Goal: Information Seeking & Learning: Find specific fact

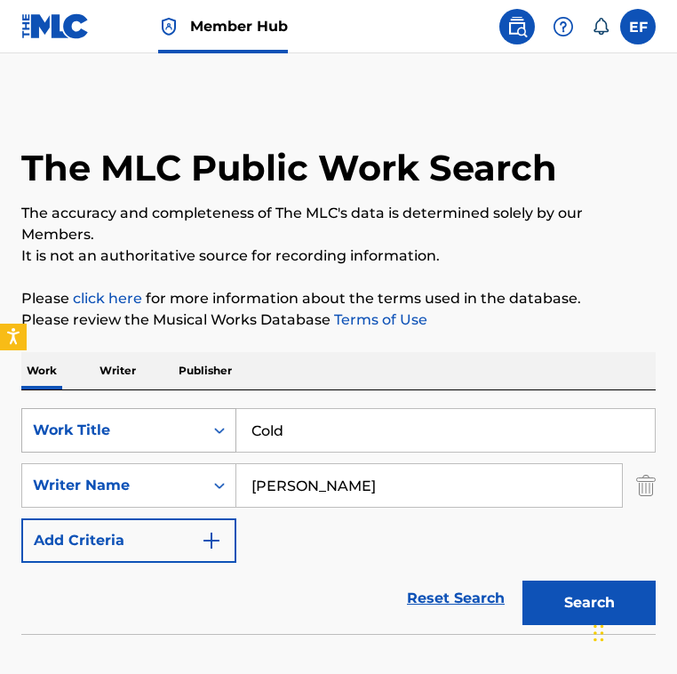
scroll to position [110, 0]
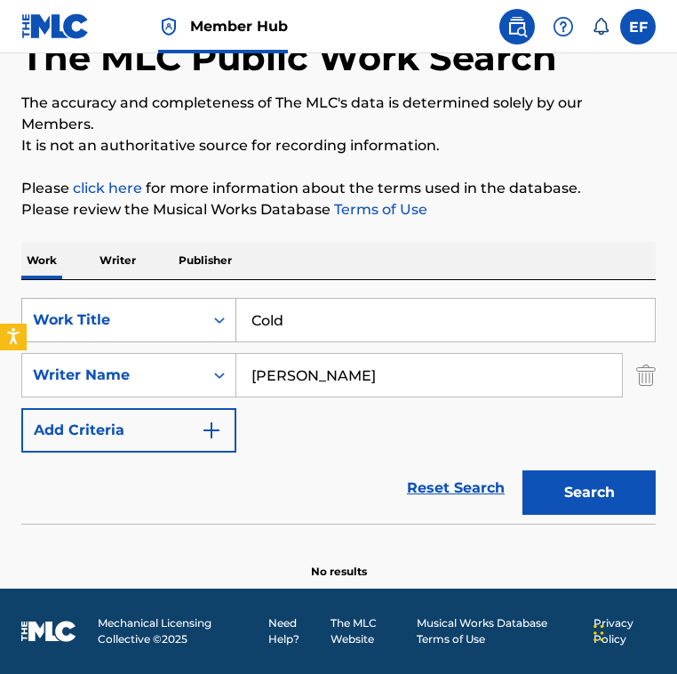
click at [179, 315] on div "SearchWithCriteria4bb1ce85-4fa1-4986-894e-18f0bfadc860 Work Title Cold" at bounding box center [338, 320] width 635 height 44
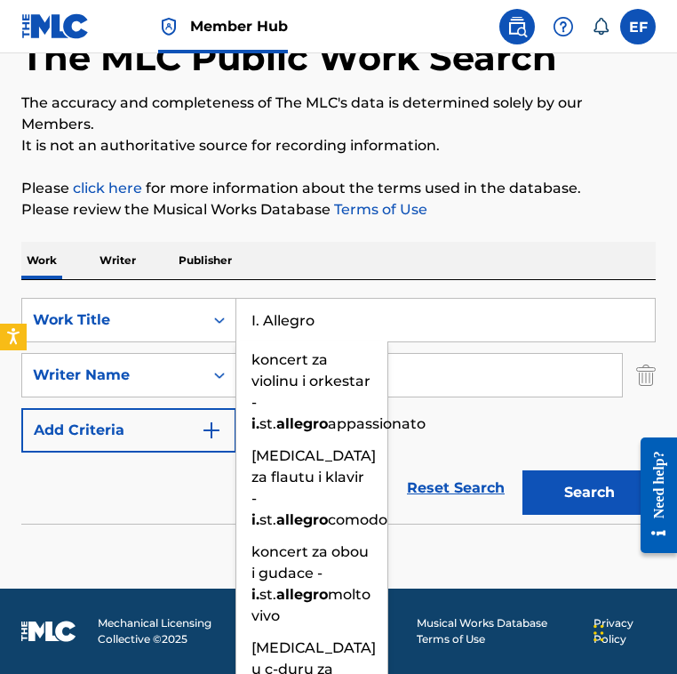
type input "I. Allegro"
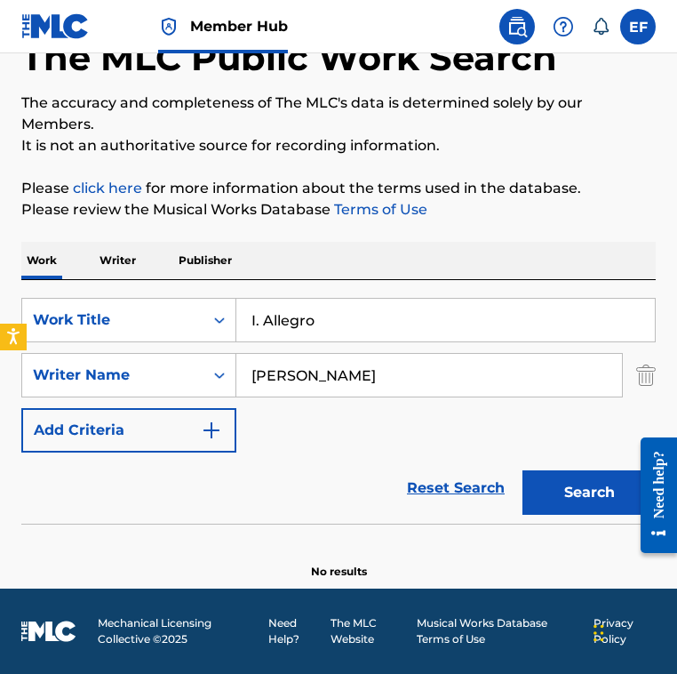
click at [421, 394] on input "[PERSON_NAME]" at bounding box center [430, 375] width 386 height 43
click at [420, 394] on input "[PERSON_NAME]" at bounding box center [430, 375] width 386 height 43
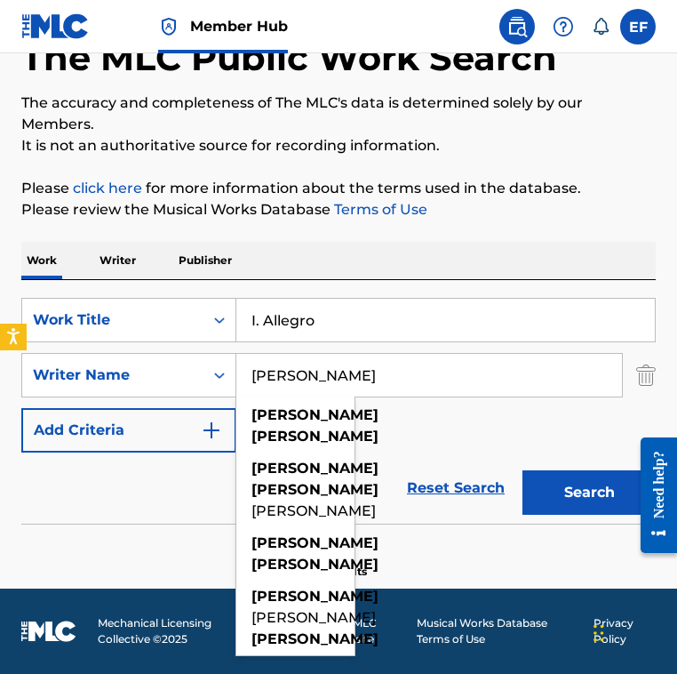
paste input "[PERSON_NAME]"
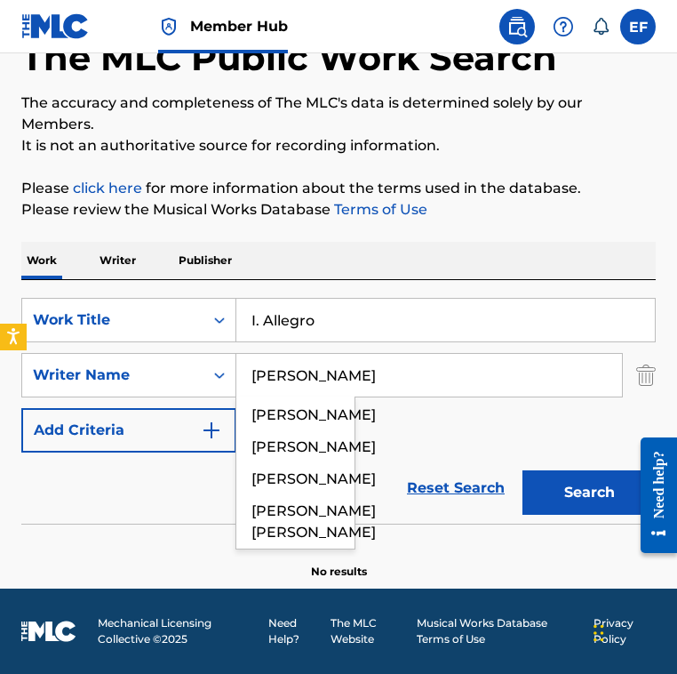
type input "[PERSON_NAME]"
click at [523, 470] on button "Search" at bounding box center [589, 492] width 133 height 44
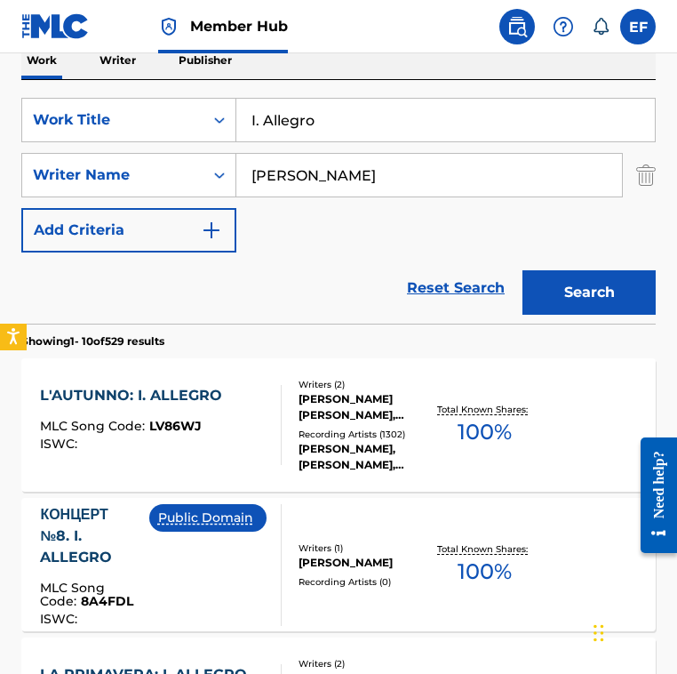
scroll to position [317, 0]
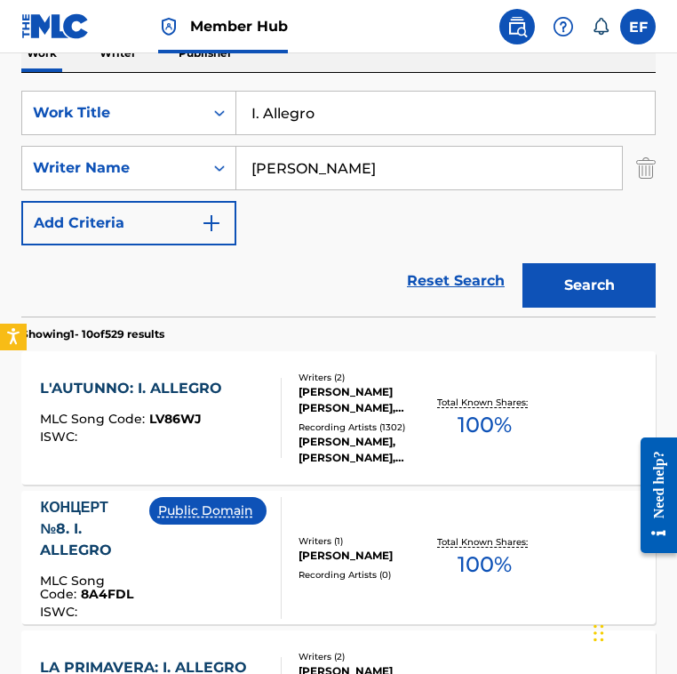
click at [261, 267] on div "Reset Search Search" at bounding box center [338, 280] width 635 height 71
click at [223, 441] on div "ISWC :" at bounding box center [135, 436] width 191 height 13
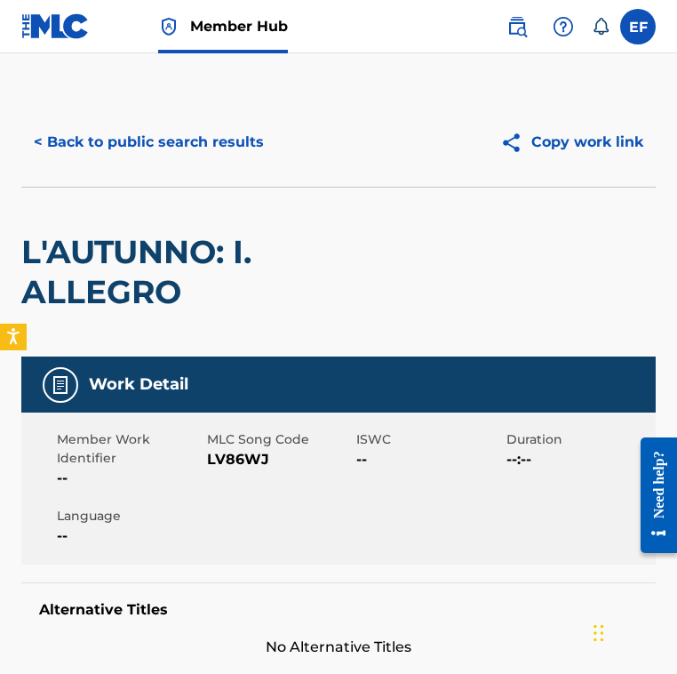
click at [218, 446] on span "MLC Song Code" at bounding box center [280, 439] width 146 height 19
click at [285, 432] on span "MLC Song Code" at bounding box center [280, 439] width 146 height 19
click at [285, 427] on div "Member Work Identifier -- MLC Song Code LV86WJ ISWC -- Duration --:-- Language …" at bounding box center [338, 489] width 635 height 152
click at [157, 127] on button "< Back to public search results" at bounding box center [148, 142] width 255 height 44
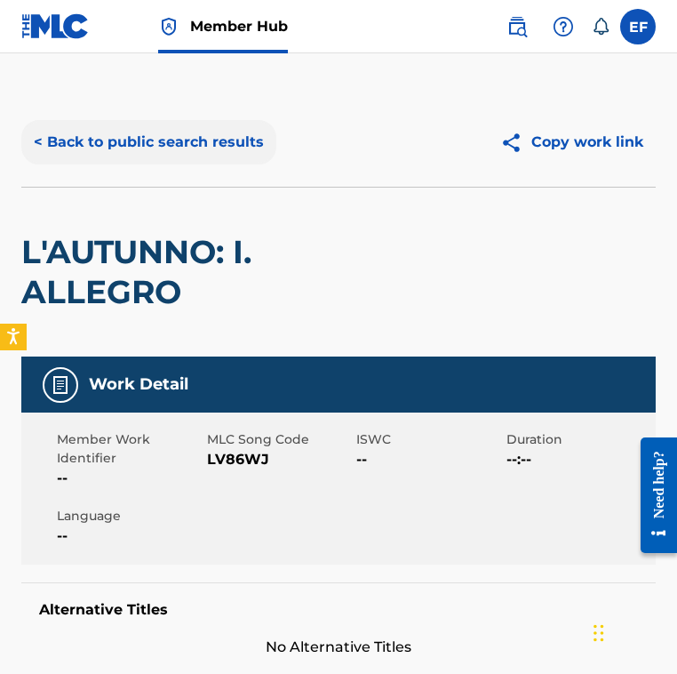
scroll to position [317, 0]
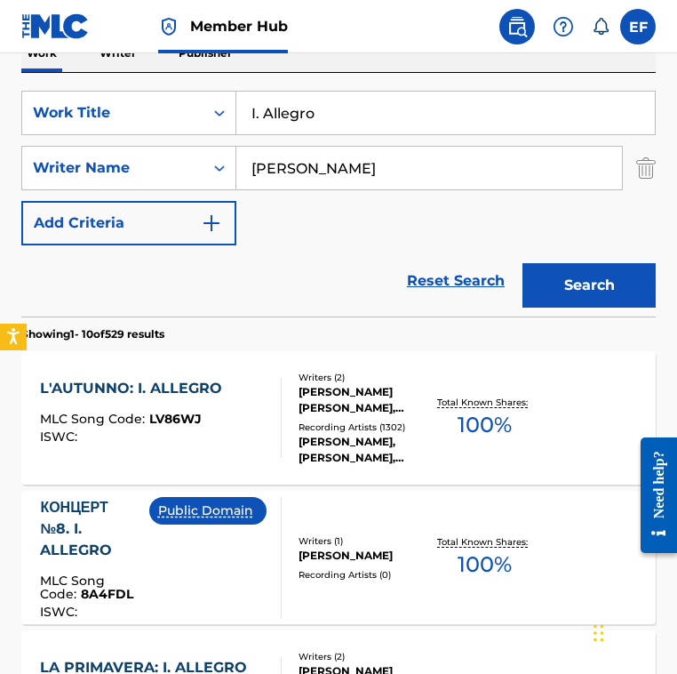
click at [305, 305] on div "Reset Search Search" at bounding box center [338, 280] width 635 height 71
click at [304, 252] on div "Reset Search Search" at bounding box center [338, 280] width 635 height 71
click at [295, 238] on div "SearchWithCriteria4bb1ce85-4fa1-4986-894e-18f0bfadc860 Work Title I. Allegro Se…" at bounding box center [338, 168] width 635 height 155
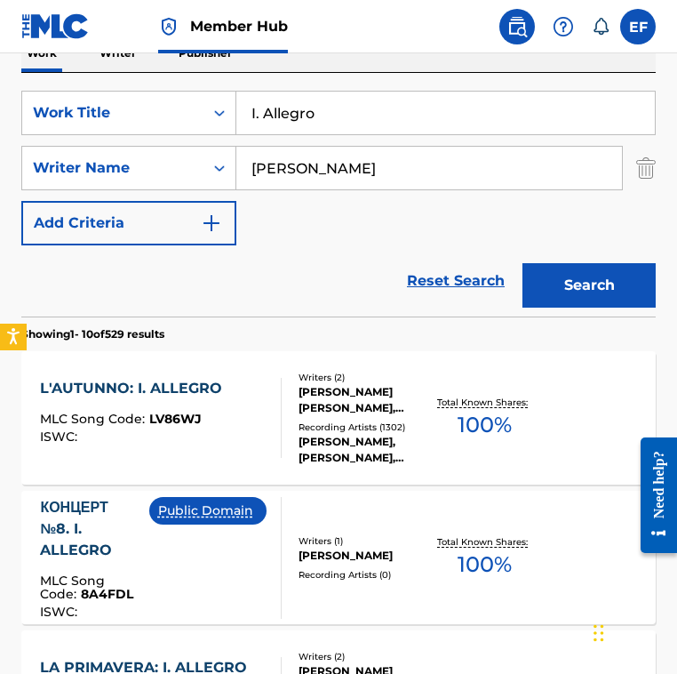
click at [309, 249] on div "Reset Search Search" at bounding box center [338, 280] width 635 height 71
click at [274, 318] on section "Showing 1 - 10 of 529 results" at bounding box center [338, 330] width 635 height 26
click at [309, 306] on div "Reset Search Search" at bounding box center [338, 280] width 635 height 71
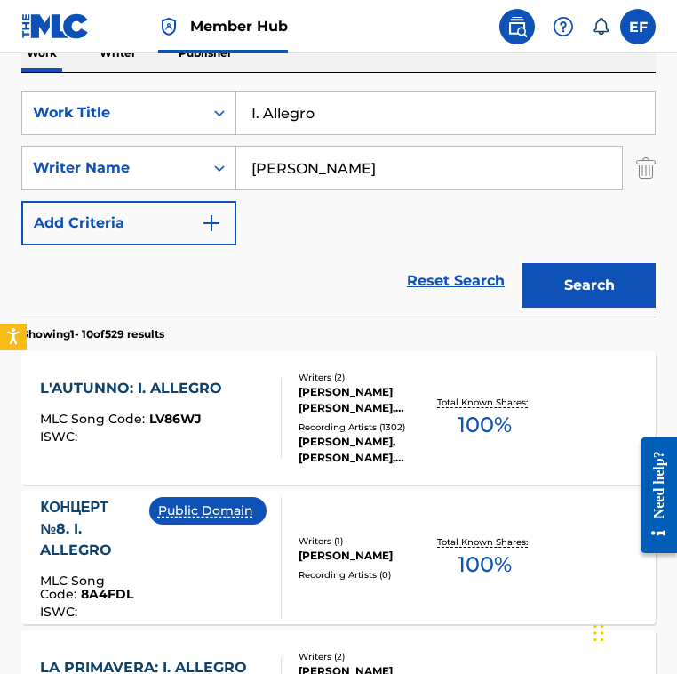
click at [309, 306] on div "Reset Search Search" at bounding box center [338, 280] width 635 height 71
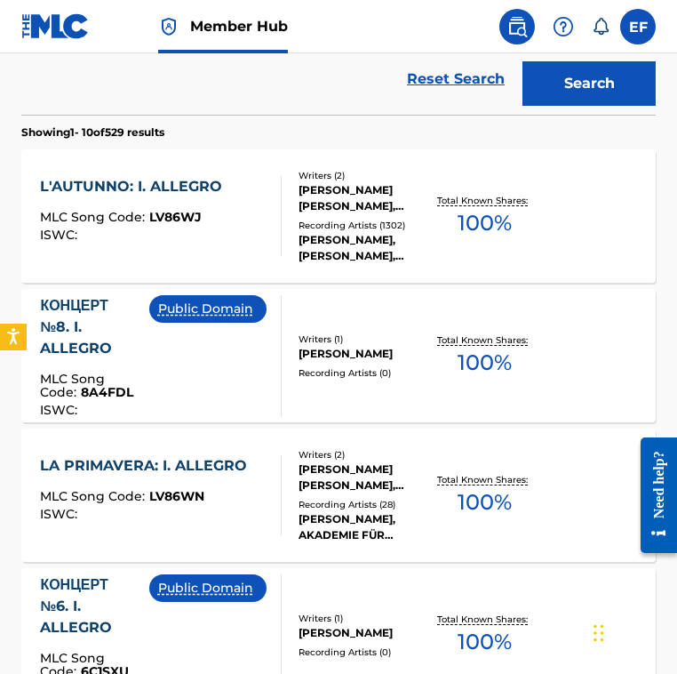
scroll to position [522, 0]
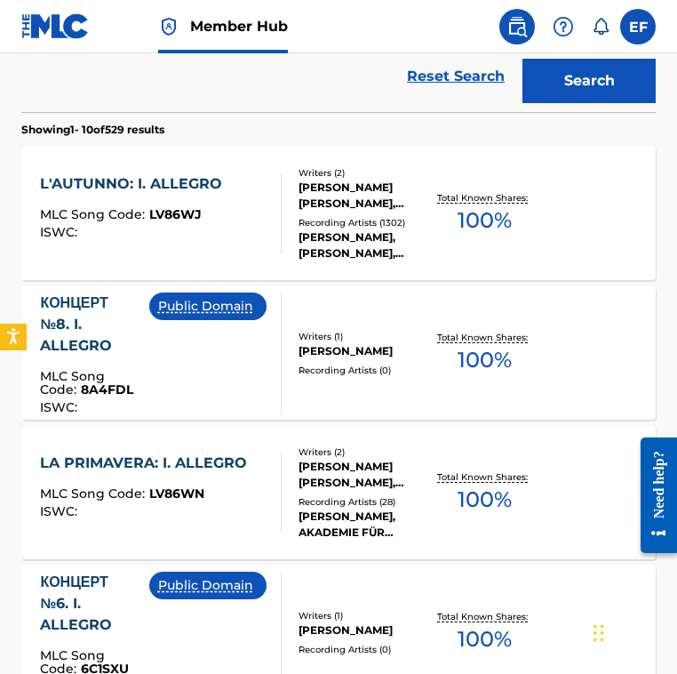
click at [273, 124] on section "Showing 1 - 10 of 529 results" at bounding box center [338, 125] width 635 height 26
click at [274, 124] on section "Showing 1 - 10 of 529 results" at bounding box center [338, 125] width 635 height 26
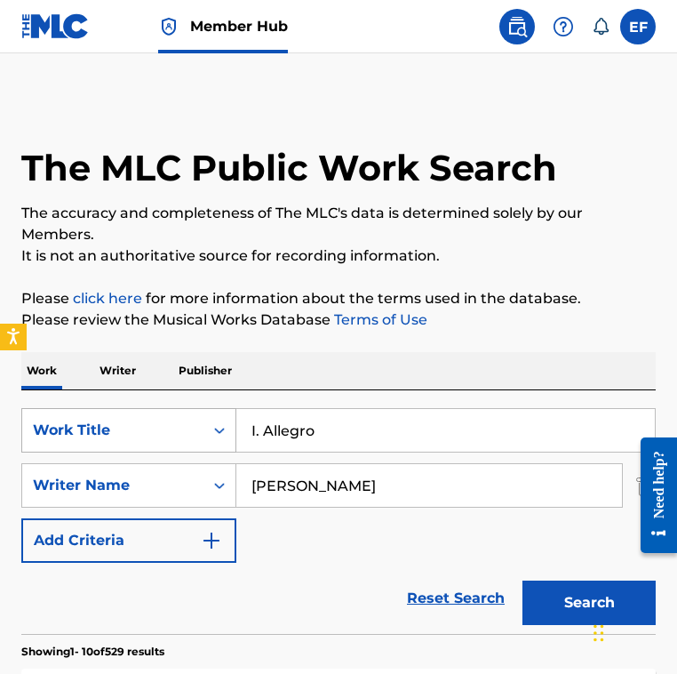
drag, startPoint x: 127, startPoint y: 418, endPoint x: 25, endPoint y: 409, distance: 102.6
click at [25, 409] on div "SearchWithCriteria4bb1ce85-4fa1-4986-894e-18f0bfadc860 Work Title I. Allegro" at bounding box center [338, 430] width 635 height 44
paste input "La stravaganza"
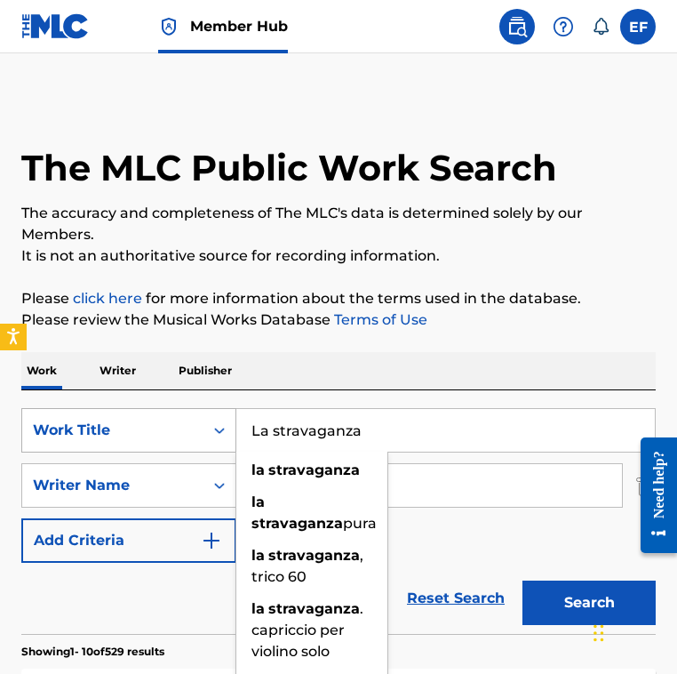
type input "La stravaganza"
click at [523, 581] on button "Search" at bounding box center [589, 603] width 133 height 44
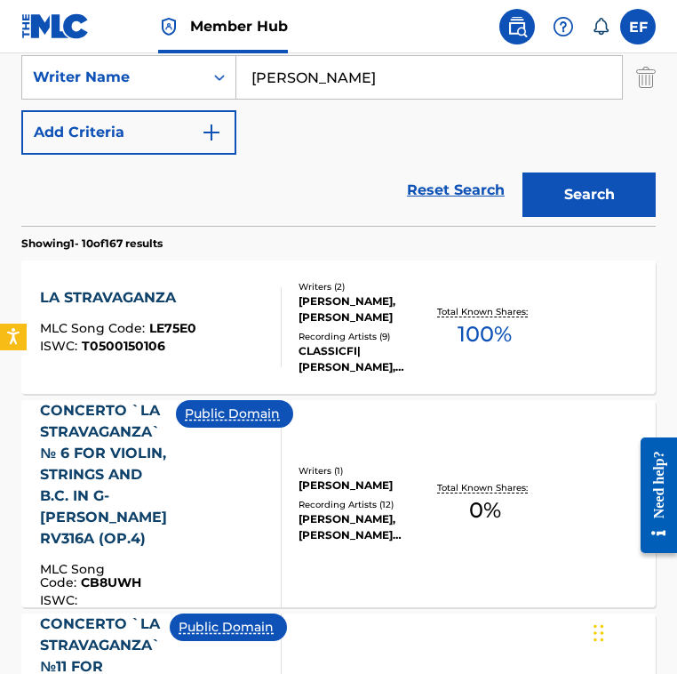
scroll to position [411, 0]
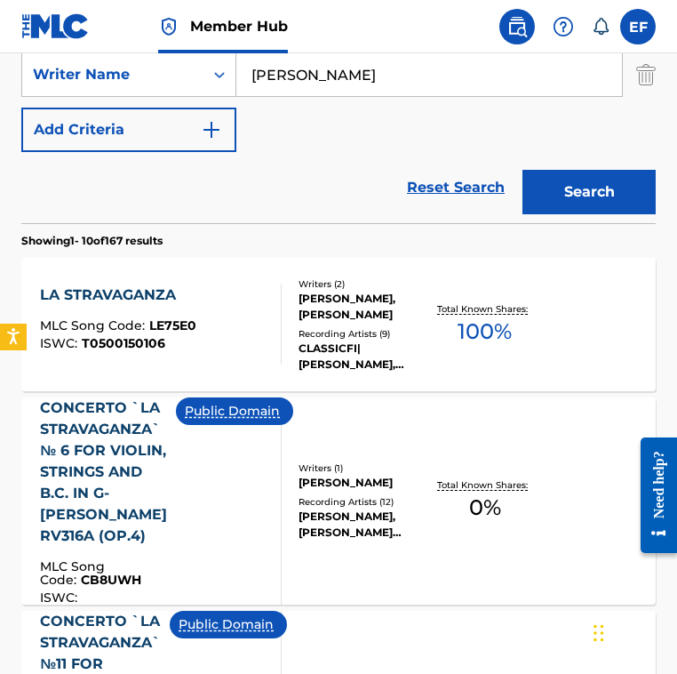
click at [266, 492] on div "Public Domain" at bounding box center [242, 500] width 132 height 207
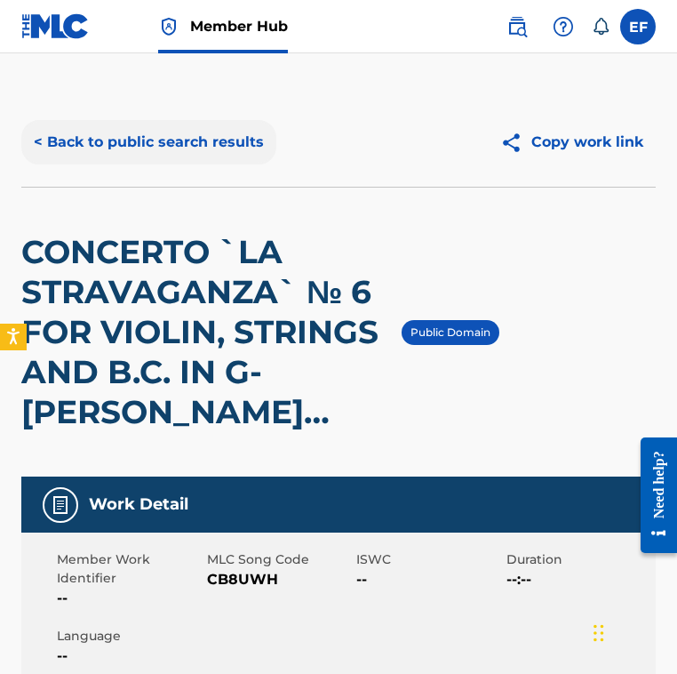
click at [160, 124] on button "< Back to public search results" at bounding box center [148, 142] width 255 height 44
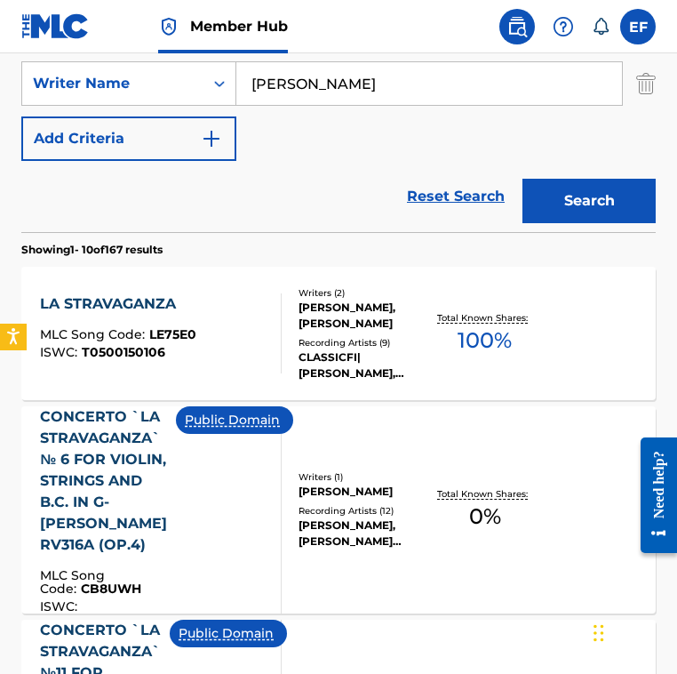
click at [308, 209] on div "Reset Search Search" at bounding box center [338, 196] width 635 height 71
click at [271, 347] on div at bounding box center [274, 333] width 14 height 80
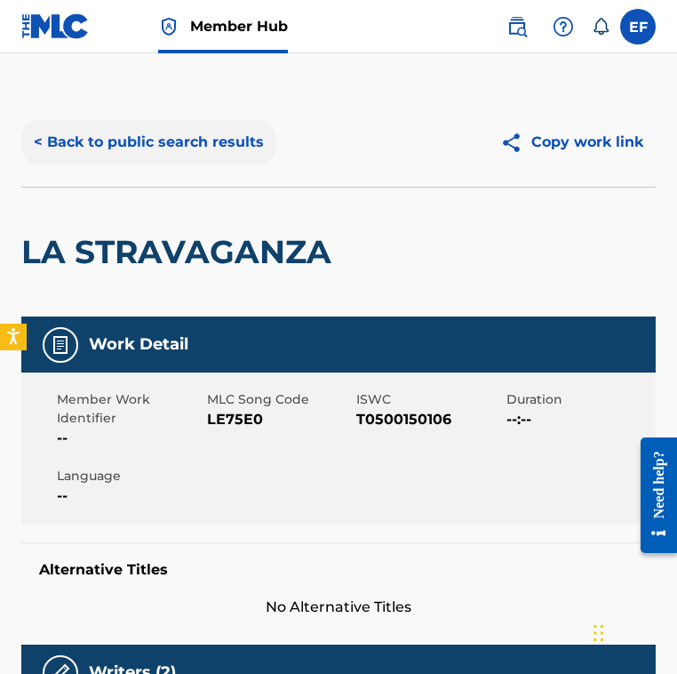
click at [148, 122] on button "< Back to public search results" at bounding box center [148, 142] width 255 height 44
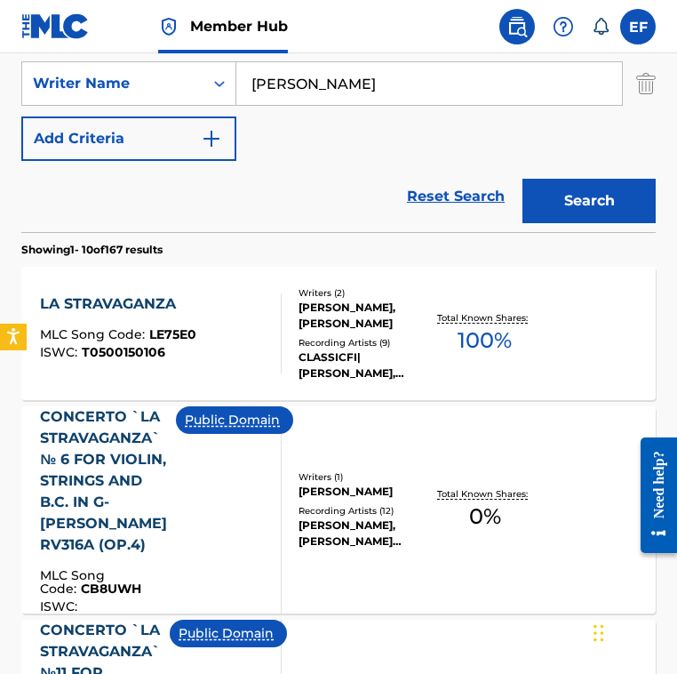
click at [241, 207] on div "Reset Search Search" at bounding box center [338, 196] width 635 height 71
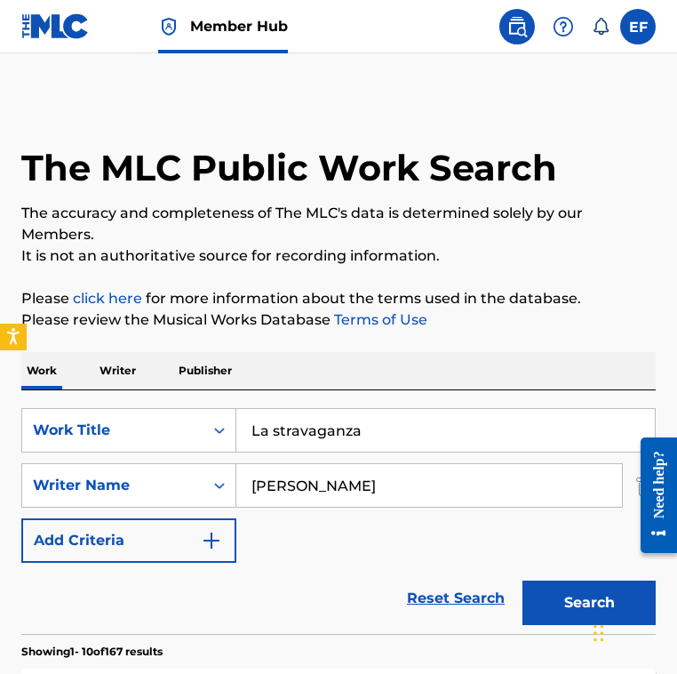
click at [318, 383] on div "Work Writer Publisher" at bounding box center [338, 370] width 635 height 37
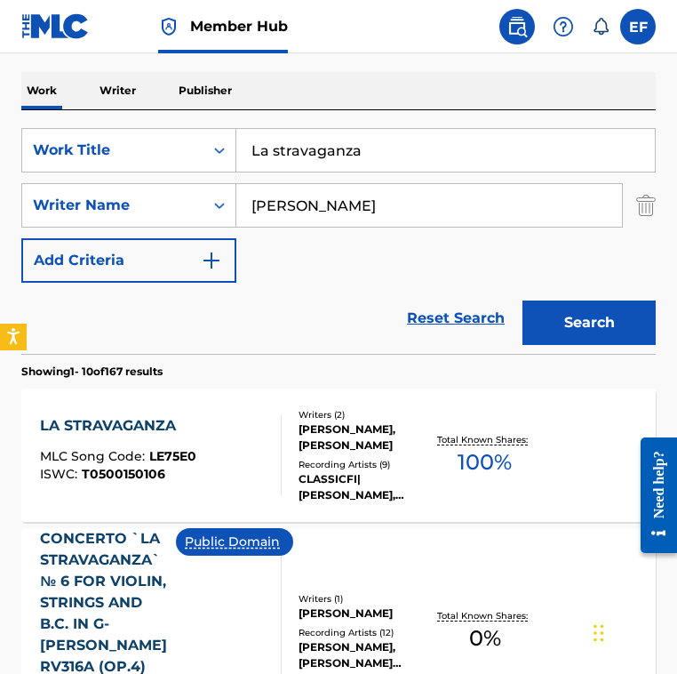
scroll to position [299, 0]
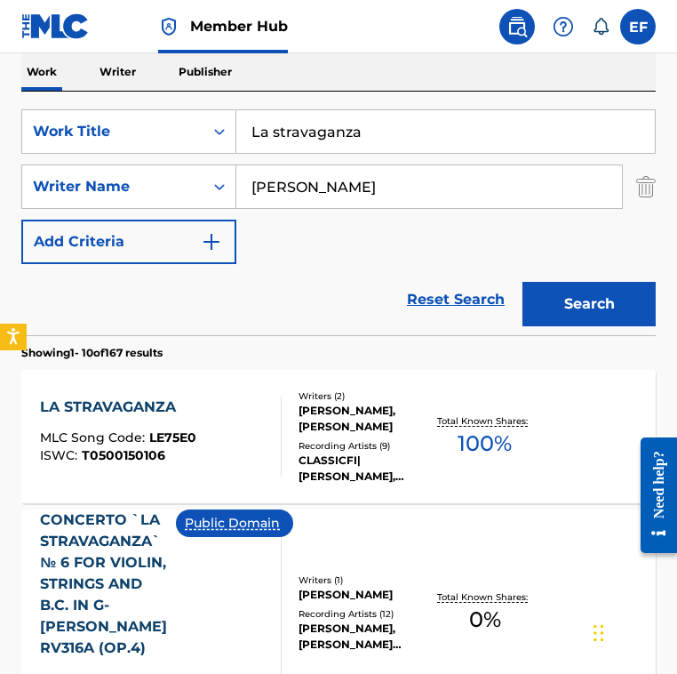
click at [297, 264] on div "Reset Search Search" at bounding box center [338, 299] width 635 height 71
click at [307, 277] on div "Reset Search Search" at bounding box center [338, 299] width 635 height 71
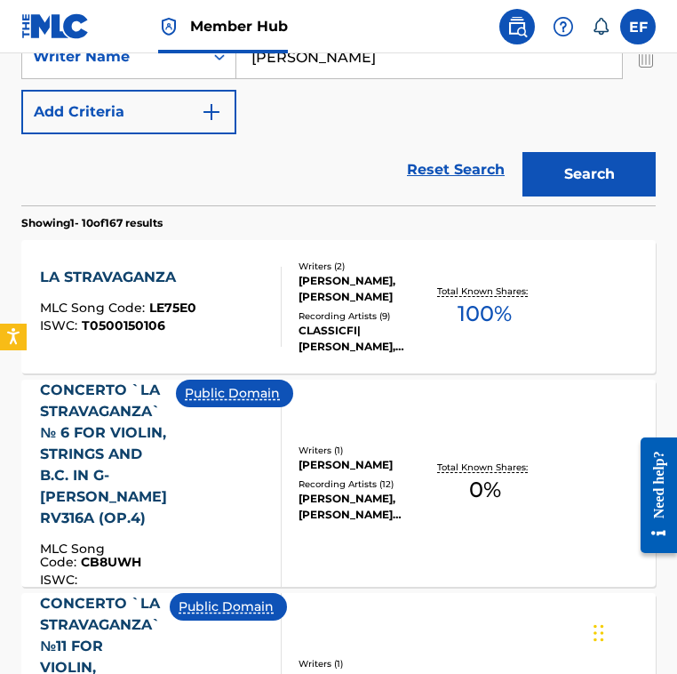
scroll to position [435, 0]
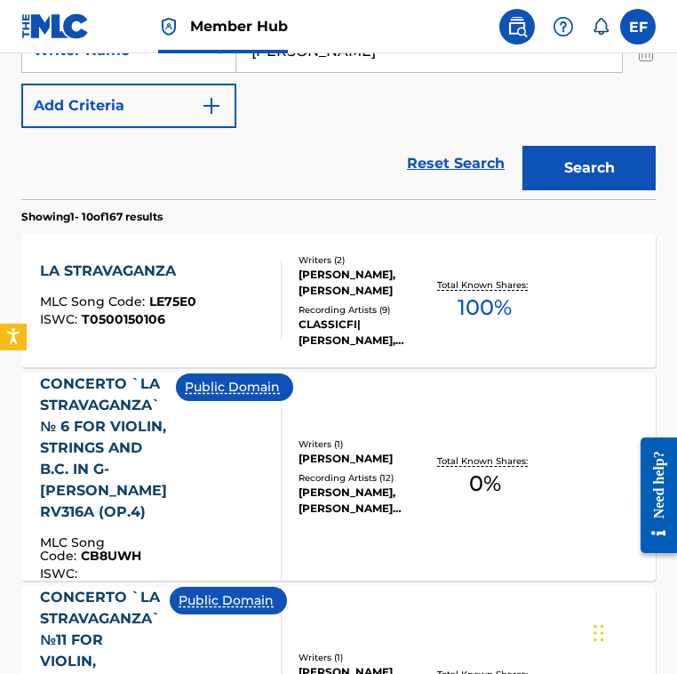
click at [300, 171] on div "Reset Search Search" at bounding box center [338, 163] width 635 height 71
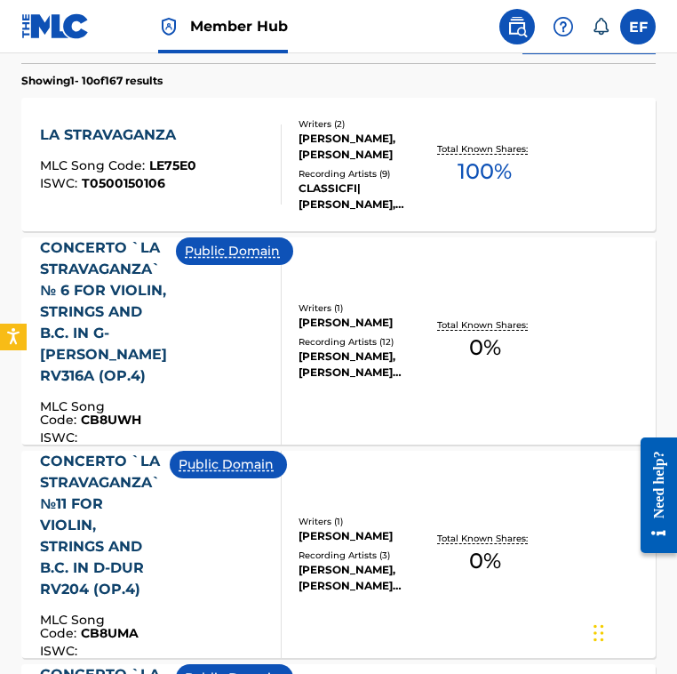
scroll to position [0, 0]
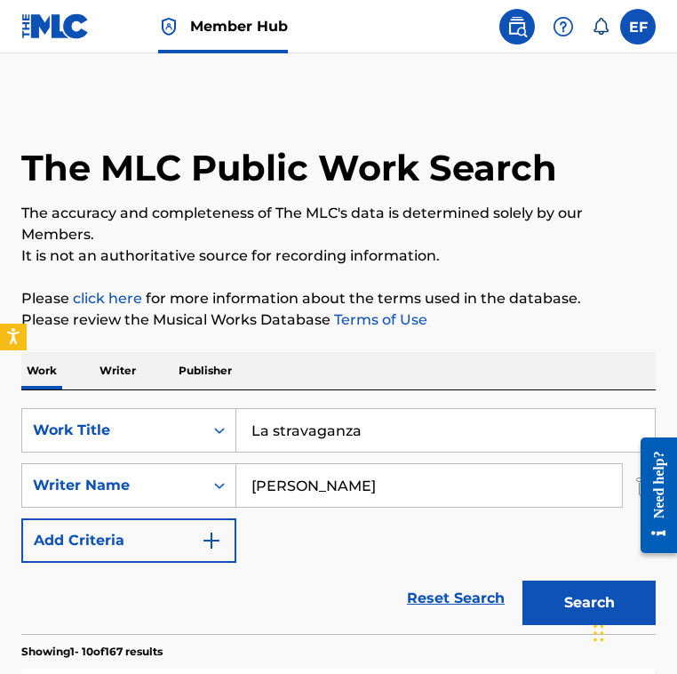
click at [242, 426] on input "La stravaganza" at bounding box center [446, 430] width 419 height 43
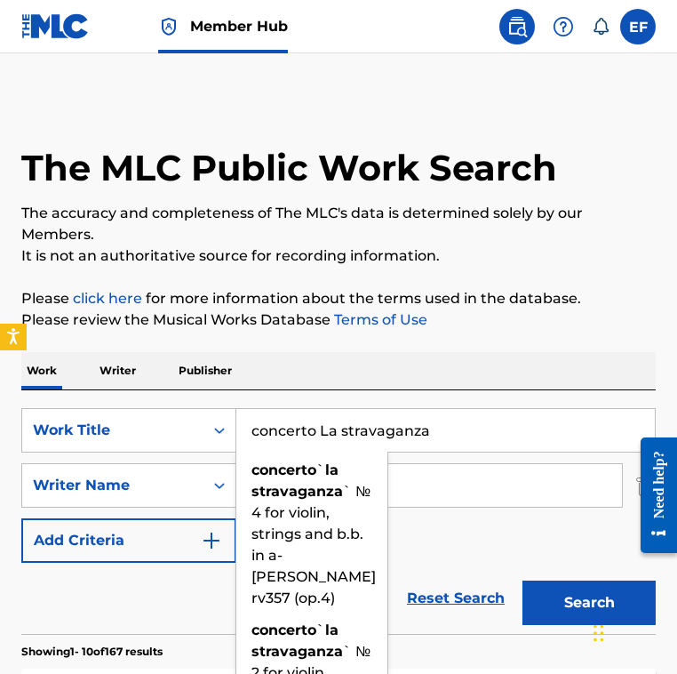
click at [501, 424] on input "concerto La stravaganza" at bounding box center [446, 430] width 419 height 43
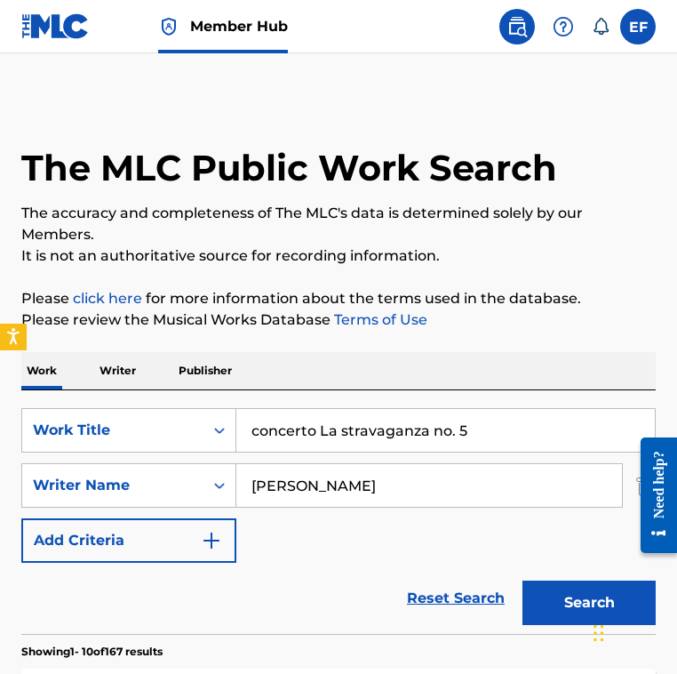
type input "concerto La stravaganza no. 5"
click at [523, 581] on button "Search" at bounding box center [589, 603] width 133 height 44
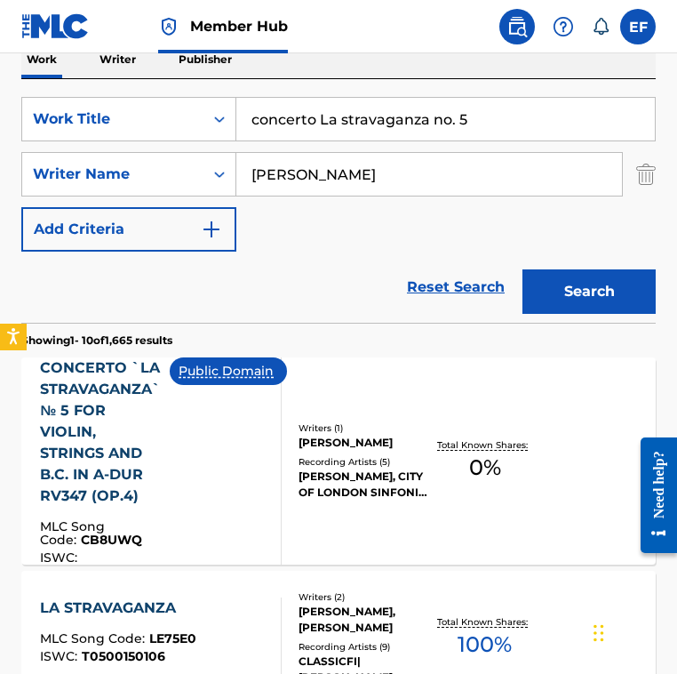
scroll to position [317, 0]
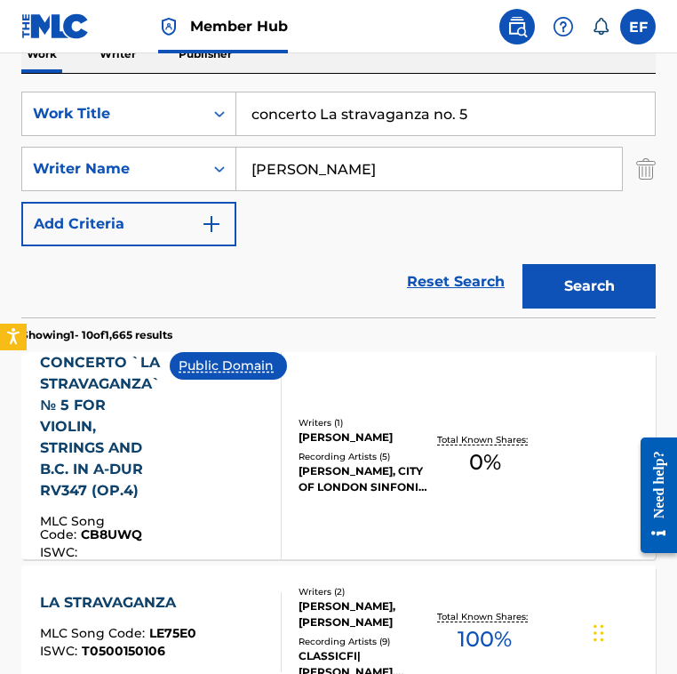
click at [228, 426] on div "Public Domain" at bounding box center [236, 455] width 132 height 207
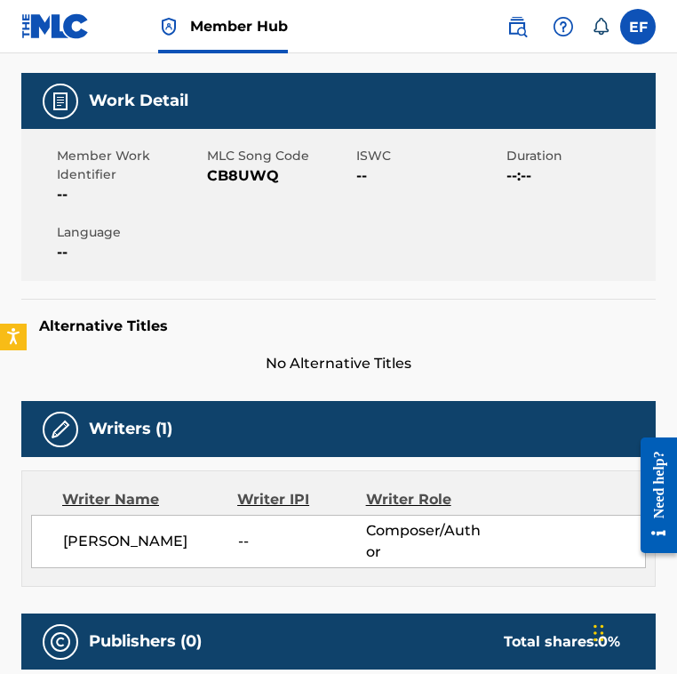
scroll to position [408, 0]
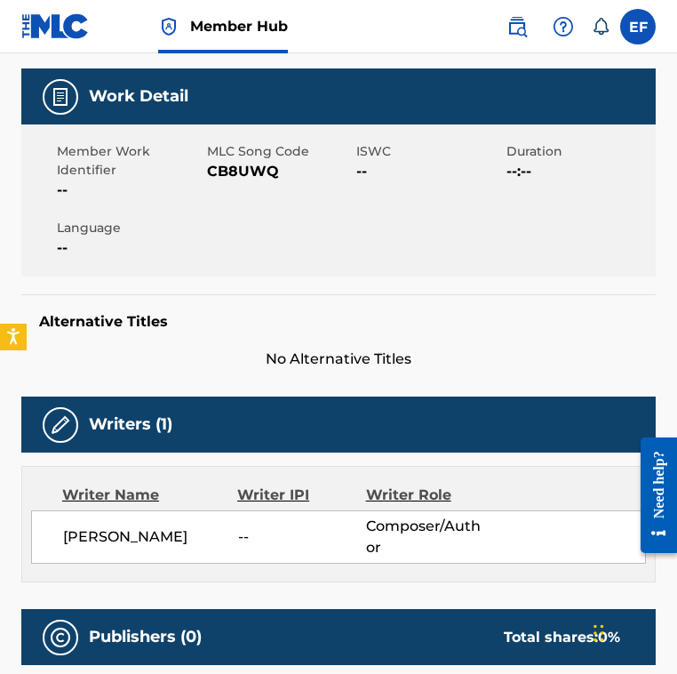
click at [252, 116] on div "Work Detail" at bounding box center [338, 96] width 635 height 56
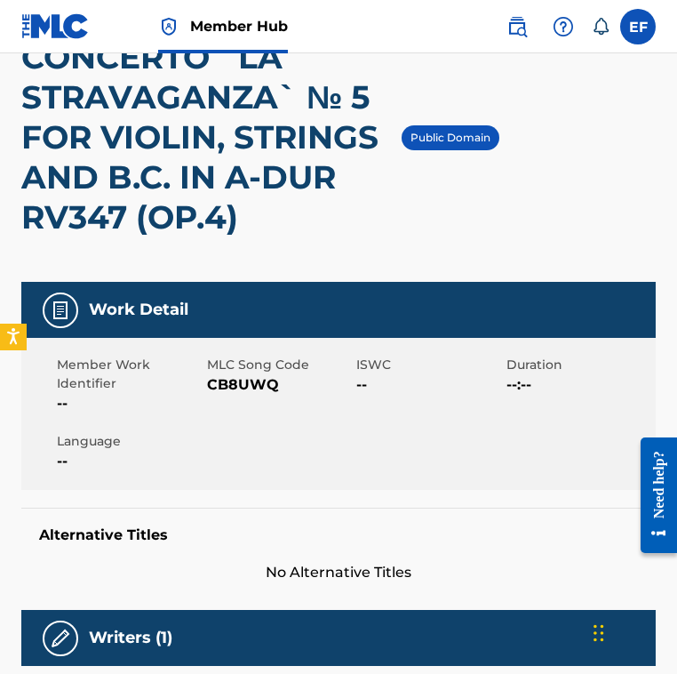
click at [261, 280] on div "CONCERTO `LA STRAVAGANZA` № 5 FOR VIOLIN, STRINGS AND B.C. IN A-DUR RV347 (OP.4)" at bounding box center [211, 137] width 381 height 289
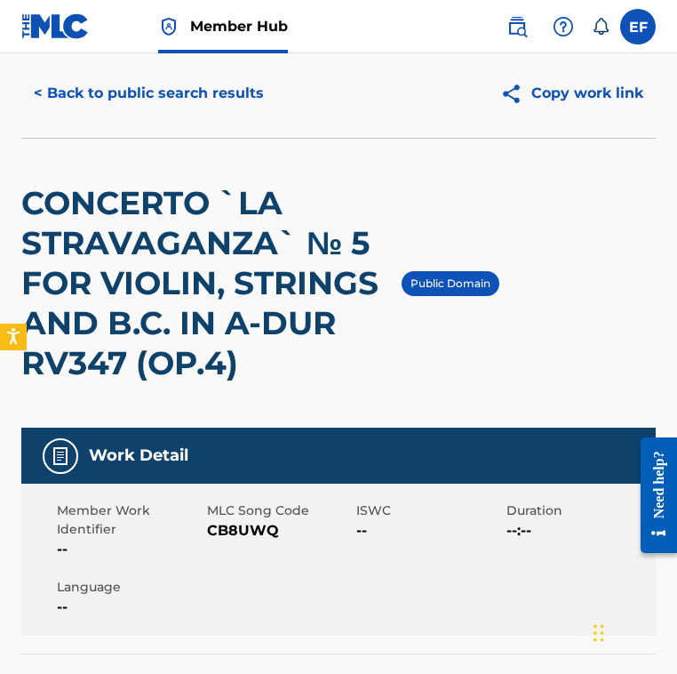
scroll to position [48, 0]
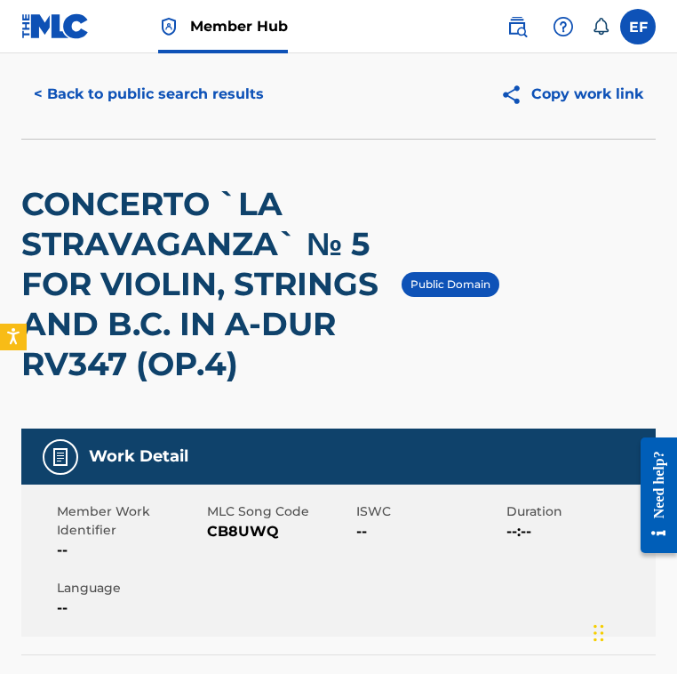
click at [248, 335] on h2 "CONCERTO `LA STRAVAGANZA` № 5 FOR VIOLIN, STRINGS AND B.C. IN A-DUR RV347 (OP.4)" at bounding box center [211, 284] width 381 height 200
click at [278, 162] on div "CONCERTO `LA STRAVAGANZA` № 5 FOR VIOLIN, STRINGS AND B.C. IN A-DUR RV347 (OP.4)" at bounding box center [211, 284] width 381 height 289
click at [280, 369] on h2 "CONCERTO `LA STRAVAGANZA` № 5 FOR VIOLIN, STRINGS AND B.C. IN A-DUR RV347 (OP.4)" at bounding box center [211, 284] width 381 height 200
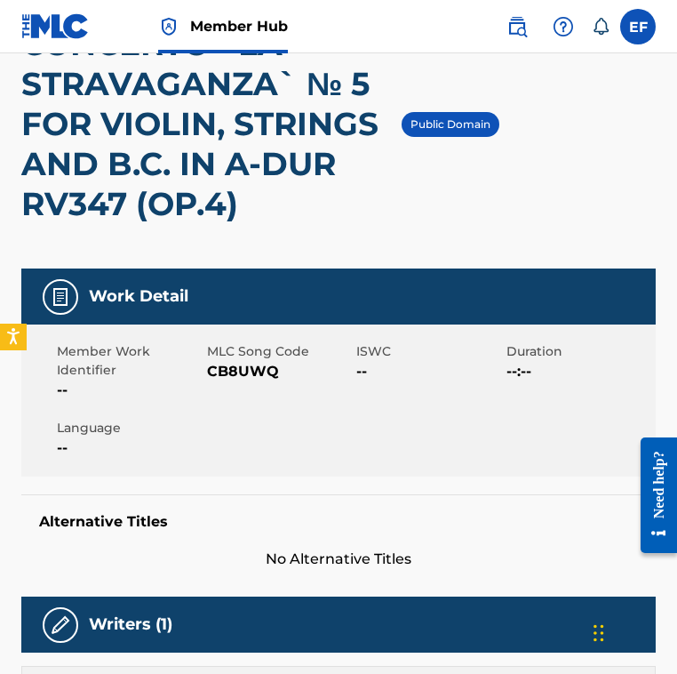
scroll to position [0, 0]
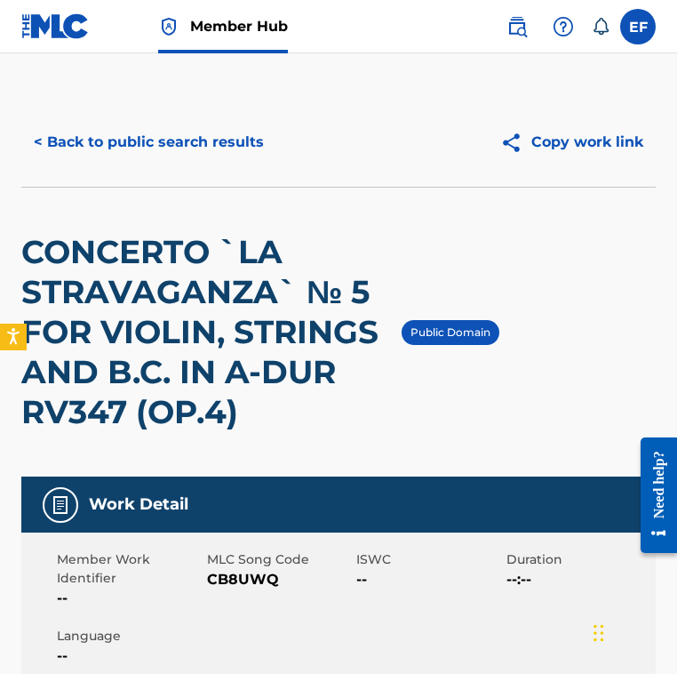
click at [205, 358] on h2 "CONCERTO `LA STRAVAGANZA` № 5 FOR VIOLIN, STRINGS AND B.C. IN A-DUR RV347 (OP.4)" at bounding box center [211, 332] width 381 height 200
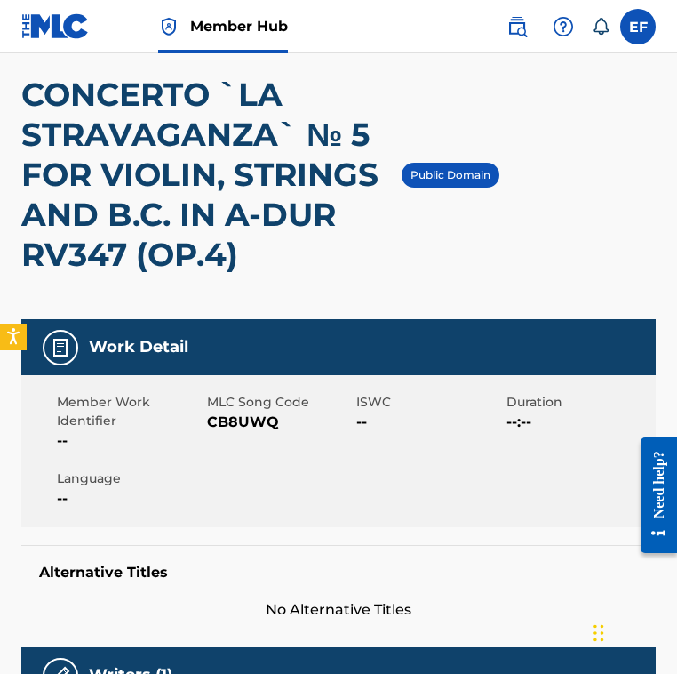
scroll to position [159, 0]
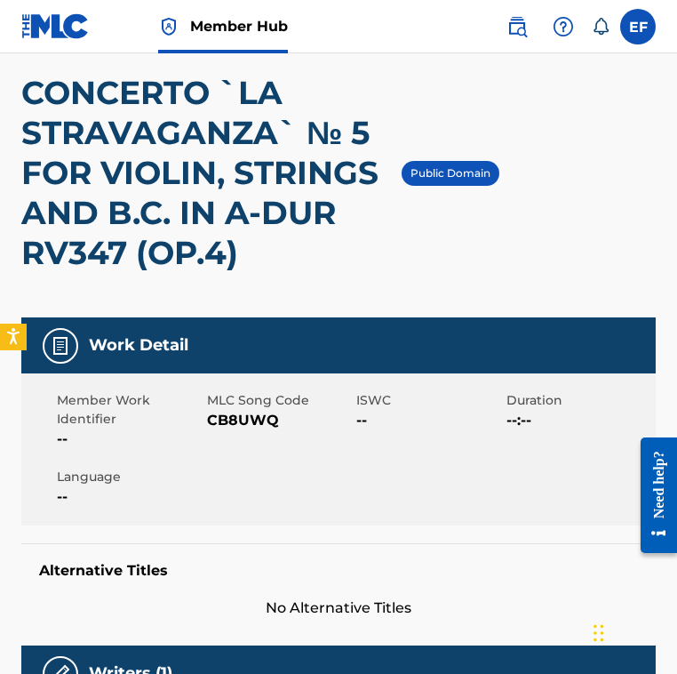
click at [231, 427] on span "CB8UWQ" at bounding box center [280, 420] width 146 height 21
copy span "CB8UWQ"
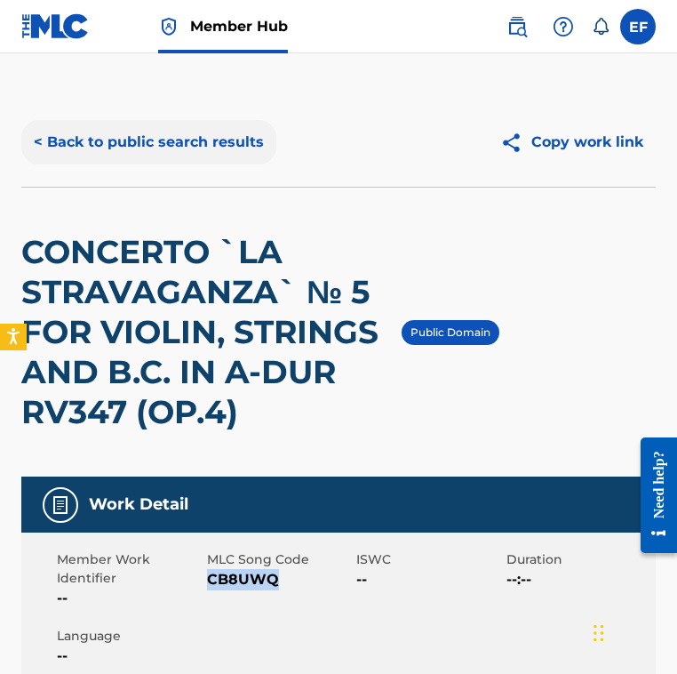
click at [205, 141] on button "< Back to public search results" at bounding box center [148, 142] width 255 height 44
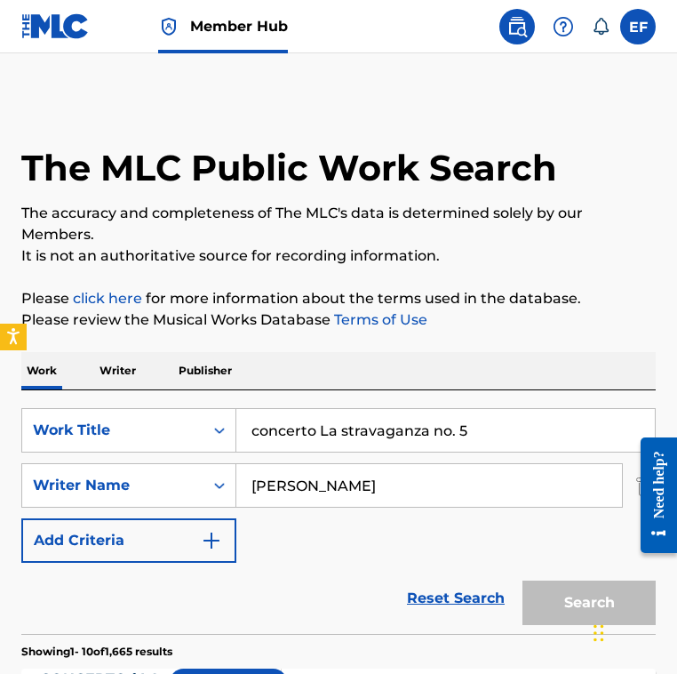
scroll to position [314, 0]
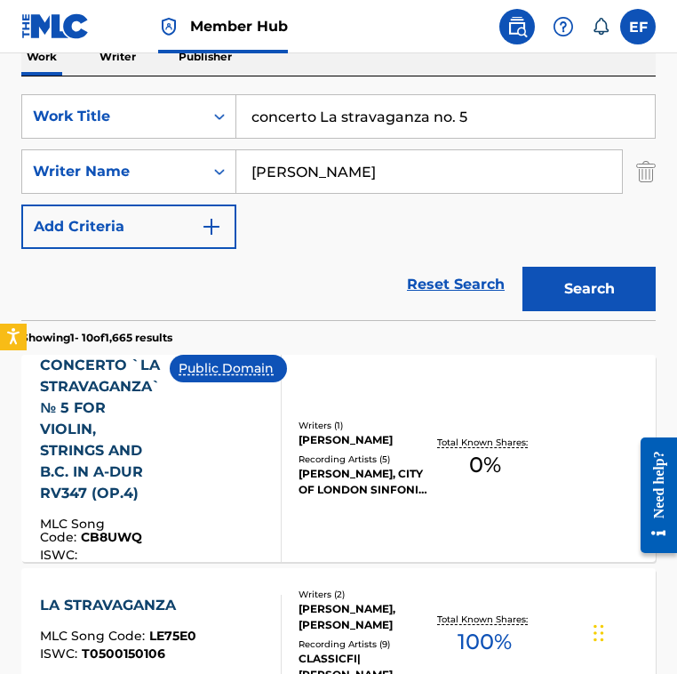
drag, startPoint x: 322, startPoint y: 106, endPoint x: -53, endPoint y: 107, distance: 375.2
click at [0, 107] on html "Accessibility Screen-Reader Guide, Feedback, and Issue Reporting | New window 0…" at bounding box center [338, 23] width 677 height 674
paste input "Concerto for Strings in G Minor, RV 156: I. Allegro"
click at [523, 267] on button "Search" at bounding box center [589, 289] width 133 height 44
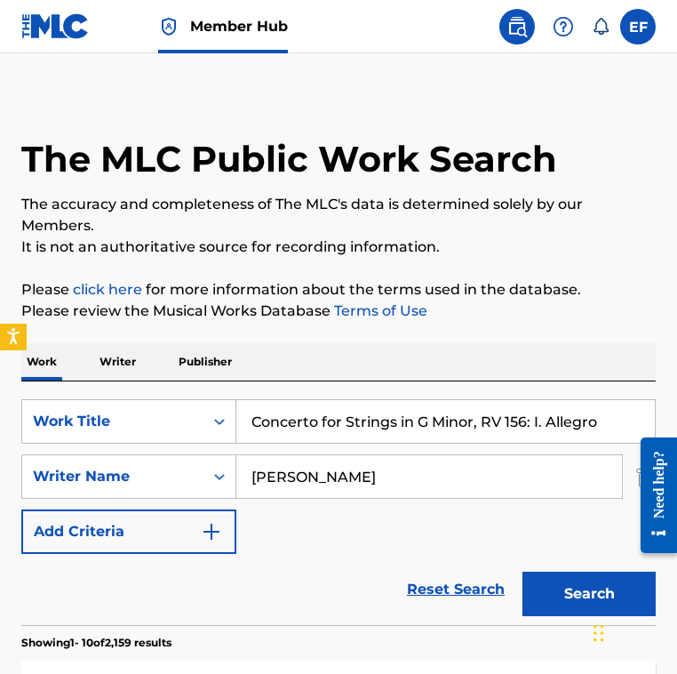
scroll to position [0, 0]
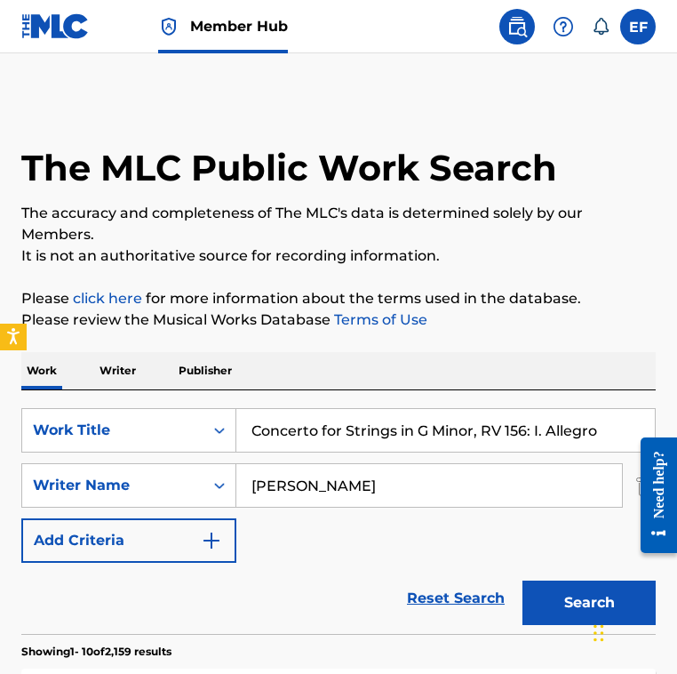
click at [352, 422] on input "Concerto for Strings in G Minor, RV 156: I. Allegro" at bounding box center [446, 430] width 419 height 43
click at [456, 418] on input "Concerto for Strings in G Minor, RV 156: I. Allegro" at bounding box center [446, 430] width 419 height 43
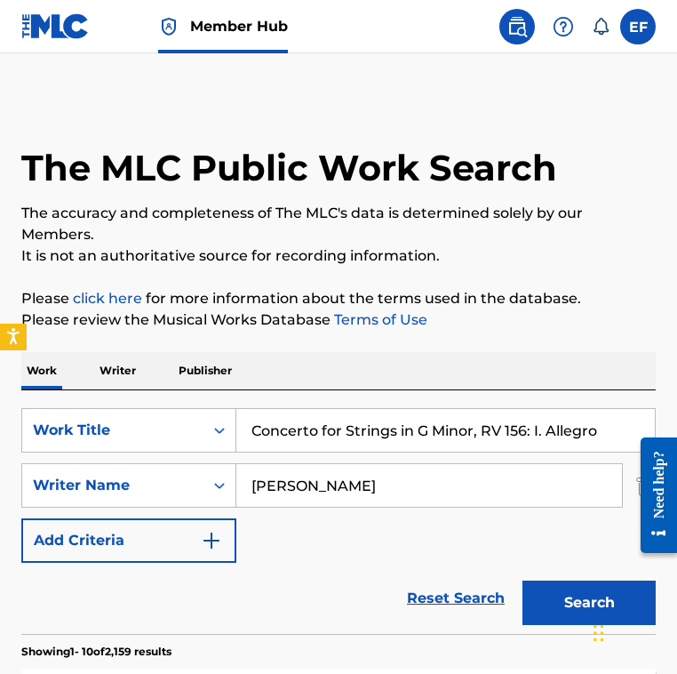
click at [456, 418] on input "Concerto for Strings in G Minor, RV 156: I. Allegro" at bounding box center [446, 430] width 419 height 43
paste input "100 Ball"
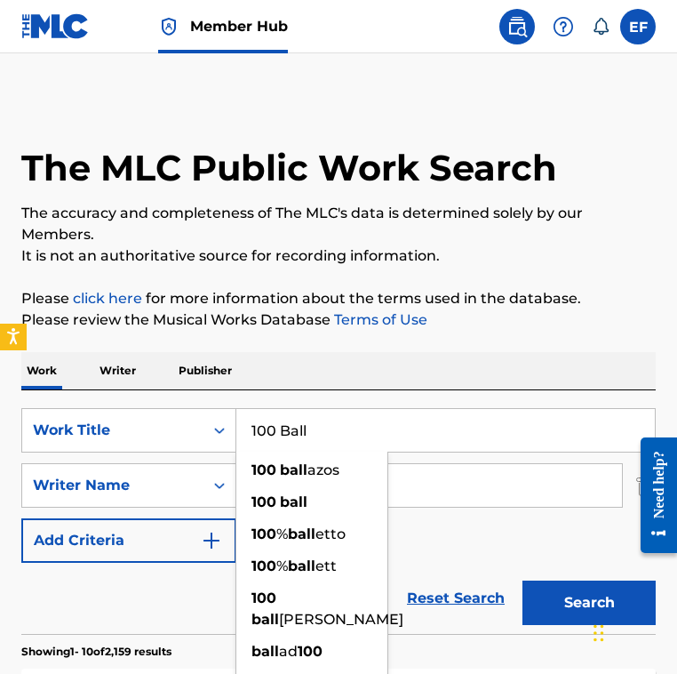
type input "100 Ball"
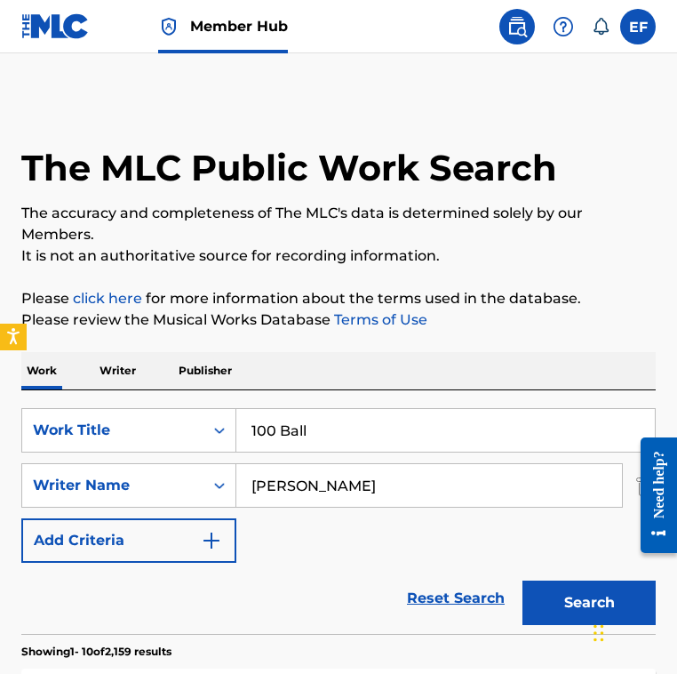
click at [416, 501] on input "[PERSON_NAME]" at bounding box center [430, 485] width 386 height 43
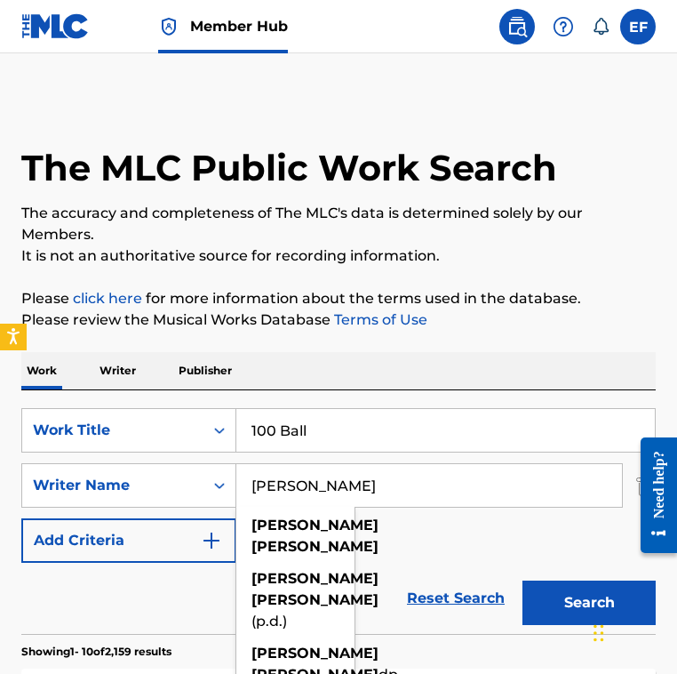
paste input "Jacourey Rivers"
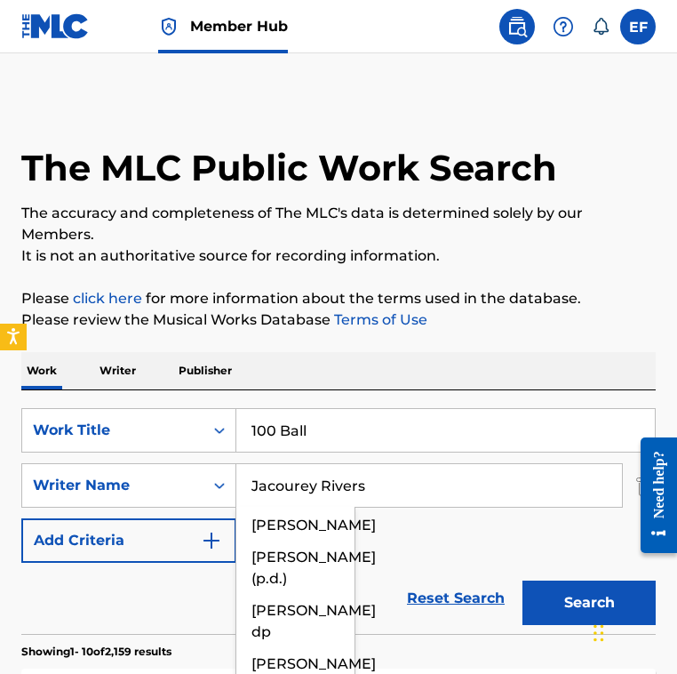
type input "Jacourey Rivers"
click at [523, 581] on button "Search" at bounding box center [589, 603] width 133 height 44
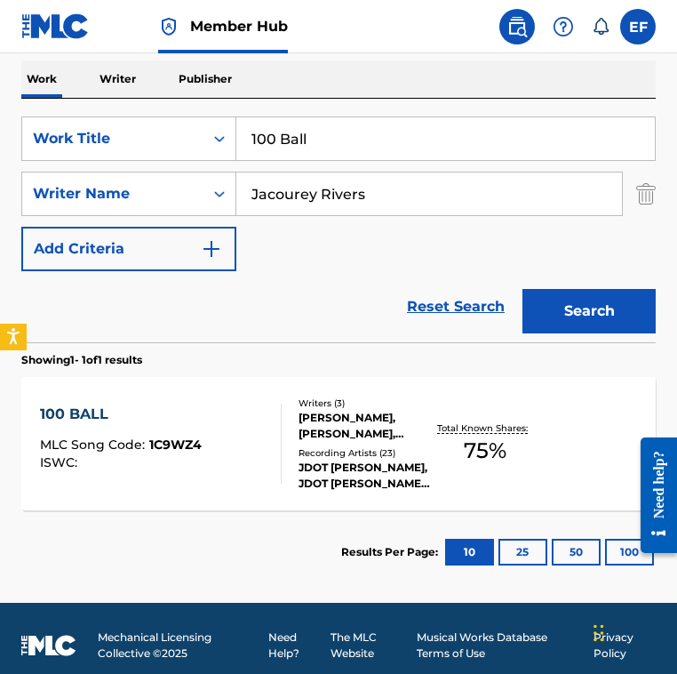
scroll to position [294, 0]
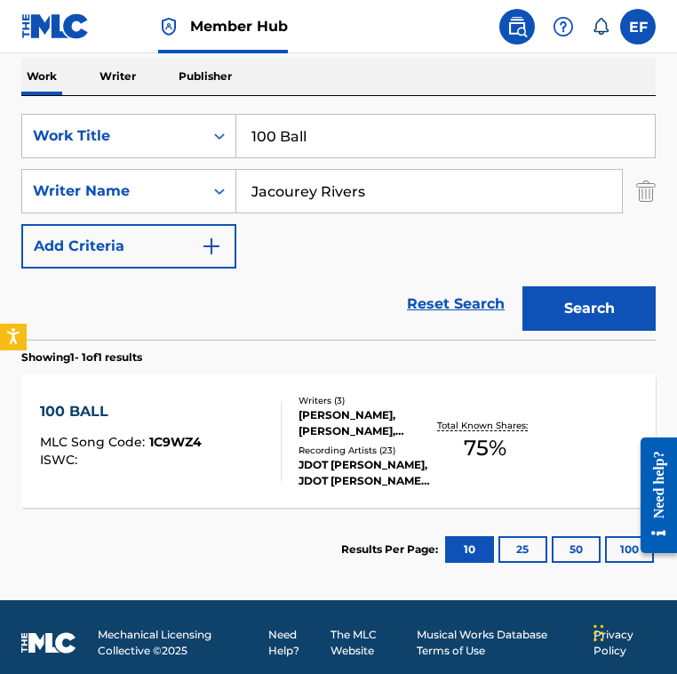
click at [316, 469] on div "JDOT [PERSON_NAME], JDOT [PERSON_NAME], JDOT [PERSON_NAME], JDOT [PERSON_NAME],…" at bounding box center [366, 473] width 134 height 32
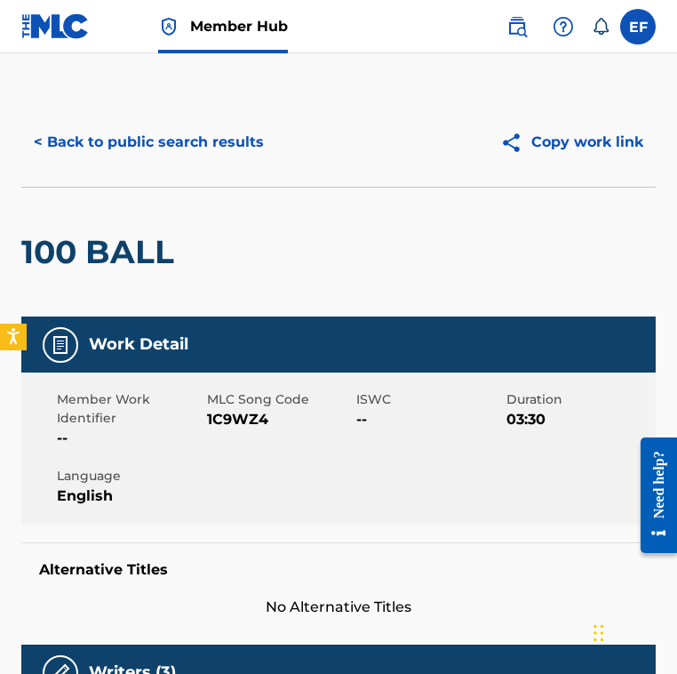
click at [227, 420] on span "1C9WZ4" at bounding box center [280, 419] width 146 height 21
copy span "1C9WZ4"
click at [129, 162] on button "< Back to public search results" at bounding box center [148, 142] width 255 height 44
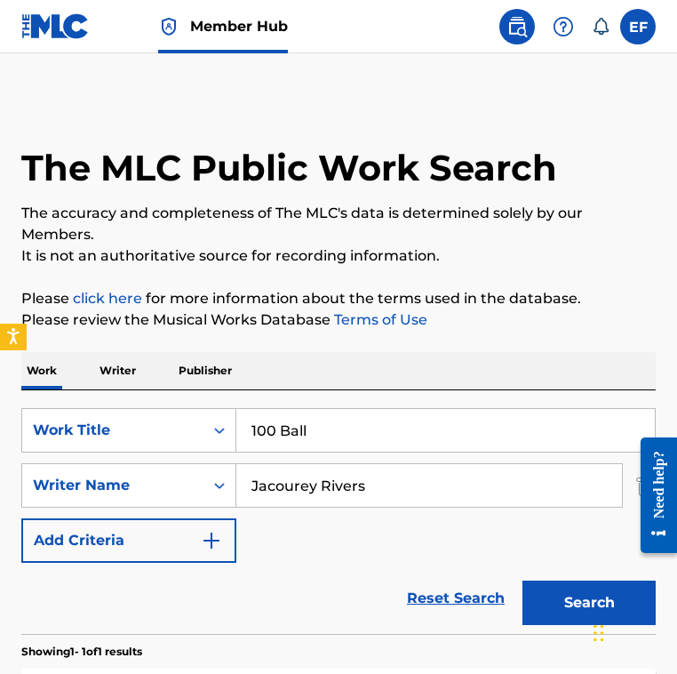
scroll to position [204, 0]
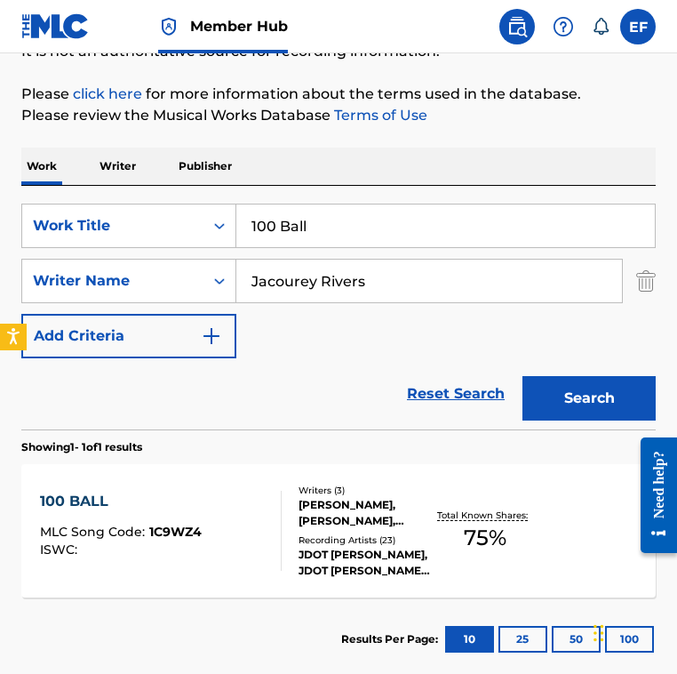
click at [298, 313] on div "SearchWithCriteria4bb1ce85-4fa1-4986-894e-18f0bfadc860 Work Title 100 Ball Sear…" at bounding box center [338, 281] width 635 height 155
click at [268, 528] on div at bounding box center [274, 531] width 14 height 80
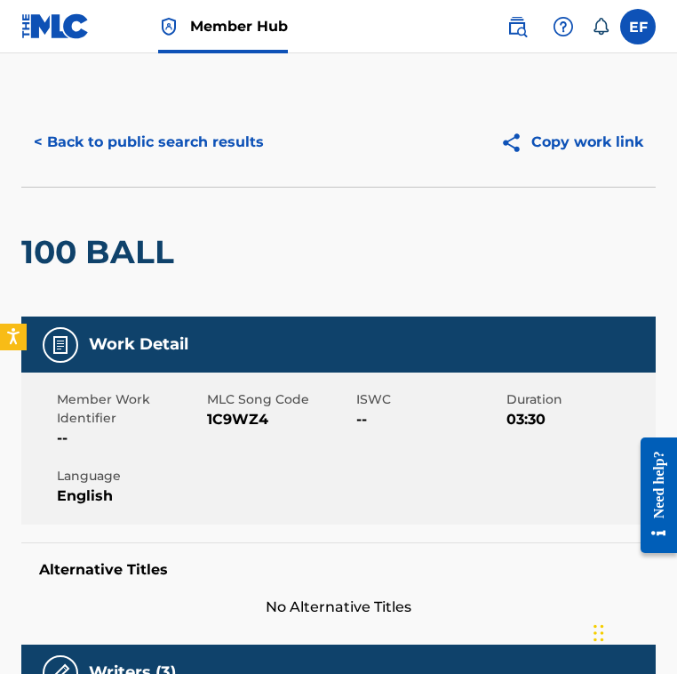
click at [135, 151] on button "< Back to public search results" at bounding box center [148, 142] width 255 height 44
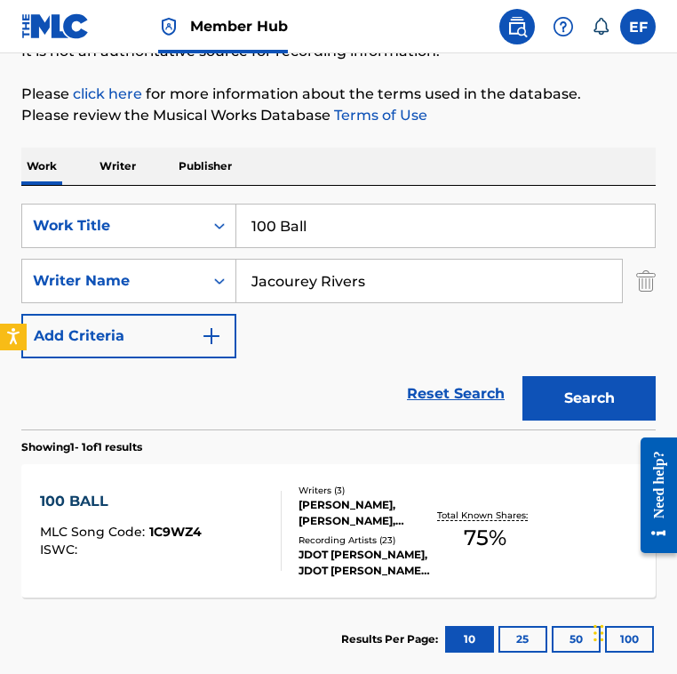
drag, startPoint x: 363, startPoint y: 229, endPoint x: -67, endPoint y: 170, distance: 433.5
click at [0, 170] on html "Accessibility Screen-Reader Guide, Feedback, and Issue Reporting | New window 0…" at bounding box center [338, 133] width 677 height 674
paste input "Piano Concerto No. 9 in E-Flat Major, K. 271 "Jeunehomme": II. [GEOGRAPHIC_DATA]"
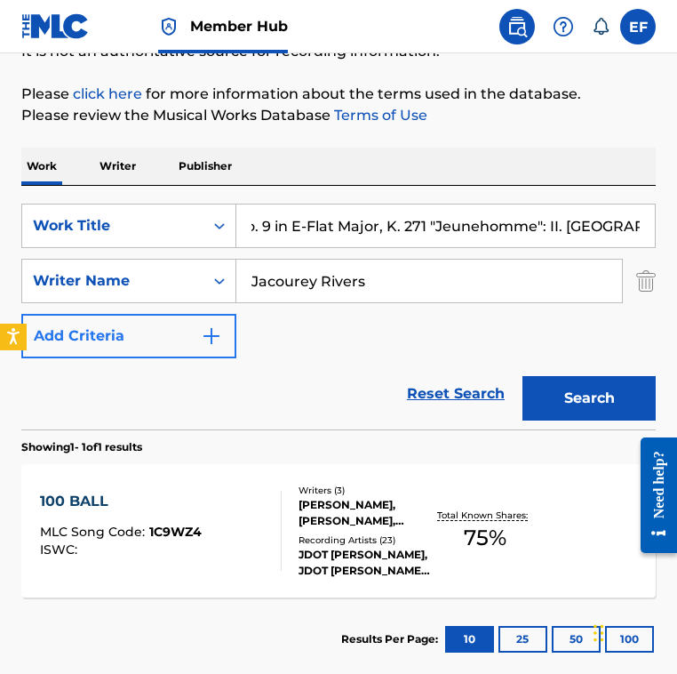
type input "Piano Concerto No. 9 in E-Flat Major, K. 271 "Jeunehomme": II. [GEOGRAPHIC_DATA]"
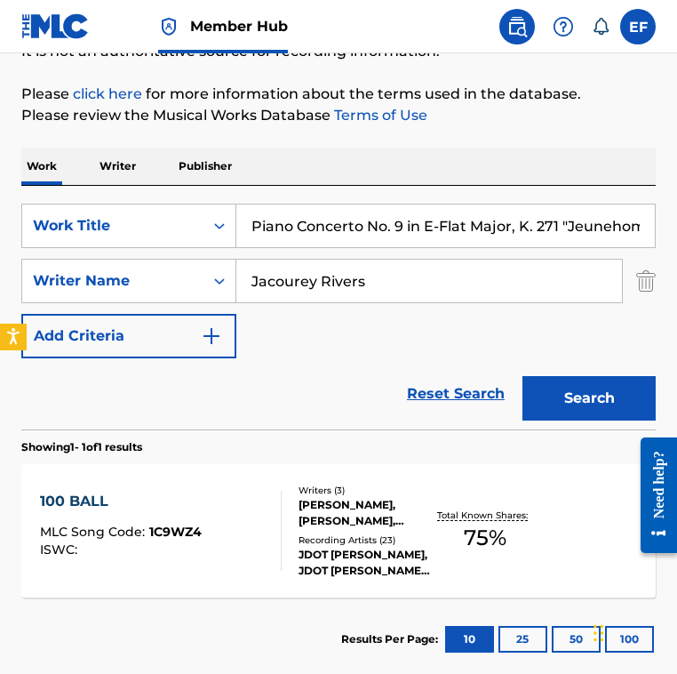
click at [311, 291] on input "Jacourey Rivers" at bounding box center [430, 281] width 386 height 43
paste input "[PERSON_NAME]"
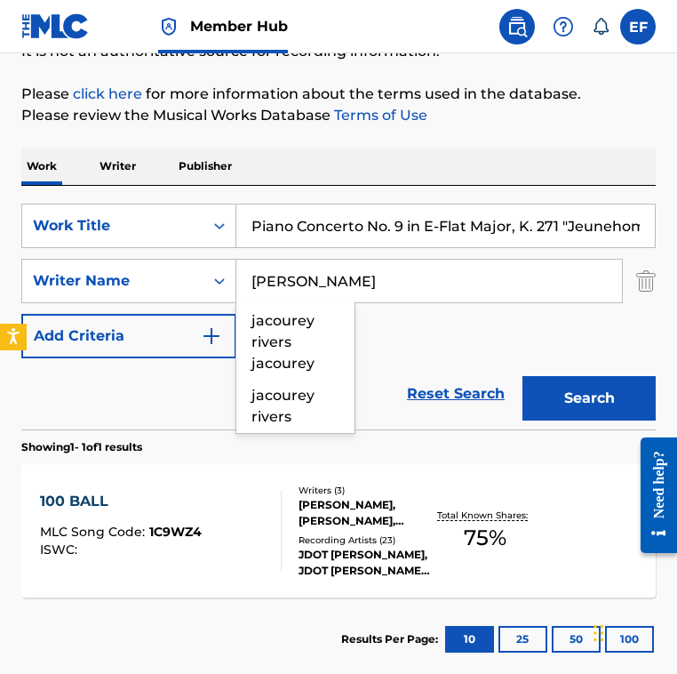
type input "[PERSON_NAME]"
click at [523, 376] on button "Search" at bounding box center [589, 398] width 133 height 44
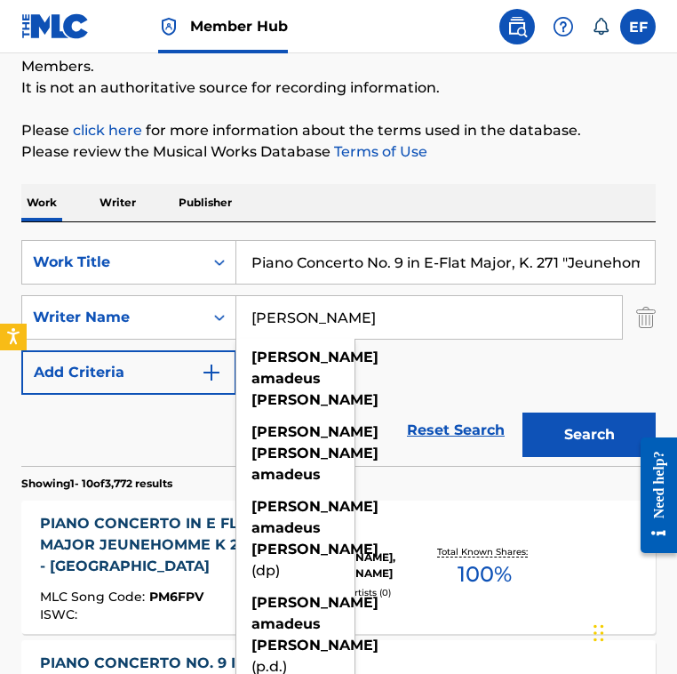
click at [174, 429] on div "Reset Search Search" at bounding box center [338, 430] width 635 height 71
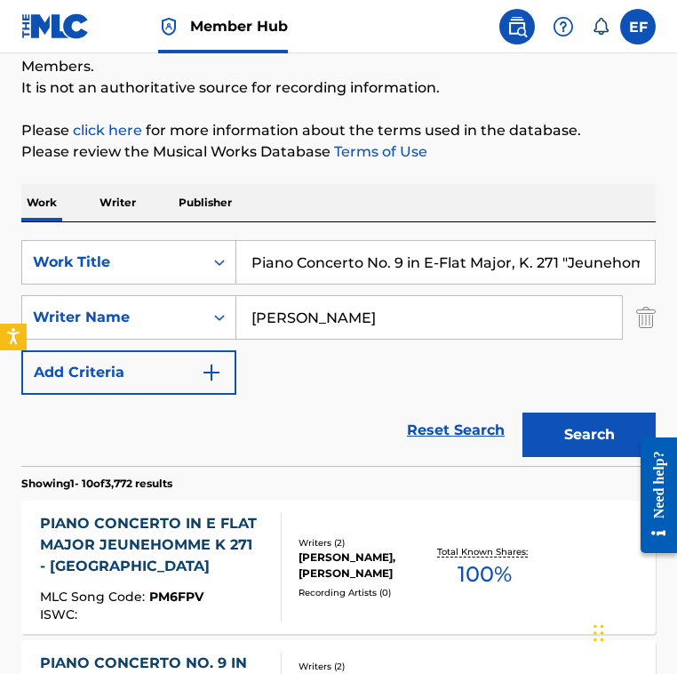
click at [296, 381] on div "SearchWithCriteria4bb1ce85-4fa1-4986-894e-18f0bfadc860 Work Title Piano Concert…" at bounding box center [338, 317] width 635 height 155
click at [349, 281] on input "Piano Concerto No. 9 in E-Flat Major, K. 271 "Jeunehomme": II. [GEOGRAPHIC_DATA]" at bounding box center [446, 262] width 419 height 43
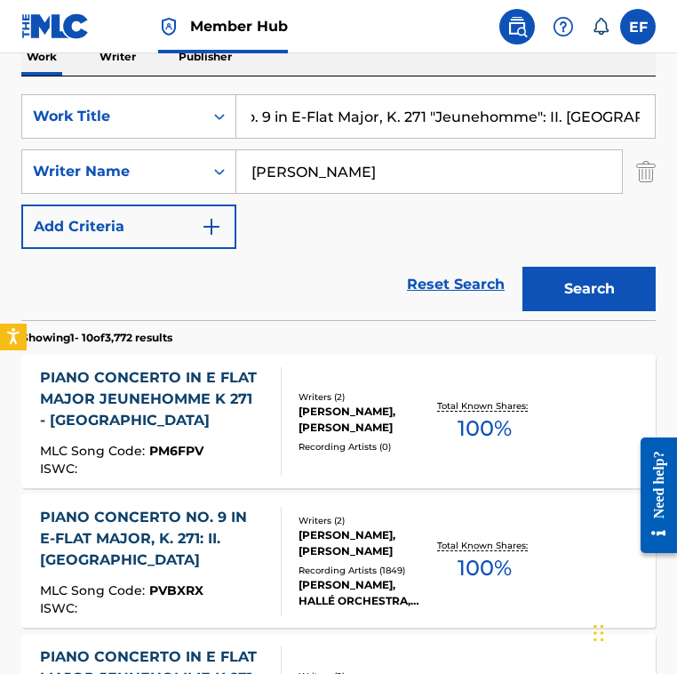
scroll to position [317, 0]
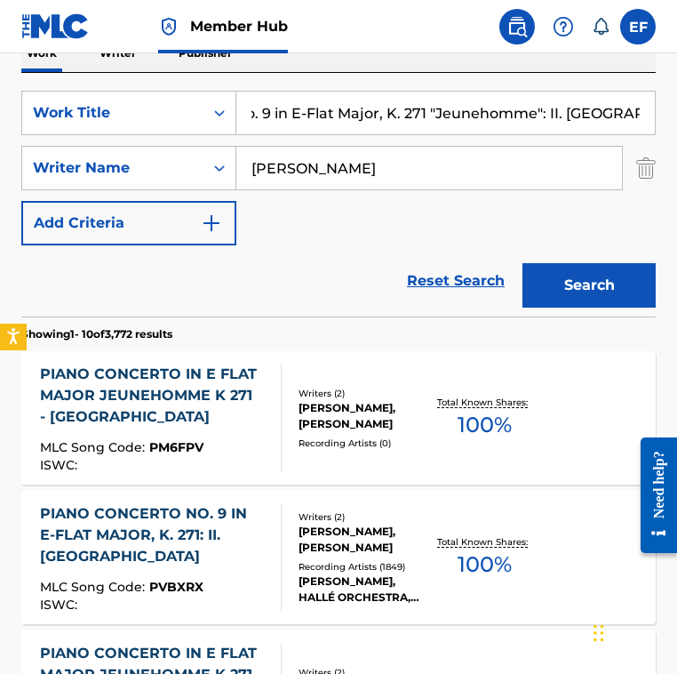
click at [231, 424] on div "PIANO CONCERTO IN E FLAT MAJOR JEUNEHOMME K 271 - [GEOGRAPHIC_DATA]" at bounding box center [153, 396] width 226 height 64
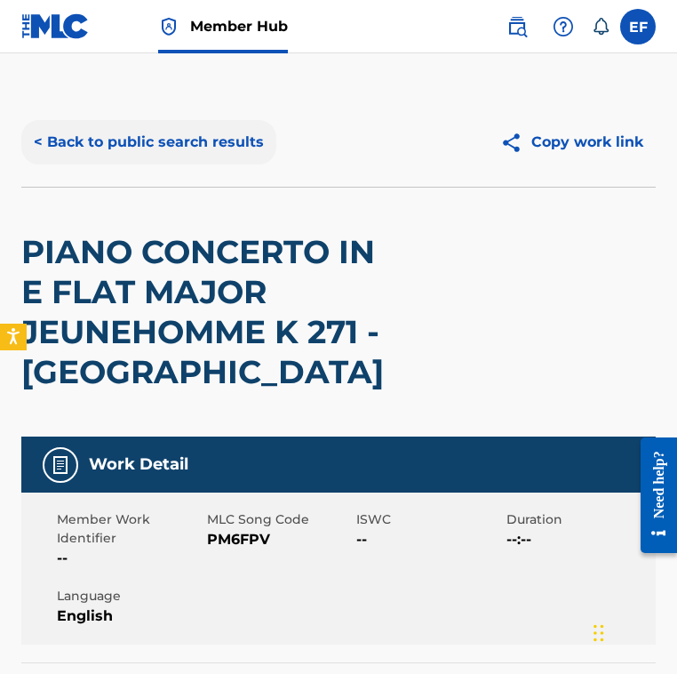
click at [134, 150] on button "< Back to public search results" at bounding box center [148, 142] width 255 height 44
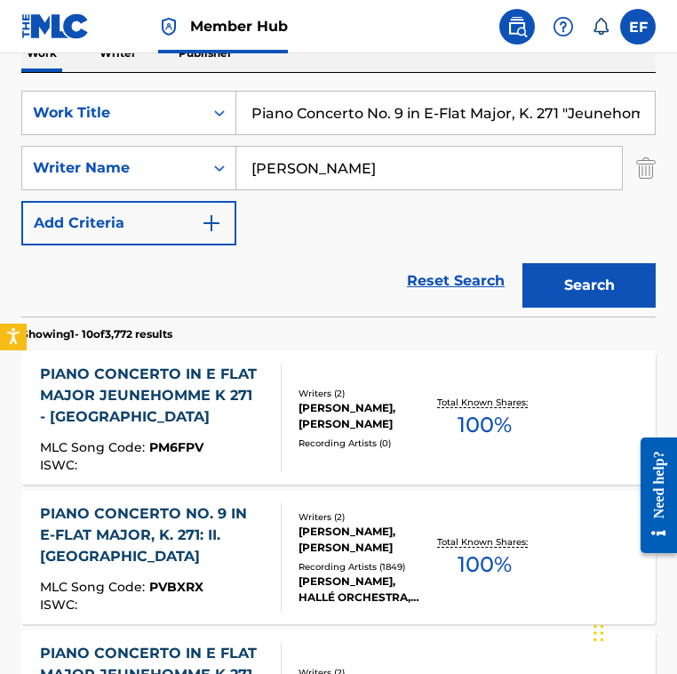
click at [202, 246] on div "Reset Search Search" at bounding box center [338, 280] width 635 height 71
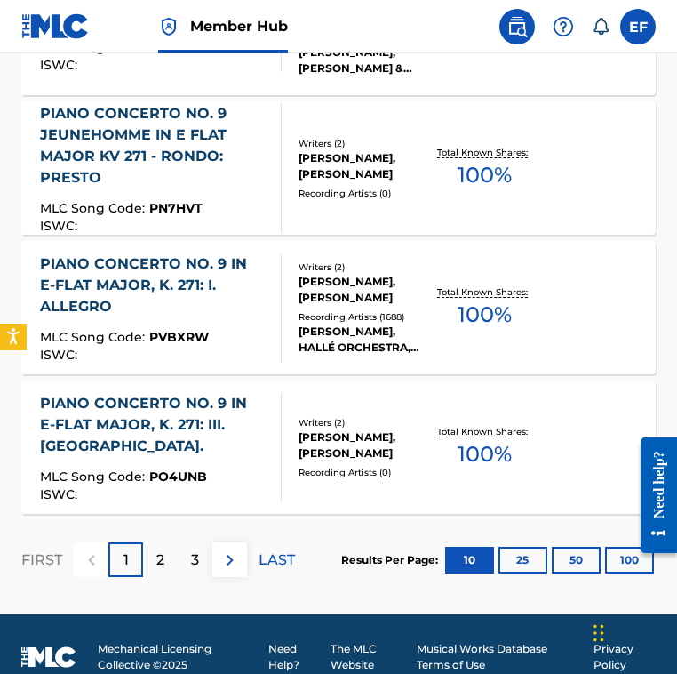
scroll to position [1570, 0]
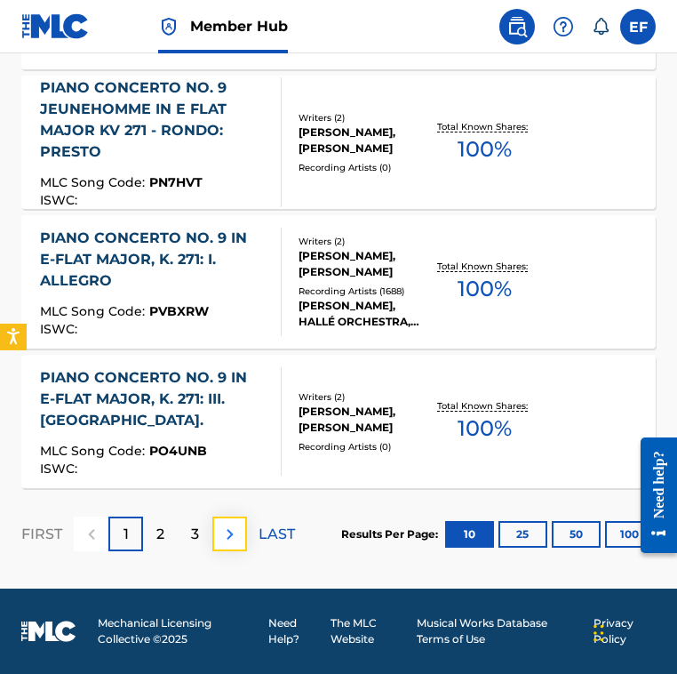
click at [227, 537] on img at bounding box center [230, 534] width 21 height 21
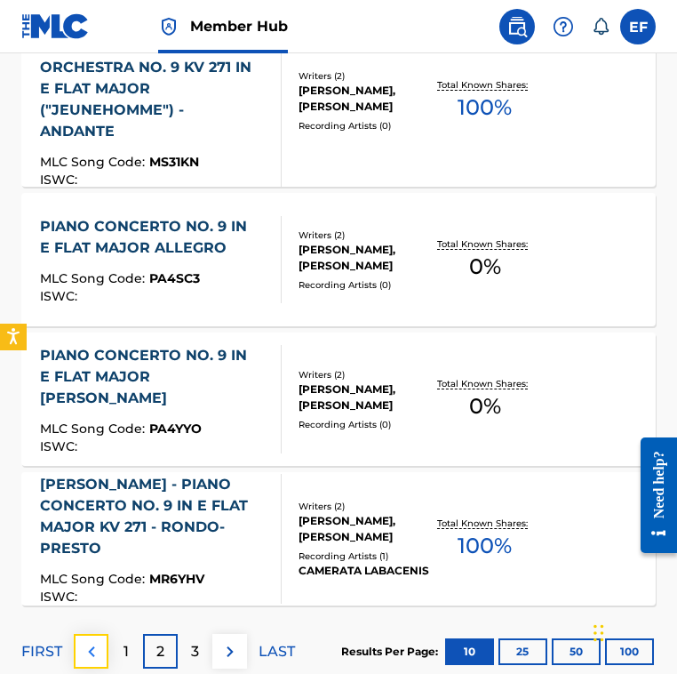
click at [105, 634] on button at bounding box center [91, 651] width 35 height 35
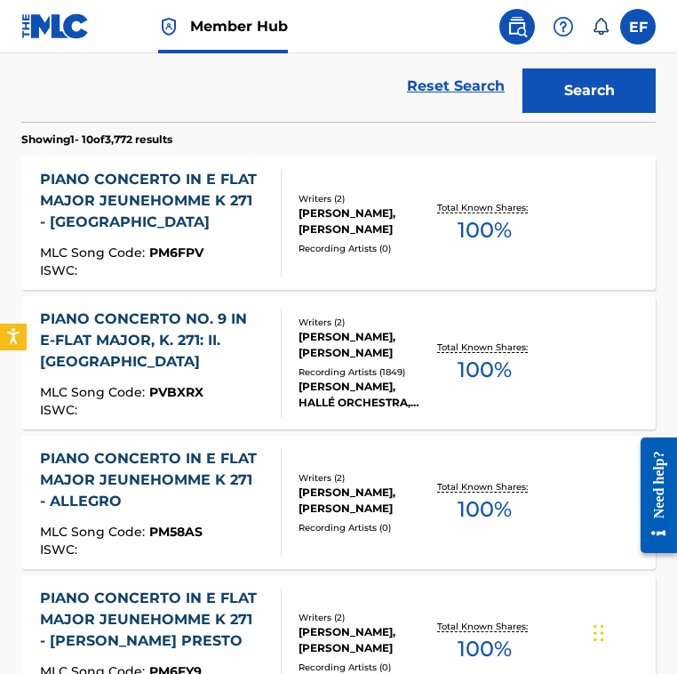
scroll to position [509, 0]
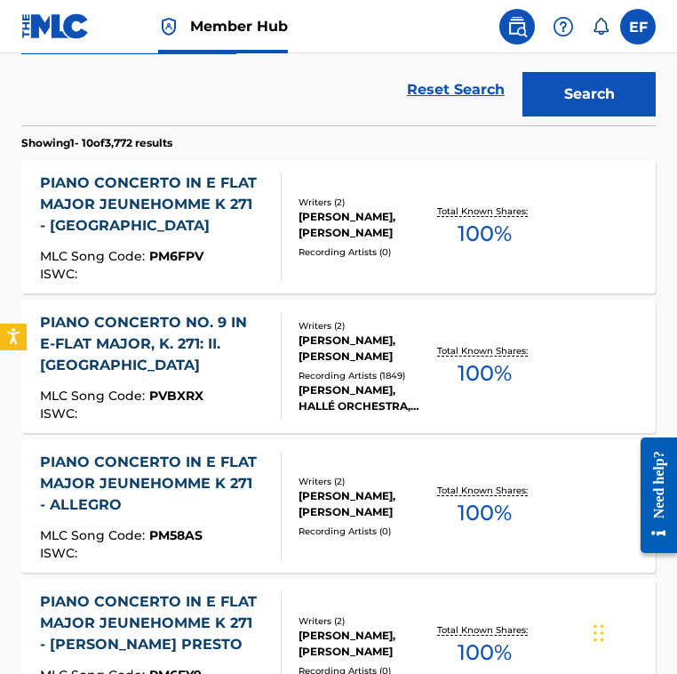
click at [292, 90] on div "Reset Search Search" at bounding box center [338, 89] width 635 height 71
click at [274, 207] on div at bounding box center [274, 226] width 14 height 108
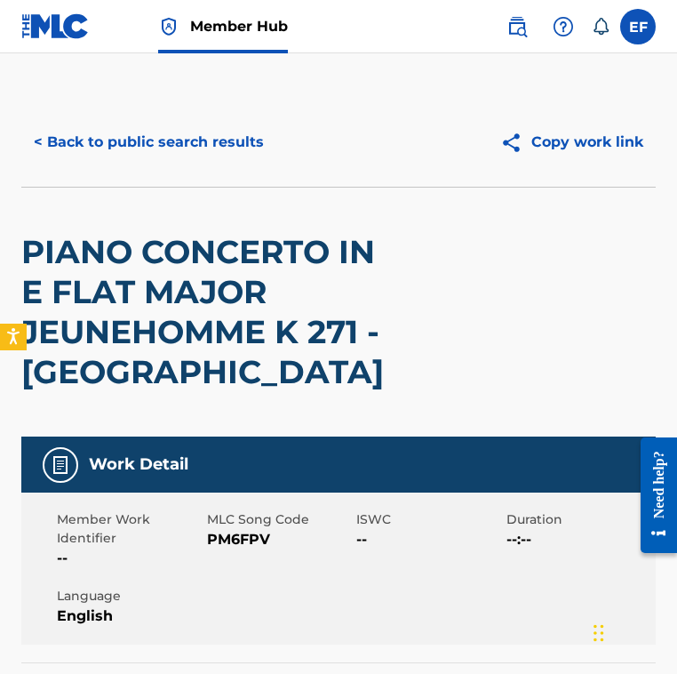
click at [215, 109] on div "< Back to public search results Copy work link" at bounding box center [338, 142] width 635 height 89
click at [179, 139] on button "< Back to public search results" at bounding box center [148, 142] width 255 height 44
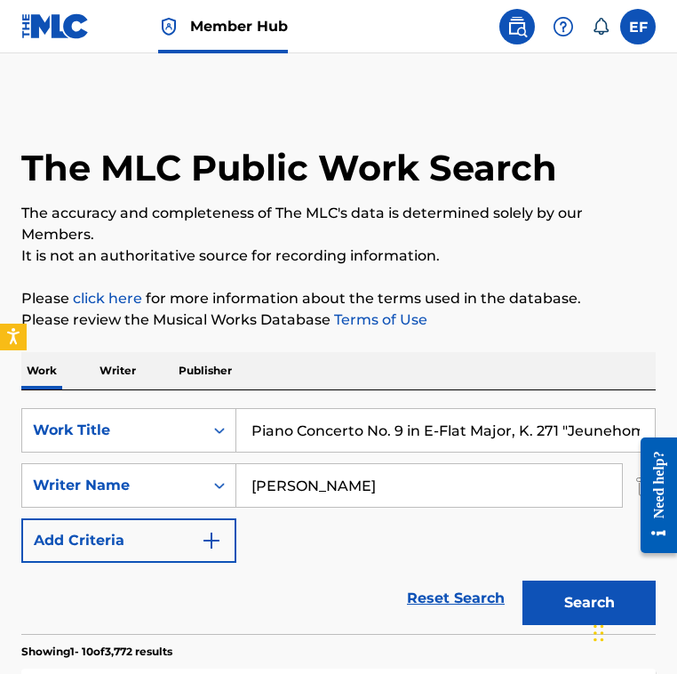
click at [349, 447] on input "Piano Concerto No. 9 in E-Flat Major, K. 271 "Jeunehomme": II. [GEOGRAPHIC_DATA]" at bounding box center [446, 430] width 419 height 43
click at [347, 435] on input "Piano Concerto No. 9 in E-Flat Major, K. 271 "Jeunehomme": II. [GEOGRAPHIC_DATA]" at bounding box center [446, 430] width 419 height 43
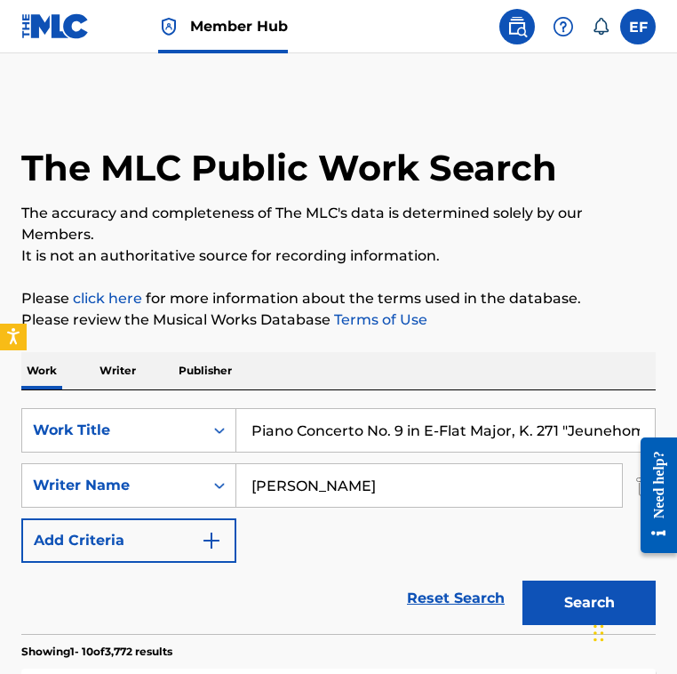
click at [347, 435] on input "Piano Concerto No. 9 in E-Flat Major, K. 271 "Jeunehomme": II. [GEOGRAPHIC_DATA]" at bounding box center [446, 430] width 419 height 43
paste input "24 Hours"
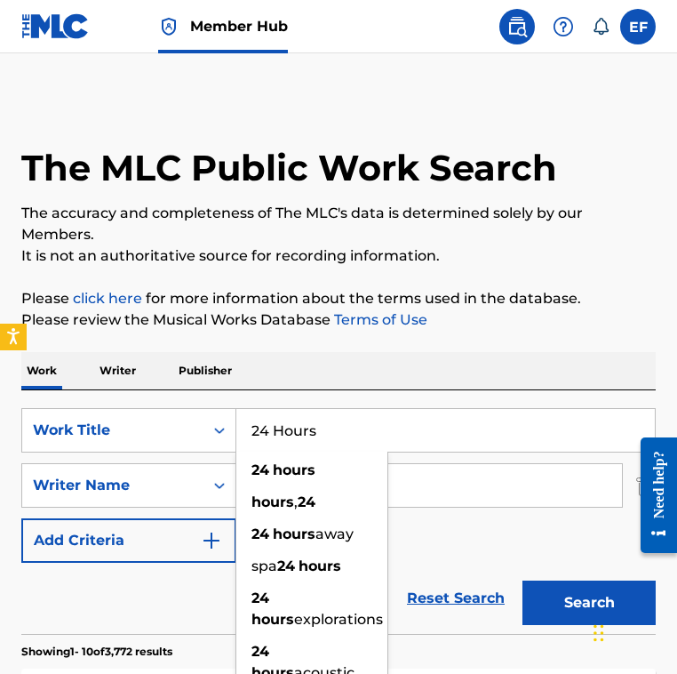
type input "24 Hours"
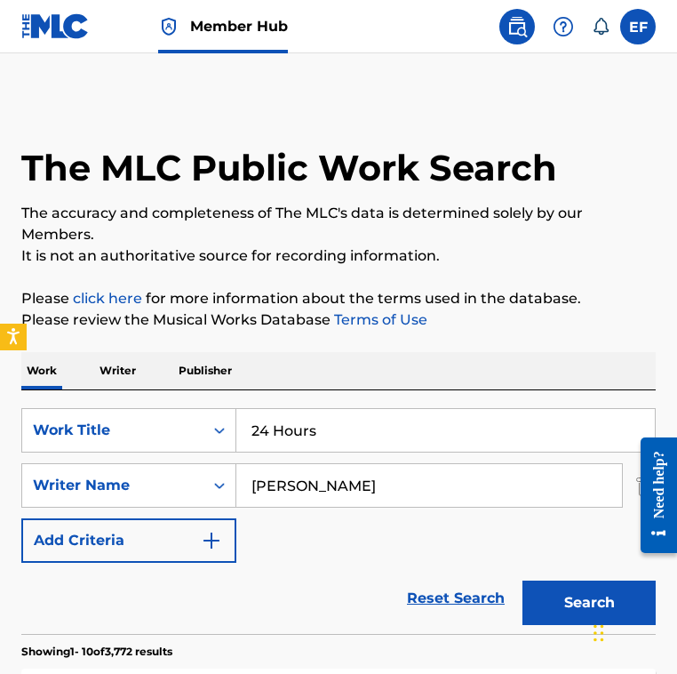
click at [376, 493] on input "[PERSON_NAME]" at bounding box center [430, 485] width 386 height 43
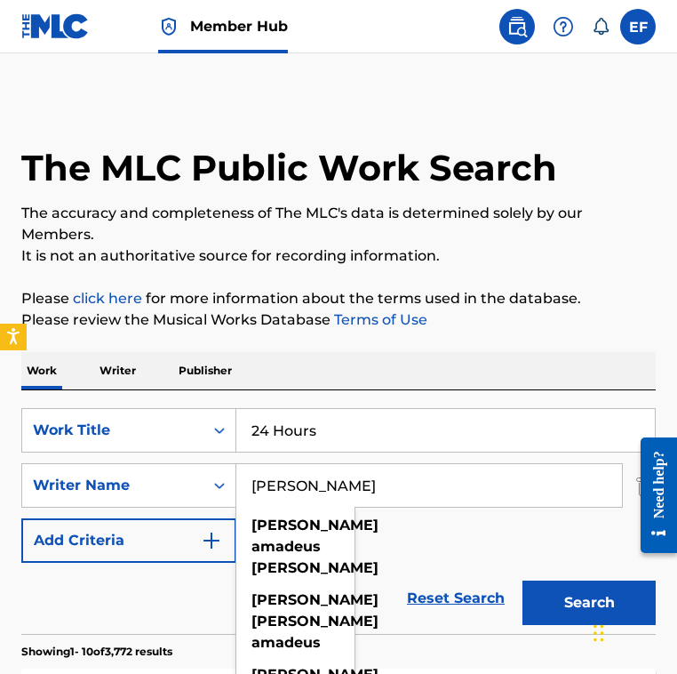
click at [376, 493] on input "[PERSON_NAME]" at bounding box center [430, 485] width 386 height 43
paste input "[PERSON_NAME] StevensonJohnny [PERSON_NAME]"
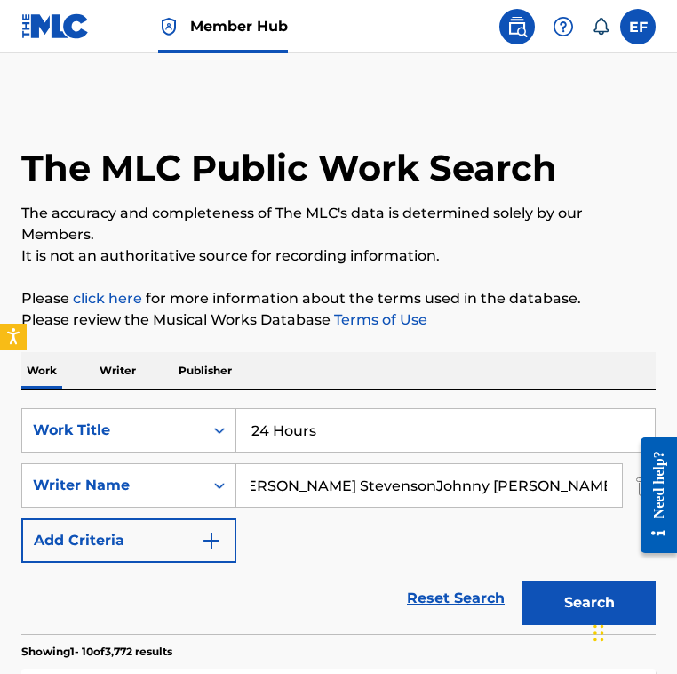
click at [376, 493] on input "[PERSON_NAME] StevensonJohnny [PERSON_NAME]" at bounding box center [430, 485] width 386 height 43
click at [319, 486] on input "[PERSON_NAME] StevensonJohnny [PERSON_NAME]" at bounding box center [430, 485] width 386 height 43
drag, startPoint x: 336, startPoint y: 485, endPoint x: 683, endPoint y: 502, distance: 347.2
click at [677, 502] on html "Accessibility Screen-Reader Guide, Feedback, and Issue Reporting | New window 0…" at bounding box center [338, 337] width 677 height 674
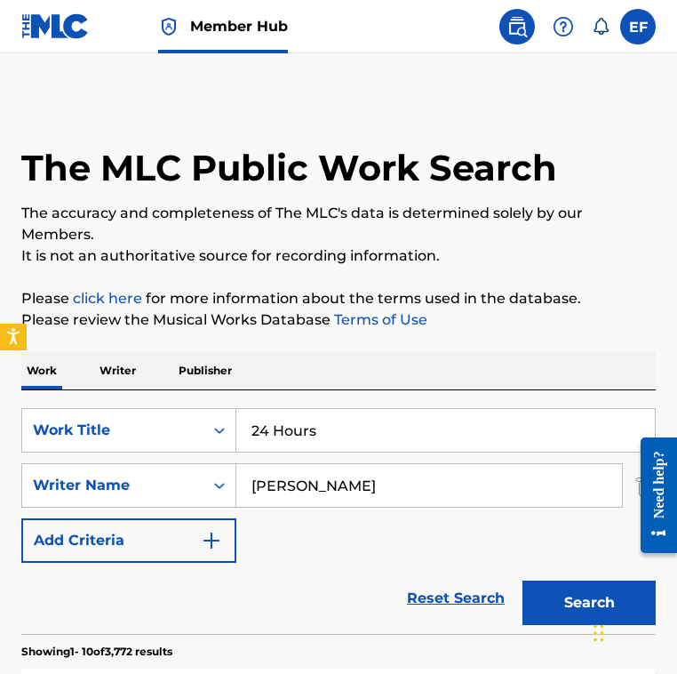
type input "[PERSON_NAME]"
click at [523, 581] on button "Search" at bounding box center [589, 603] width 133 height 44
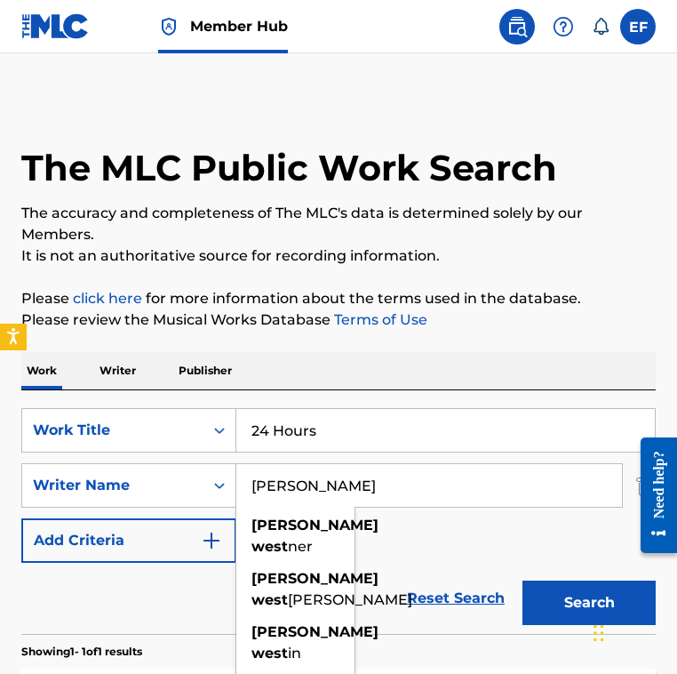
click at [276, 357] on div "Work Writer Publisher" at bounding box center [338, 370] width 635 height 37
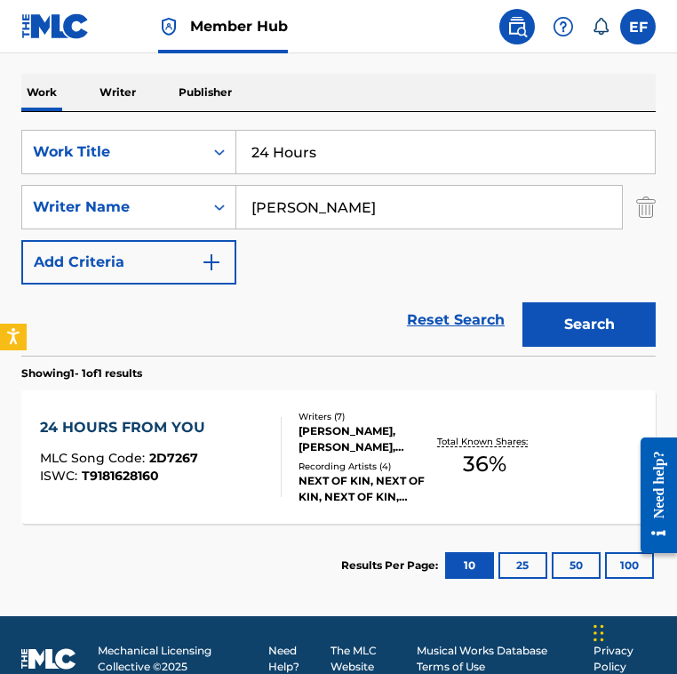
scroll to position [306, 0]
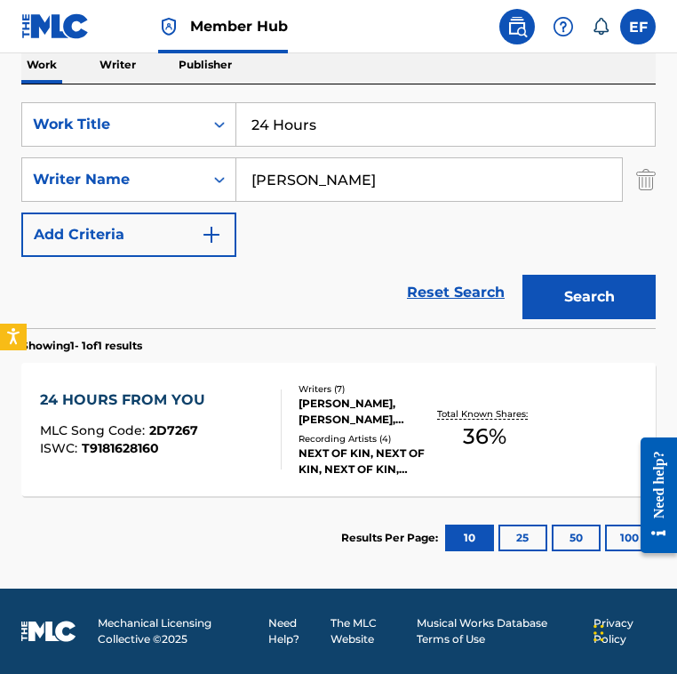
click at [253, 401] on div "24 HOURS FROM YOU MLC Song Code : 2D7267 ISWC : T9181628160" at bounding box center [160, 429] width 241 height 80
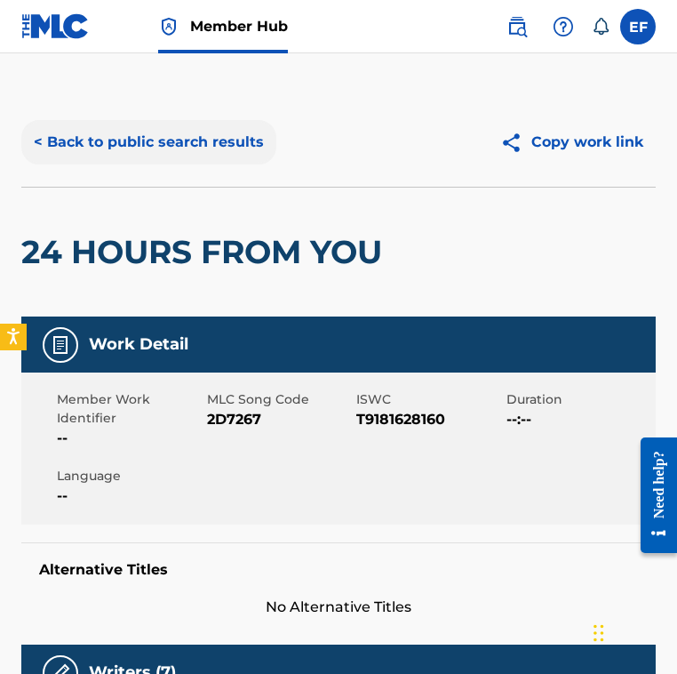
click at [138, 149] on button "< Back to public search results" at bounding box center [148, 142] width 255 height 44
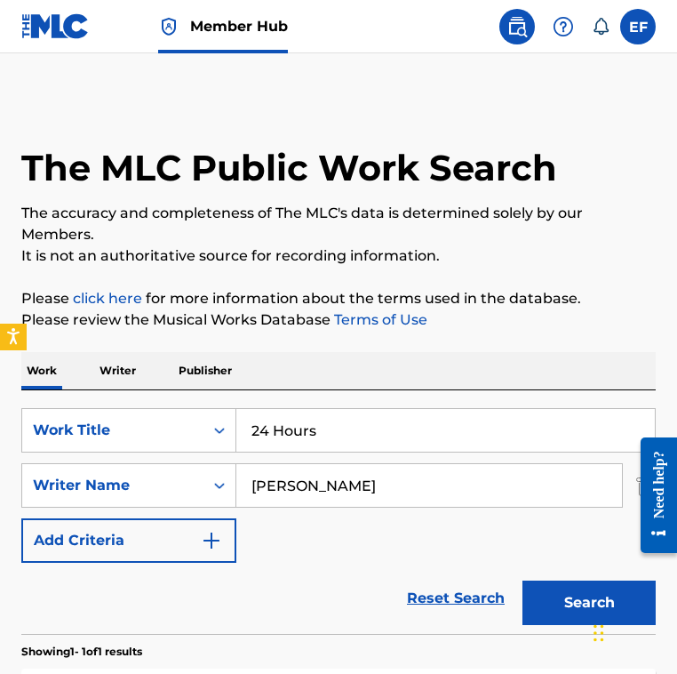
scroll to position [204, 0]
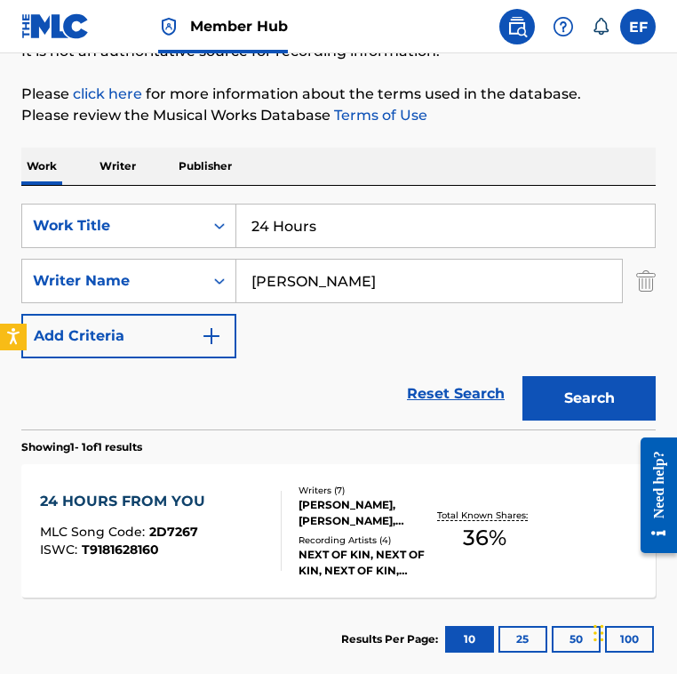
click at [273, 388] on div "Reset Search Search" at bounding box center [338, 393] width 635 height 71
click at [346, 561] on div "NEXT OF KIN, NEXT OF KIN, NEXT OF KIN, [GEOGRAPHIC_DATA]" at bounding box center [366, 563] width 134 height 32
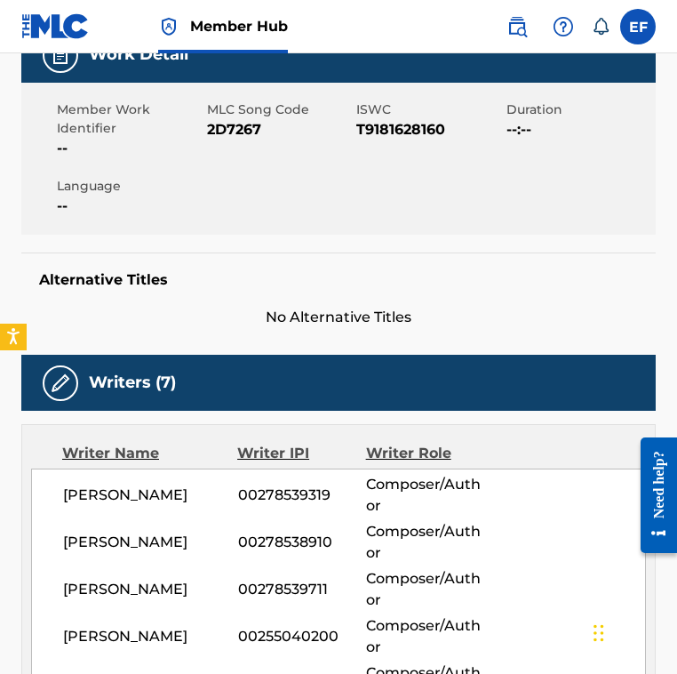
scroll to position [292, 0]
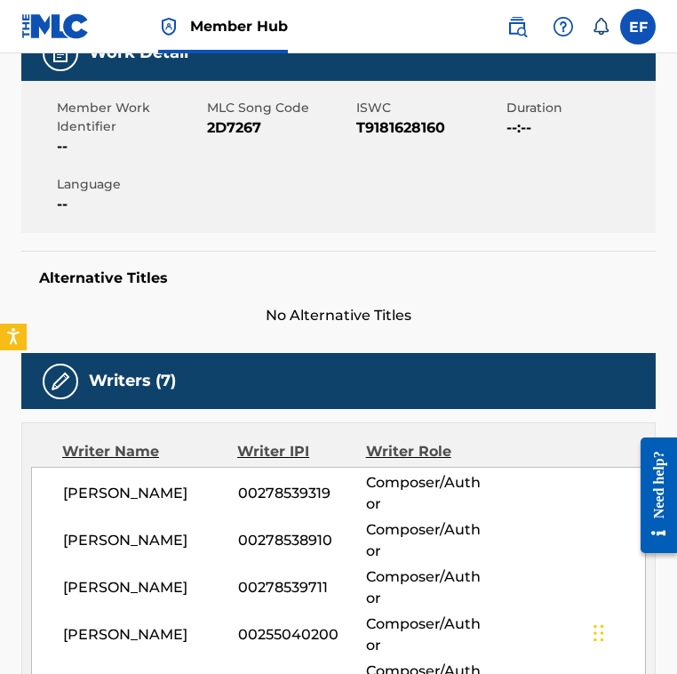
click at [285, 378] on div "Writers (7)" at bounding box center [338, 381] width 635 height 56
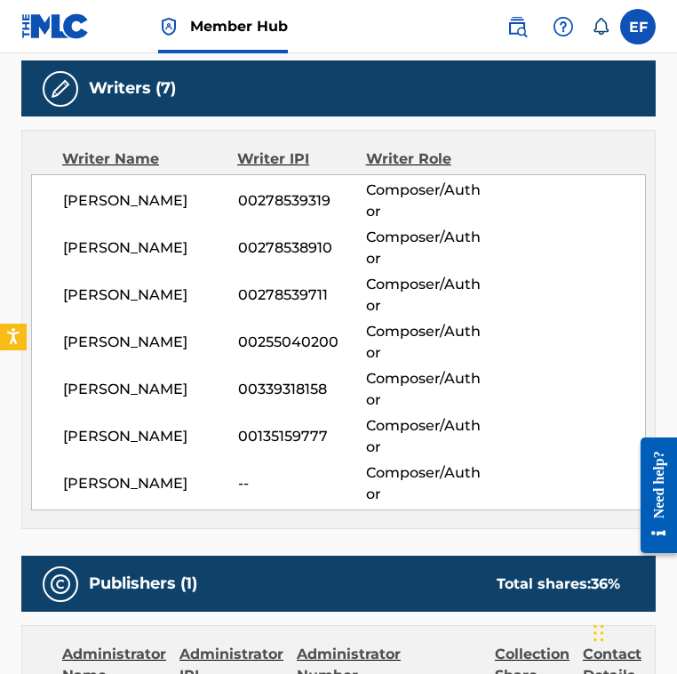
scroll to position [593, 0]
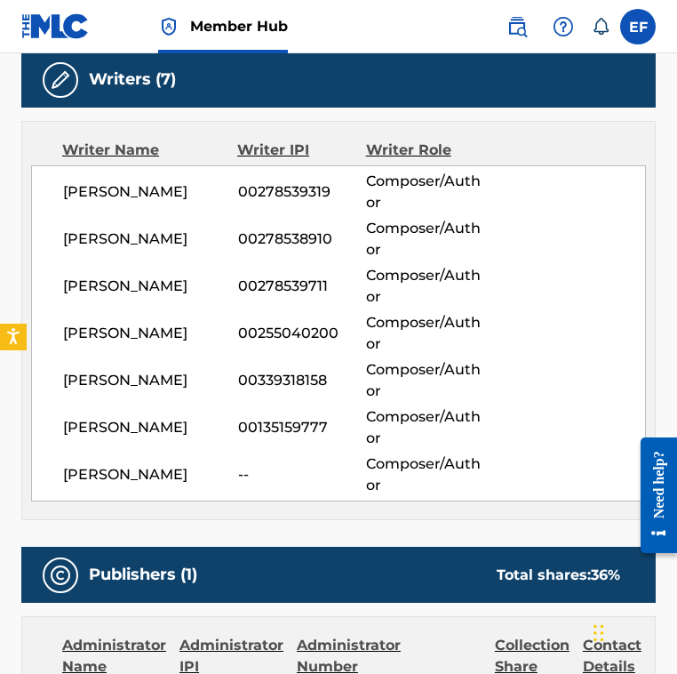
click at [285, 373] on span "00339318158" at bounding box center [302, 380] width 128 height 21
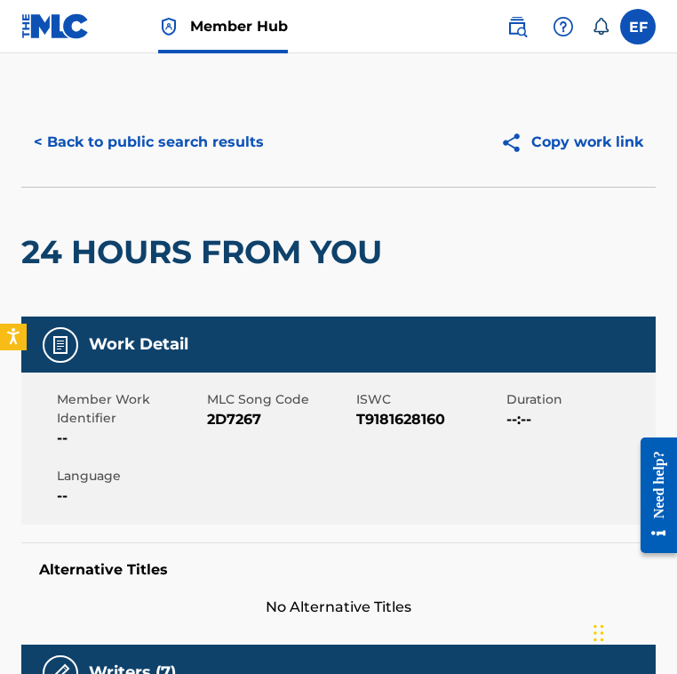
scroll to position [1, 0]
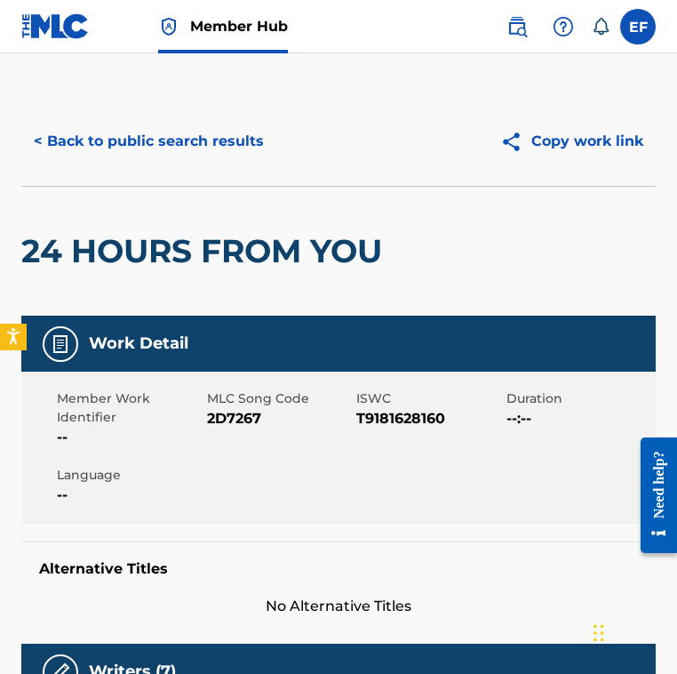
click at [291, 378] on div "Member Work Identifier -- MLC Song Code 2D7267 ISWC T9181628160 Duration --:-- …" at bounding box center [338, 448] width 635 height 152
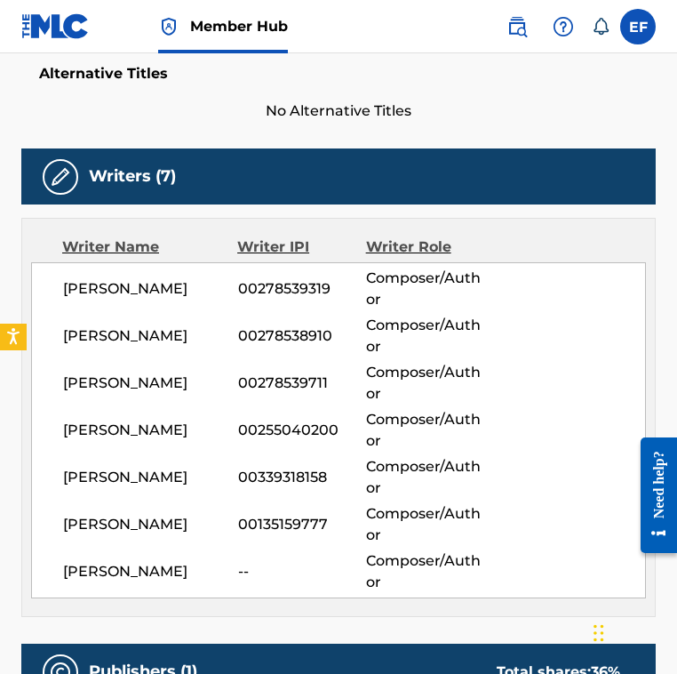
scroll to position [0, 0]
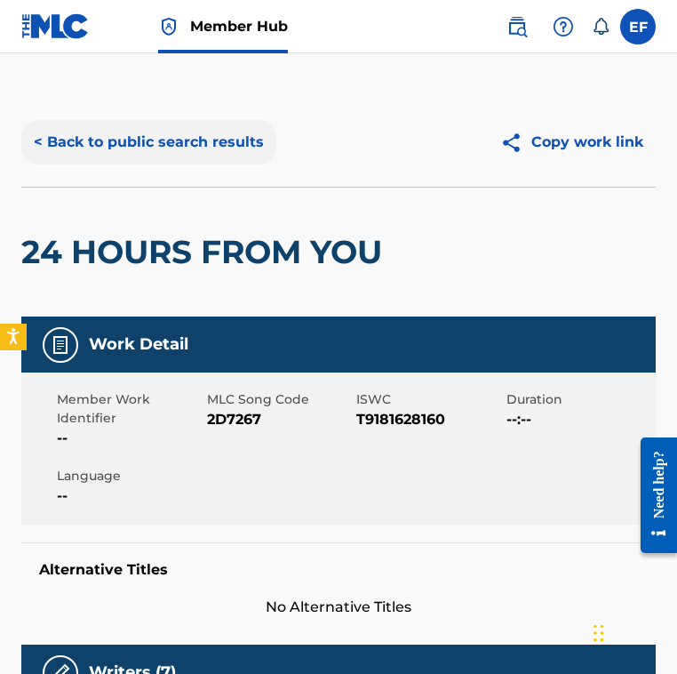
click at [215, 135] on button "< Back to public search results" at bounding box center [148, 142] width 255 height 44
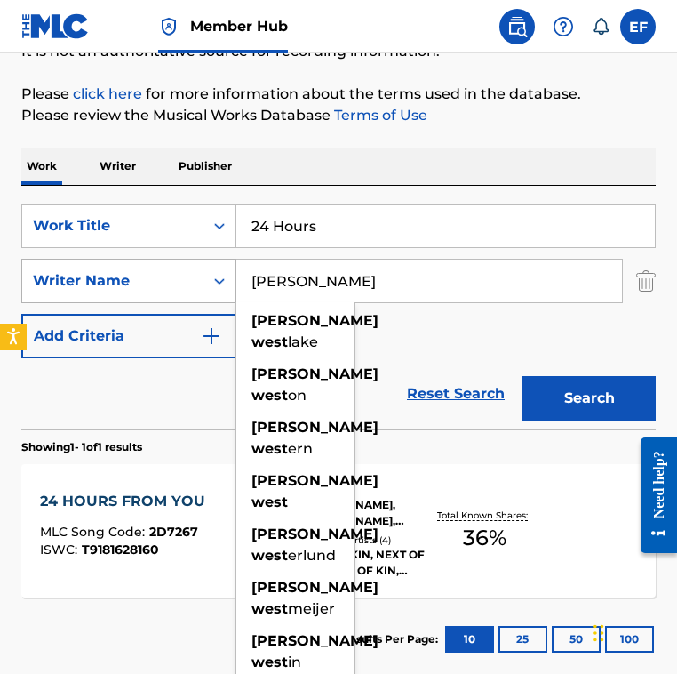
drag, startPoint x: 364, startPoint y: 269, endPoint x: 142, endPoint y: 259, distance: 221.6
click at [142, 259] on div "SearchWithCriteriaa297cf83-8173-4fde-ab25-a3ea02b88da1 Writer Name [PERSON_NAME…" at bounding box center [338, 281] width 635 height 44
click at [455, 282] on input "[PERSON_NAME]" at bounding box center [430, 281] width 386 height 43
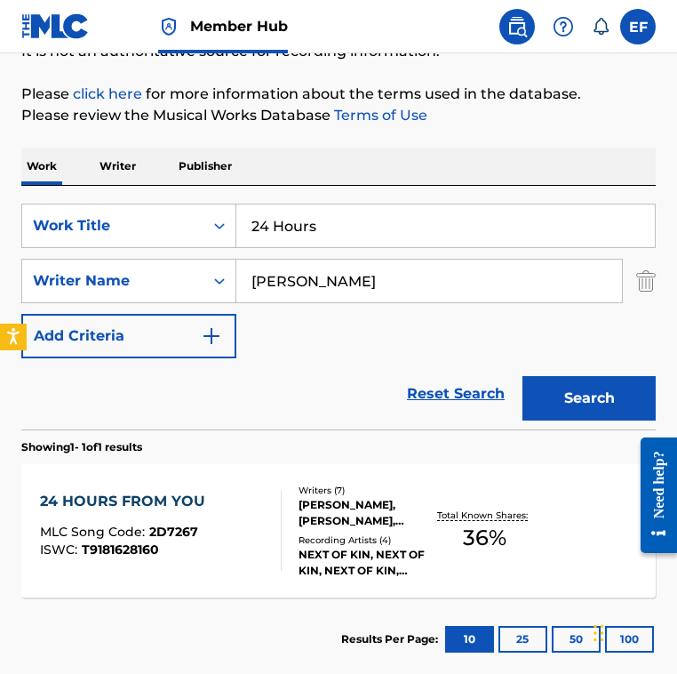
paste input "[PERSON_NAME]"
type input "[PERSON_NAME]"
click at [523, 376] on button "Search" at bounding box center [589, 398] width 133 height 44
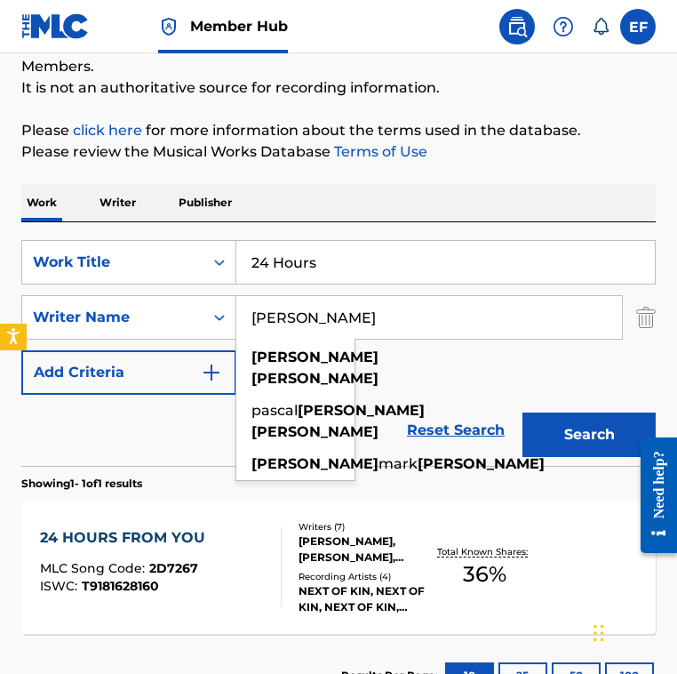
click at [523, 413] on button "Search" at bounding box center [589, 435] width 133 height 44
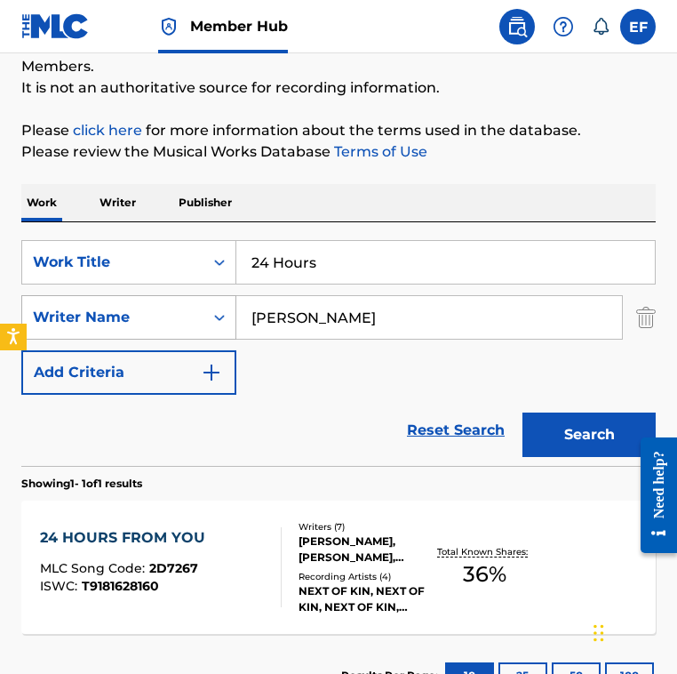
drag, startPoint x: 403, startPoint y: 322, endPoint x: 45, endPoint y: 298, distance: 358.2
click at [45, 298] on div "SearchWithCriteriaa297cf83-8173-4fde-ab25-a3ea02b88da1 Writer Name [PERSON_NAME]" at bounding box center [338, 317] width 635 height 44
paste input "[PERSON_NAME]"
click at [383, 304] on input "[PERSON_NAME]" at bounding box center [430, 317] width 386 height 43
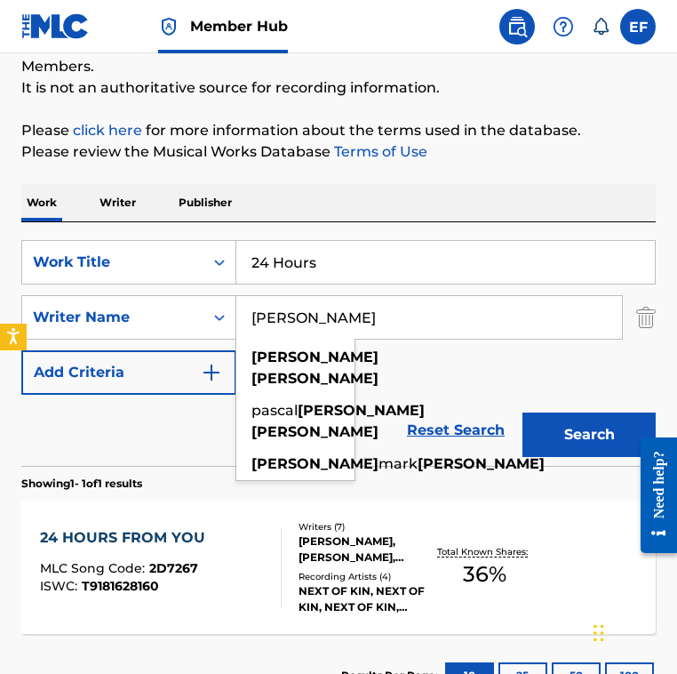
click at [383, 304] on input "[PERSON_NAME]" at bounding box center [430, 317] width 386 height 43
paste input "[PERSON_NAME] Astley"
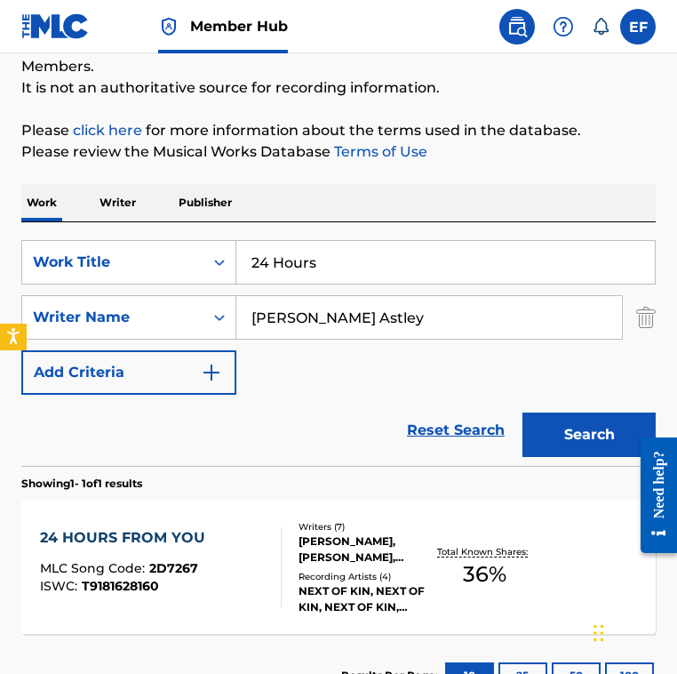
drag, startPoint x: 357, startPoint y: 316, endPoint x: 503, endPoint y: 315, distance: 146.7
click at [503, 315] on input "[PERSON_NAME] Astley" at bounding box center [430, 317] width 386 height 43
click at [523, 413] on button "Search" at bounding box center [589, 435] width 133 height 44
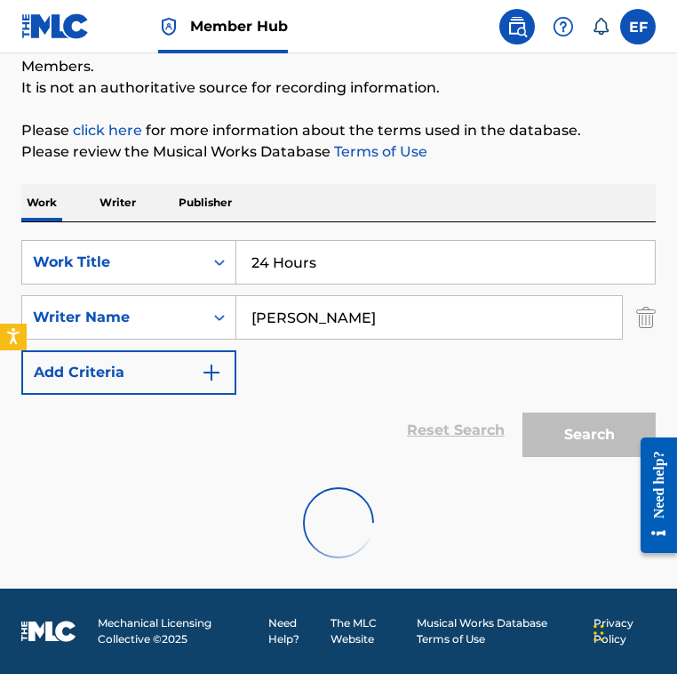
scroll to position [110, 0]
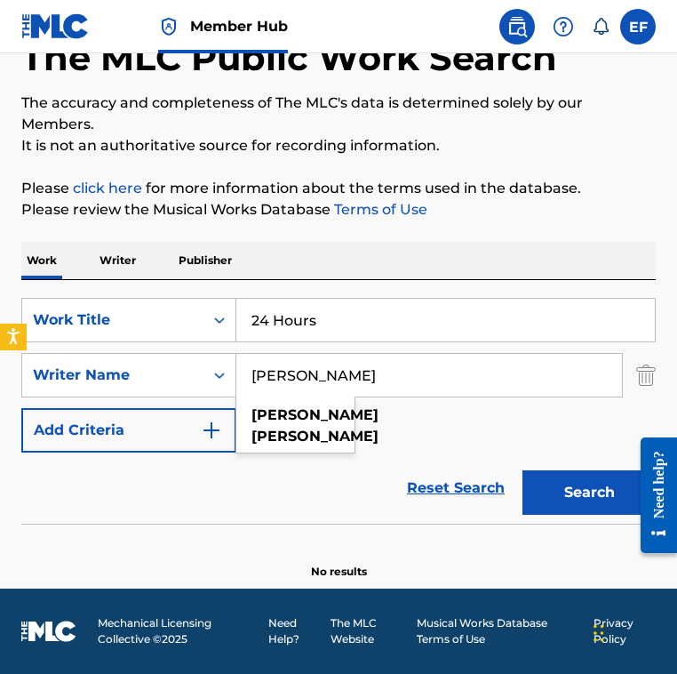
click at [447, 364] on input "[PERSON_NAME]" at bounding box center [430, 375] width 386 height 43
paste input "[PERSON_NAME]"
click at [523, 470] on button "Search" at bounding box center [589, 492] width 133 height 44
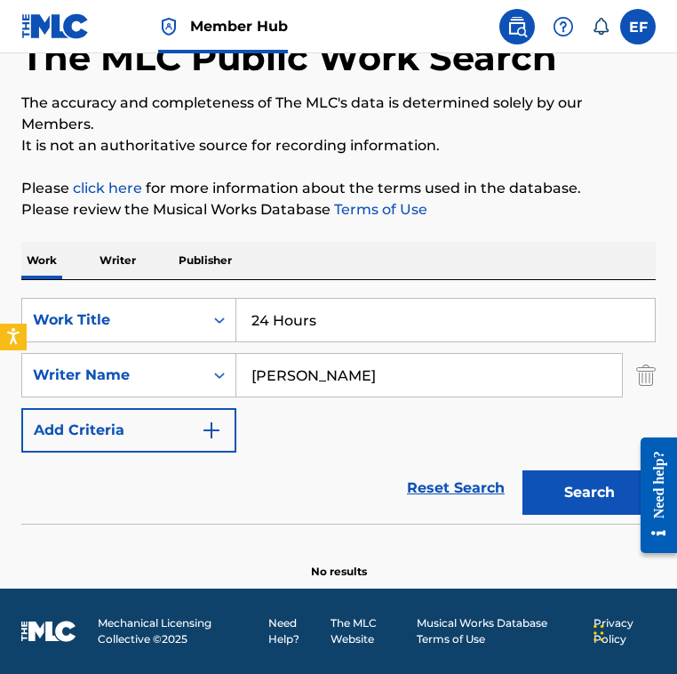
click at [473, 397] on div "SearchWithCriteria4bb1ce85-4fa1-4986-894e-18f0bfadc860 Work Title 24 Hours Sear…" at bounding box center [338, 375] width 635 height 155
click at [580, 501] on button "Search" at bounding box center [589, 492] width 133 height 44
click at [360, 358] on input "[PERSON_NAME]" at bounding box center [430, 375] width 386 height 43
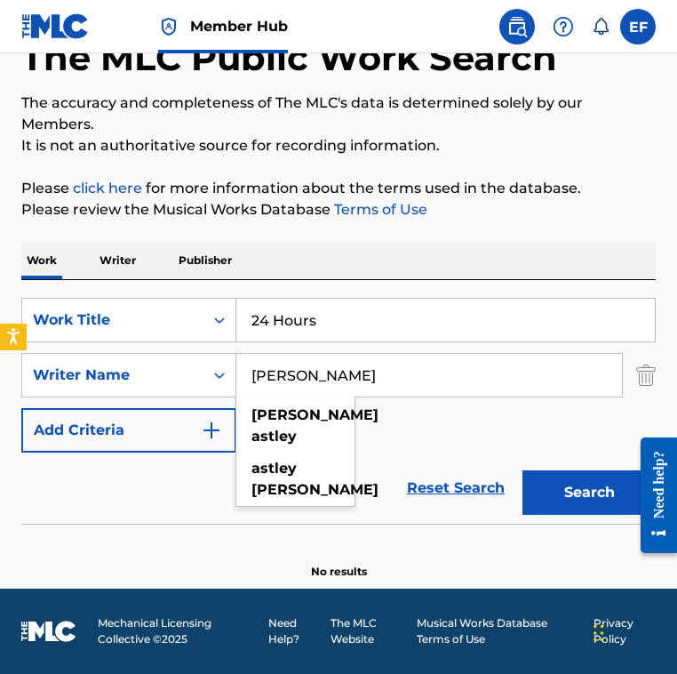
paste input "[PERSON_NAME]"
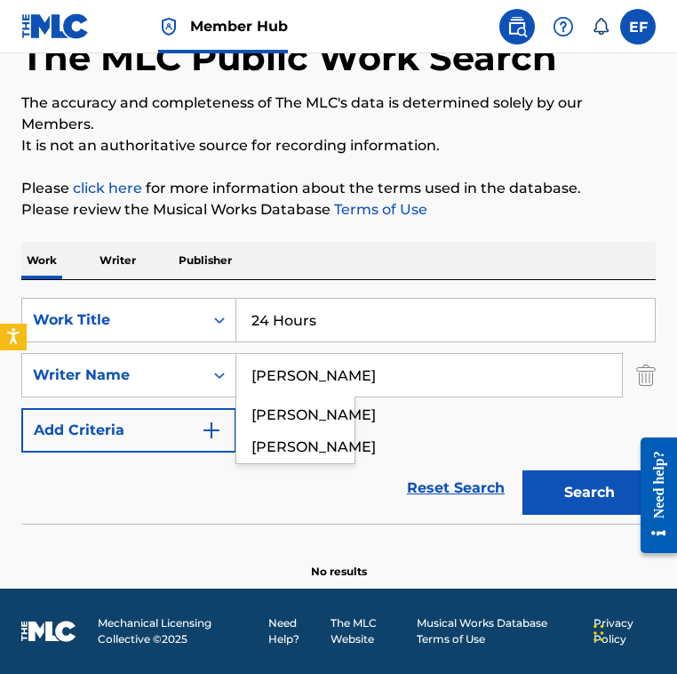
type input "[PERSON_NAME]"
click at [523, 470] on button "Search" at bounding box center [589, 492] width 133 height 44
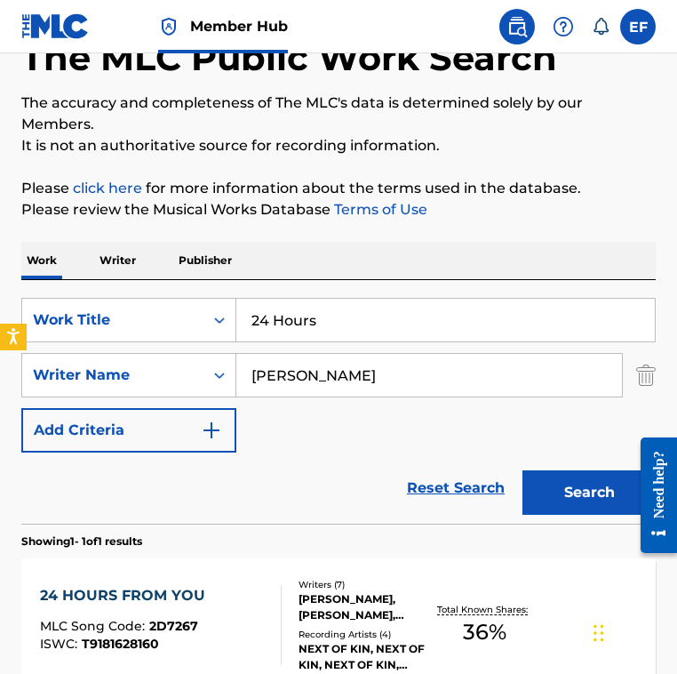
click at [302, 490] on div "Reset Search Search" at bounding box center [338, 488] width 635 height 71
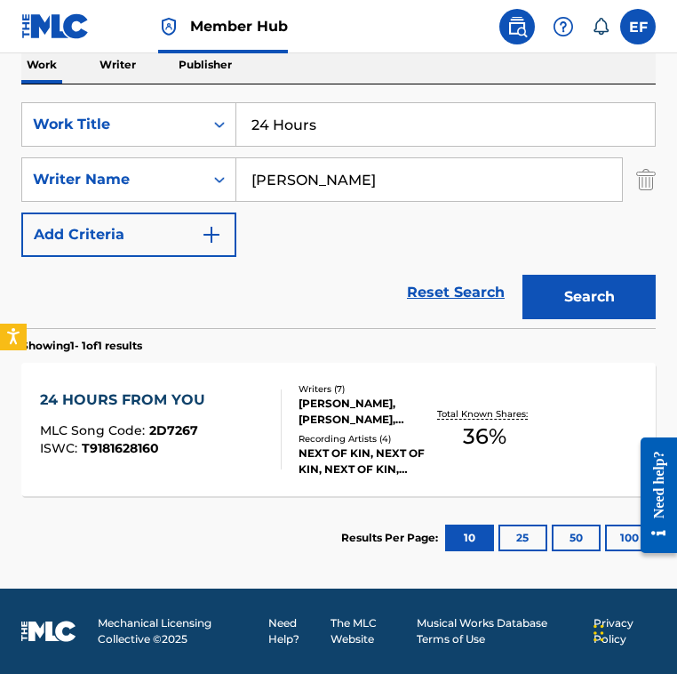
click at [267, 426] on div at bounding box center [274, 429] width 14 height 80
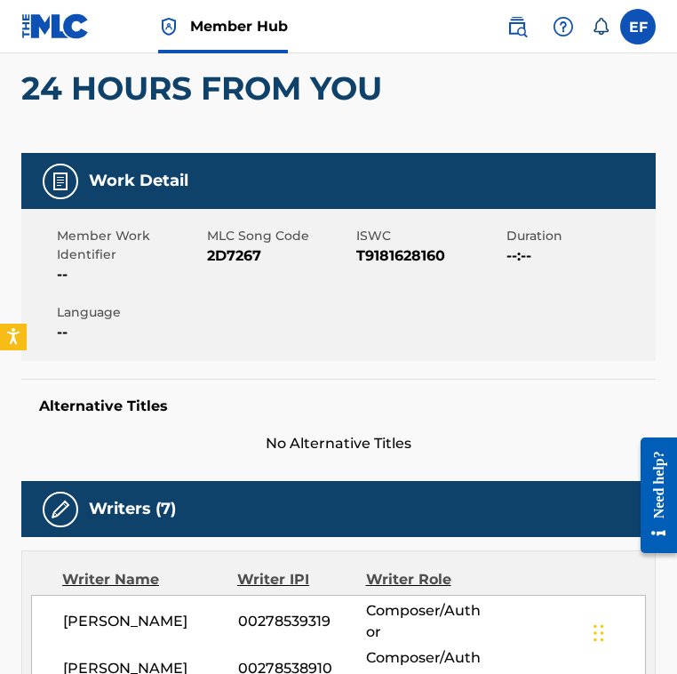
scroll to position [137, 0]
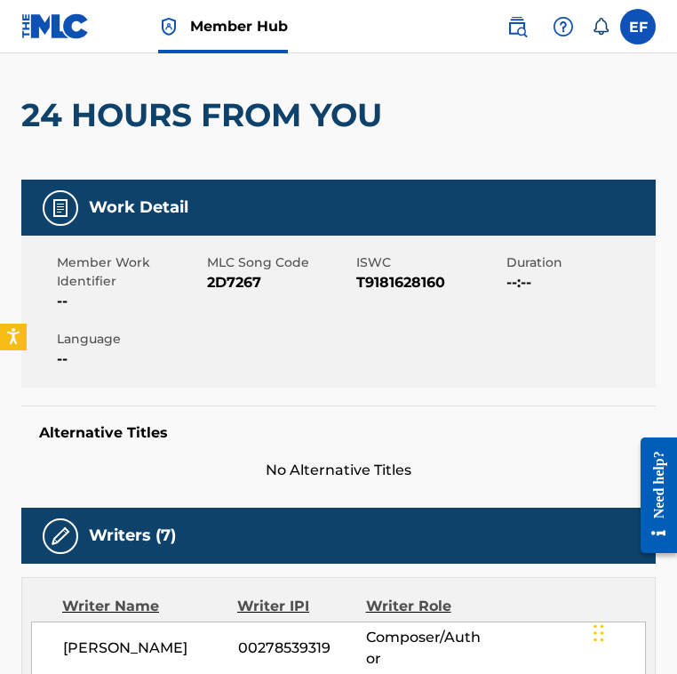
click at [233, 276] on span "2D7267" at bounding box center [280, 282] width 146 height 21
copy span "2D7267"
click at [66, 100] on h2 "24 HOURS FROM YOU" at bounding box center [206, 115] width 370 height 40
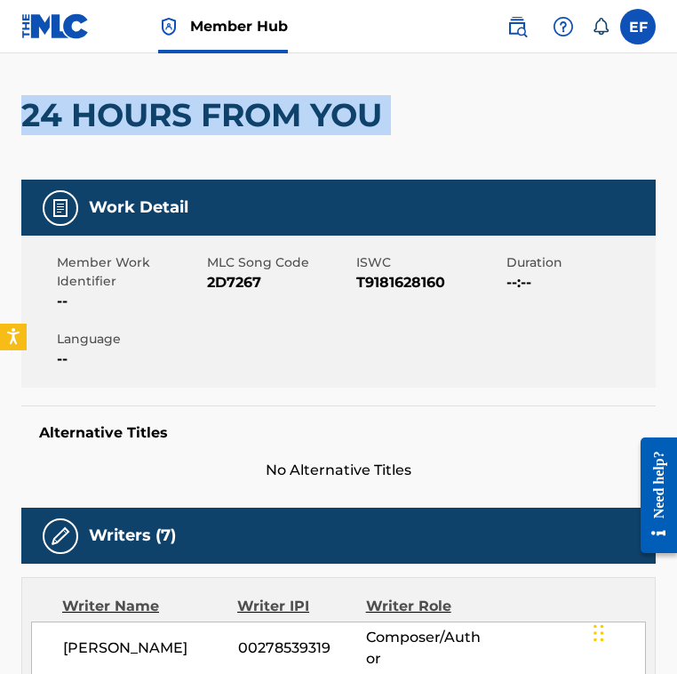
click at [66, 100] on h2 "24 HOURS FROM YOU" at bounding box center [206, 115] width 370 height 40
copy div "24 HOURS FROM YOU"
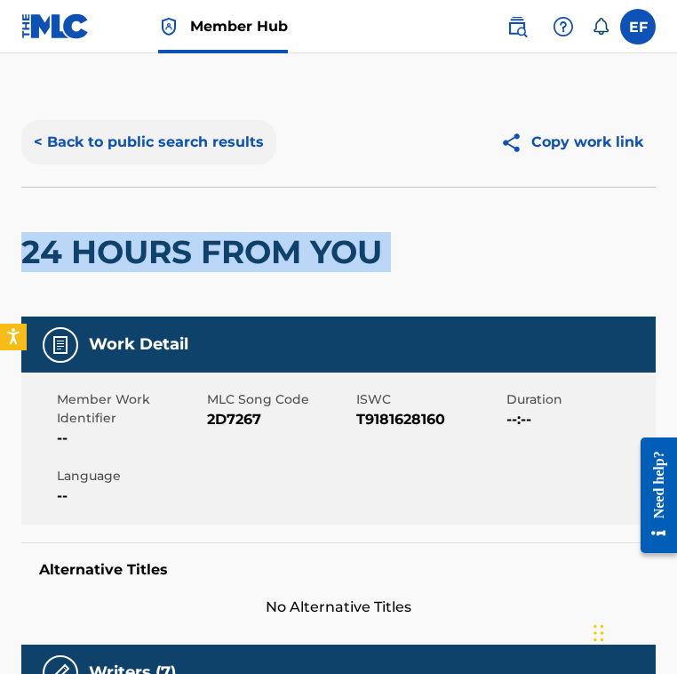
click at [158, 147] on button "< Back to public search results" at bounding box center [148, 142] width 255 height 44
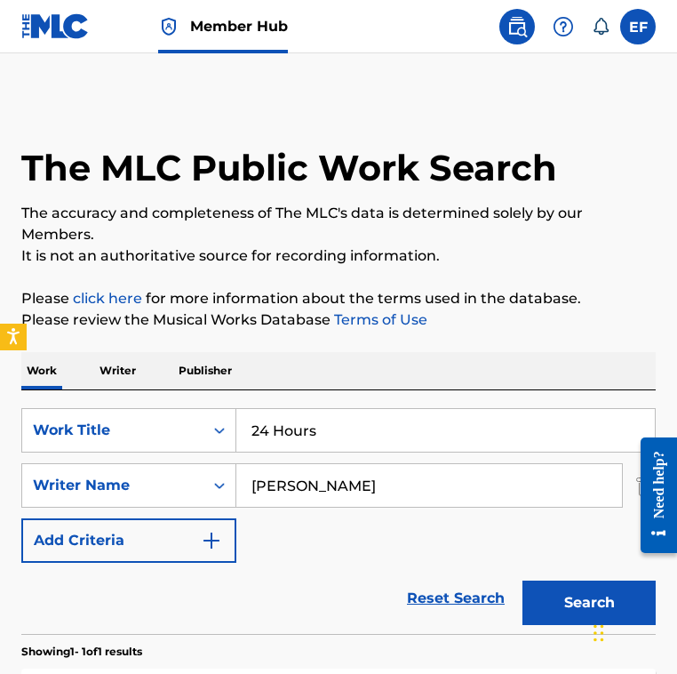
scroll to position [201, 0]
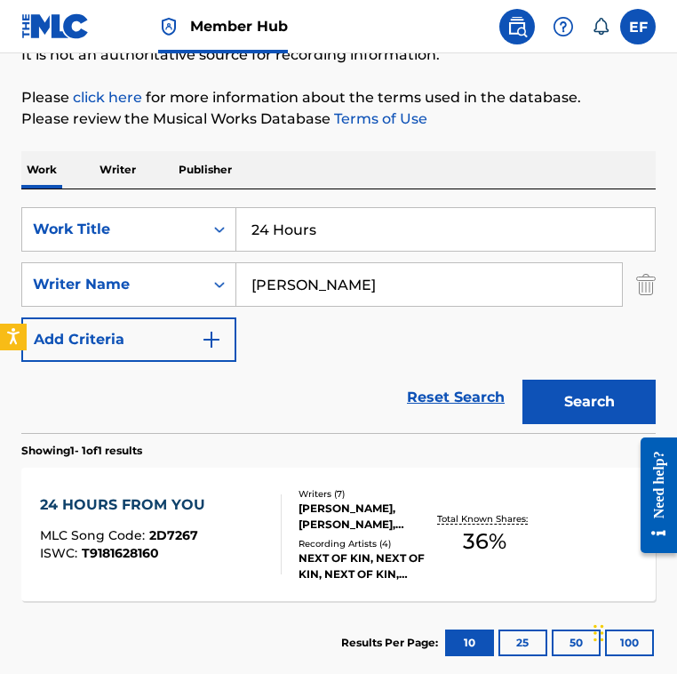
drag, startPoint x: 357, startPoint y: 226, endPoint x: -73, endPoint y: 106, distance: 446.8
click at [0, 106] on html "Accessibility Screen-Reader Guide, Feedback, and Issue Reporting | New window 0…" at bounding box center [338, 136] width 677 height 674
paste input "All Over the Place (Mi Man)"
type input "All Over the Place (Mi Man)"
click at [295, 181] on div "Work Writer Publisher" at bounding box center [338, 169] width 635 height 37
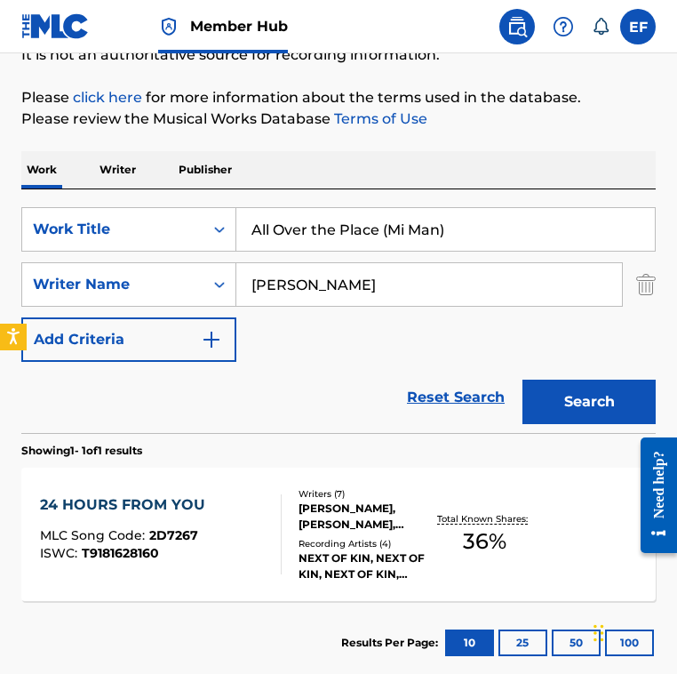
click at [422, 269] on input "[PERSON_NAME]" at bounding box center [430, 284] width 386 height 43
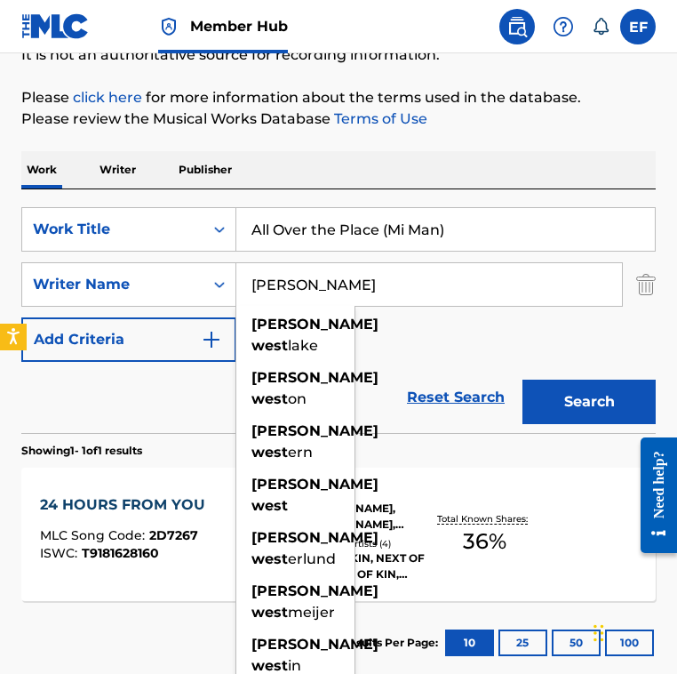
paste input "[PERSON_NAME]"
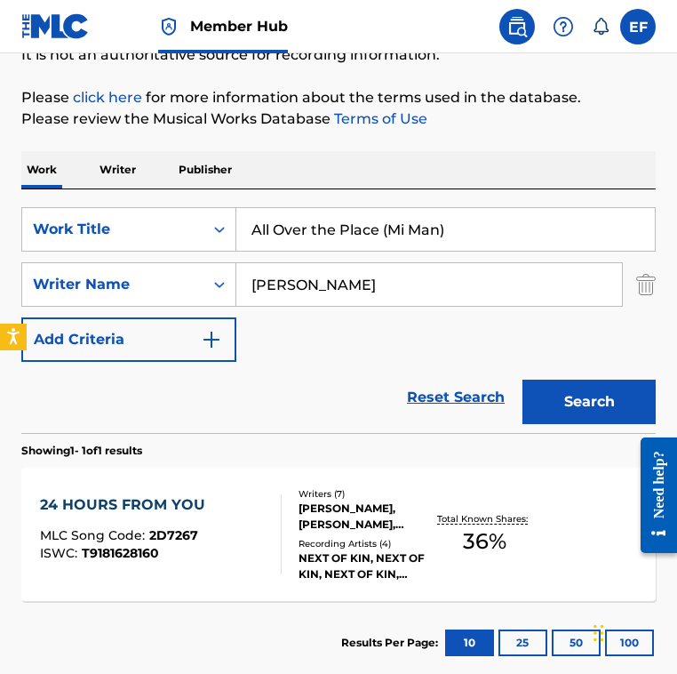
drag, startPoint x: 316, startPoint y: 285, endPoint x: 463, endPoint y: 289, distance: 147.7
click at [463, 289] on input "[PERSON_NAME]" at bounding box center [430, 284] width 386 height 43
click at [523, 380] on button "Search" at bounding box center [589, 402] width 133 height 44
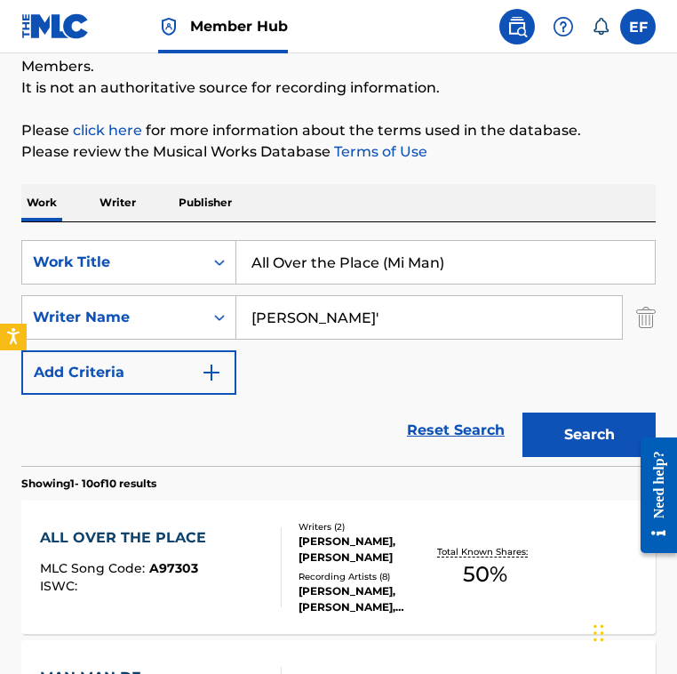
type input "[PERSON_NAME]"
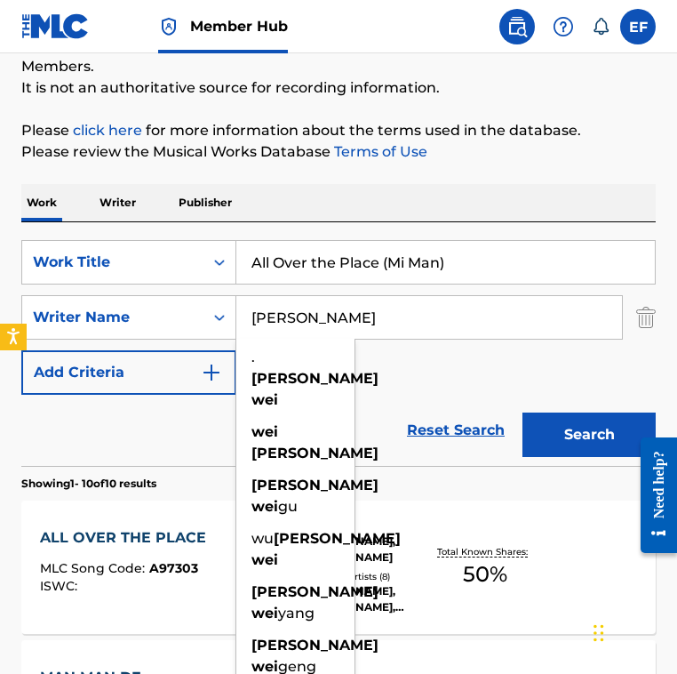
click at [523, 413] on button "Search" at bounding box center [589, 435] width 133 height 44
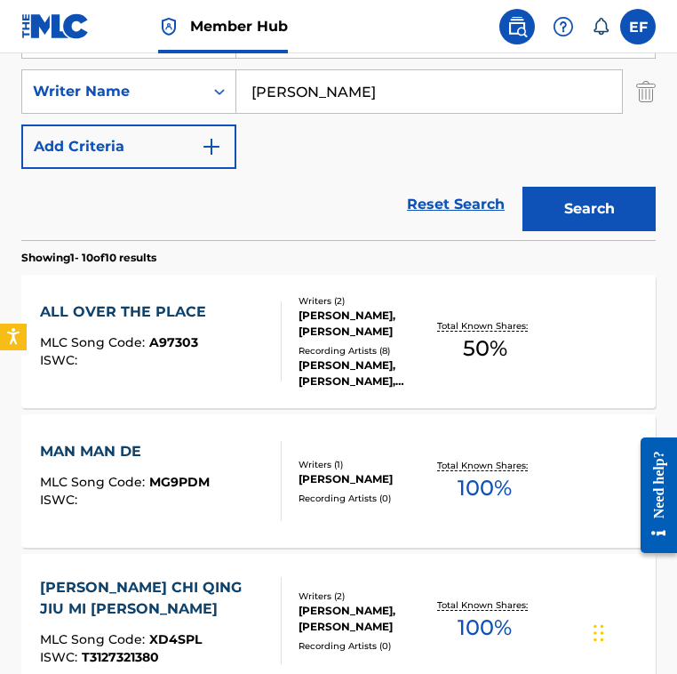
scroll to position [412, 0]
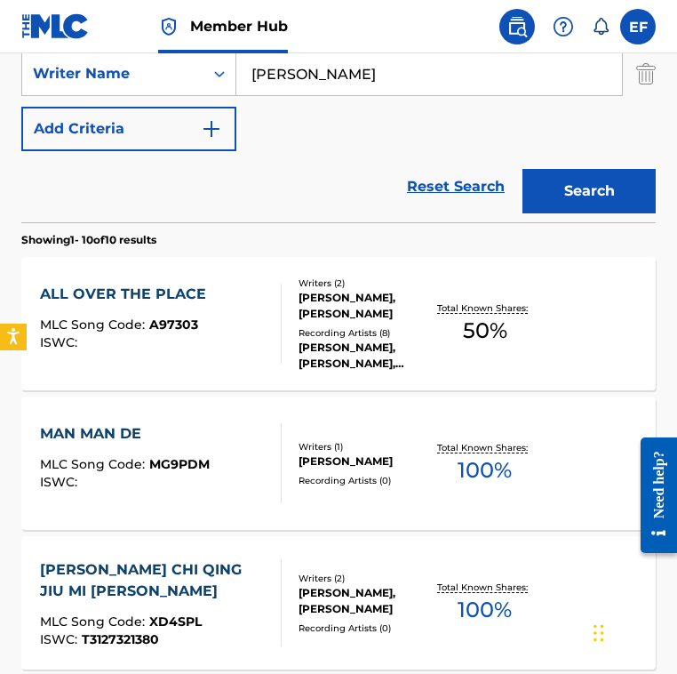
click at [302, 160] on div "Reset Search Search" at bounding box center [338, 186] width 635 height 71
click at [261, 300] on div "ALL OVER THE PLACE MLC Song Code : A97303 ISWC :" at bounding box center [160, 324] width 241 height 80
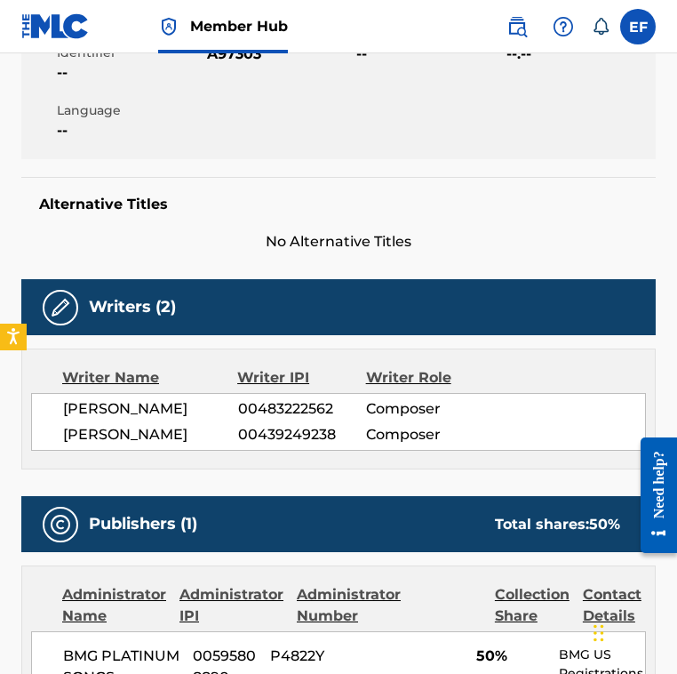
scroll to position [372, 0]
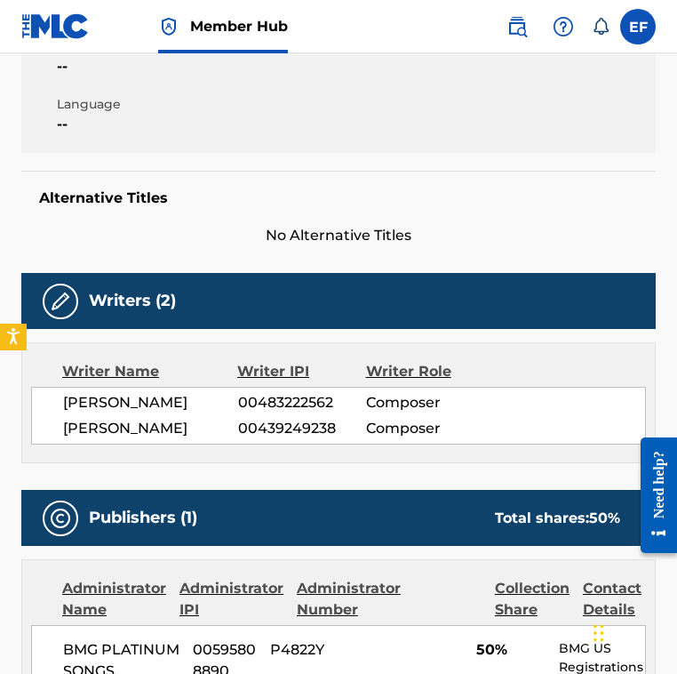
click at [261, 341] on div "Writers (2) Writer Name Writer IPI Writer Role [PERSON_NAME] 00483222562 Compos…" at bounding box center [338, 368] width 635 height 190
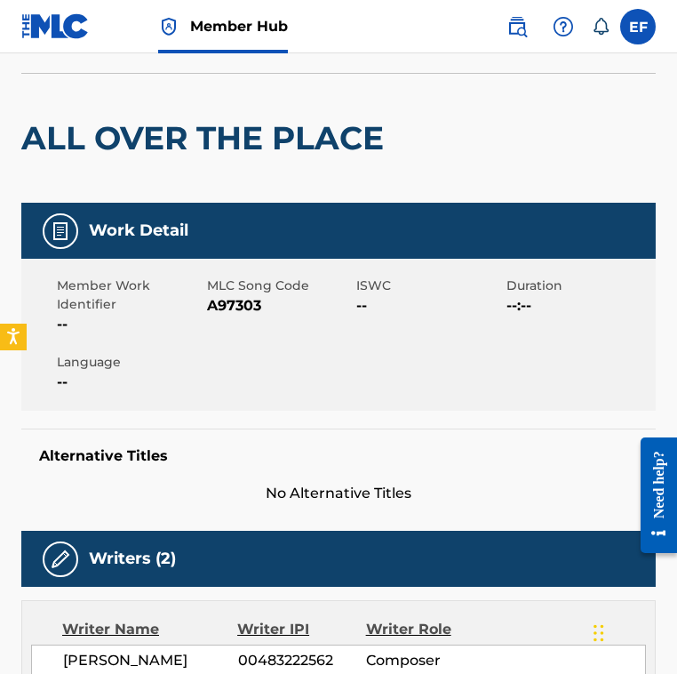
scroll to position [124, 0]
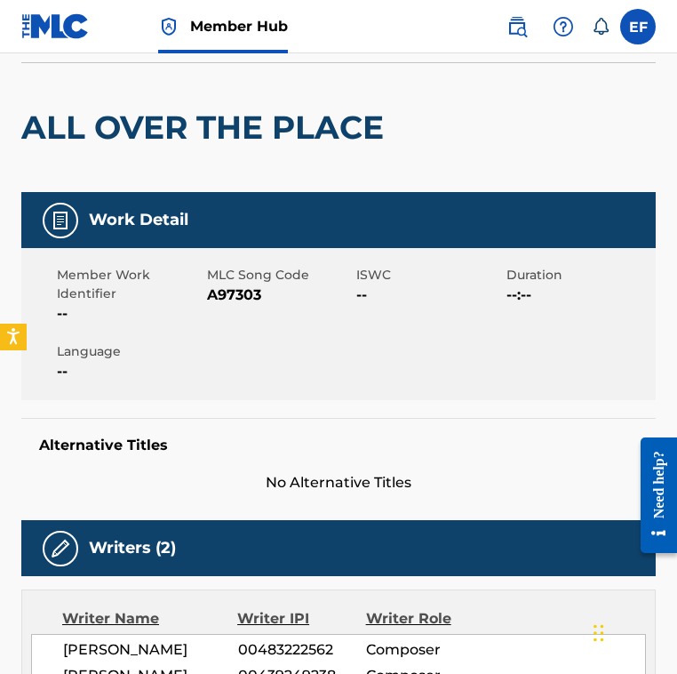
click at [234, 304] on span "A97303" at bounding box center [280, 295] width 146 height 21
click at [234, 296] on span "A97303" at bounding box center [280, 295] width 146 height 21
copy span "A97303"
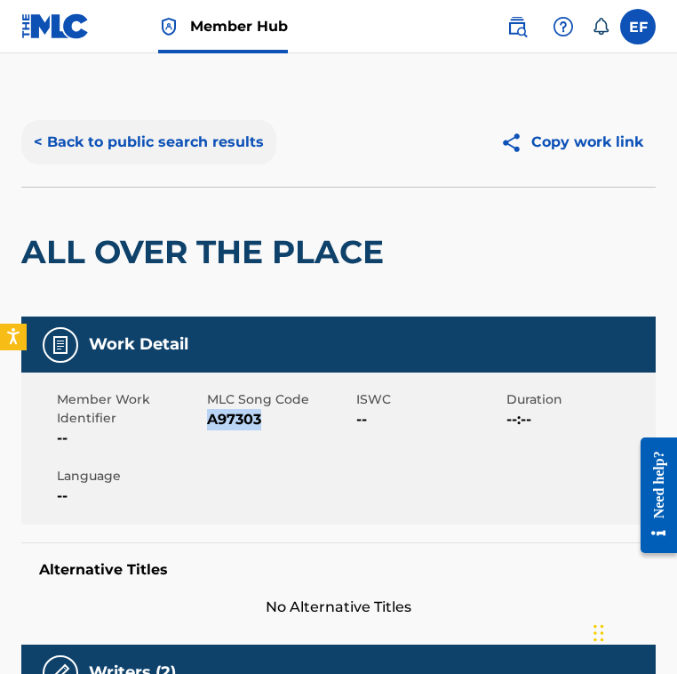
click at [116, 124] on button "< Back to public search results" at bounding box center [148, 142] width 255 height 44
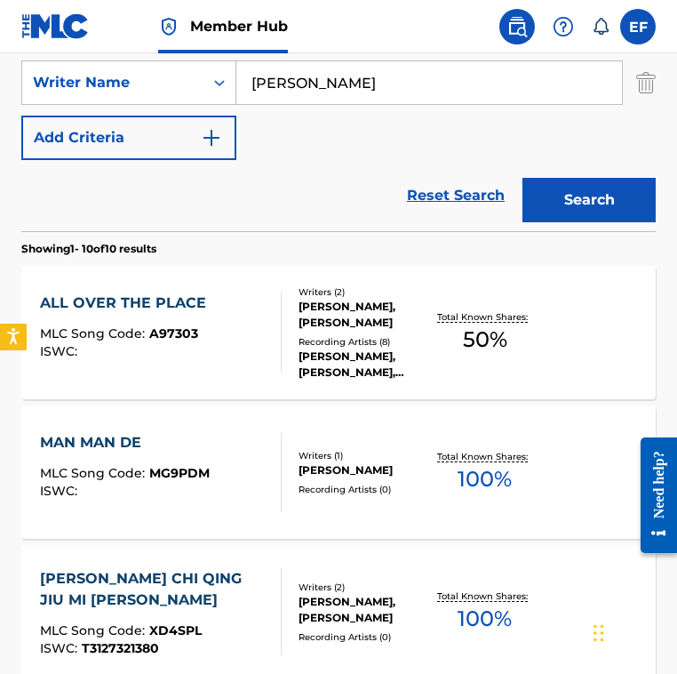
scroll to position [278, 0]
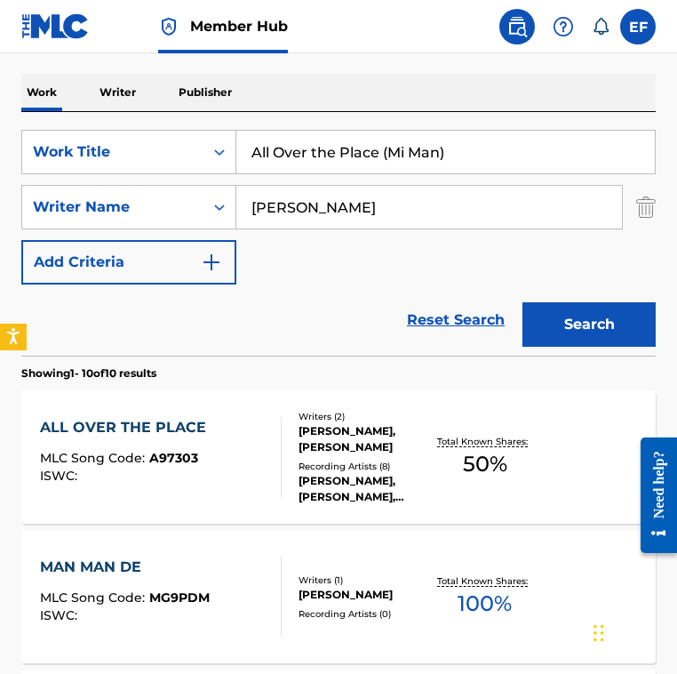
drag, startPoint x: 486, startPoint y: 164, endPoint x: 3, endPoint y: 56, distance: 495.7
paste input "wake Intuition - 528 Hz"
type input "Awake Intuition - 528 Hz"
click at [389, 212] on input "[PERSON_NAME]" at bounding box center [430, 207] width 386 height 43
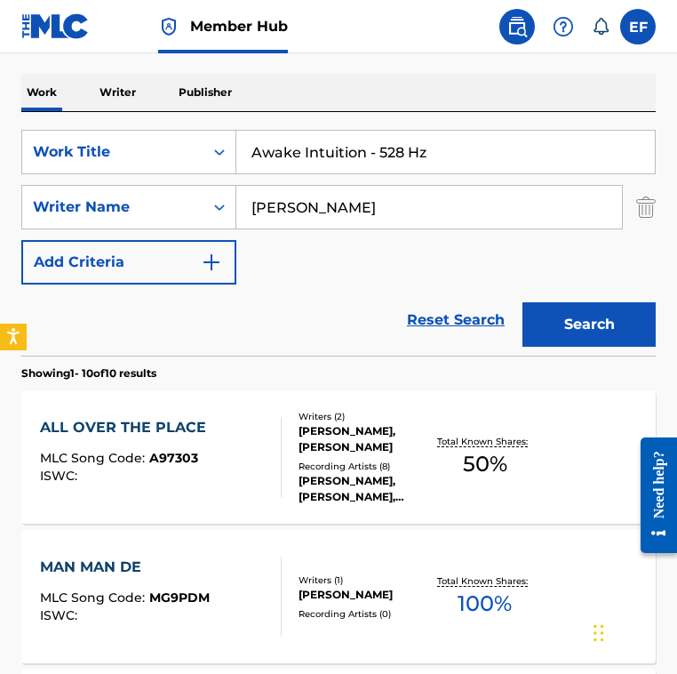
click at [389, 212] on input "[PERSON_NAME]" at bounding box center [430, 207] width 386 height 43
paste input "[PERSON_NAME]"
type input "[PERSON_NAME]"
click at [523, 302] on button "Search" at bounding box center [589, 324] width 133 height 44
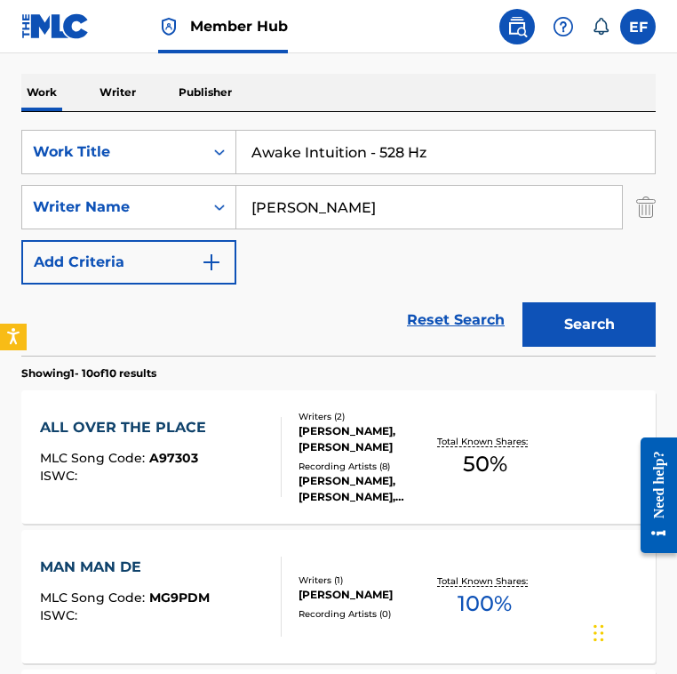
scroll to position [168, 0]
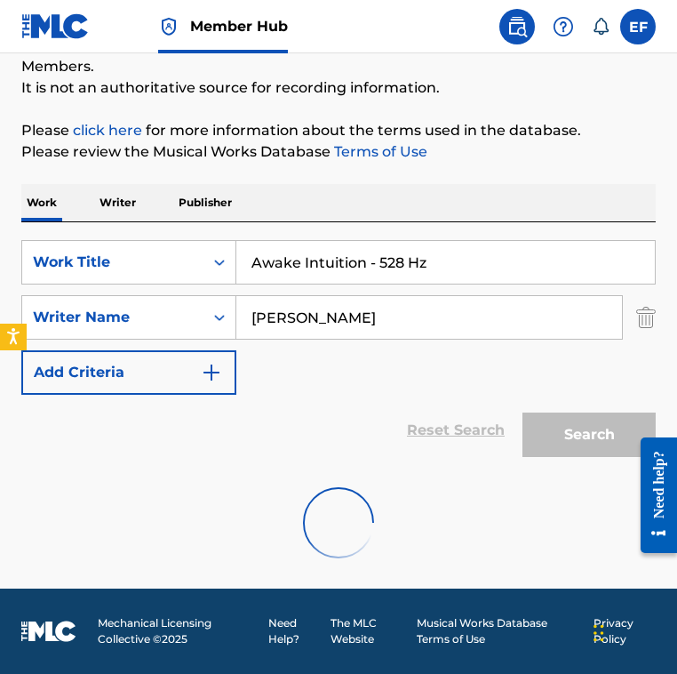
click at [243, 408] on div "Reset Search Search" at bounding box center [338, 430] width 635 height 71
click at [324, 355] on div "SearchWithCriteria4bb1ce85-4fa1-4986-894e-18f0bfadc860 Work Title Awake Intuiti…" at bounding box center [338, 317] width 635 height 155
click at [422, 309] on input "[PERSON_NAME]" at bounding box center [430, 317] width 386 height 43
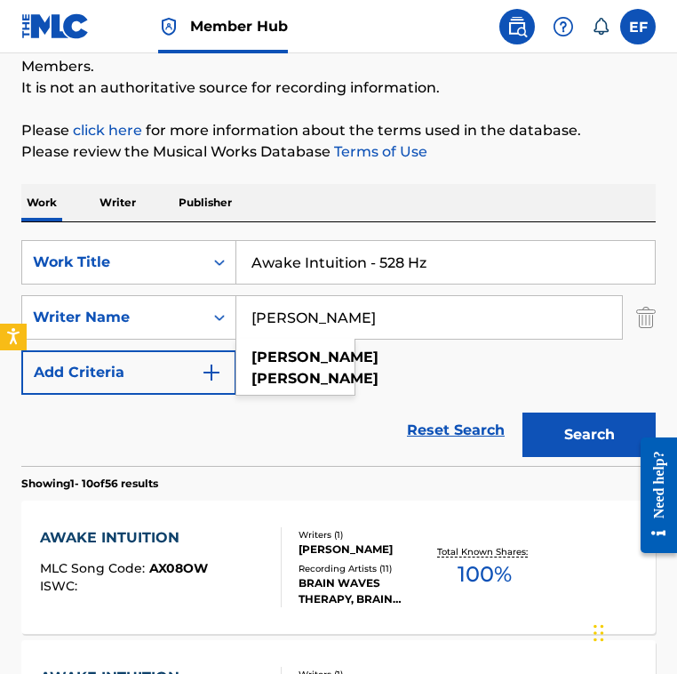
click at [448, 364] on div "SearchWithCriteria4bb1ce85-4fa1-4986-894e-18f0bfadc860 Work Title Awake Intuiti…" at bounding box center [338, 317] width 635 height 155
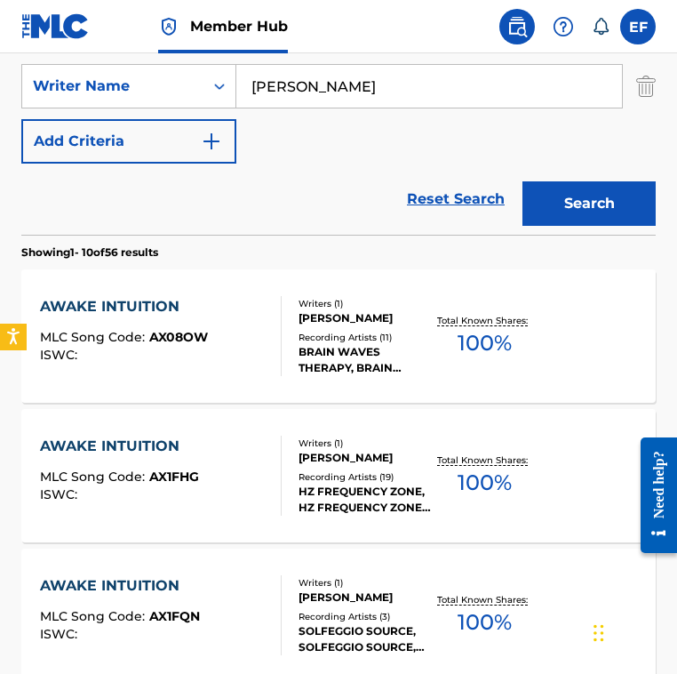
scroll to position [400, 0]
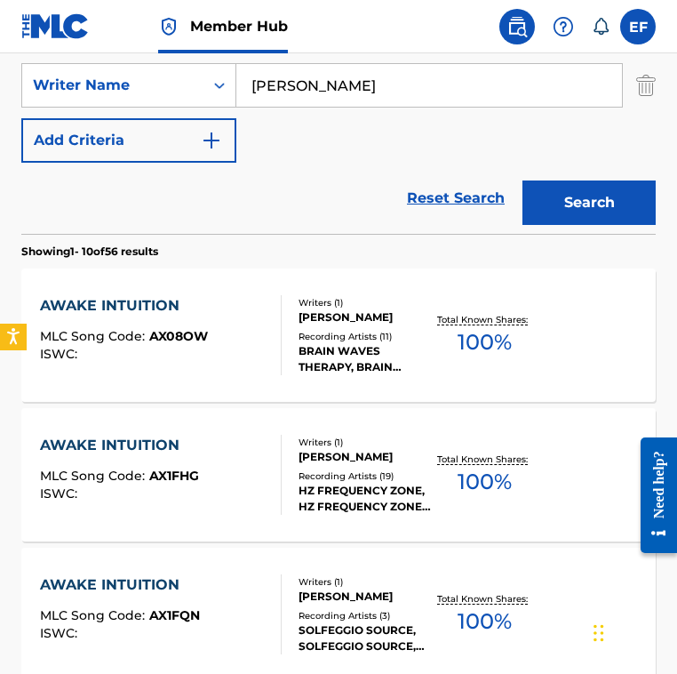
click at [300, 206] on div "Reset Search Search" at bounding box center [338, 198] width 635 height 71
click at [256, 339] on div "AWAKE INTUITION MLC Song Code : AX08OW ISWC :" at bounding box center [160, 335] width 241 height 80
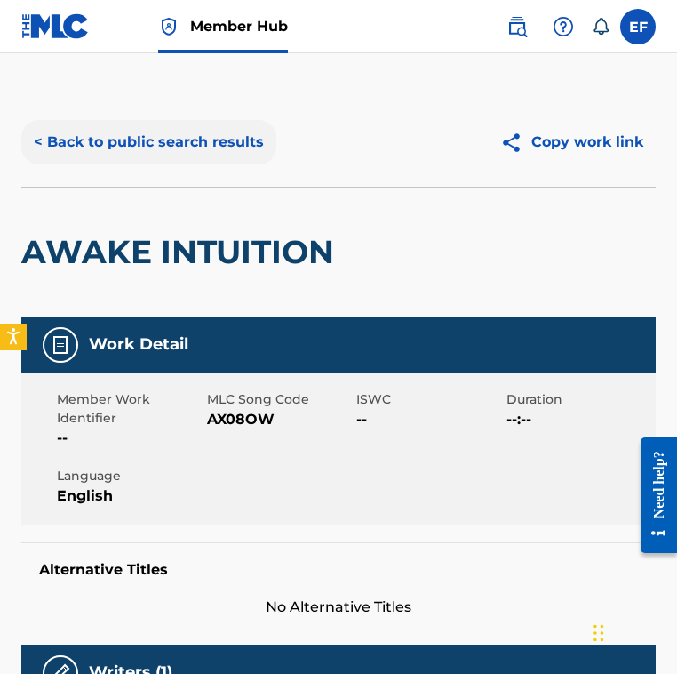
click at [99, 133] on button "< Back to public search results" at bounding box center [148, 142] width 255 height 44
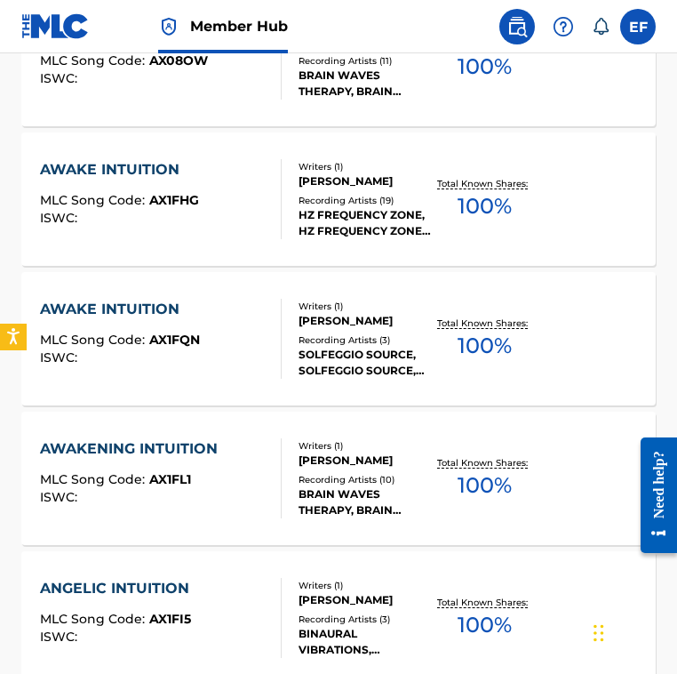
scroll to position [674, 0]
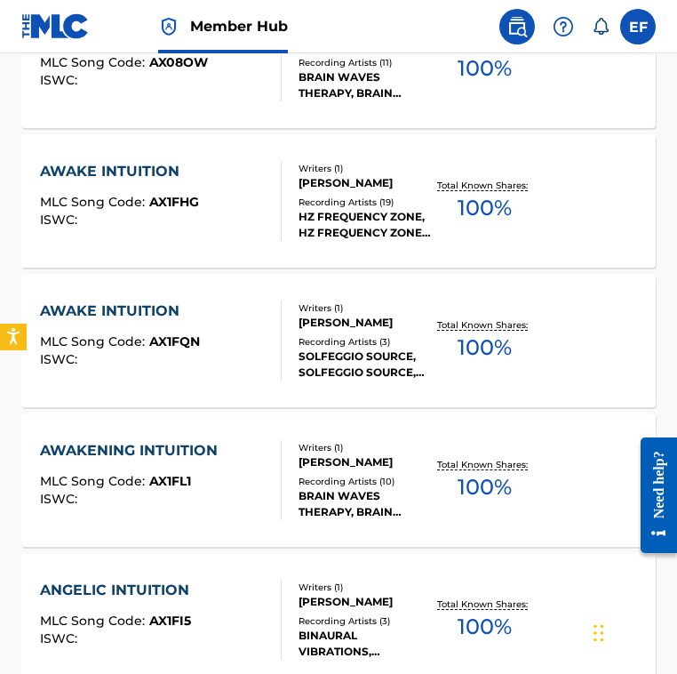
click at [163, 345] on span "AX1FQN" at bounding box center [174, 341] width 51 height 16
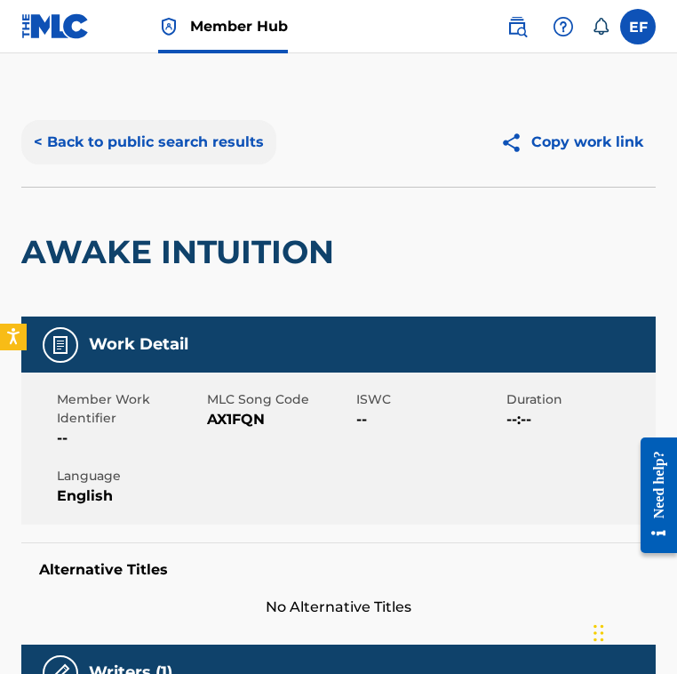
click at [162, 148] on button "< Back to public search results" at bounding box center [148, 142] width 255 height 44
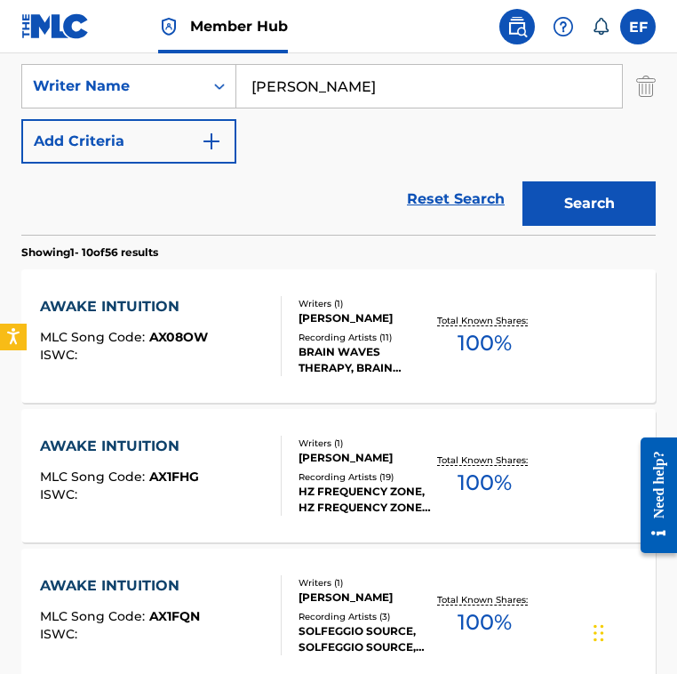
scroll to position [397, 0]
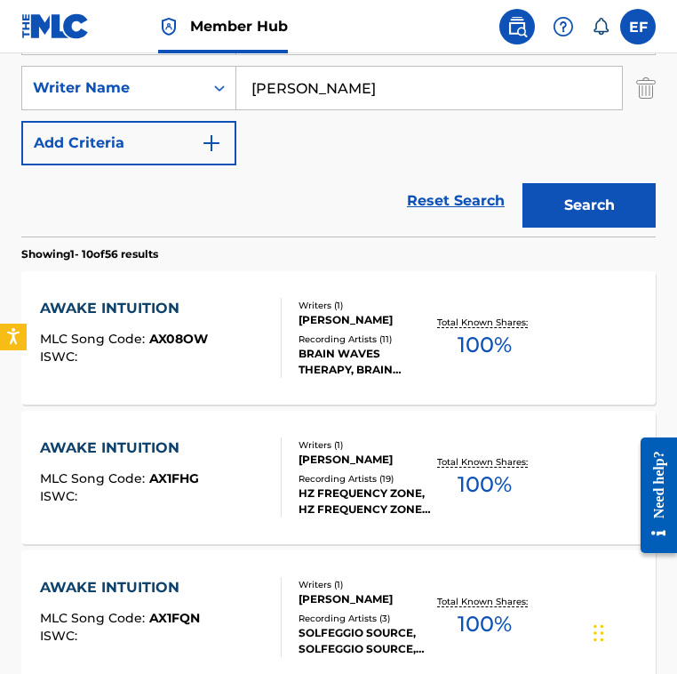
click at [239, 376] on div "AWAKE INTUITION MLC Song Code : AX08OW ISWC :" at bounding box center [160, 338] width 241 height 80
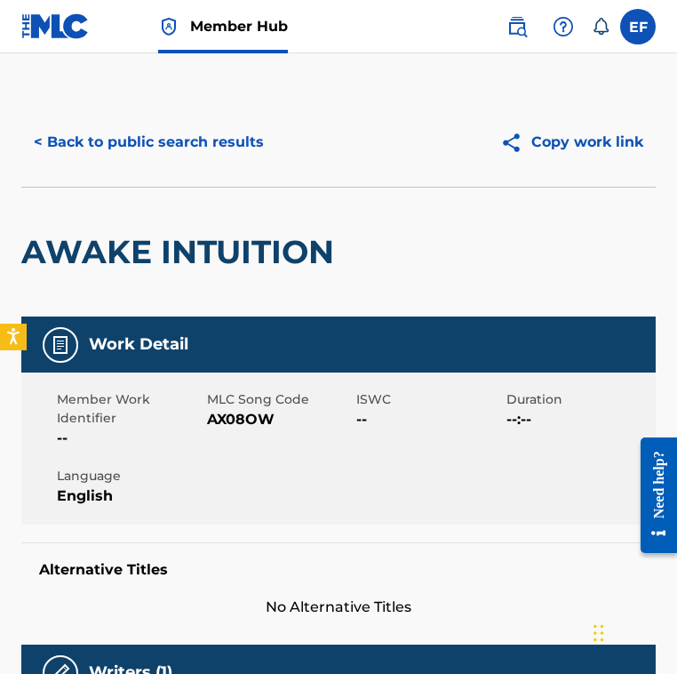
click at [248, 427] on span "AX08OW" at bounding box center [280, 419] width 146 height 21
copy span "AX08OW"
click at [127, 165] on div "< Back to public search results Copy work link" at bounding box center [338, 142] width 635 height 89
click at [125, 151] on button "< Back to public search results" at bounding box center [148, 142] width 255 height 44
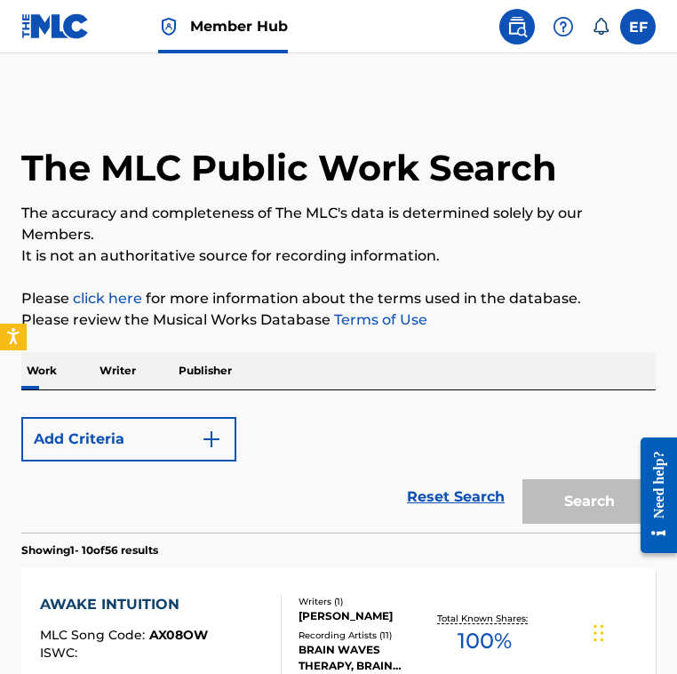
scroll to position [397, 0]
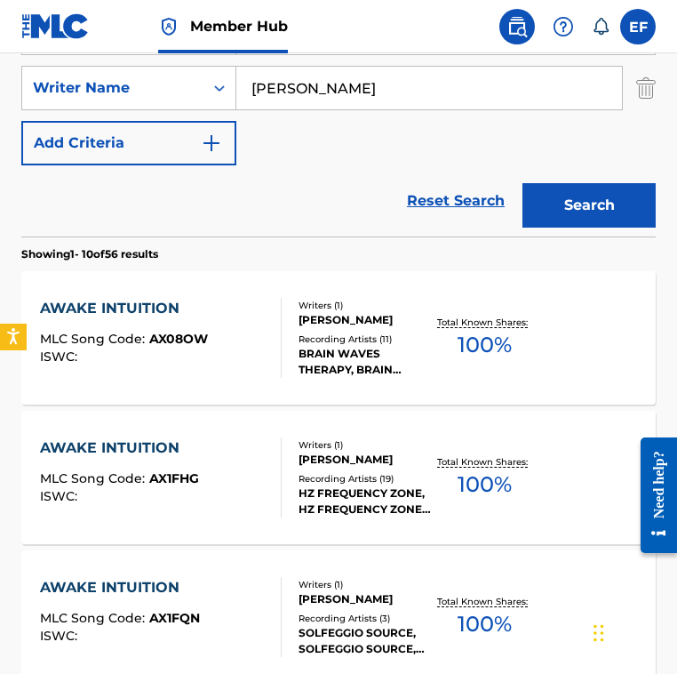
click at [188, 485] on span "AX1FHG" at bounding box center [174, 478] width 50 height 16
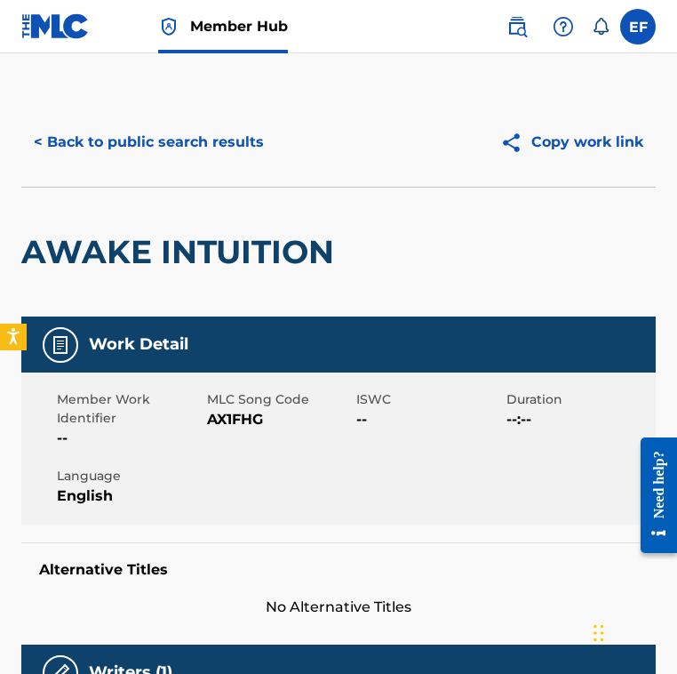
click at [240, 421] on span "AX1FHG" at bounding box center [280, 419] width 146 height 21
copy span "AX1FHG"
click at [163, 148] on button "< Back to public search results" at bounding box center [148, 142] width 255 height 44
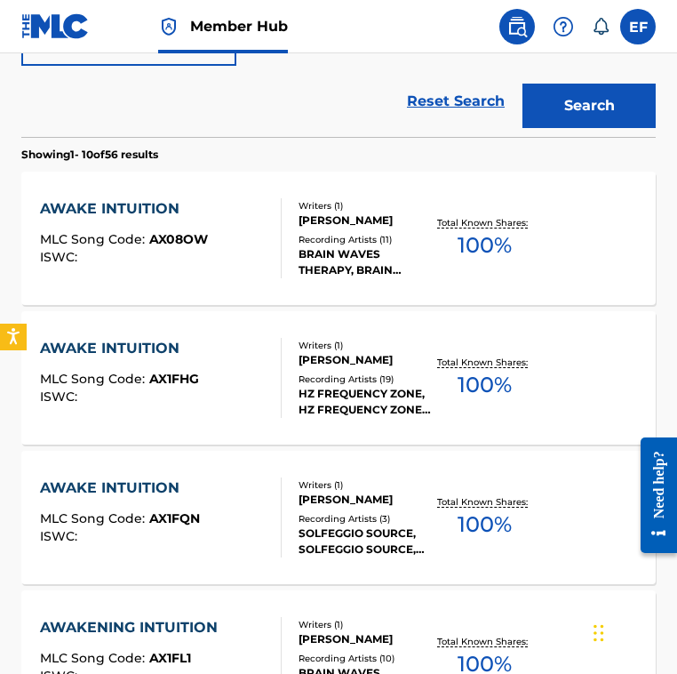
scroll to position [514, 0]
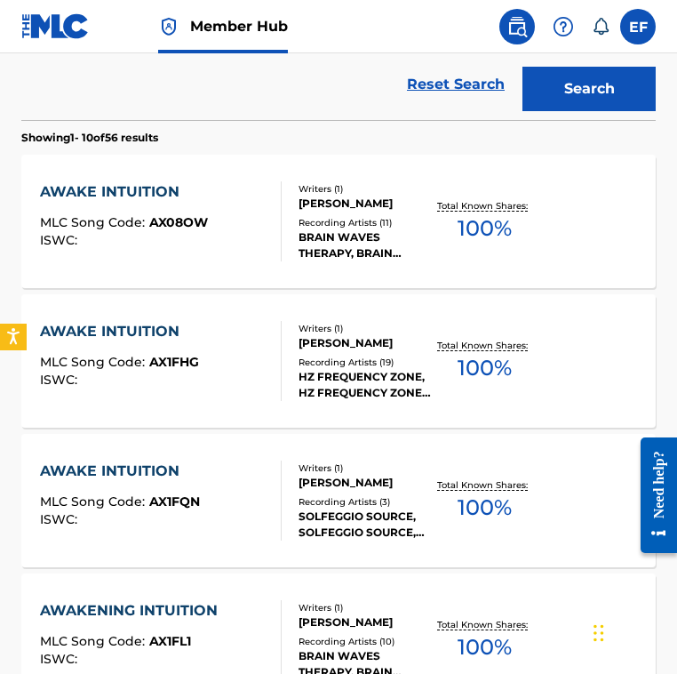
click at [206, 490] on div "AWAKE INTUITION MLC Song Code : AX1FQN ISWC :" at bounding box center [160, 501] width 241 height 80
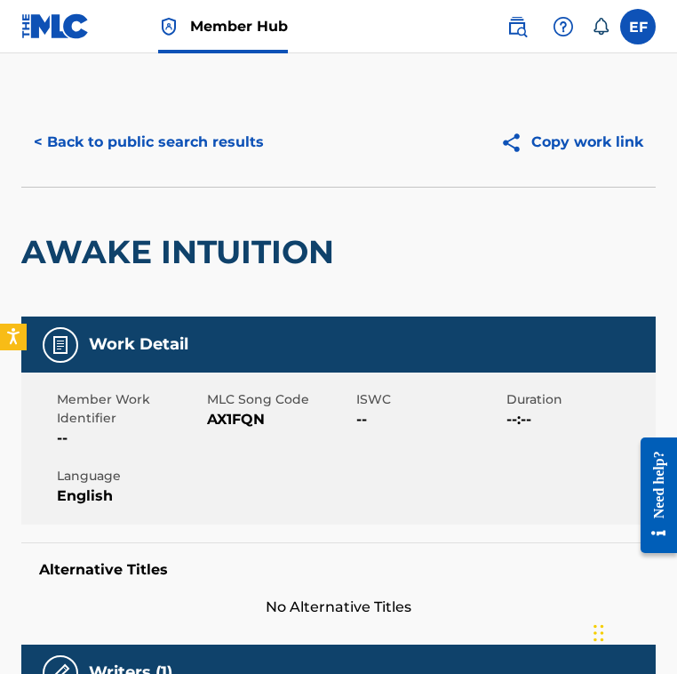
click at [223, 405] on span "MLC Song Code" at bounding box center [280, 399] width 146 height 19
click at [226, 432] on div "MLC Song Code AX1FQN" at bounding box center [282, 419] width 150 height 59
click at [226, 424] on span "AX1FQN" at bounding box center [280, 419] width 146 height 21
copy span "AX1FQN"
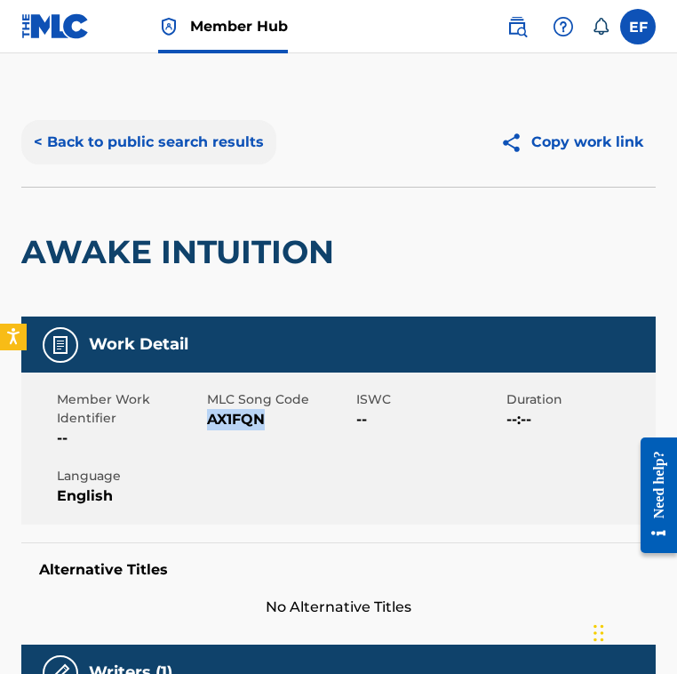
click at [157, 150] on button "< Back to public search results" at bounding box center [148, 142] width 255 height 44
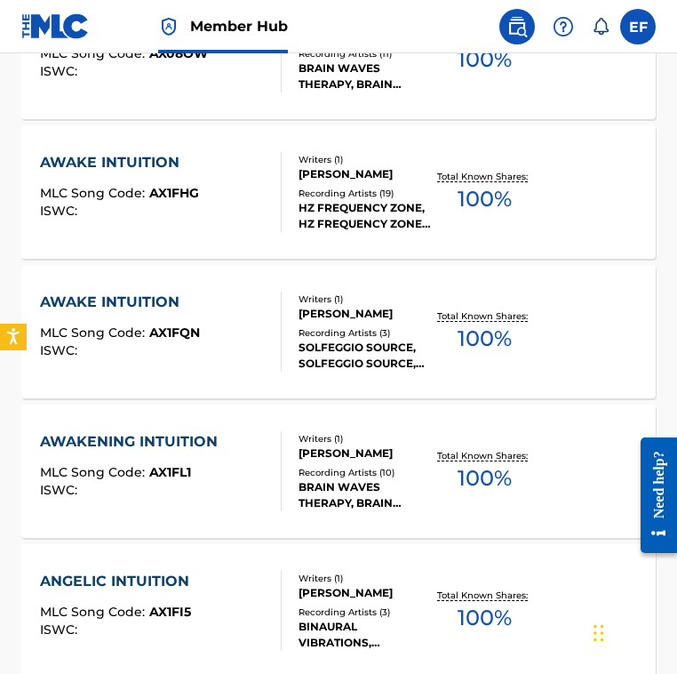
scroll to position [702, 0]
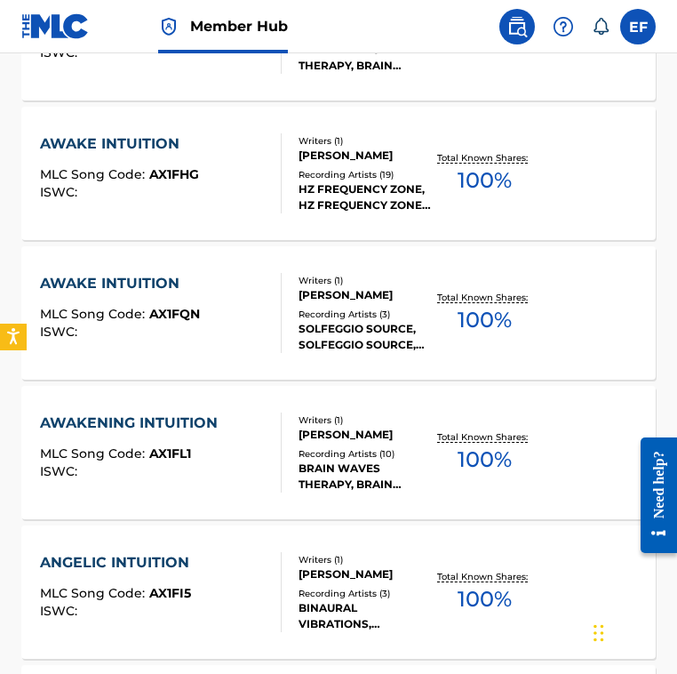
click at [188, 466] on div "ISWC :" at bounding box center [133, 471] width 187 height 13
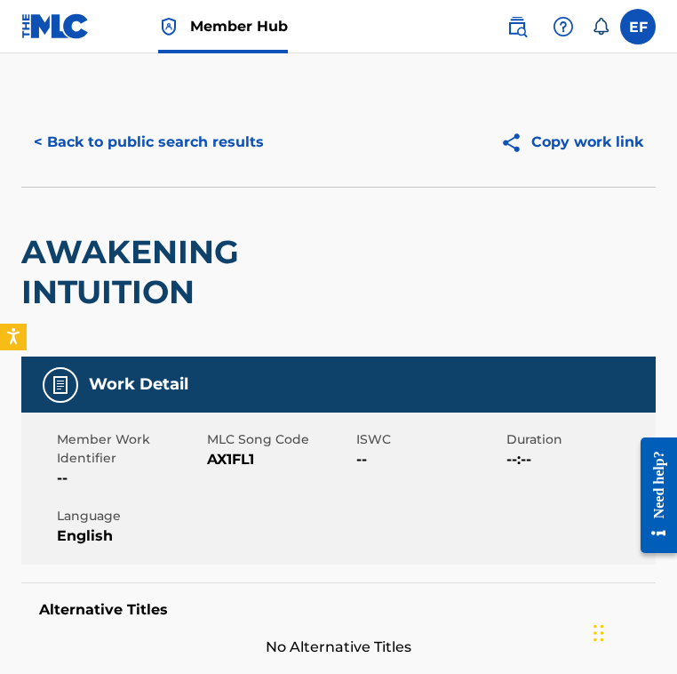
click at [228, 456] on span "AX1FL1" at bounding box center [280, 459] width 146 height 21
copy span "AX1FL1"
click at [214, 129] on button "< Back to public search results" at bounding box center [148, 142] width 255 height 44
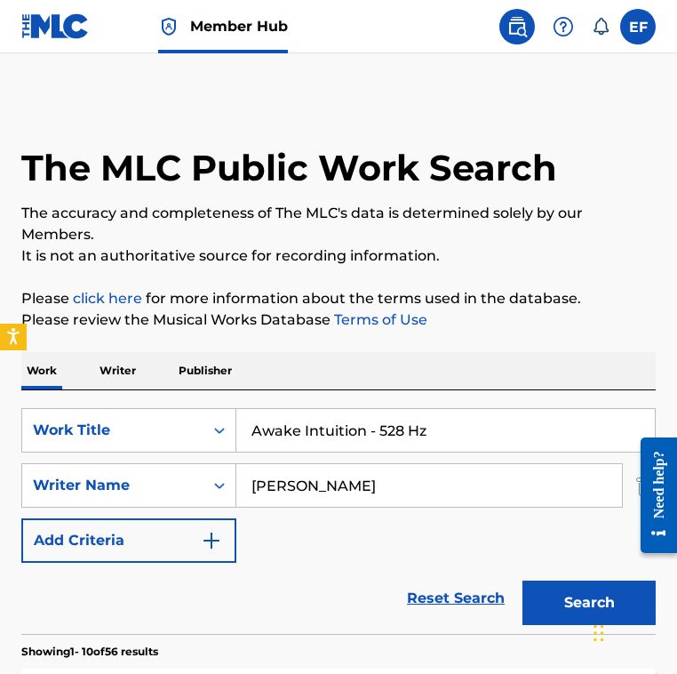
drag, startPoint x: 390, startPoint y: 485, endPoint x: -30, endPoint y: 403, distance: 428.4
click at [0, 403] on html "Accessibility Screen-Reader Guide, Feedback, and Issue Reporting | New window 0…" at bounding box center [338, 337] width 677 height 674
paste input "[PERSON_NAME]"
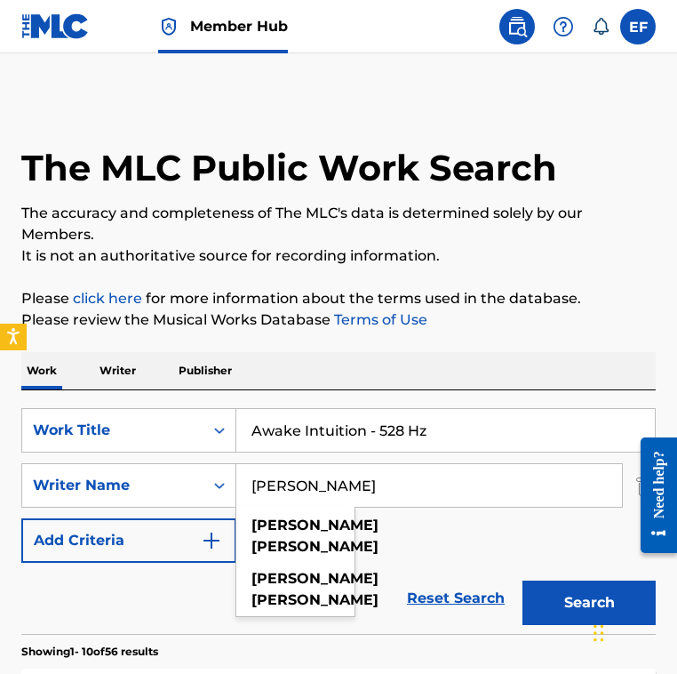
type input "[PERSON_NAME]"
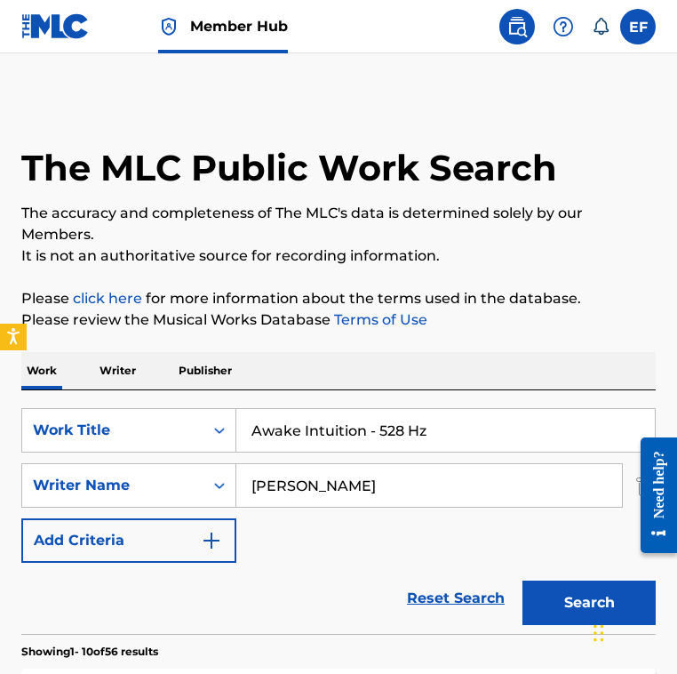
drag, startPoint x: 461, startPoint y: 418, endPoint x: -4, endPoint y: 389, distance: 466.8
click at [0, 389] on html "Accessibility Screen-Reader Guide, Feedback, and Issue Reporting | New window 0…" at bounding box center [338, 337] width 677 height 674
click at [453, 454] on div "SearchWithCriteria4bb1ce85-4fa1-4986-894e-18f0bfadc860 Work Title Awake Intuiti…" at bounding box center [338, 485] width 635 height 155
type input "babylon vampyres"
click at [342, 609] on div "Reset Search Search" at bounding box center [338, 598] width 635 height 71
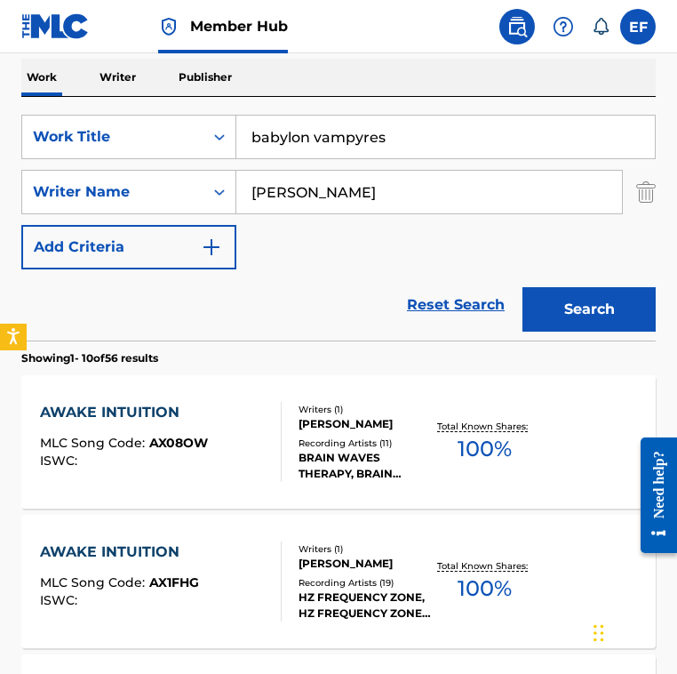
scroll to position [295, 0]
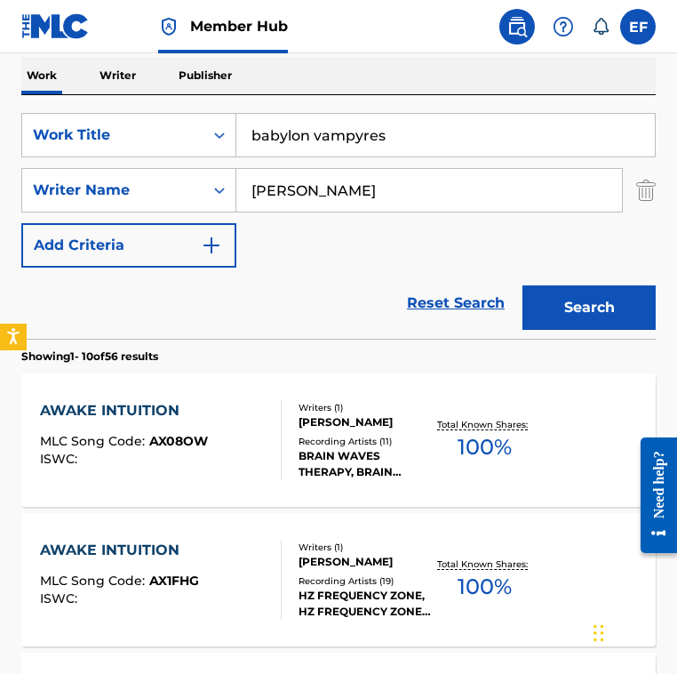
click at [577, 277] on div "Search" at bounding box center [585, 303] width 142 height 71
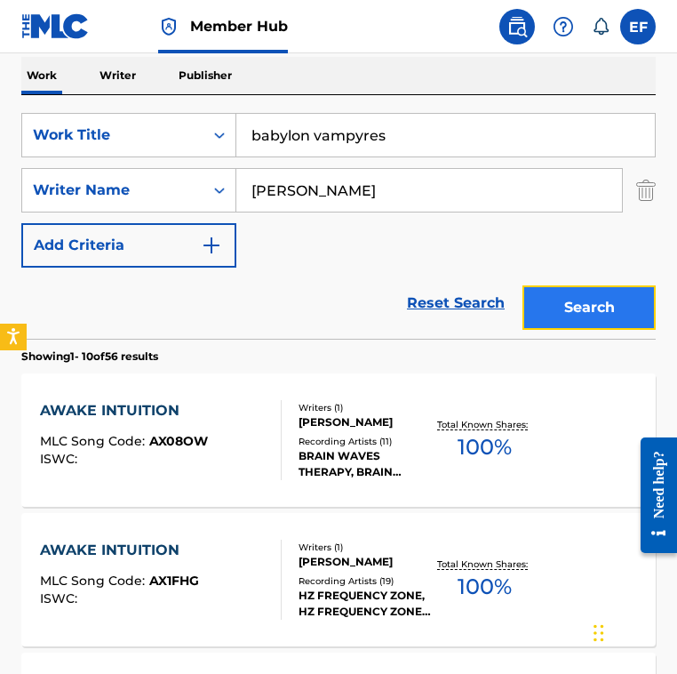
click at [562, 319] on button "Search" at bounding box center [589, 307] width 133 height 44
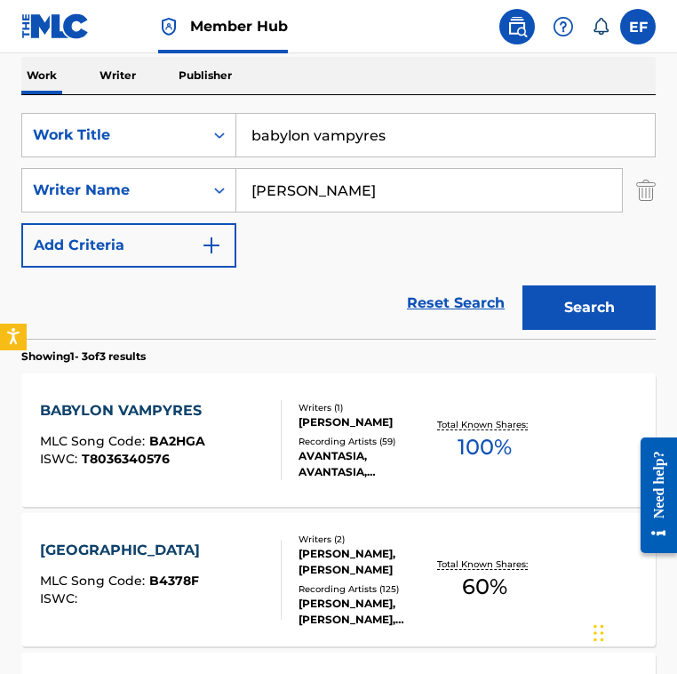
click at [291, 276] on div "Reset Search Search" at bounding box center [338, 303] width 635 height 71
click at [291, 275] on div "Reset Search Search" at bounding box center [338, 303] width 635 height 71
click at [285, 426] on div "Writers ( 1 ) [PERSON_NAME] Recording Artists ( 59 ) AVANTASIA, AVANTASIA, AVAN…" at bounding box center [357, 440] width 151 height 79
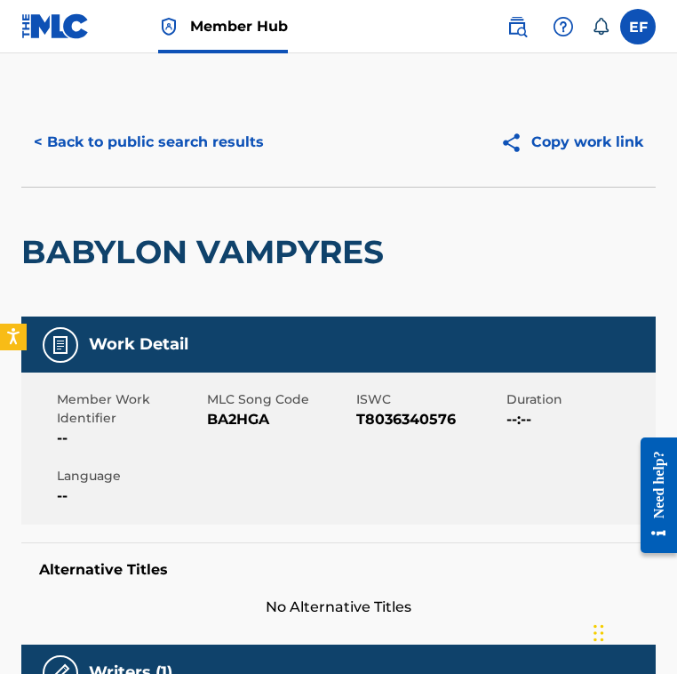
click at [247, 436] on div "MLC Song Code BA2HGA" at bounding box center [282, 419] width 150 height 59
click at [232, 413] on span "BA2HGA" at bounding box center [280, 419] width 146 height 21
copy span "BA2HGA"
click at [204, 116] on div "< Back to public search results Copy work link" at bounding box center [338, 142] width 635 height 89
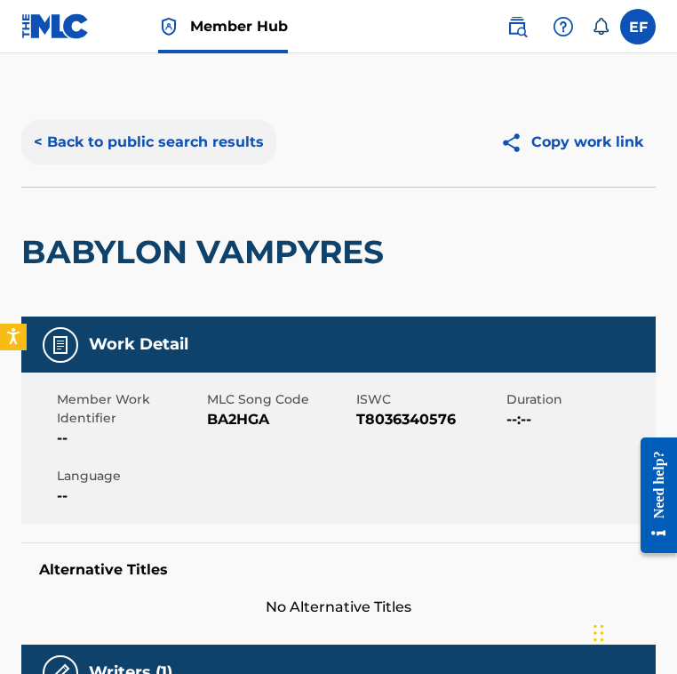
click at [204, 138] on button "< Back to public search results" at bounding box center [148, 142] width 255 height 44
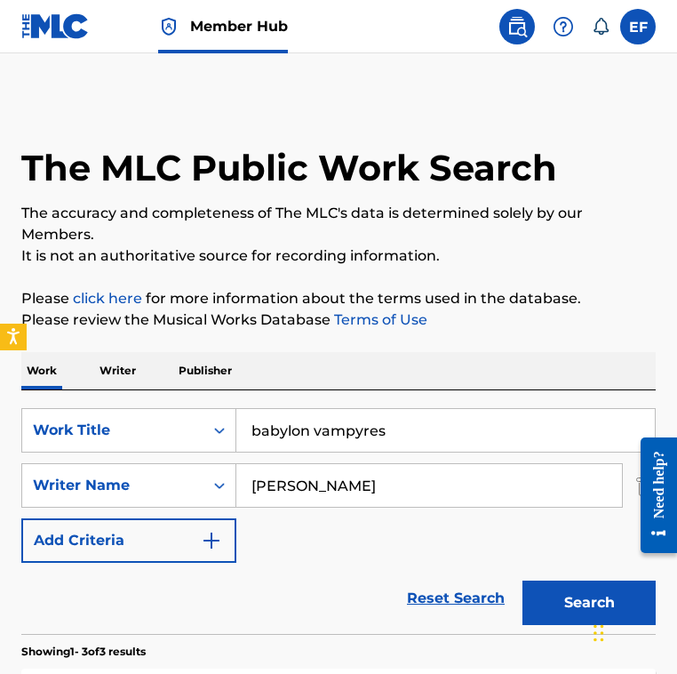
drag, startPoint x: 77, startPoint y: 385, endPoint x: 6, endPoint y: 382, distance: 71.2
click at [6, 382] on div "The MLC Public Work Search The accuracy and completeness of The MLC's data is d…" at bounding box center [338, 631] width 677 height 1067
paste input "Black Wedding"
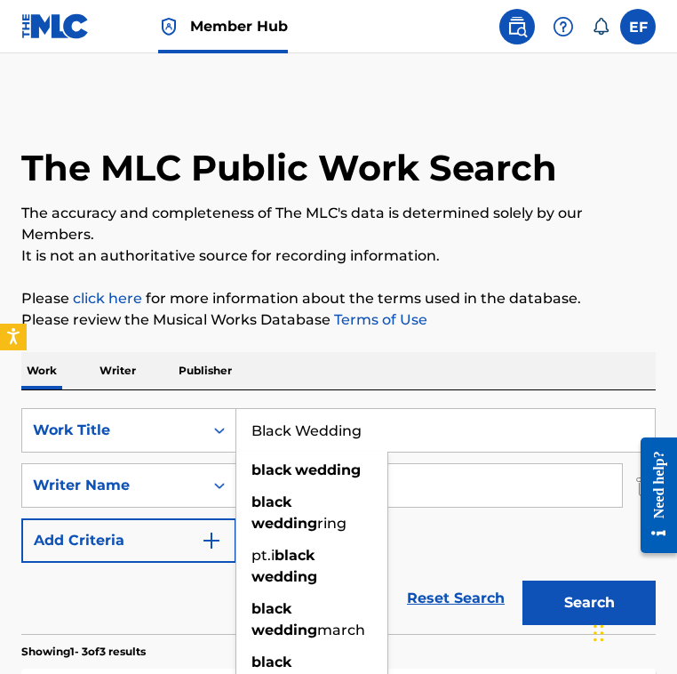
type input "Black Wedding"
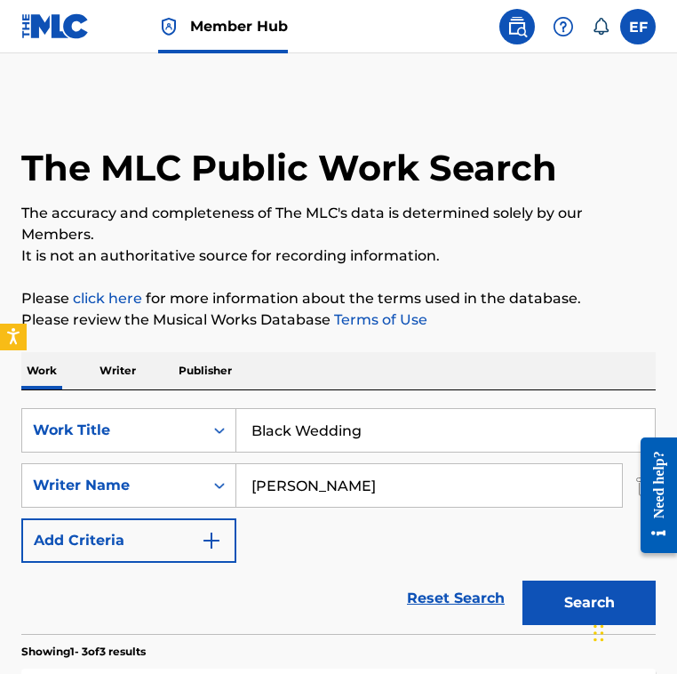
click at [378, 494] on input "[PERSON_NAME]" at bounding box center [430, 485] width 386 height 43
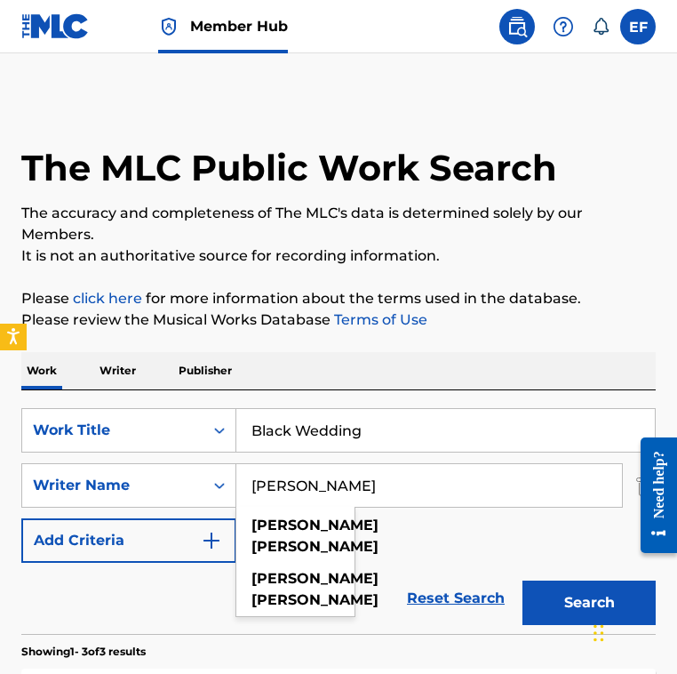
paste input "[PERSON_NAME] [PERSON_NAME]"
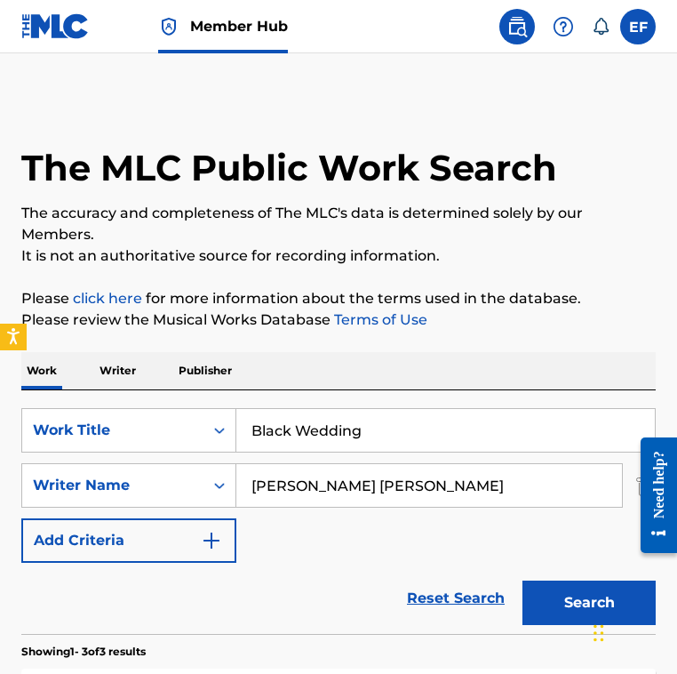
drag, startPoint x: 327, startPoint y: 486, endPoint x: 557, endPoint y: 484, distance: 229.4
click at [557, 484] on input "[PERSON_NAME] [PERSON_NAME]" at bounding box center [430, 485] width 386 height 43
click at [523, 581] on button "Search" at bounding box center [589, 603] width 133 height 44
drag, startPoint x: 152, startPoint y: 457, endPoint x: 114, endPoint y: 444, distance: 40.5
click at [114, 444] on div "SearchWithCriteria4bb1ce85-4fa1-4986-894e-18f0bfadc860 Work Title Black Wedding…" at bounding box center [338, 485] width 635 height 155
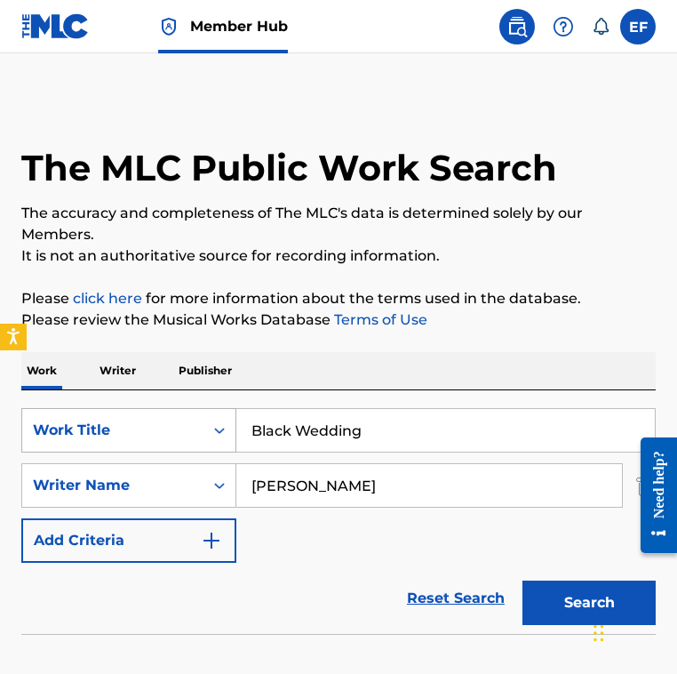
paste input "onstance [PERSON_NAME]"
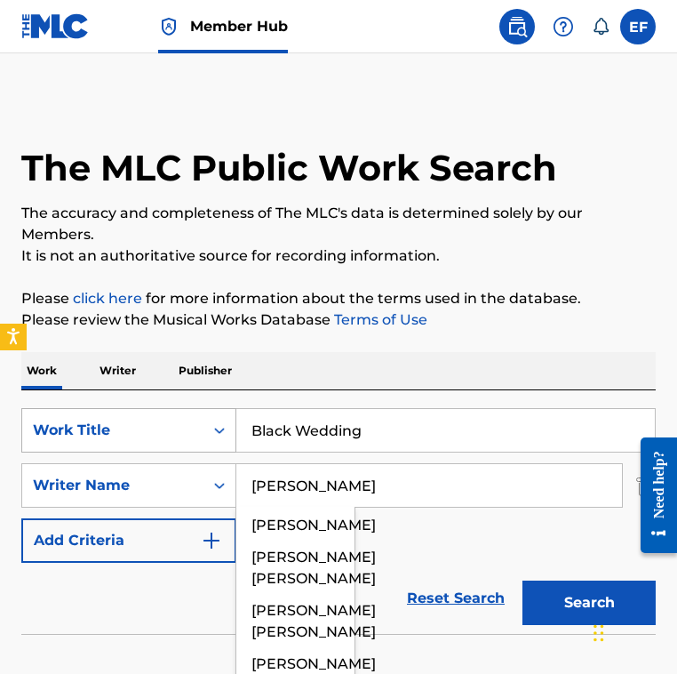
type input "[PERSON_NAME]"
click at [523, 581] on button "Search" at bounding box center [589, 603] width 133 height 44
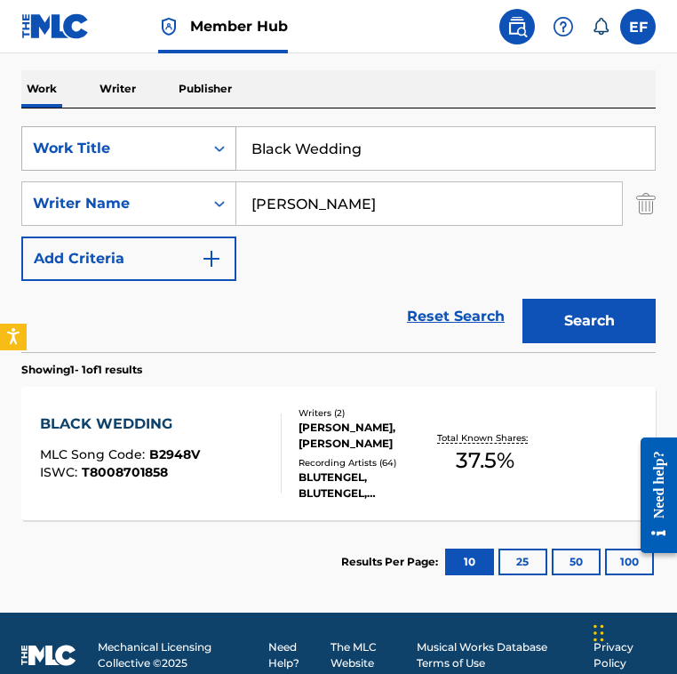
scroll to position [286, 0]
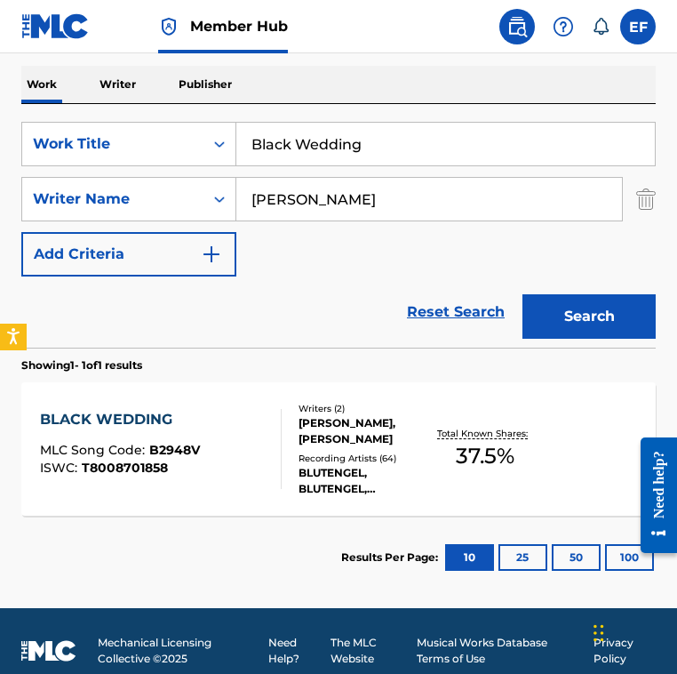
click at [269, 409] on div at bounding box center [274, 449] width 14 height 80
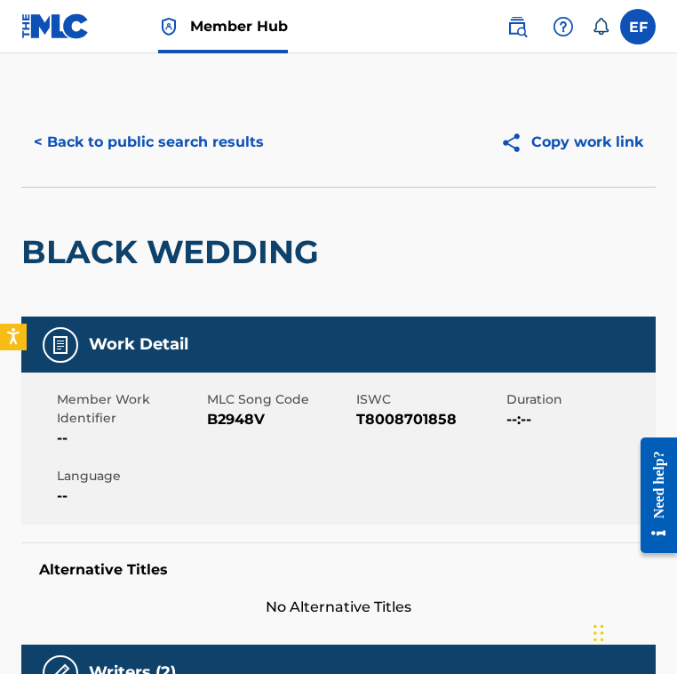
click at [236, 420] on span "B2948V" at bounding box center [280, 419] width 146 height 21
click at [151, 142] on button "< Back to public search results" at bounding box center [148, 142] width 255 height 44
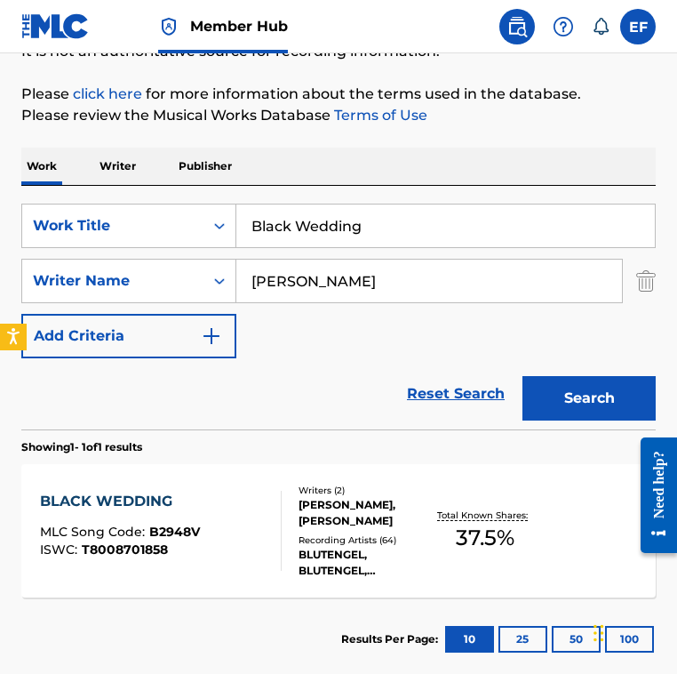
drag, startPoint x: 412, startPoint y: 225, endPoint x: 10, endPoint y: 176, distance: 404.8
click at [15, 176] on div "The MLC Public Work Search The accuracy and completeness of The MLC's data is d…" at bounding box center [338, 287] width 677 height 788
paste input "inter Da"
type input "Black Winter Da"
click at [409, 291] on input "[PERSON_NAME]" at bounding box center [430, 281] width 386 height 43
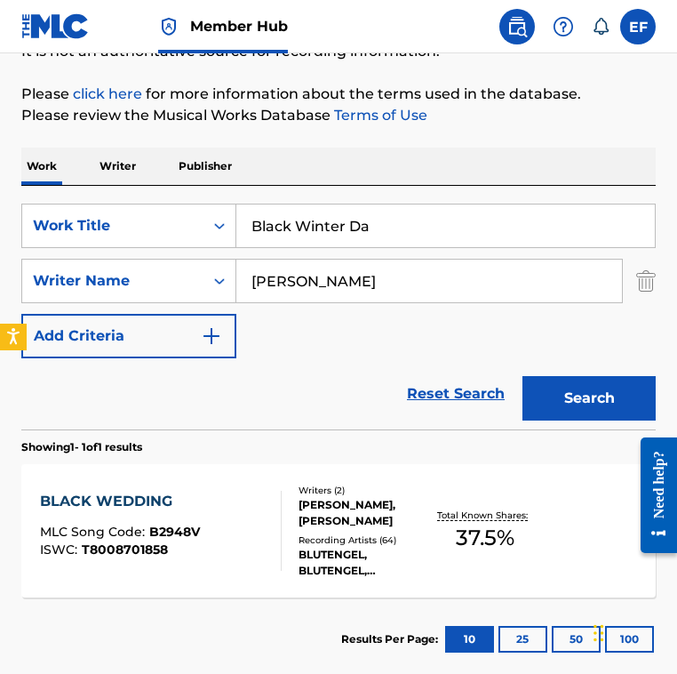
click at [409, 291] on input "[PERSON_NAME]" at bounding box center [430, 281] width 386 height 43
paste input "[PERSON_NAME]"
type input "[PERSON_NAME]"
click at [523, 376] on button "Search" at bounding box center [589, 398] width 133 height 44
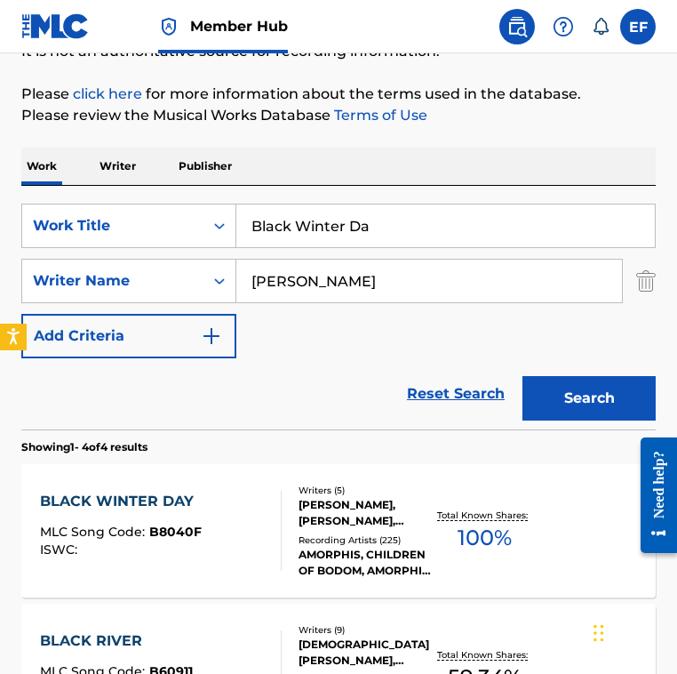
click at [309, 353] on div "SearchWithCriteria4bb1ce85-4fa1-4986-894e-18f0bfadc860 Work Title Black Winter …" at bounding box center [338, 281] width 635 height 155
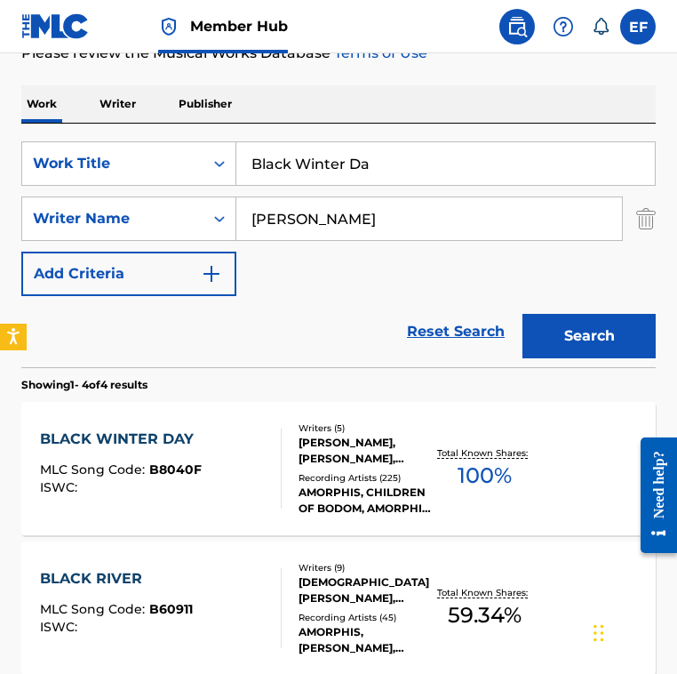
scroll to position [268, 0]
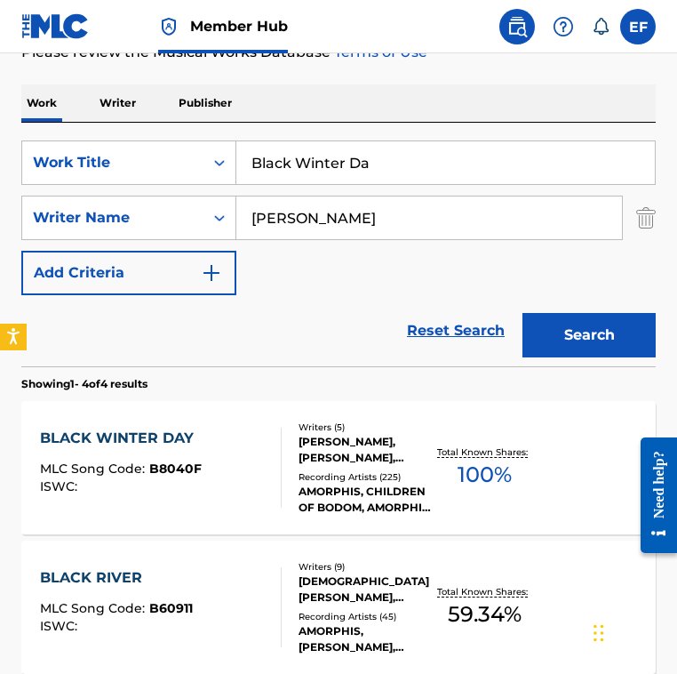
click at [445, 146] on input "Black Winter Da" at bounding box center [446, 162] width 419 height 43
click at [445, 156] on input "Black Winter Da" at bounding box center [446, 162] width 419 height 43
type input "Black Winter Day"
click at [523, 313] on button "Search" at bounding box center [589, 335] width 133 height 44
click at [277, 301] on div "Reset Search Search" at bounding box center [338, 330] width 635 height 71
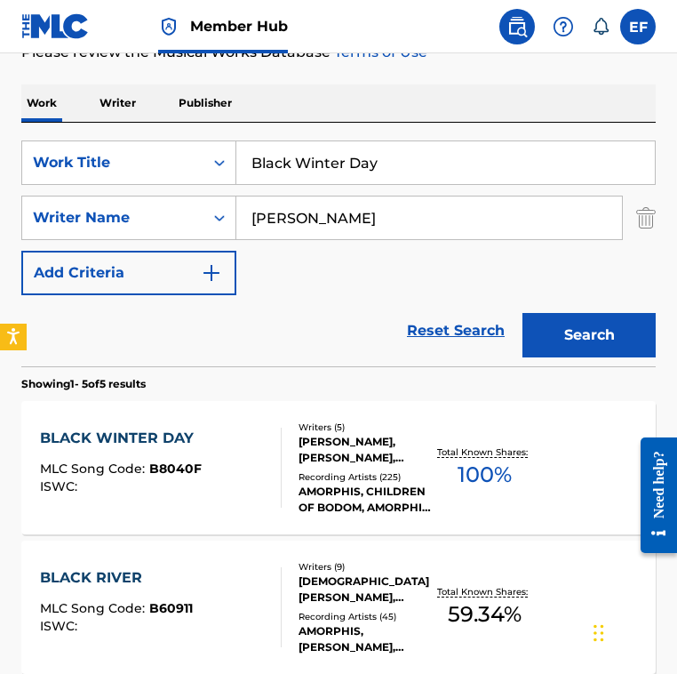
click at [234, 433] on div "BLACK WINTER DAY MLC Song Code : B8040F ISWC :" at bounding box center [160, 468] width 241 height 80
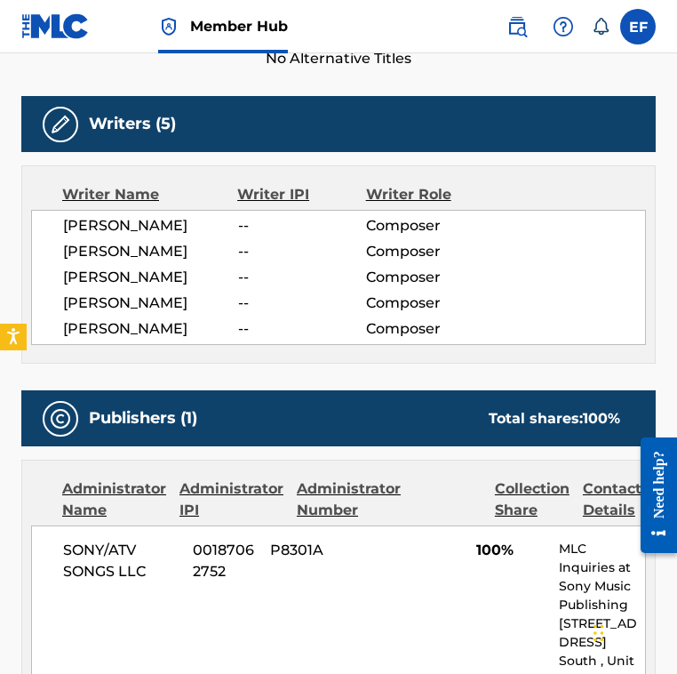
scroll to position [549, 0]
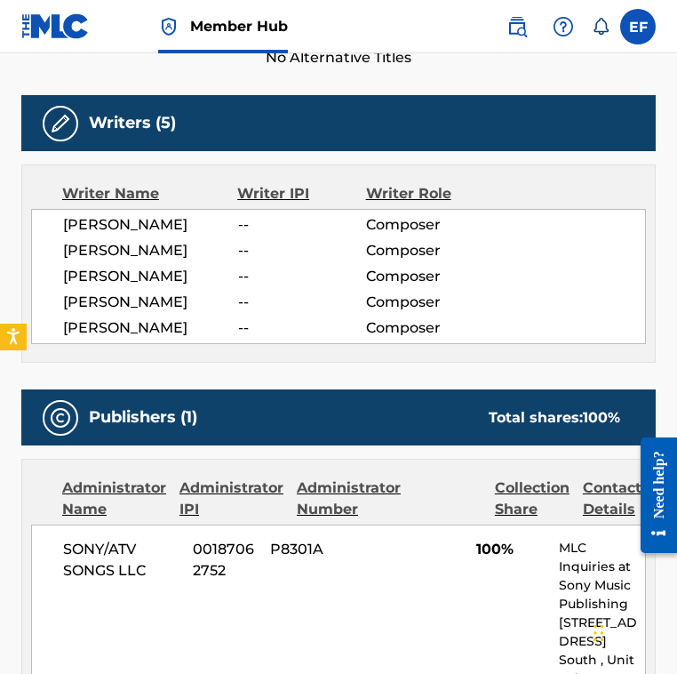
click at [241, 328] on span "--" at bounding box center [302, 327] width 128 height 21
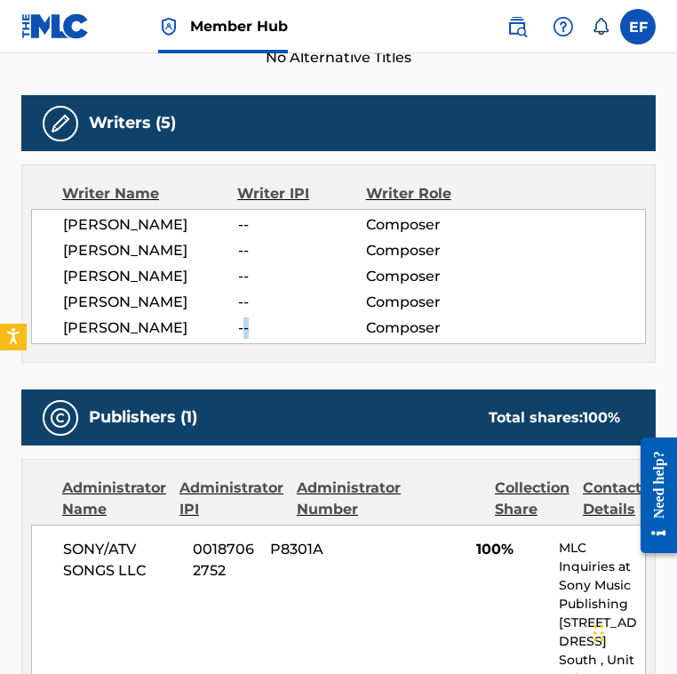
click at [241, 328] on span "--" at bounding box center [302, 327] width 128 height 21
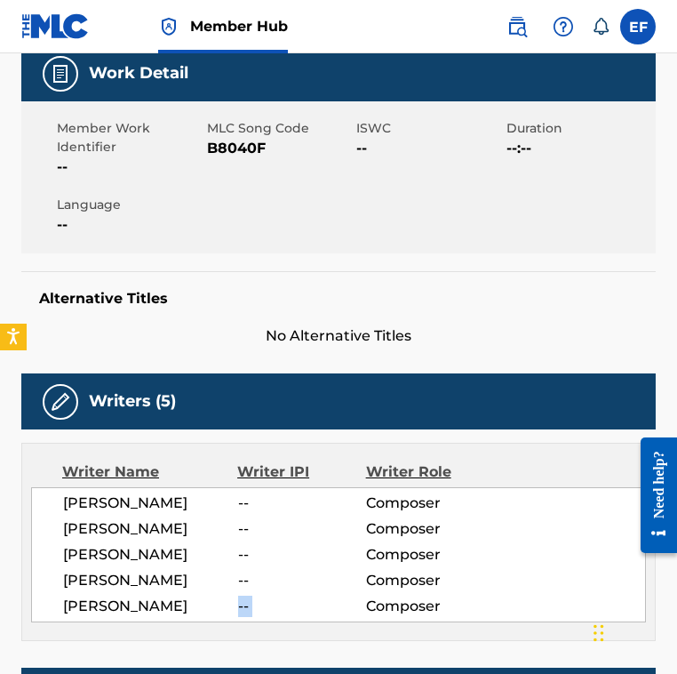
scroll to position [251, 0]
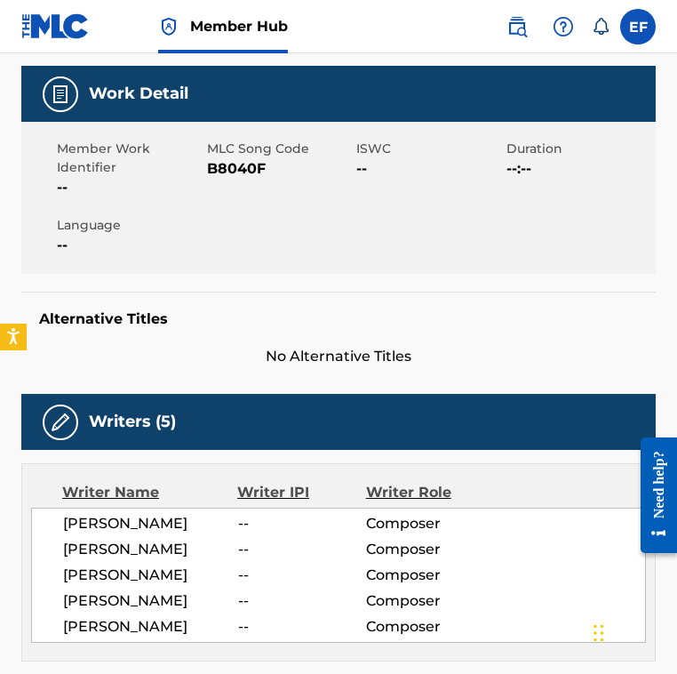
click at [233, 167] on span "B8040F" at bounding box center [280, 168] width 146 height 21
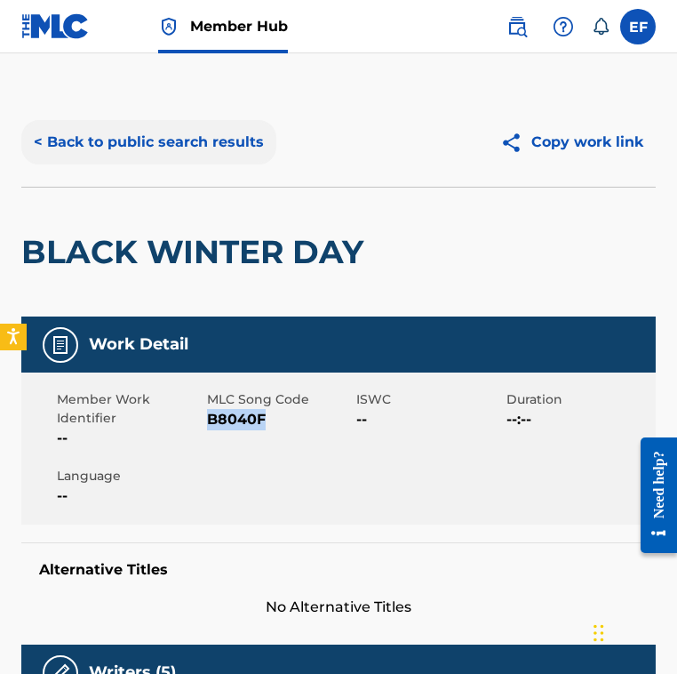
click at [159, 142] on button "< Back to public search results" at bounding box center [148, 142] width 255 height 44
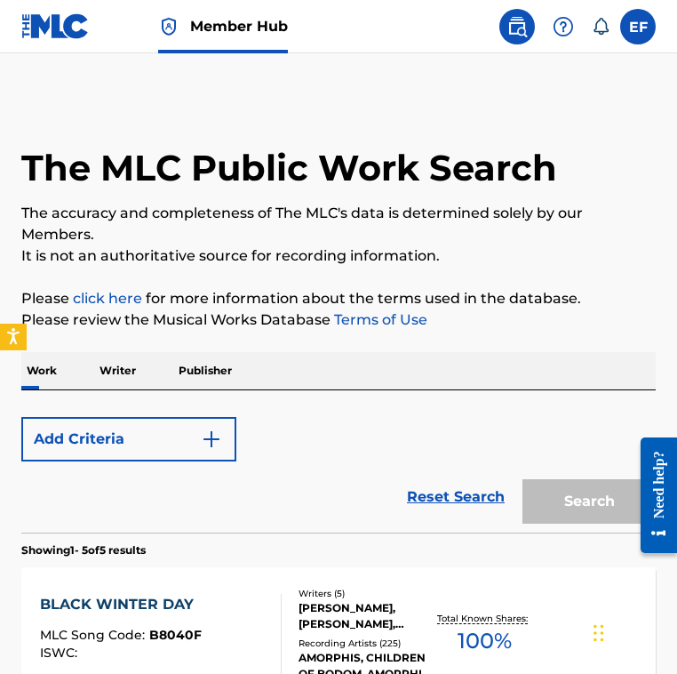
scroll to position [261, 0]
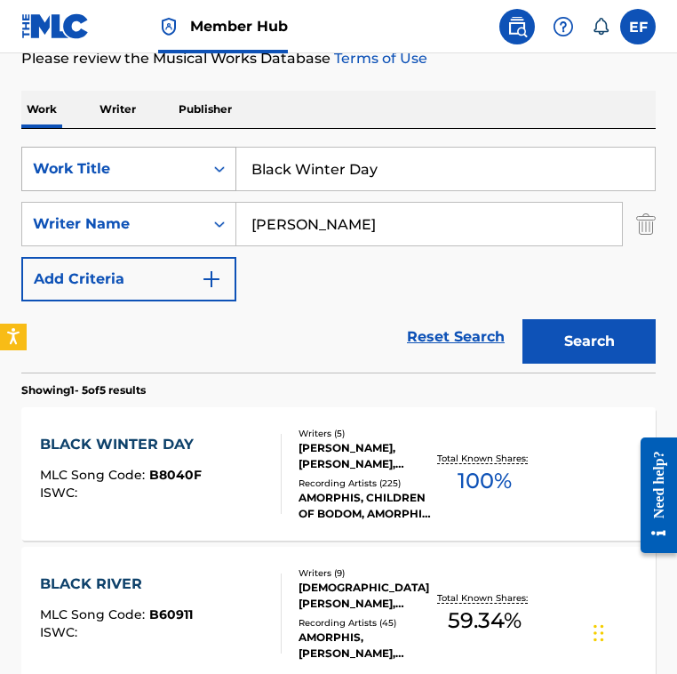
drag, startPoint x: 417, startPoint y: 187, endPoint x: 93, endPoint y: 177, distance: 323.8
click at [93, 177] on div "SearchWithCriteria4bb1ce85-4fa1-4986-894e-18f0bfadc860 Work Title Black Winter …" at bounding box center [338, 169] width 635 height 44
paste input "Cold"
click at [469, 157] on input "ColdBlack Winter Day" at bounding box center [446, 169] width 419 height 43
drag, startPoint x: 469, startPoint y: 171, endPoint x: -474, endPoint y: 126, distance: 943.5
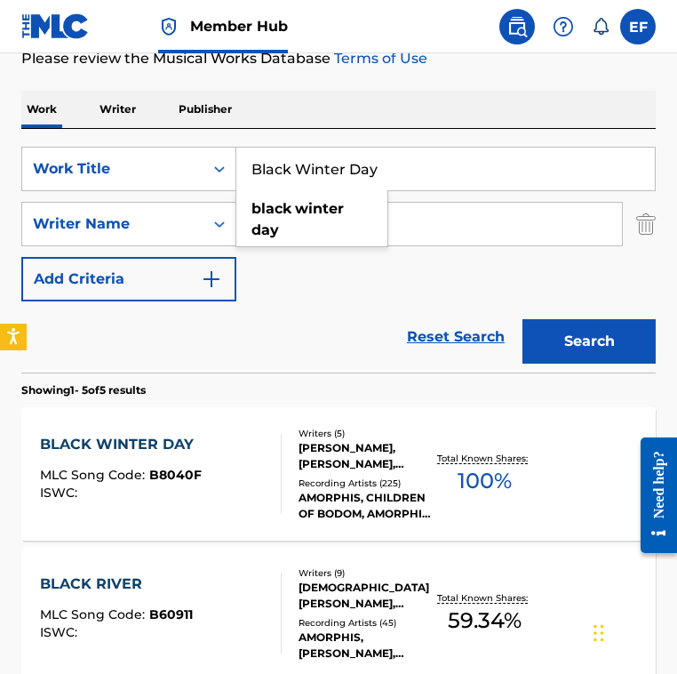
click at [0, 126] on html "Accessibility Screen-Reader Guide, Feedback, and Issue Reporting | New window 0…" at bounding box center [338, 76] width 677 height 674
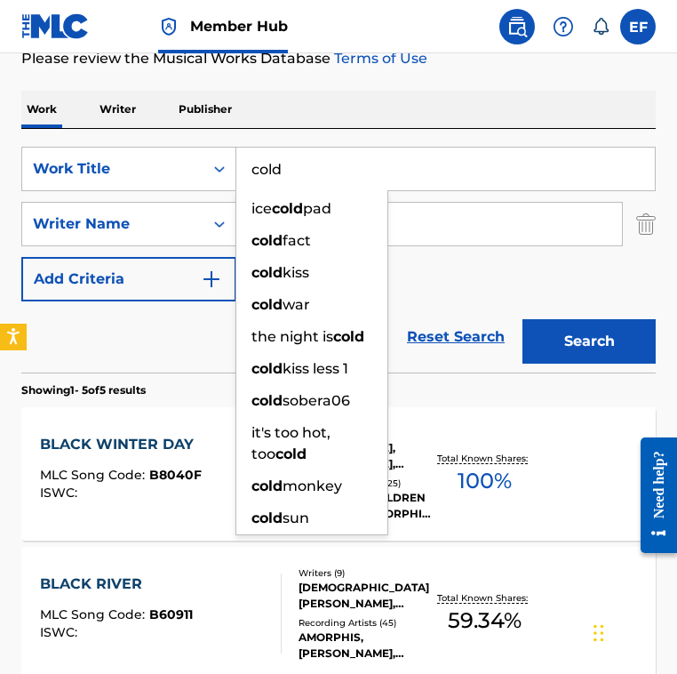
type input "cold"
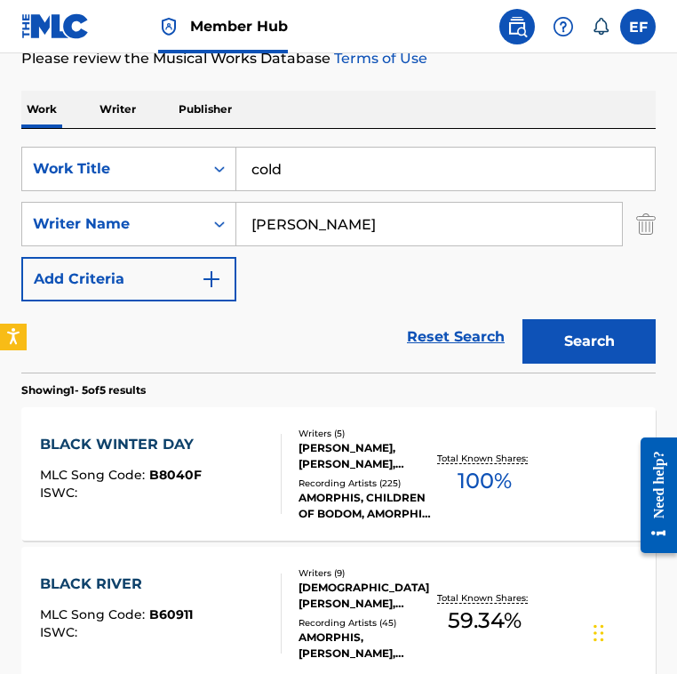
click at [405, 233] on input "[PERSON_NAME]" at bounding box center [430, 224] width 386 height 43
paste input "[PERSON_NAME]"
drag, startPoint x: 405, startPoint y: 233, endPoint x: 510, endPoint y: 233, distance: 105.8
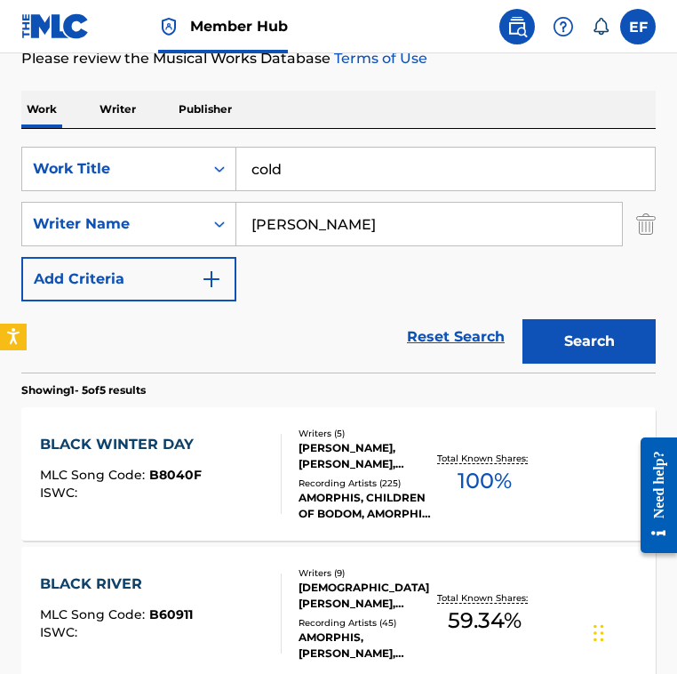
click at [510, 233] on input "[PERSON_NAME]" at bounding box center [430, 224] width 386 height 43
drag, startPoint x: 405, startPoint y: 222, endPoint x: 511, endPoint y: 229, distance: 106.9
click at [511, 229] on input "[PERSON_NAME]" at bounding box center [430, 224] width 386 height 43
type input "[PERSON_NAME]"
click at [523, 319] on button "Search" at bounding box center [589, 341] width 133 height 44
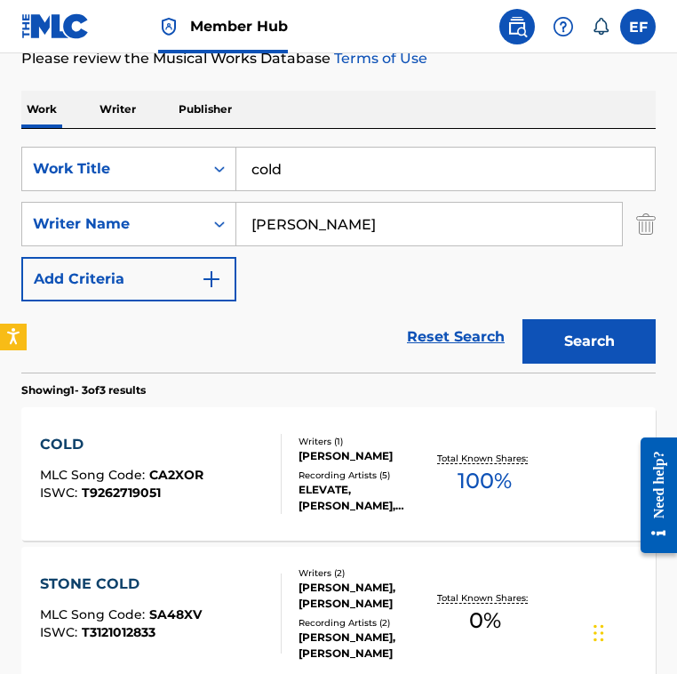
click at [289, 373] on section "Showing 1 - 3 of 3 results" at bounding box center [338, 386] width 635 height 26
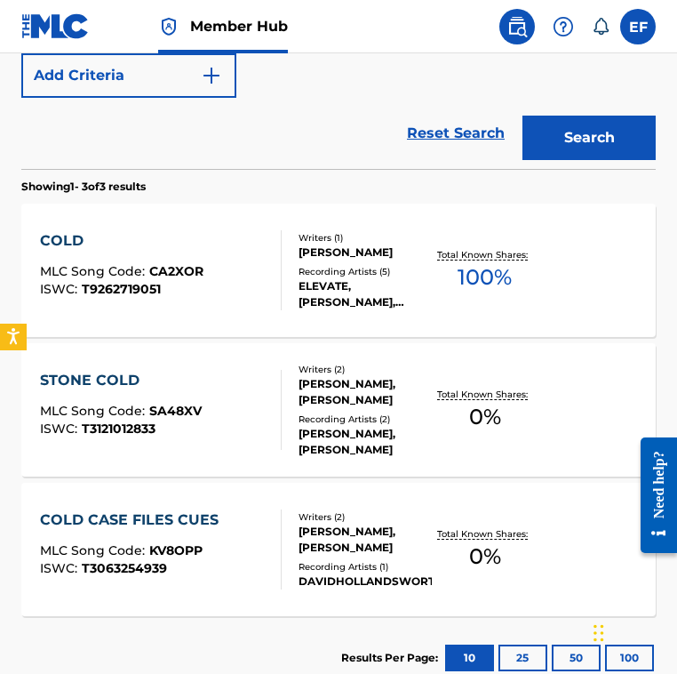
scroll to position [466, 0]
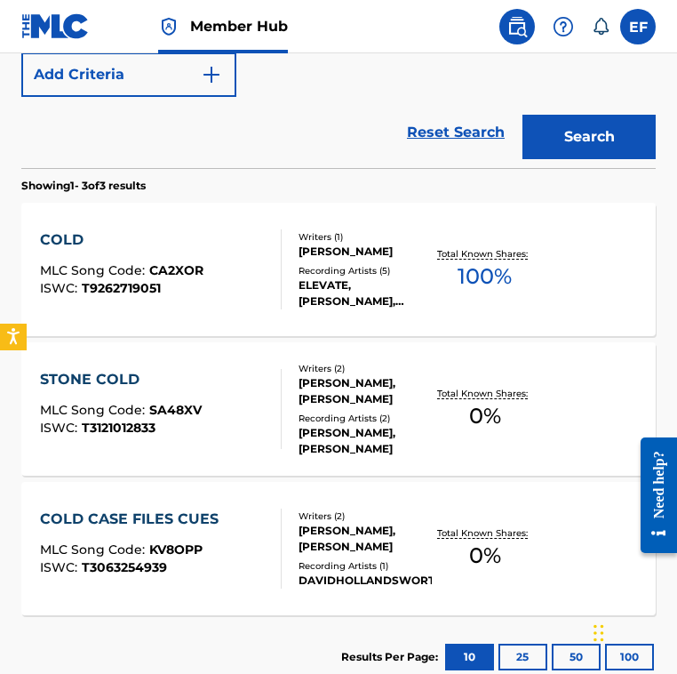
click at [261, 275] on div "COLD MLC Song Code : CA2XOR ISWC : T9262719051" at bounding box center [160, 269] width 241 height 80
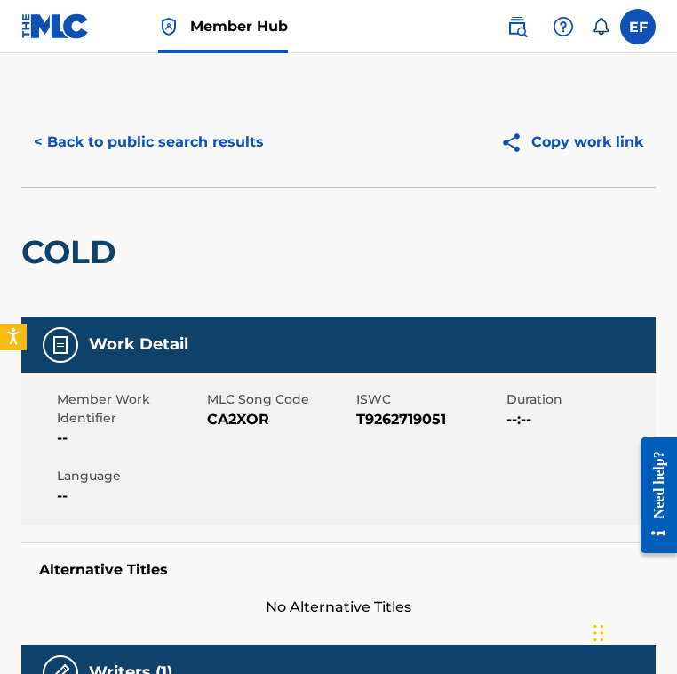
click at [239, 414] on span "CA2XOR" at bounding box center [280, 419] width 146 height 21
click at [178, 141] on button "< Back to public search results" at bounding box center [148, 142] width 255 height 44
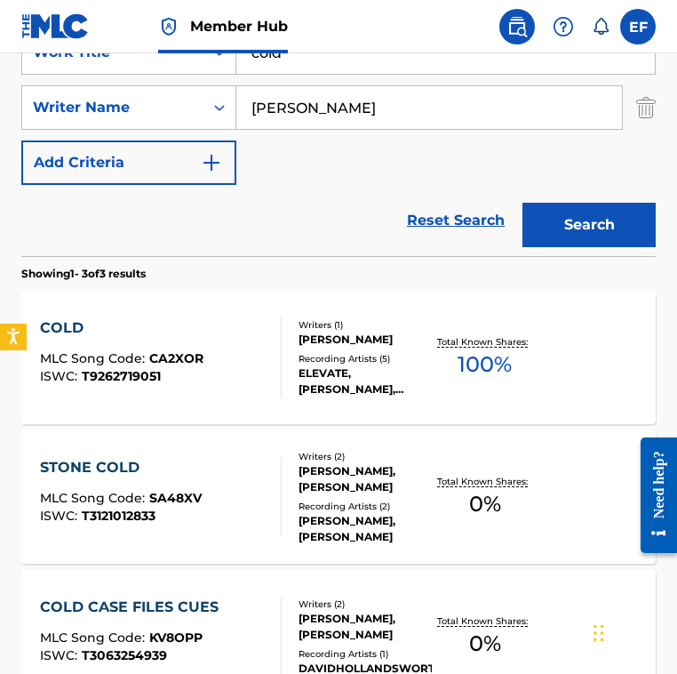
scroll to position [4, 0]
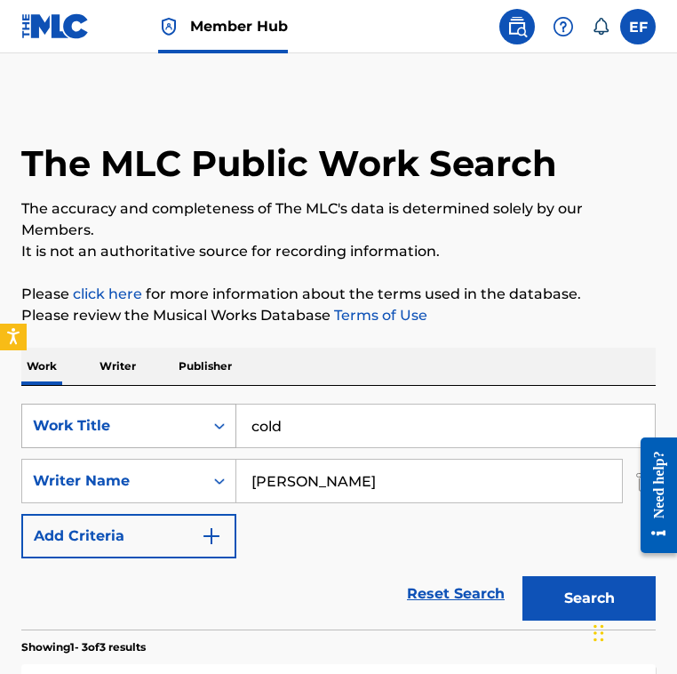
drag, startPoint x: 220, startPoint y: 424, endPoint x: 124, endPoint y: 424, distance: 96.0
click at [124, 424] on div "SearchWithCriteria4bb1ce85-4fa1-4986-894e-18f0bfadc860 Work Title cold" at bounding box center [338, 426] width 635 height 44
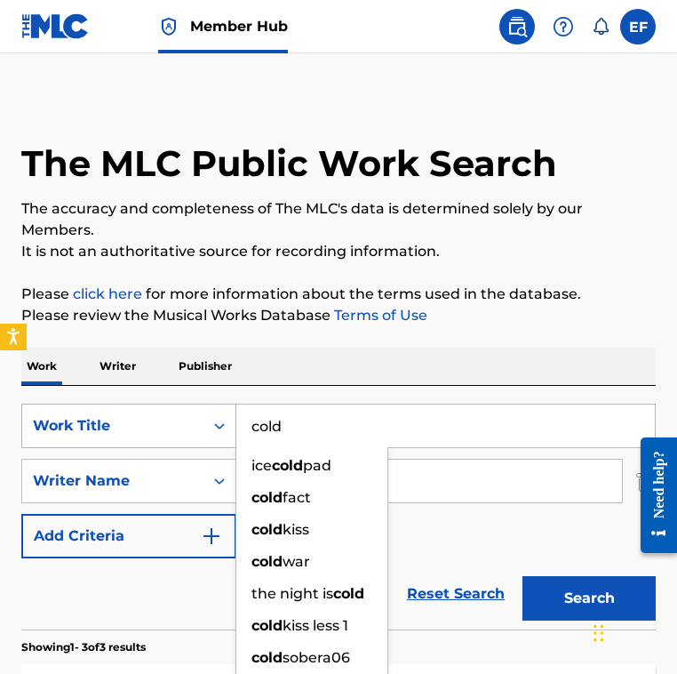
paste input "Cold, Cold Heart"
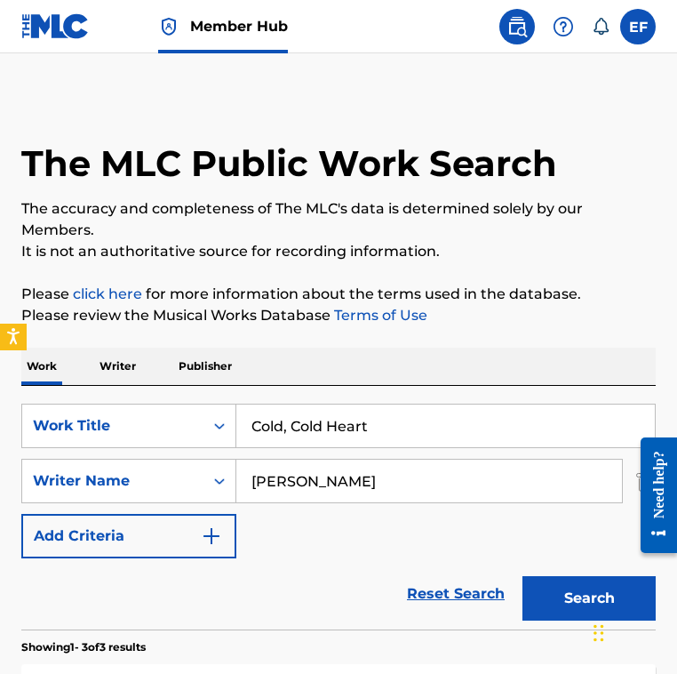
type input "Cold, Cold Heart"
click at [287, 334] on div "The MLC Public Work Search The accuracy and completeness of The MLC's data is d…" at bounding box center [338, 626] width 677 height 1067
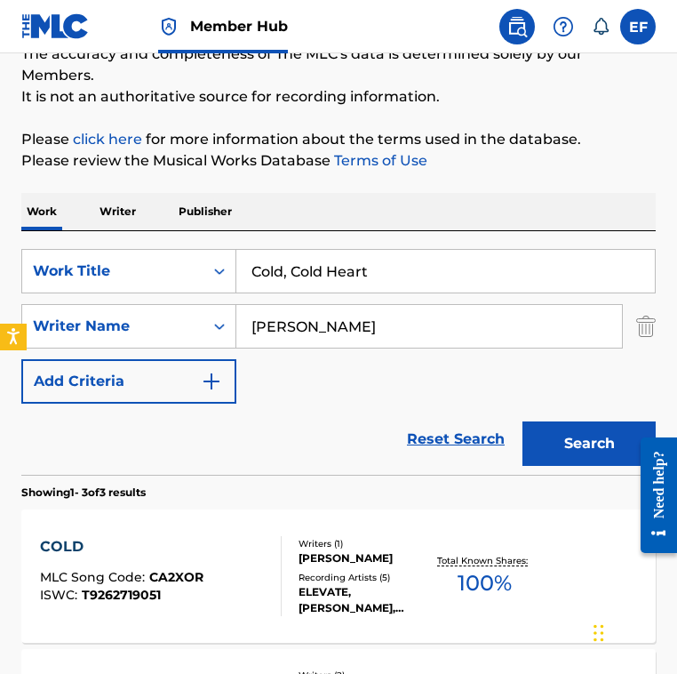
scroll to position [158, 0]
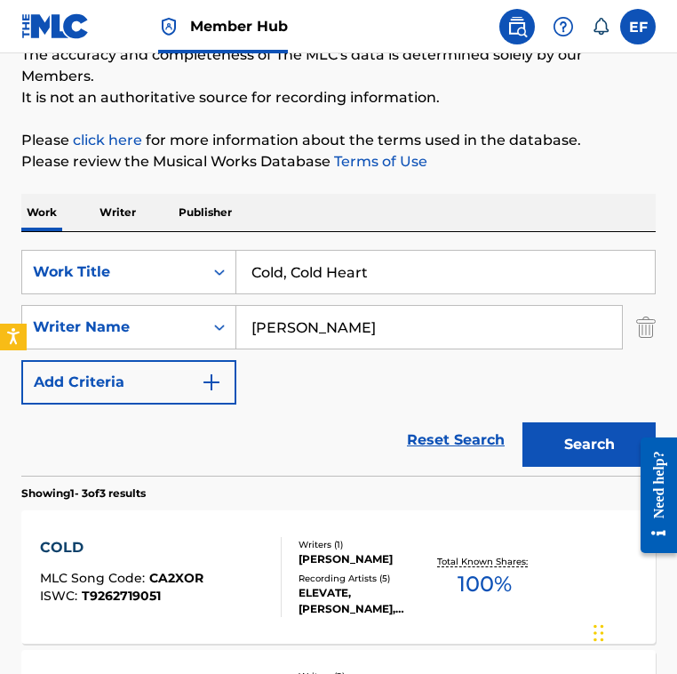
click at [476, 337] on input "[PERSON_NAME]" at bounding box center [430, 327] width 386 height 43
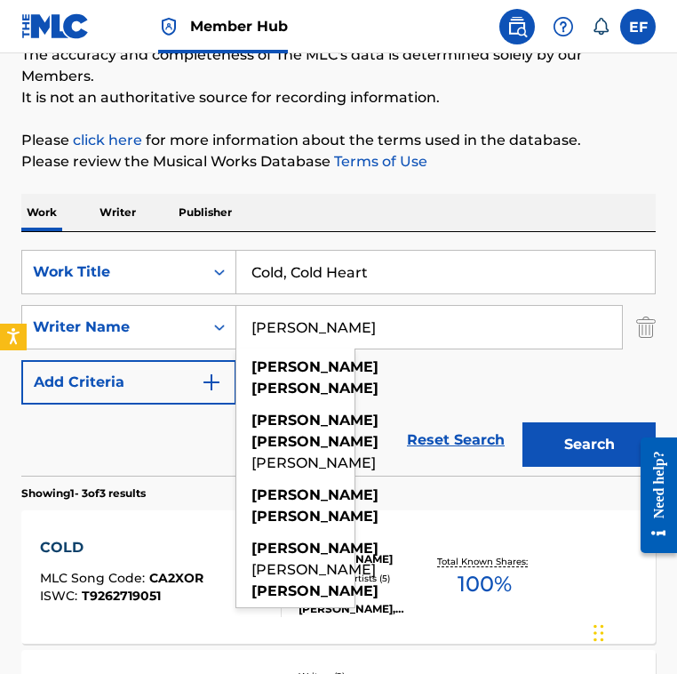
paste input "A [PERSON_NAME]"
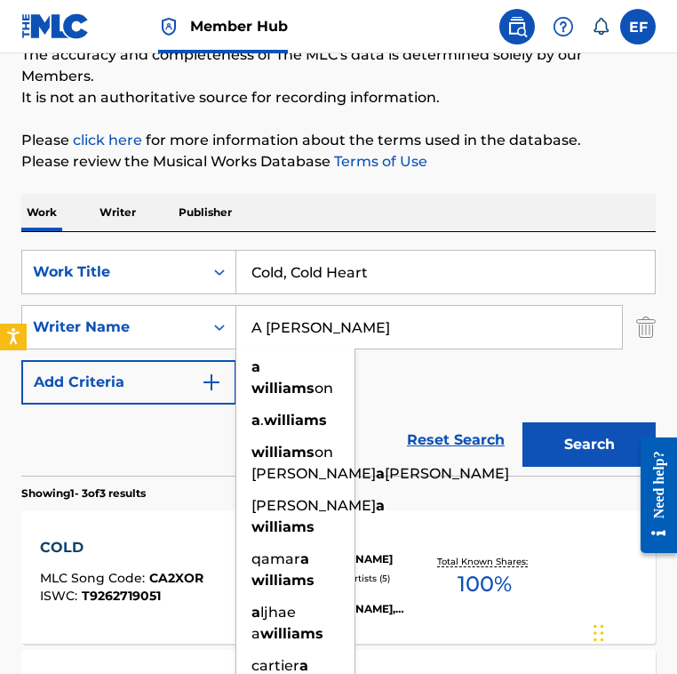
type input "A [PERSON_NAME]"
click at [523, 422] on button "Search" at bounding box center [589, 444] width 133 height 44
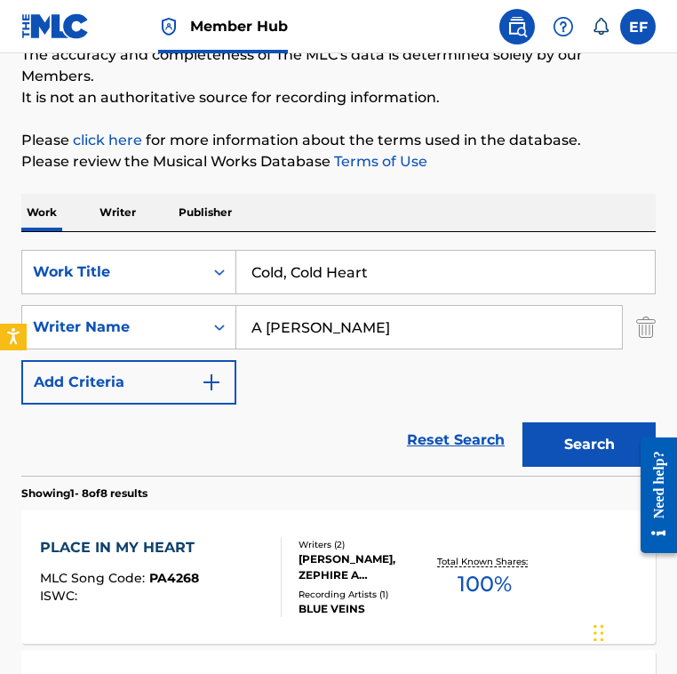
click at [269, 439] on div "Reset Search Search" at bounding box center [338, 440] width 635 height 71
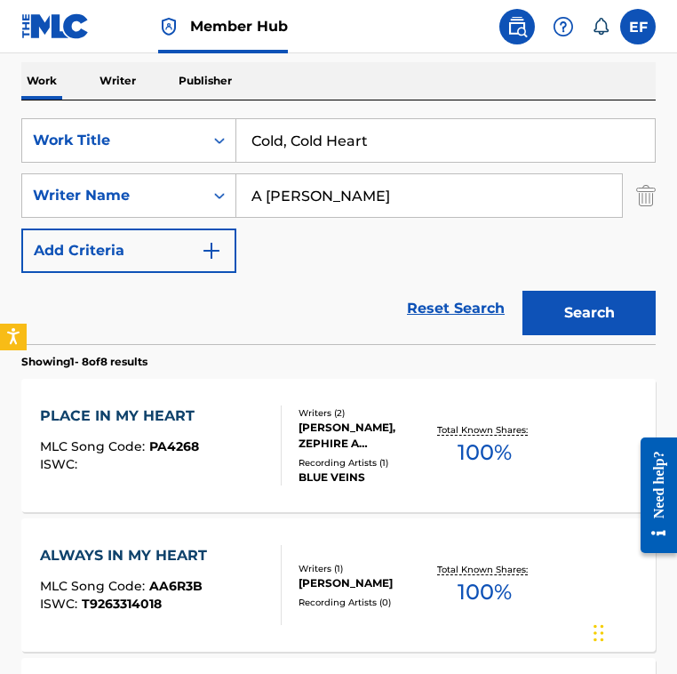
scroll to position [293, 0]
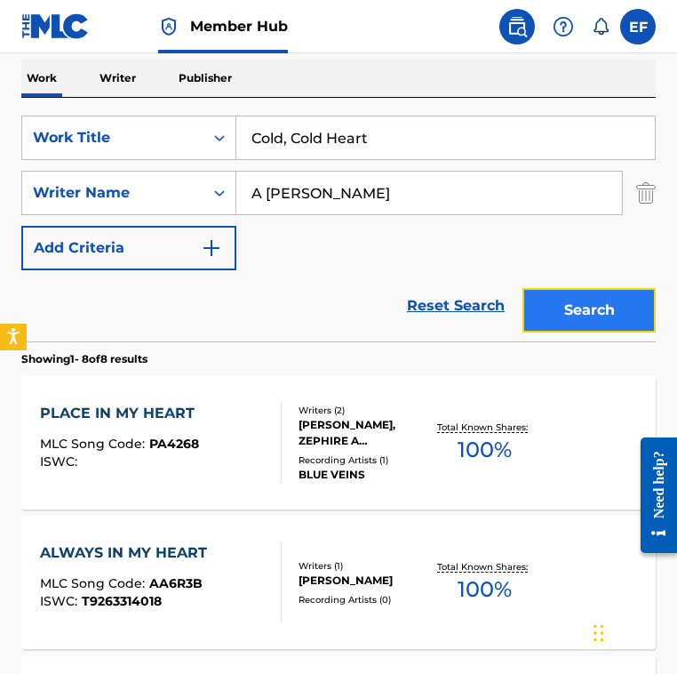
click at [567, 306] on button "Search" at bounding box center [589, 310] width 133 height 44
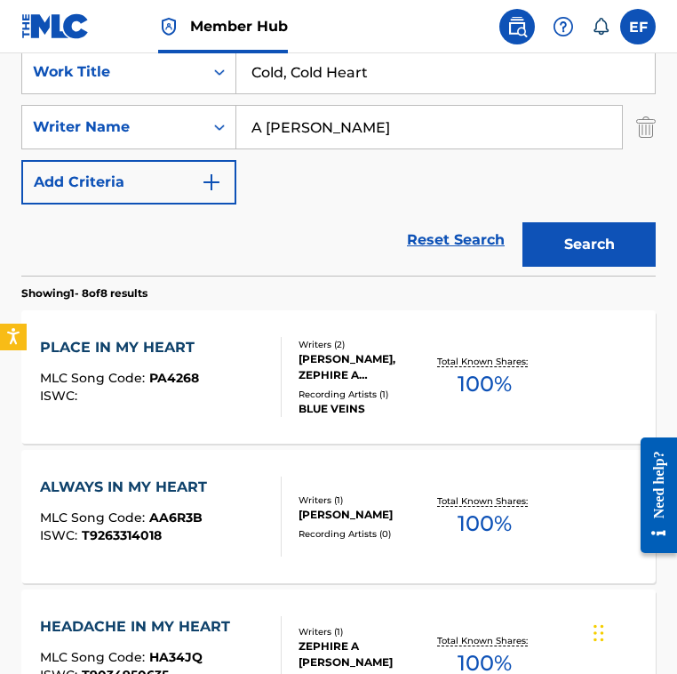
scroll to position [360, 0]
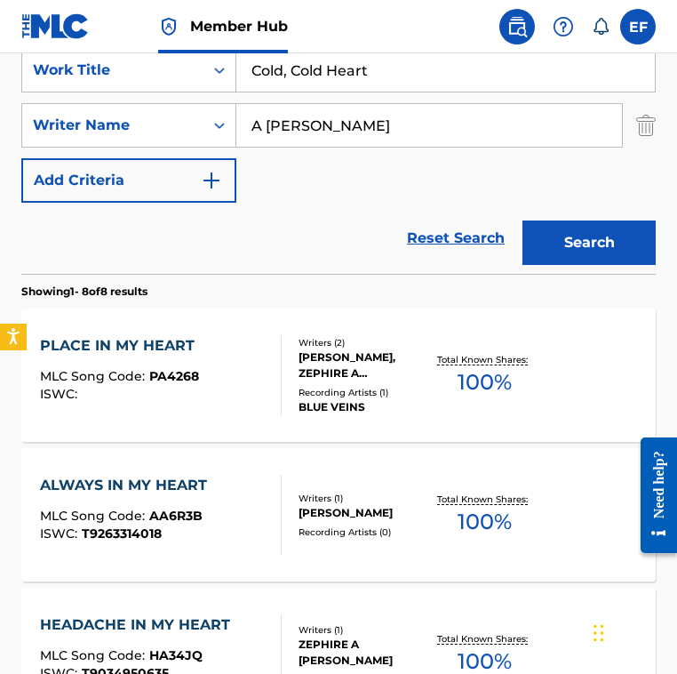
drag, startPoint x: 358, startPoint y: 84, endPoint x: 238, endPoint y: 52, distance: 124.0
click at [241, 52] on div "Member Hub EF EF [PERSON_NAME] [PERSON_NAME][EMAIL_ADDRESS][DOMAIN_NAME] Notifi…" at bounding box center [338, 618] width 677 height 1957
click at [392, 84] on input "Cold, Cold Heart" at bounding box center [446, 70] width 419 height 43
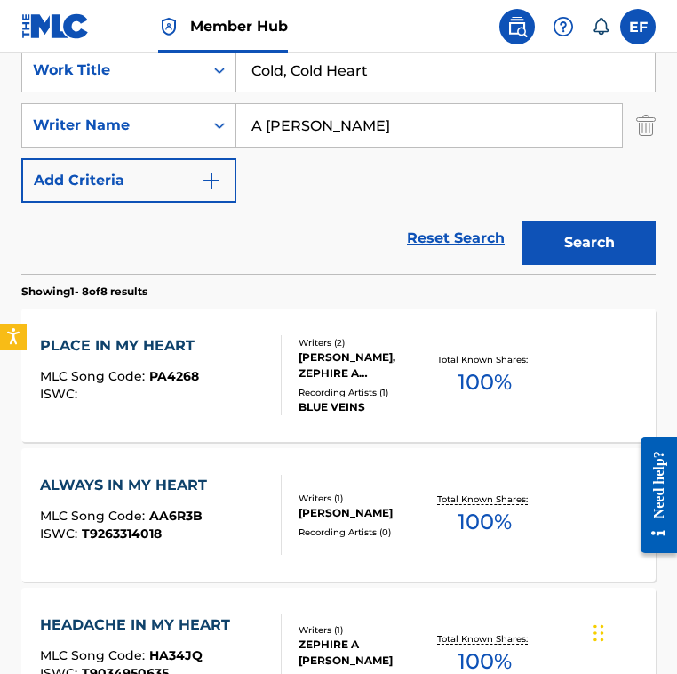
paste input "mo Deseo Ser Tu Amor"
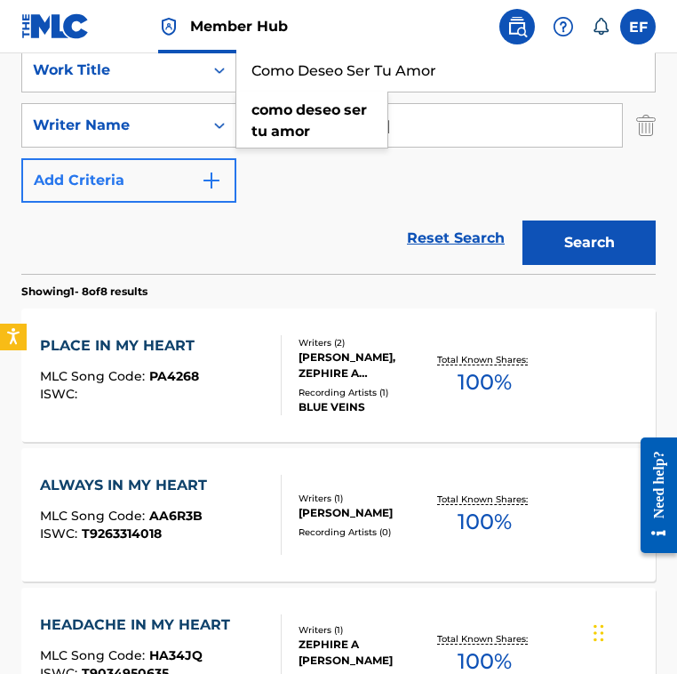
type input "Como Deseo Ser Tu Amor"
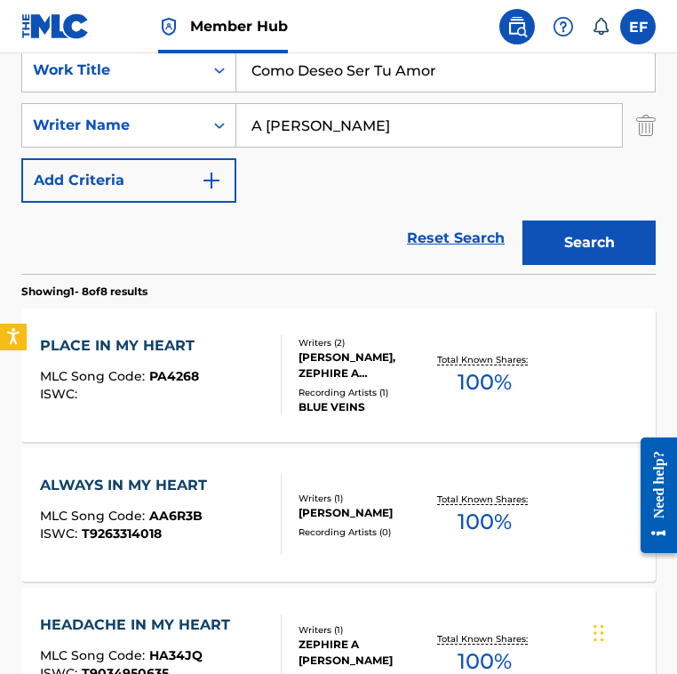
click at [342, 121] on input "A [PERSON_NAME]" at bounding box center [430, 125] width 386 height 43
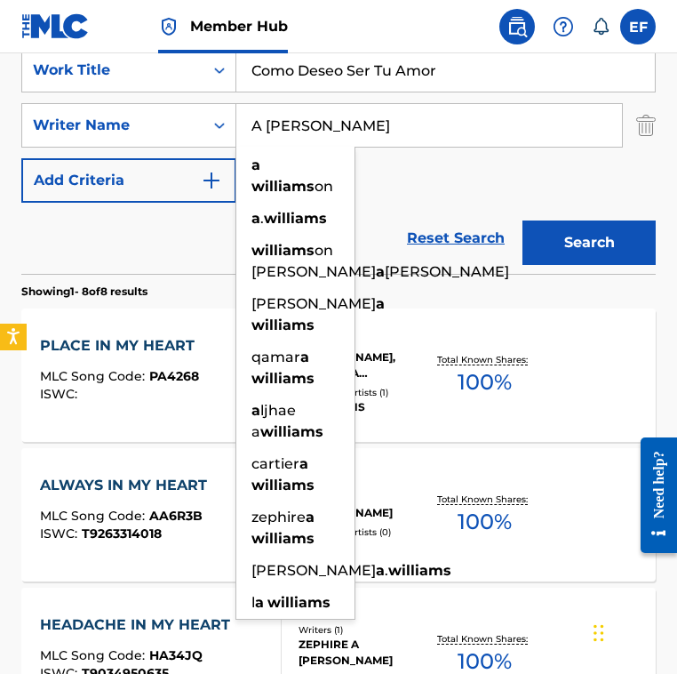
click at [342, 121] on input "A [PERSON_NAME]" at bounding box center [430, 125] width 386 height 43
paste input "[PERSON_NAME]"
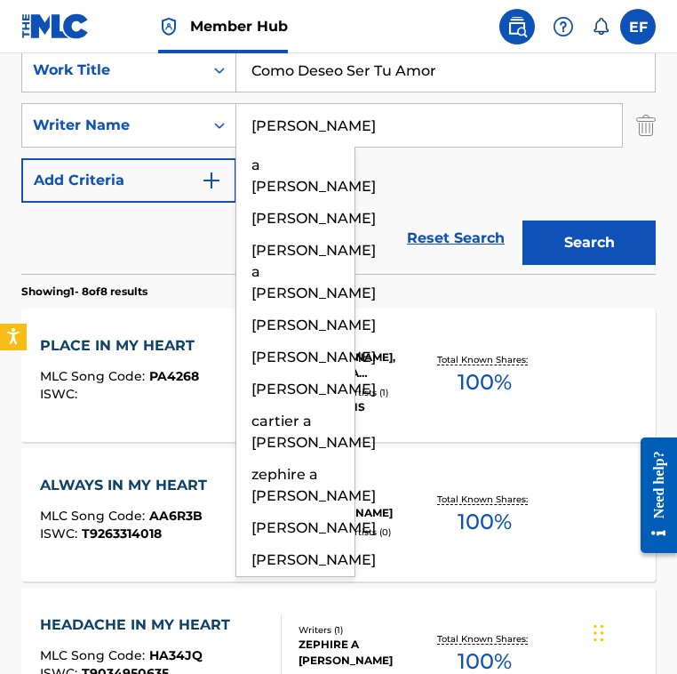
type input "[PERSON_NAME]"
click at [523, 220] on button "Search" at bounding box center [589, 242] width 133 height 44
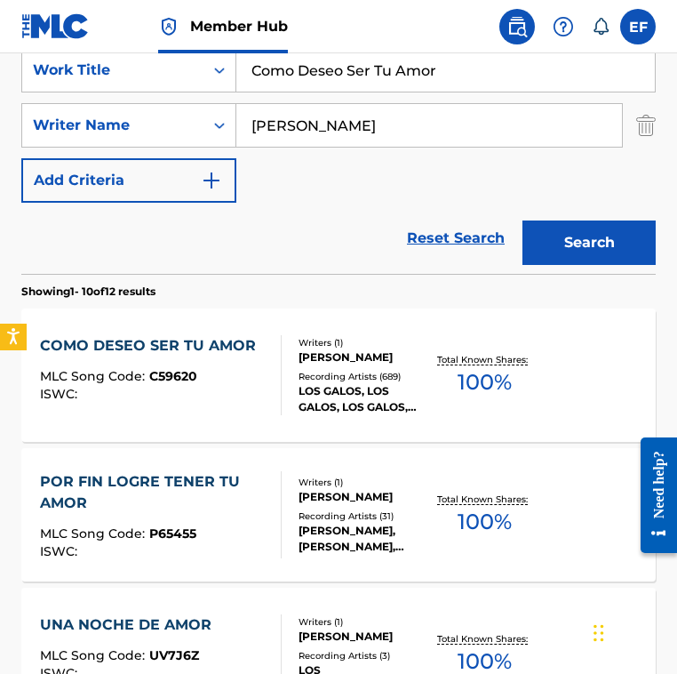
click at [285, 231] on div "Reset Search Search" at bounding box center [338, 238] width 635 height 71
click at [246, 341] on div "COMO DESEO SER TU AMOR" at bounding box center [152, 345] width 225 height 21
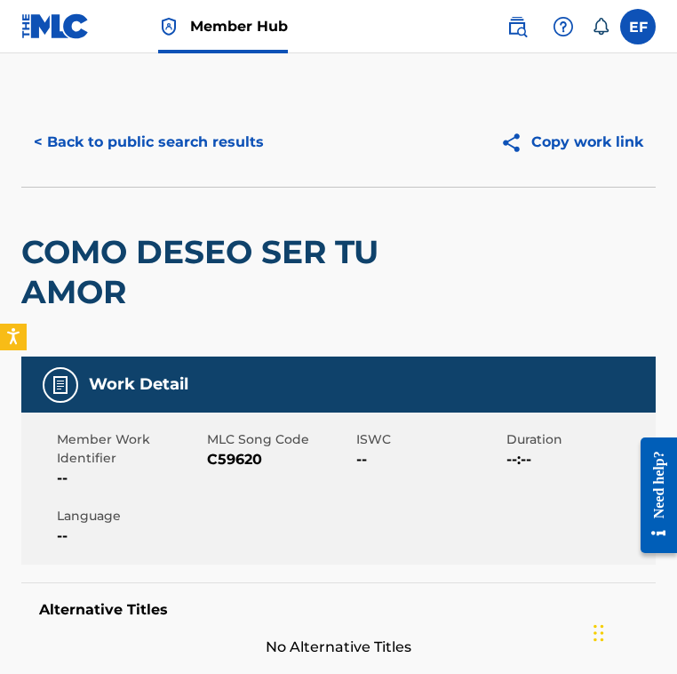
click at [242, 459] on span "C59620" at bounding box center [280, 459] width 146 height 21
click at [198, 129] on button "< Back to public search results" at bounding box center [148, 142] width 255 height 44
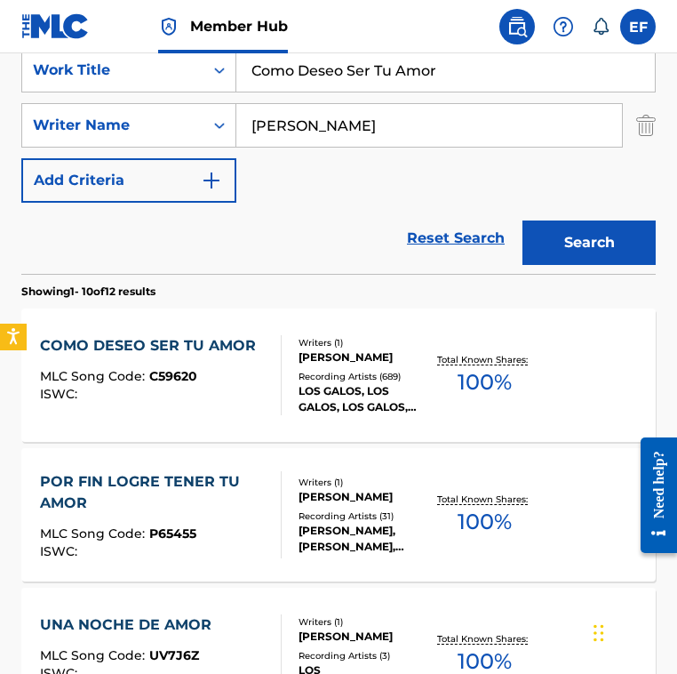
scroll to position [317, 0]
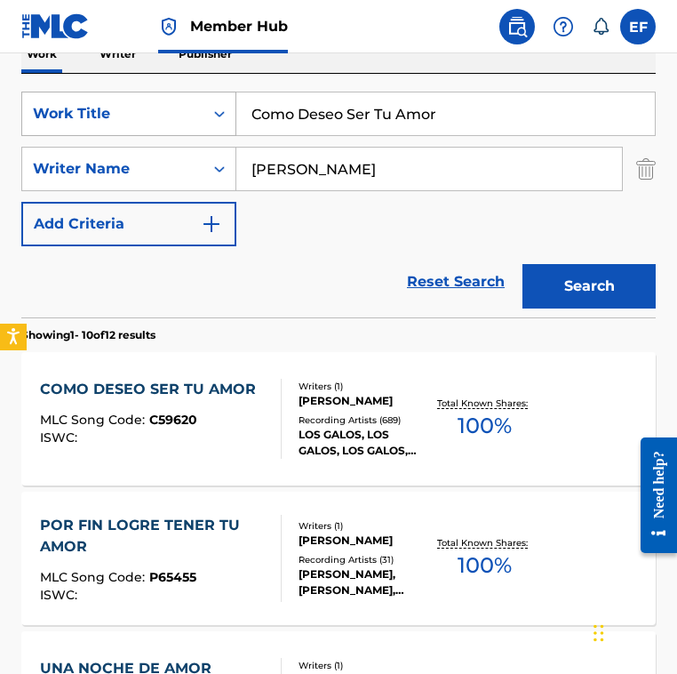
drag, startPoint x: 465, startPoint y: 118, endPoint x: 43, endPoint y: 101, distance: 422.7
click at [43, 101] on div "SearchWithCriteria4bb1ce85-4fa1-4986-894e-18f0bfadc860 Work Title Como Deseo Se…" at bounding box center [338, 114] width 635 height 44
paste input "padre [PERSON_NAME]"
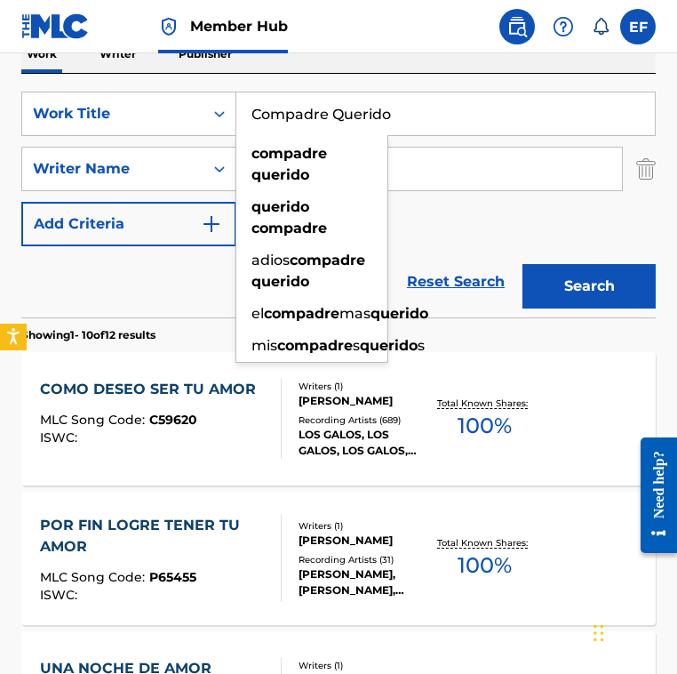
type input "Compadre Querido"
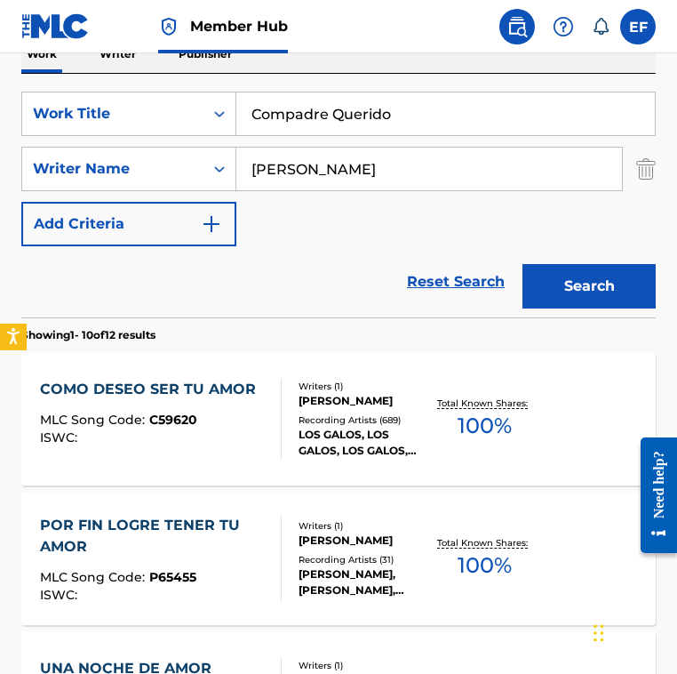
click at [389, 162] on input "[PERSON_NAME]" at bounding box center [430, 169] width 386 height 43
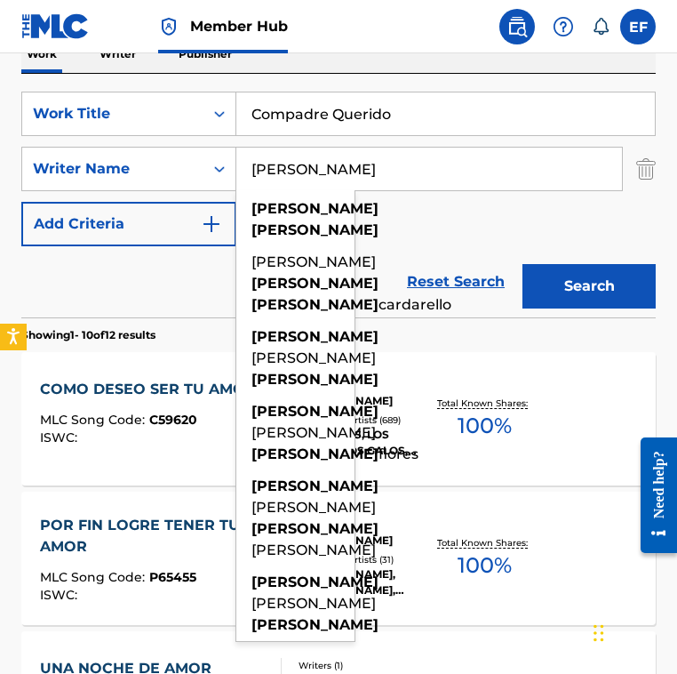
paste input "[PERSON_NAME]"
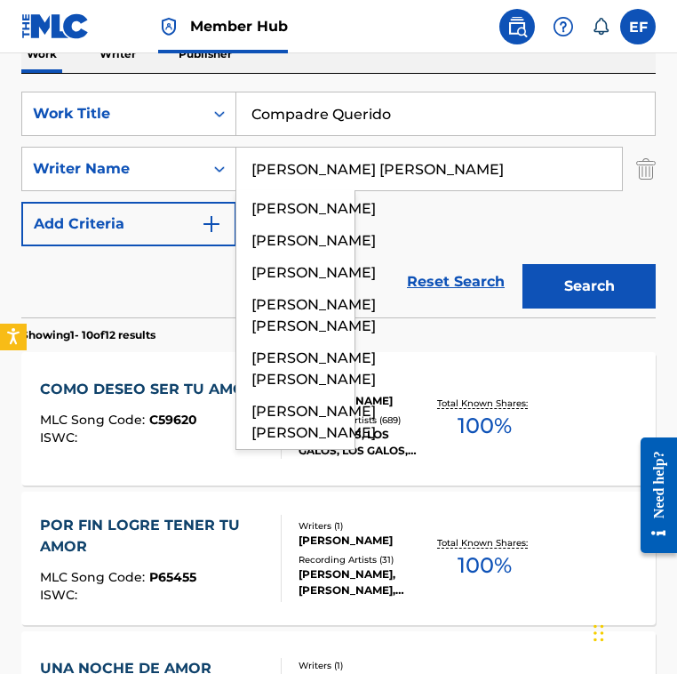
type input "[PERSON_NAME] [PERSON_NAME]"
click at [523, 264] on button "Search" at bounding box center [589, 286] width 133 height 44
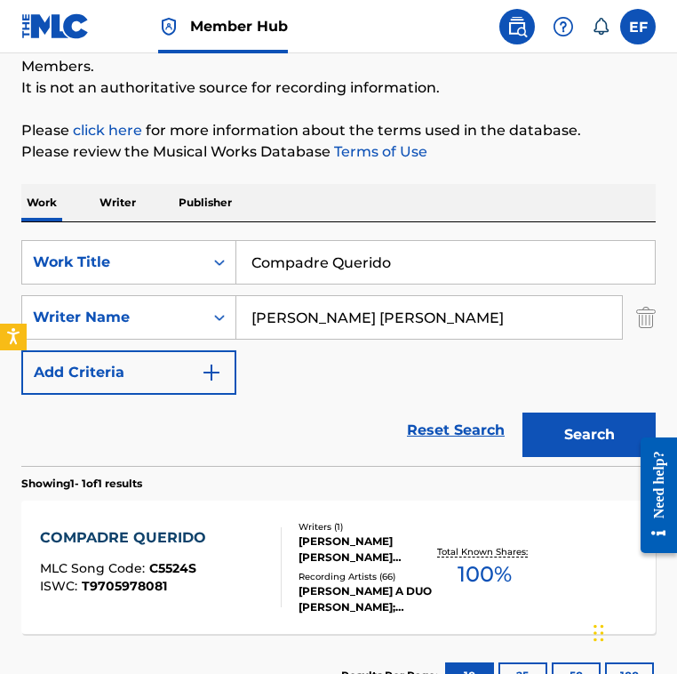
scroll to position [306, 0]
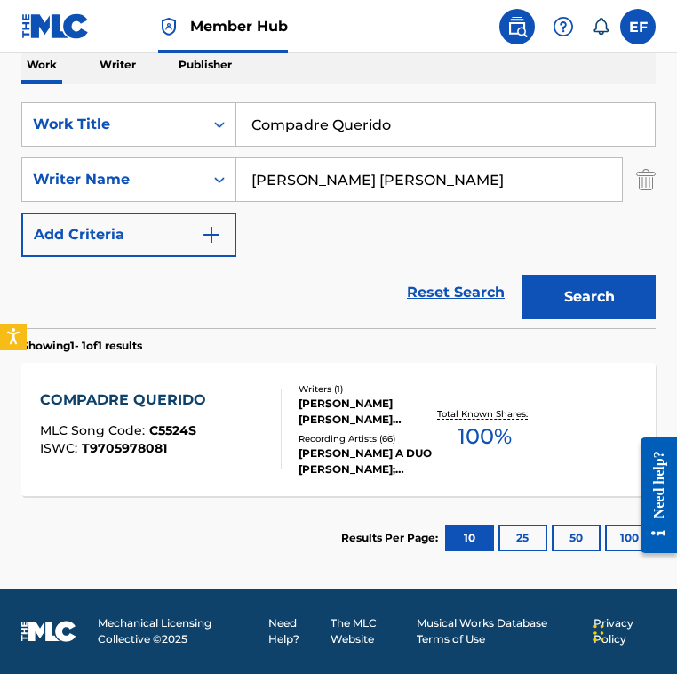
click at [264, 427] on div "COMPADRE QUERIDO MLC Song Code : C5524S ISWC : T9705978081" at bounding box center [160, 429] width 241 height 80
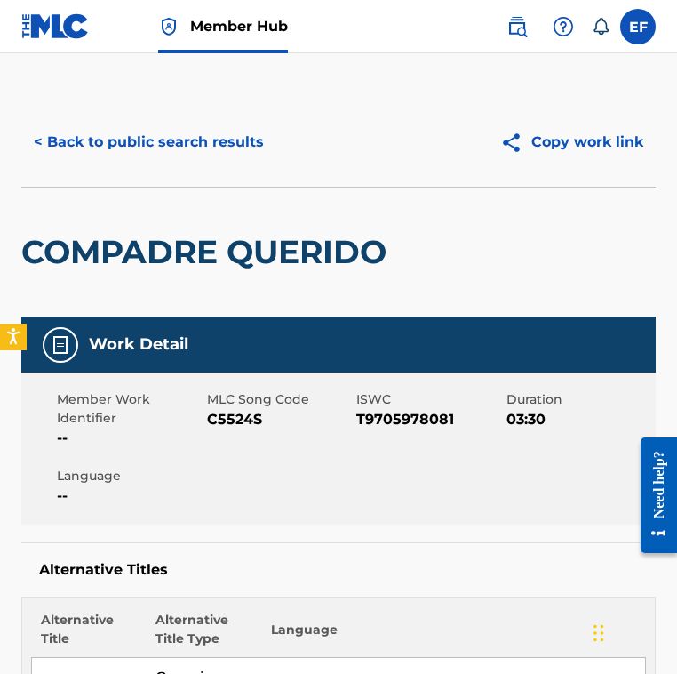
click at [237, 420] on span "C5524S" at bounding box center [280, 419] width 146 height 21
click at [169, 124] on button "< Back to public search results" at bounding box center [148, 142] width 255 height 44
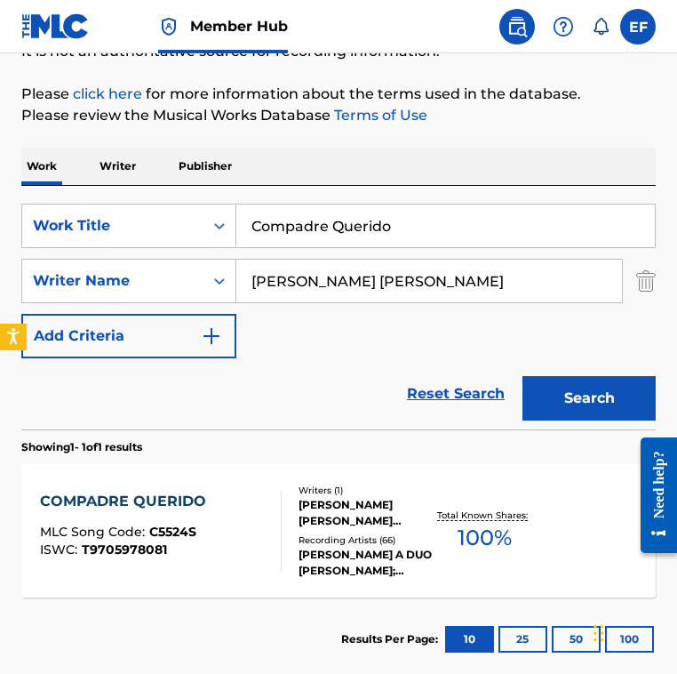
drag, startPoint x: 435, startPoint y: 220, endPoint x: -154, endPoint y: 208, distance: 588.7
click at [0, 208] on html "Accessibility Screen-Reader Guide, Feedback, and Issue Reporting | New window 0…" at bounding box center [338, 133] width 677 height 674
paste input "n La Misma Vaina"
type input "Con La Misma Vaina"
click at [495, 279] on input "[PERSON_NAME] [PERSON_NAME]" at bounding box center [430, 281] width 386 height 43
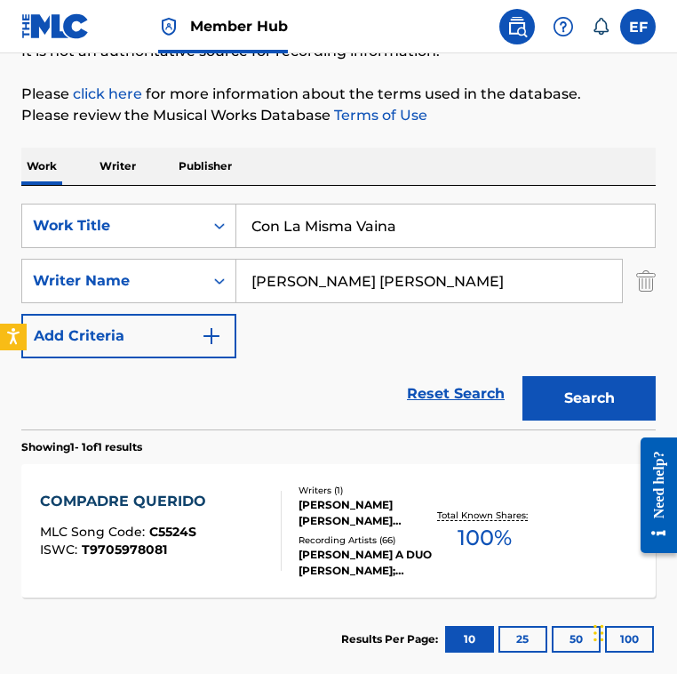
click at [495, 279] on input "[PERSON_NAME] [PERSON_NAME]" at bounding box center [430, 281] width 386 height 43
paste input "[PERSON_NAME]"
type input "[PERSON_NAME]"
click at [523, 376] on button "Search" at bounding box center [589, 398] width 133 height 44
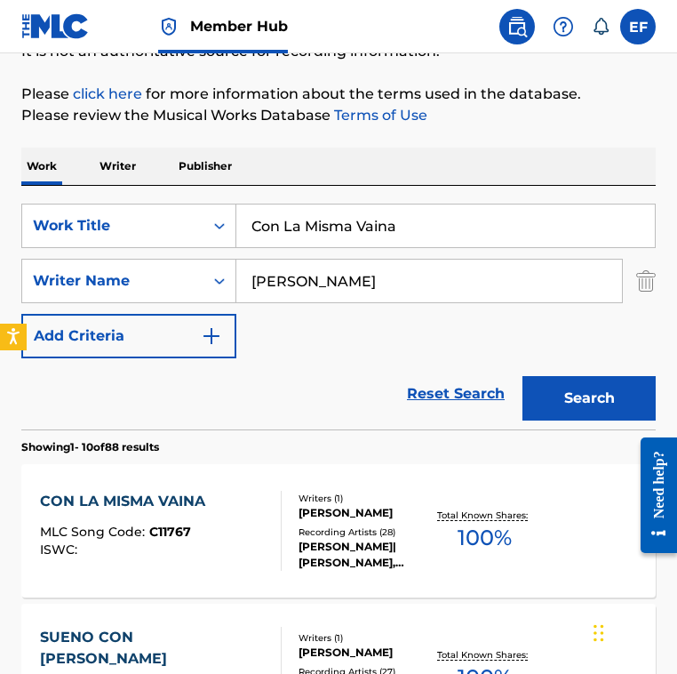
click at [279, 421] on div "Reset Search Search" at bounding box center [338, 393] width 635 height 71
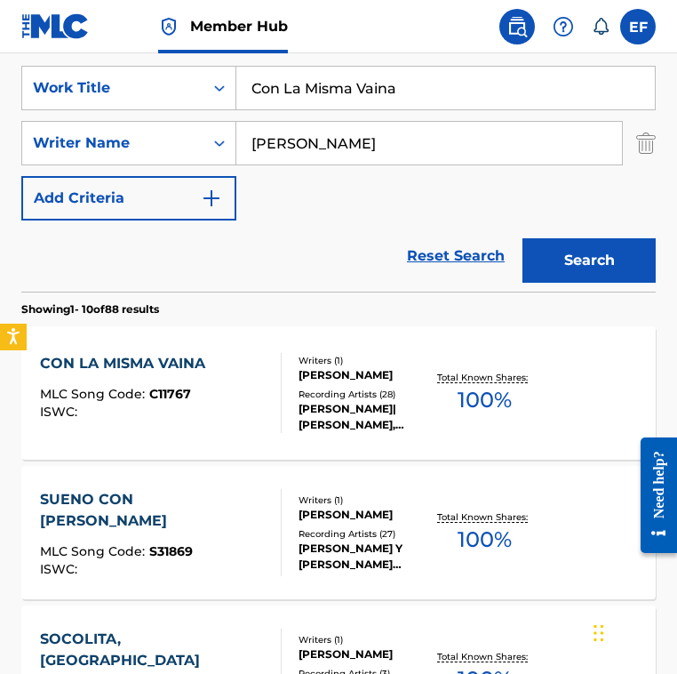
scroll to position [343, 0]
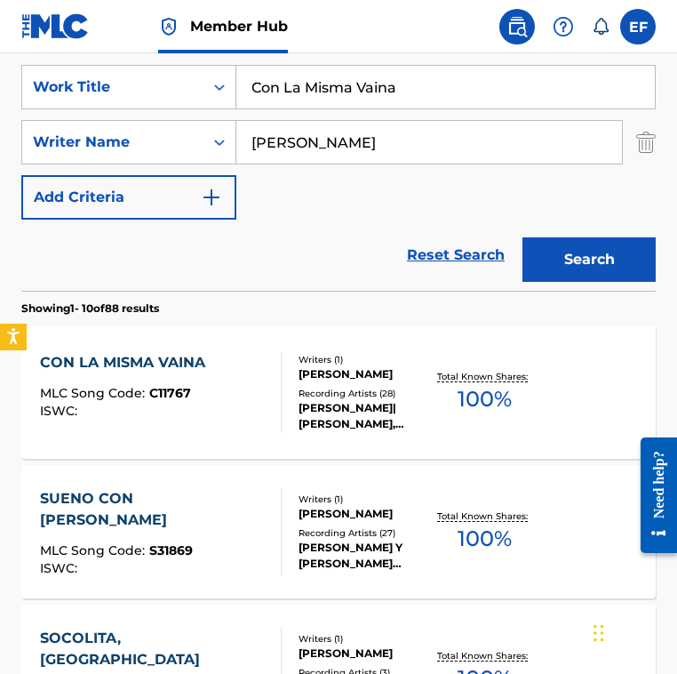
click at [275, 378] on div at bounding box center [274, 392] width 14 height 80
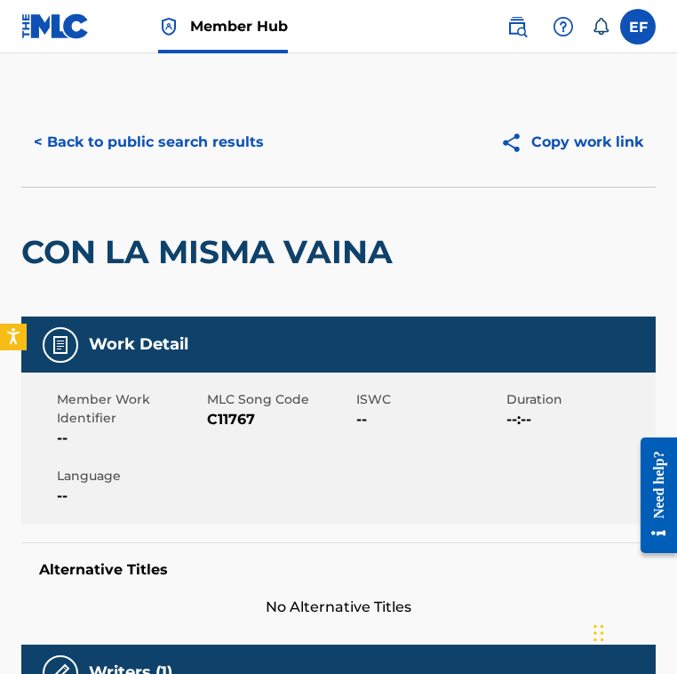
click at [233, 406] on span "MLC Song Code" at bounding box center [280, 399] width 146 height 19
click at [231, 420] on span "C11767" at bounding box center [280, 419] width 146 height 21
click at [179, 134] on button "< Back to public search results" at bounding box center [148, 142] width 255 height 44
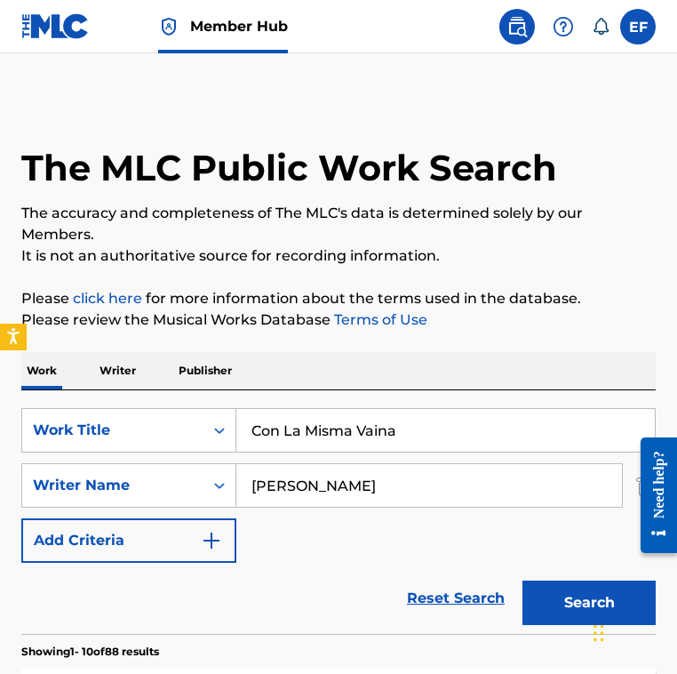
scroll to position [343, 0]
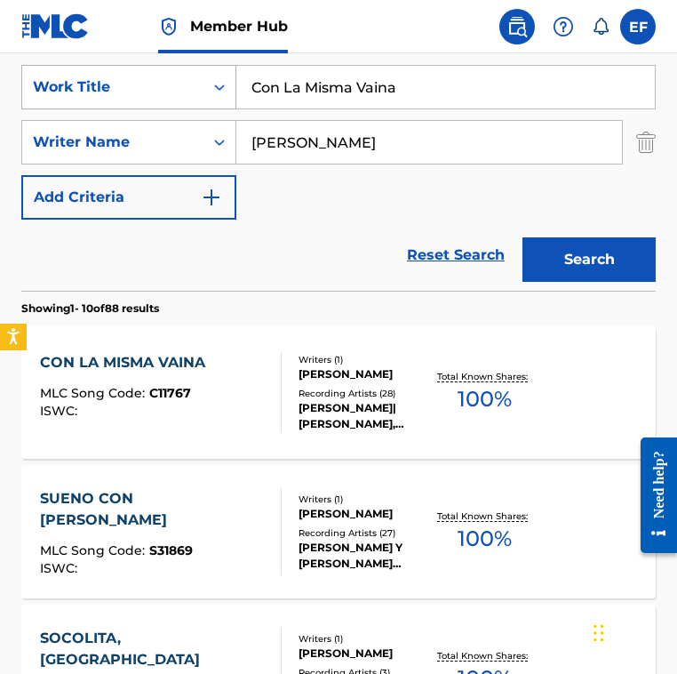
drag, startPoint x: 437, startPoint y: 100, endPoint x: 121, endPoint y: 65, distance: 317.6
click at [121, 65] on div "SearchWithCriteria4bb1ce85-4fa1-4986-894e-18f0bfadc860 Work Title Con La Misma …" at bounding box center [338, 87] width 635 height 44
click at [523, 237] on button "Search" at bounding box center [589, 259] width 133 height 44
click at [225, 404] on div "CON LA MISMA VAINA MLC Song Code : C11767 ISWC :" at bounding box center [160, 392] width 241 height 80
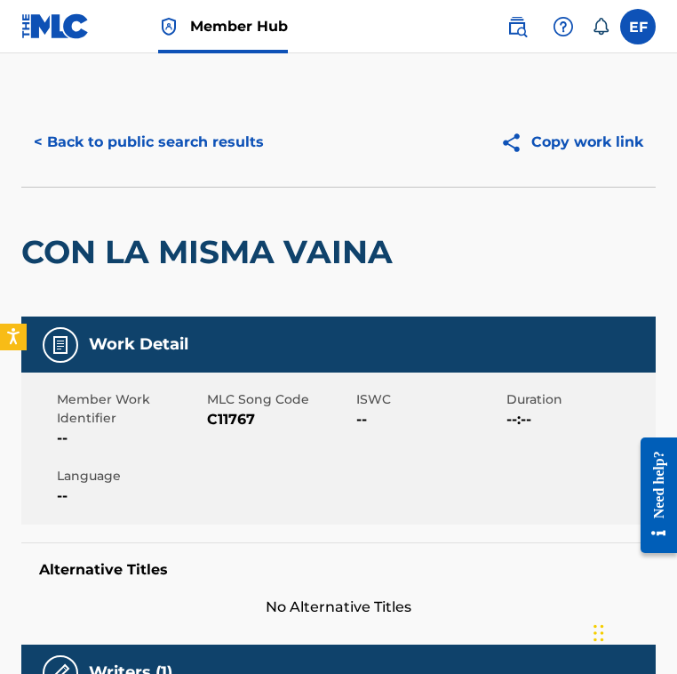
click at [223, 430] on div "MLC Song Code C11767" at bounding box center [282, 419] width 150 height 59
click at [223, 422] on span "C11767" at bounding box center [280, 419] width 146 height 21
click at [183, 148] on button "< Back to public search results" at bounding box center [148, 142] width 255 height 44
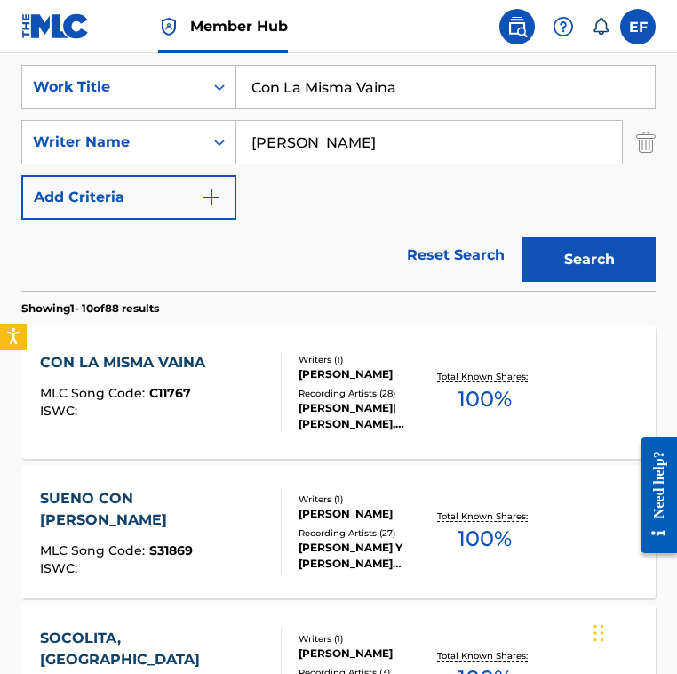
drag, startPoint x: 428, startPoint y: 87, endPoint x: 12, endPoint y: 87, distance: 416.1
paste input "rying"
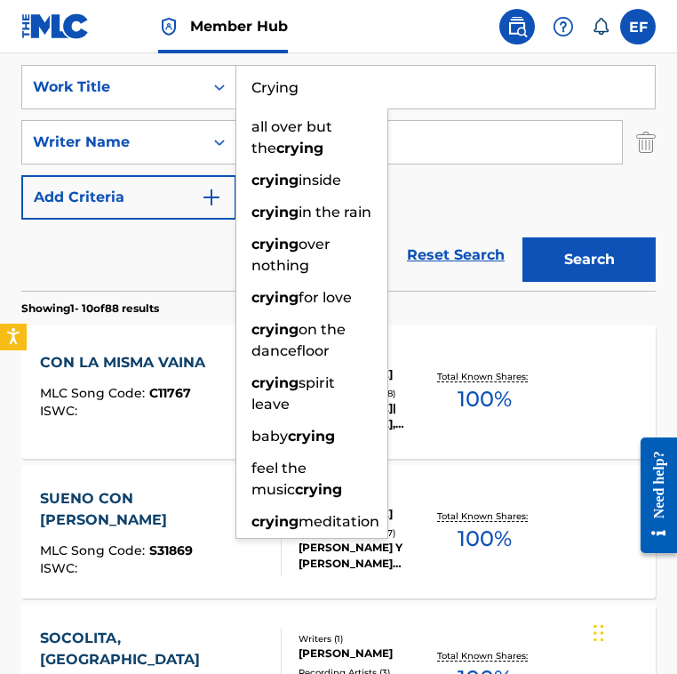
type input "Crying"
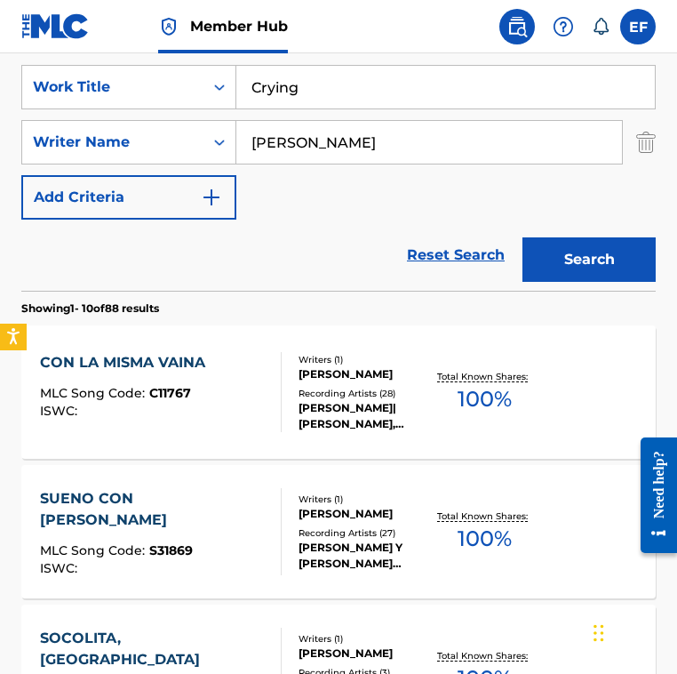
click at [390, 126] on input "[PERSON_NAME]" at bounding box center [430, 142] width 386 height 43
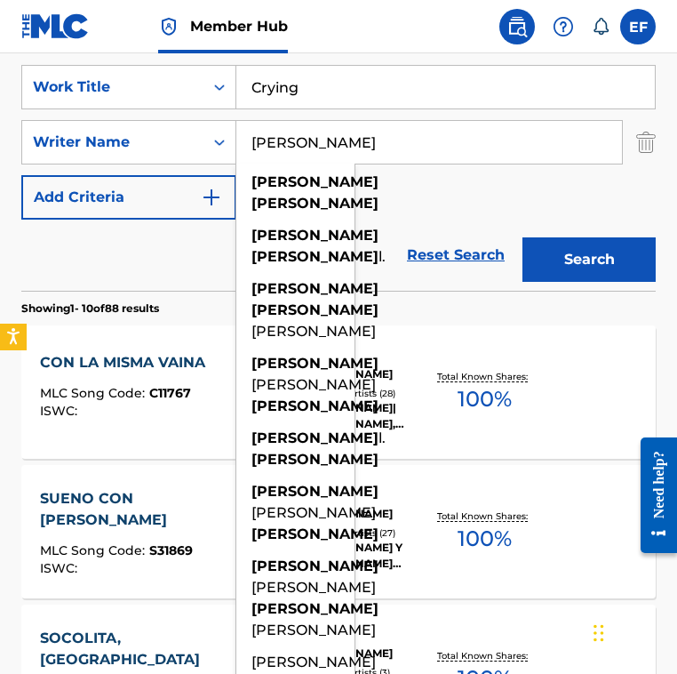
click at [390, 126] on input "[PERSON_NAME]" at bounding box center [430, 142] width 386 height 43
paste input "[PERSON_NAME] MelsonRoy [PERSON_NAME]"
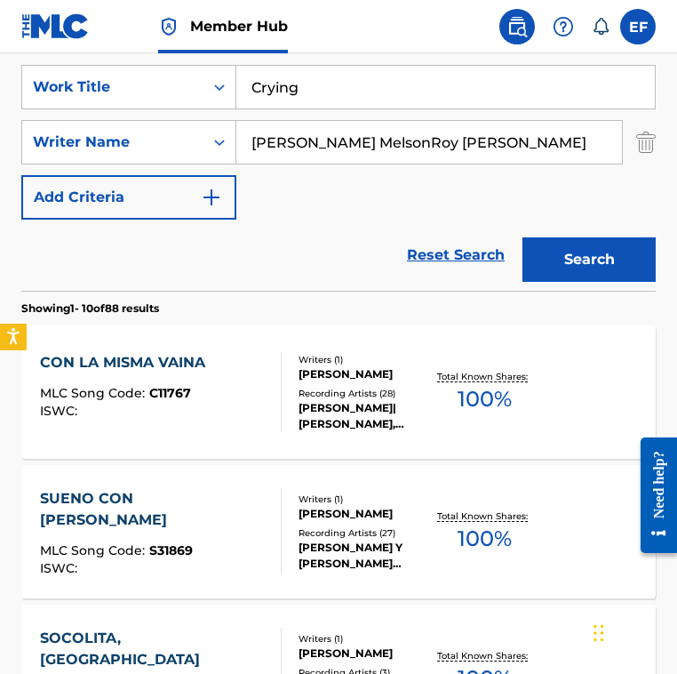
drag, startPoint x: 334, startPoint y: 140, endPoint x: 507, endPoint y: 148, distance: 172.7
click at [508, 148] on input "[PERSON_NAME] MelsonRoy [PERSON_NAME]" at bounding box center [430, 142] width 386 height 43
type input "[PERSON_NAME]"
click at [523, 237] on button "Search" at bounding box center [589, 259] width 133 height 44
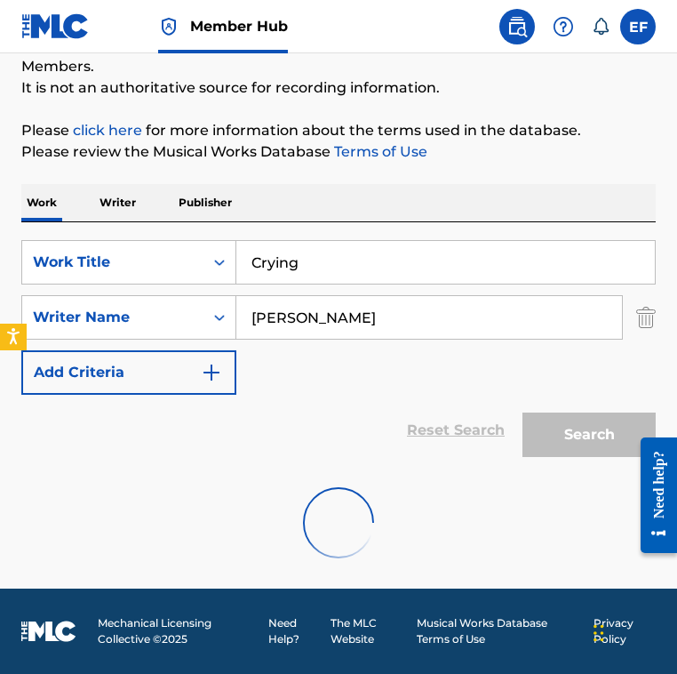
scroll to position [168, 0]
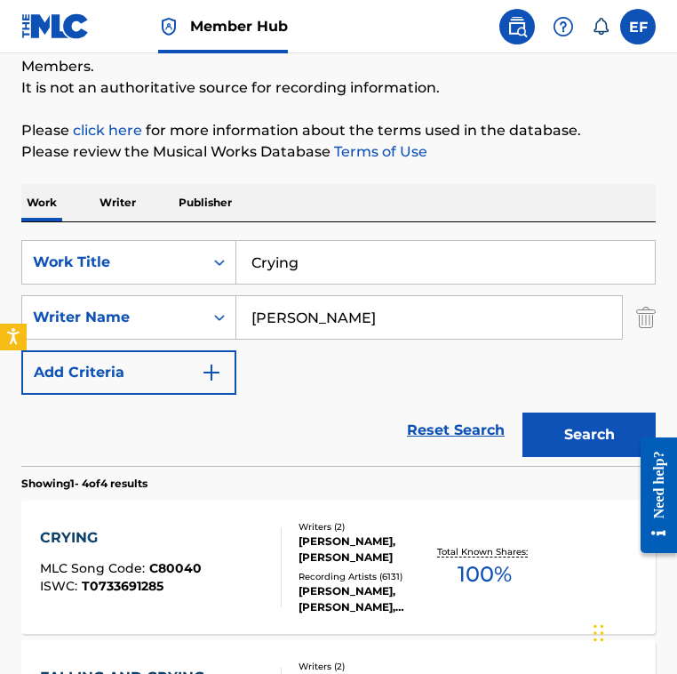
click at [305, 443] on div "Reset Search Search" at bounding box center [338, 430] width 635 height 71
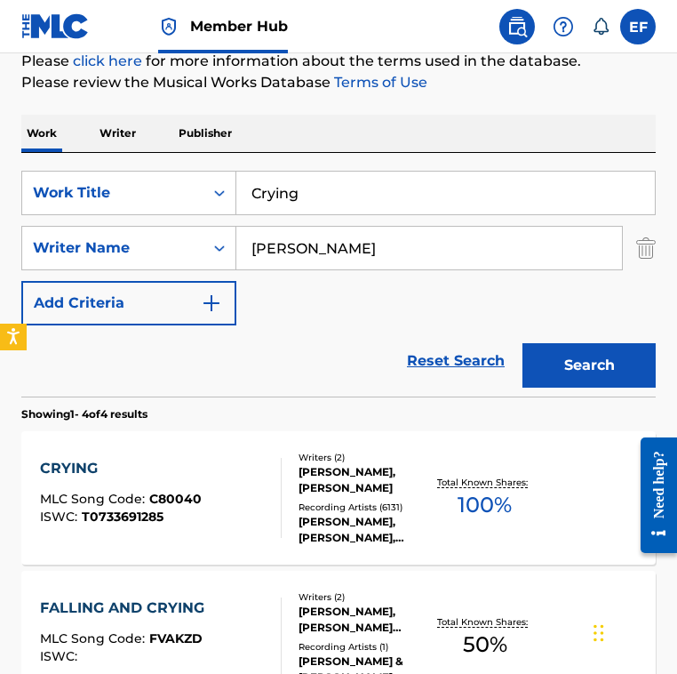
scroll to position [237, 0]
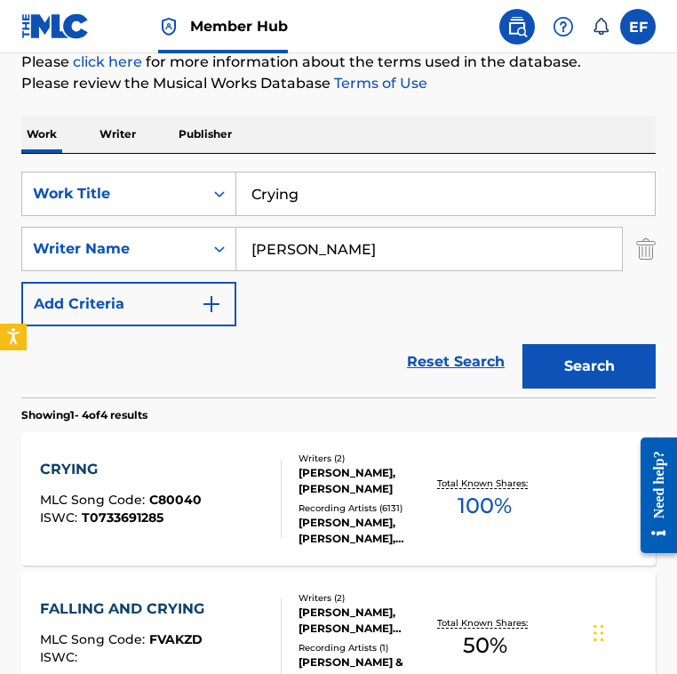
click at [287, 463] on div "Writers ( 2 ) [PERSON_NAME], [PERSON_NAME] Recording Artists ( 6131 ) [PERSON_N…" at bounding box center [357, 499] width 151 height 95
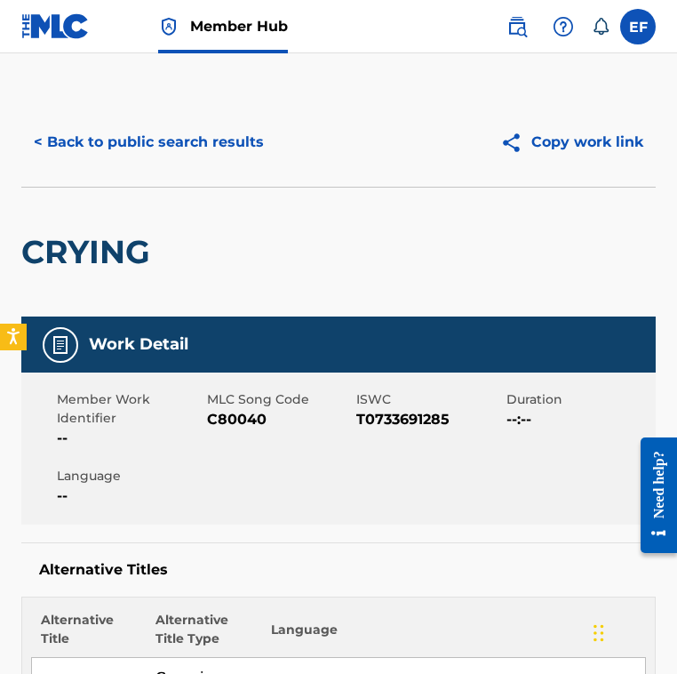
click at [232, 410] on span "C80040" at bounding box center [280, 419] width 146 height 21
click at [243, 416] on span "C80040" at bounding box center [280, 419] width 146 height 21
click at [175, 163] on button "< Back to public search results" at bounding box center [148, 142] width 255 height 44
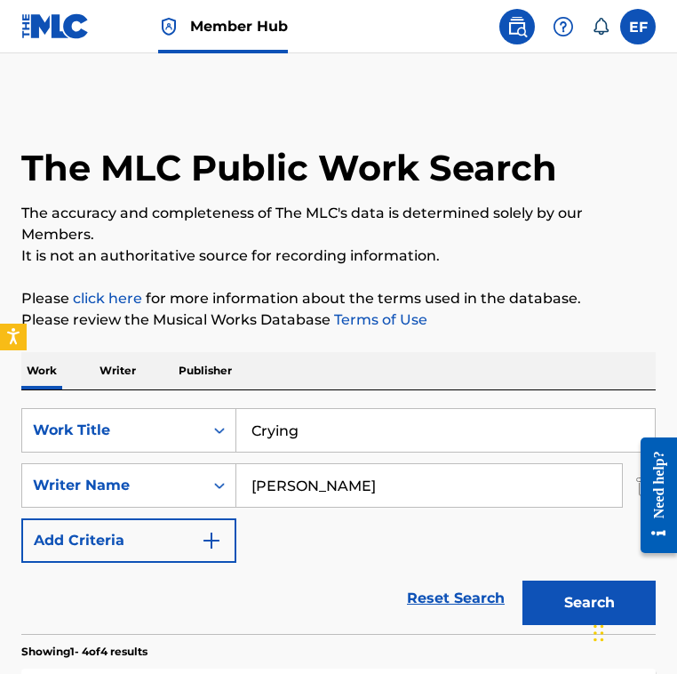
scroll to position [237, 0]
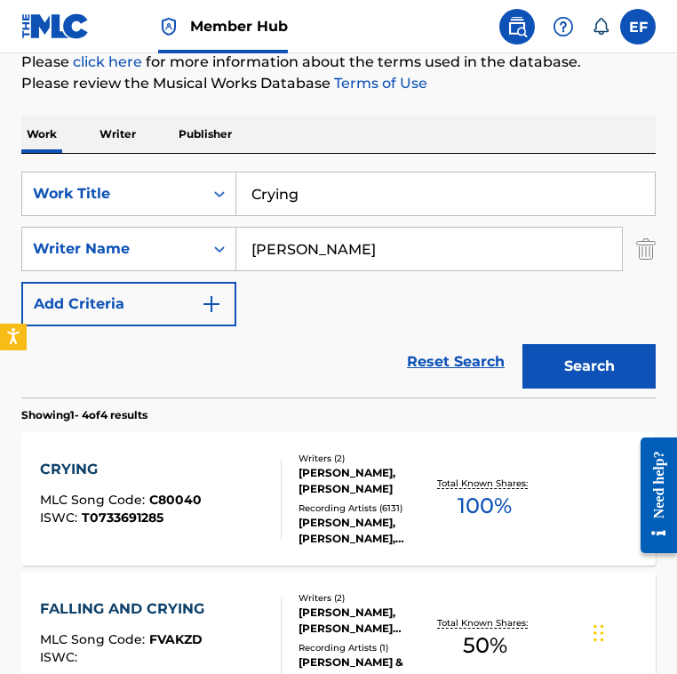
drag, startPoint x: 366, startPoint y: 196, endPoint x: -43, endPoint y: 173, distance: 409.6
click at [0, 173] on html "Accessibility Screen-Reader Guide, Feedback, and Issue Reporting | New window 0…" at bounding box center [338, 100] width 677 height 674
paste input "TRL + ALT + DEL"
type input "ctrl alt delete"
click at [386, 262] on input "[PERSON_NAME]" at bounding box center [430, 249] width 386 height 43
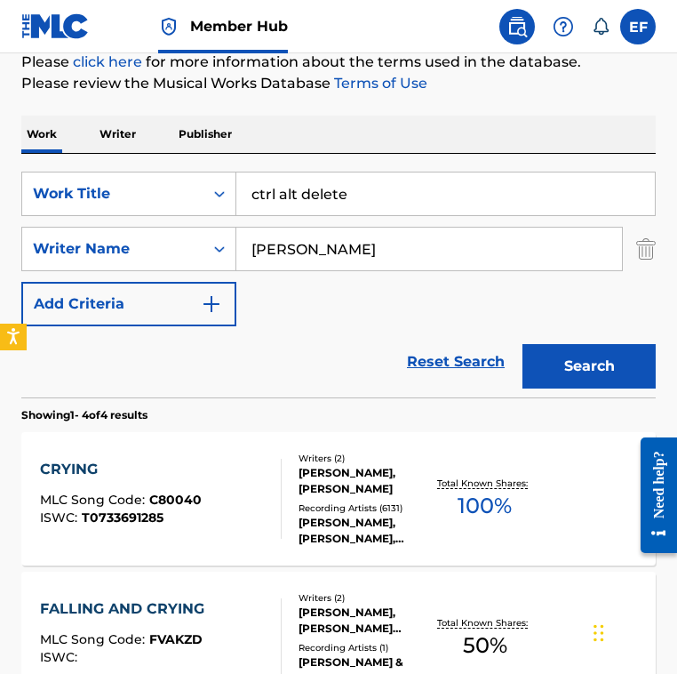
click at [386, 262] on input "[PERSON_NAME]" at bounding box center [430, 249] width 386 height 43
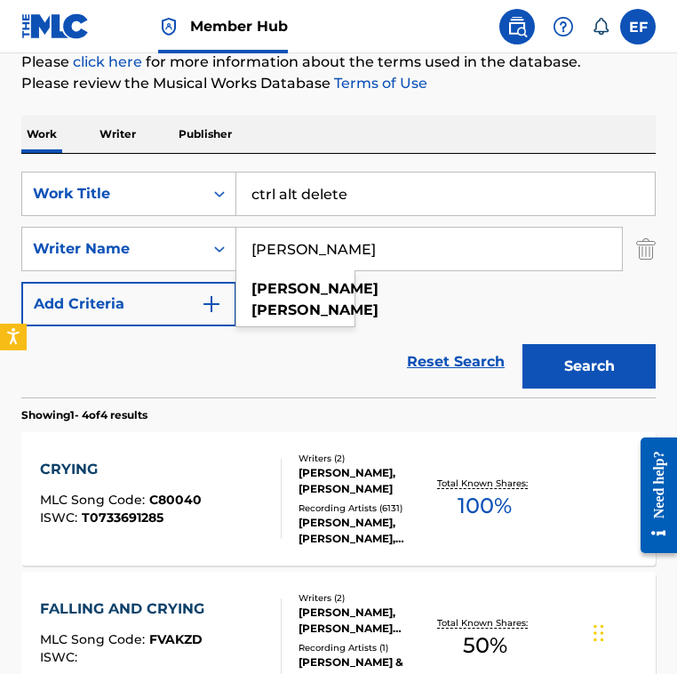
paste input "[PERSON_NAME] [PERSON_NAME]"
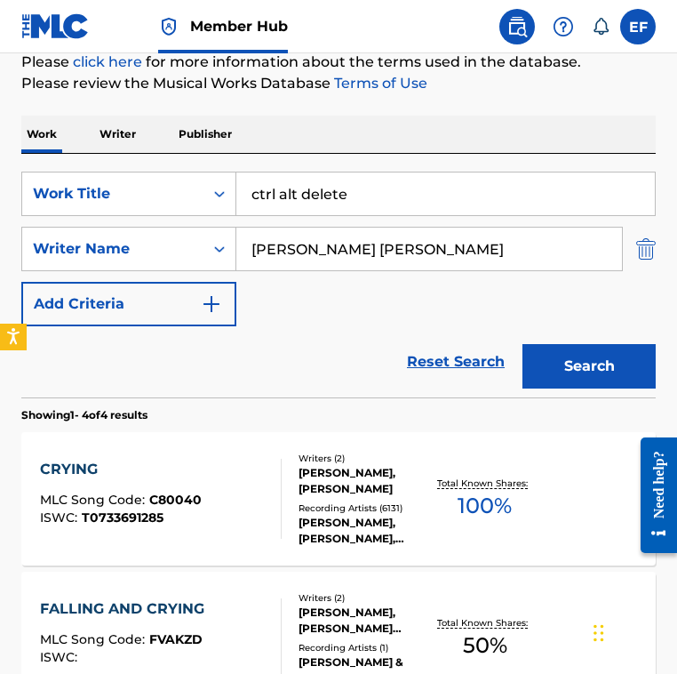
scroll to position [0, 18]
drag, startPoint x: 352, startPoint y: 245, endPoint x: 637, endPoint y: 256, distance: 285.6
click at [637, 256] on div "SearchWithCriteriaa297cf83-8173-4fde-ab25-a3ea02b88da1 Writer Name [PERSON_NAME…" at bounding box center [338, 249] width 635 height 44
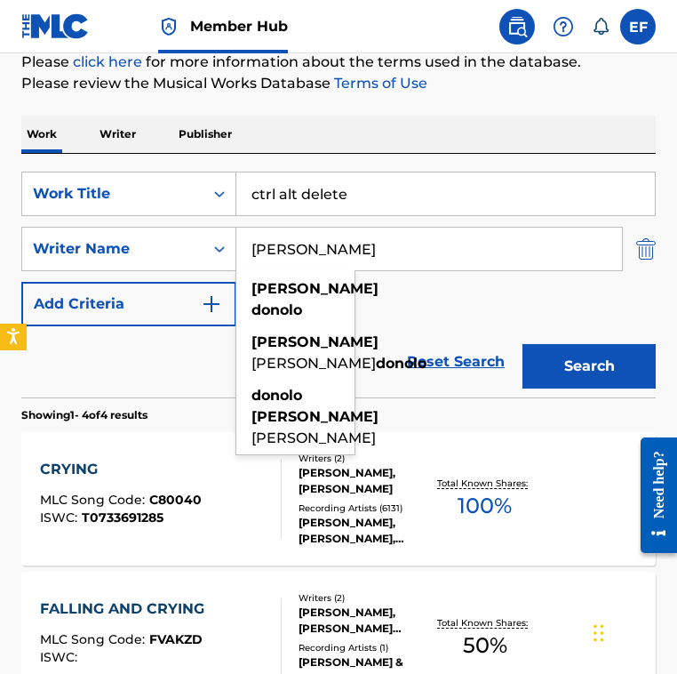
type input "[PERSON_NAME]"
click at [523, 344] on button "Search" at bounding box center [589, 366] width 133 height 44
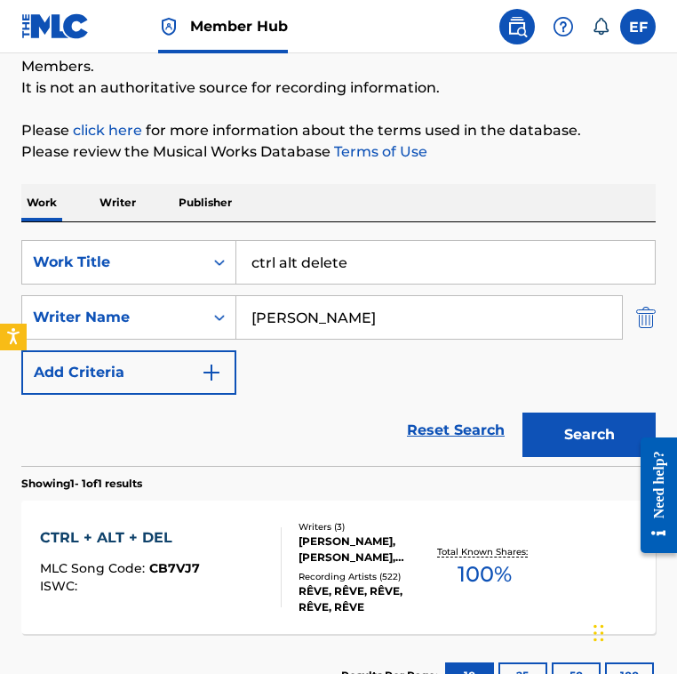
scroll to position [237, 0]
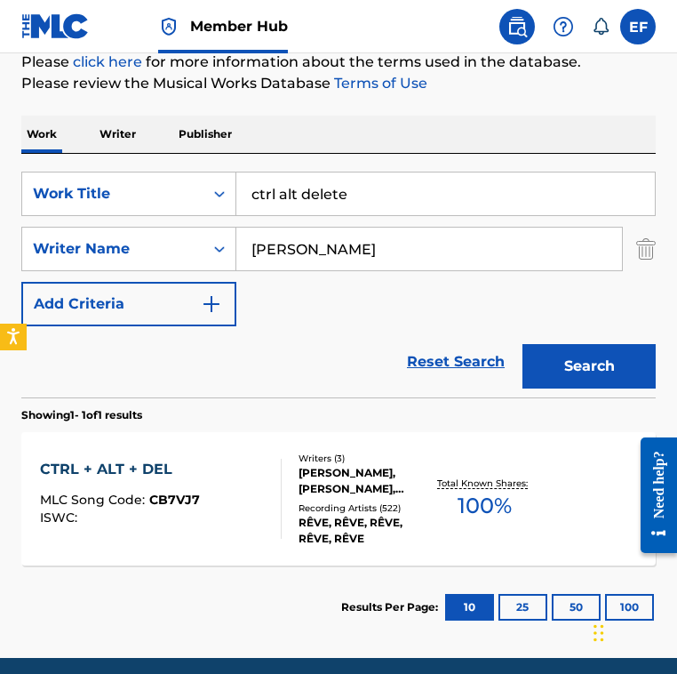
click at [271, 517] on div at bounding box center [274, 499] width 14 height 80
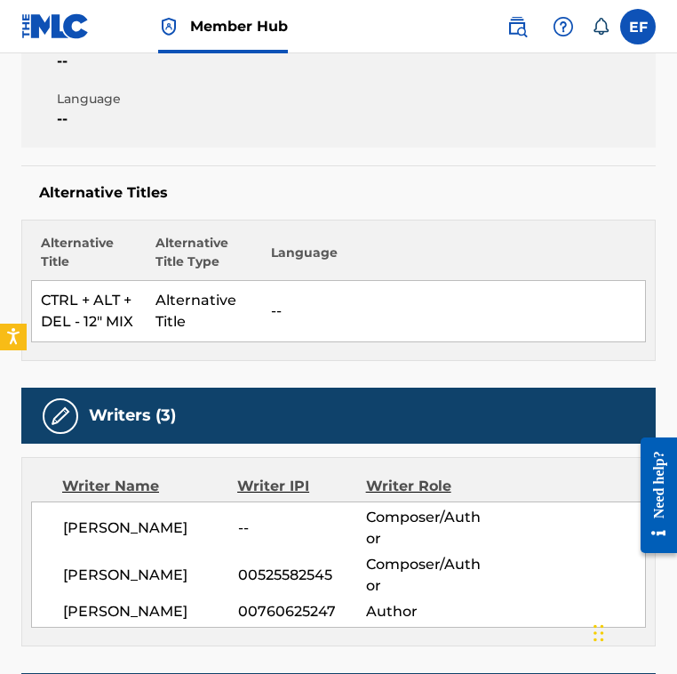
scroll to position [381, 0]
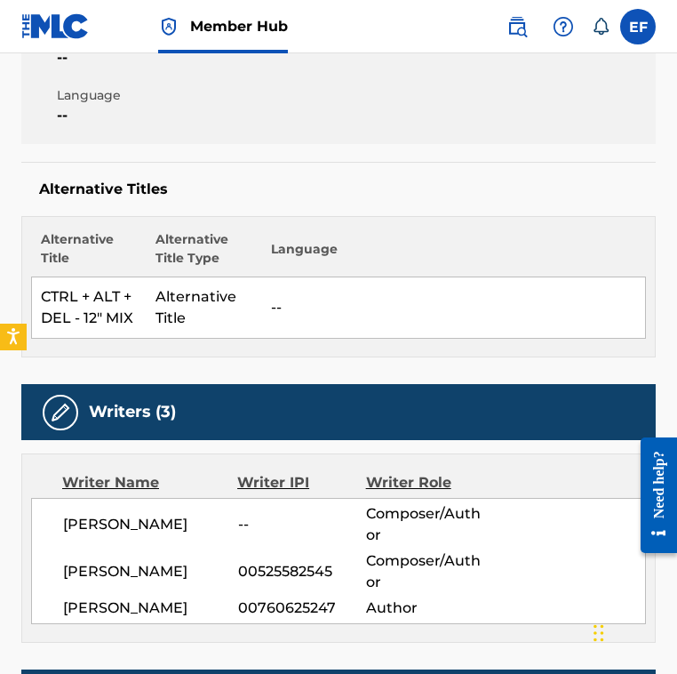
click at [249, 322] on td "Alternative Title" at bounding box center [205, 307] width 116 height 61
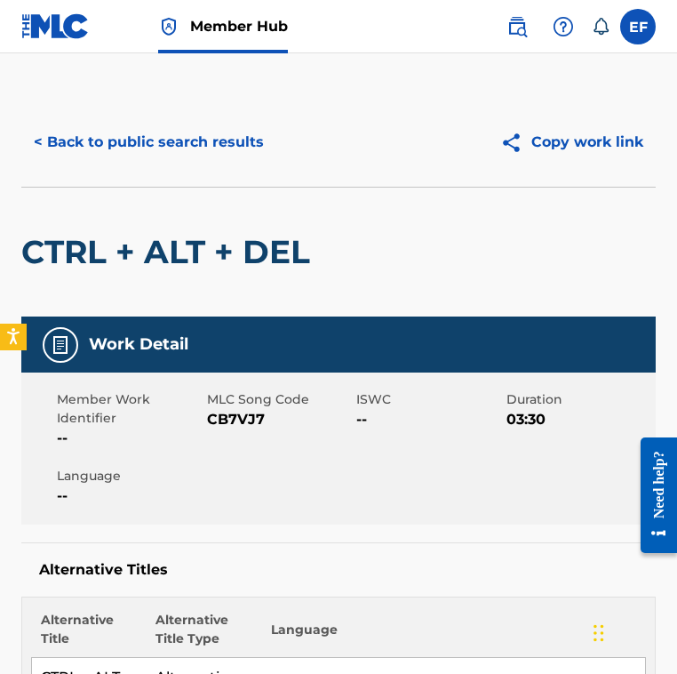
click at [241, 423] on span "CB7VJ7" at bounding box center [280, 419] width 146 height 21
click at [156, 138] on button "< Back to public search results" at bounding box center [148, 142] width 255 height 44
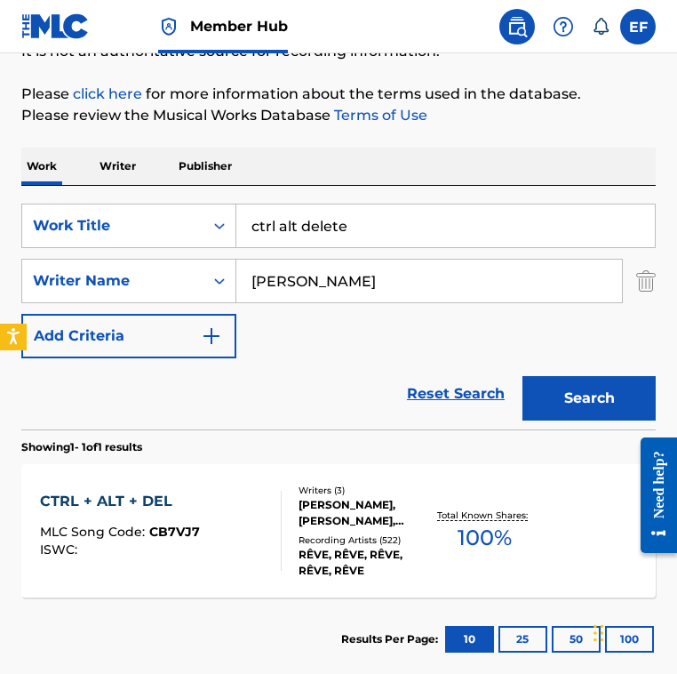
drag, startPoint x: 374, startPoint y: 214, endPoint x: 481, endPoint y: 250, distance: 112.5
click at [481, 249] on div "SearchWithCriteria4bb1ce85-4fa1-4986-894e-18f0bfadc860 Work Title ctrl alt dele…" at bounding box center [338, 281] width 635 height 155
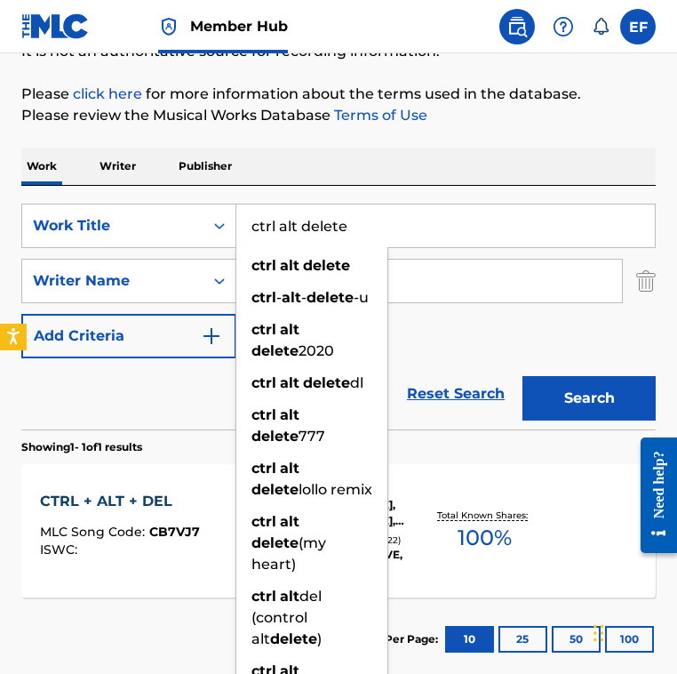
paste input "Cuerpo Cobard"
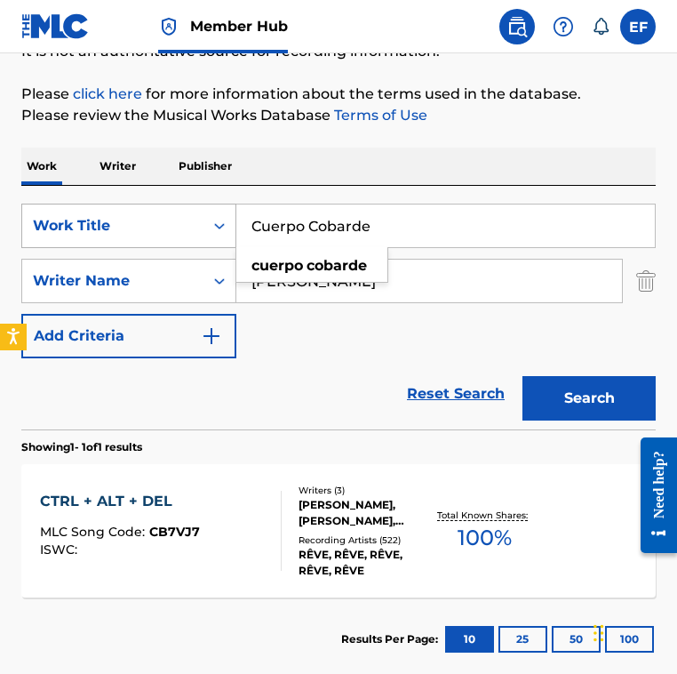
type input "Cuerpo Cobarde"
click at [440, 285] on input "[PERSON_NAME]" at bounding box center [430, 281] width 386 height 43
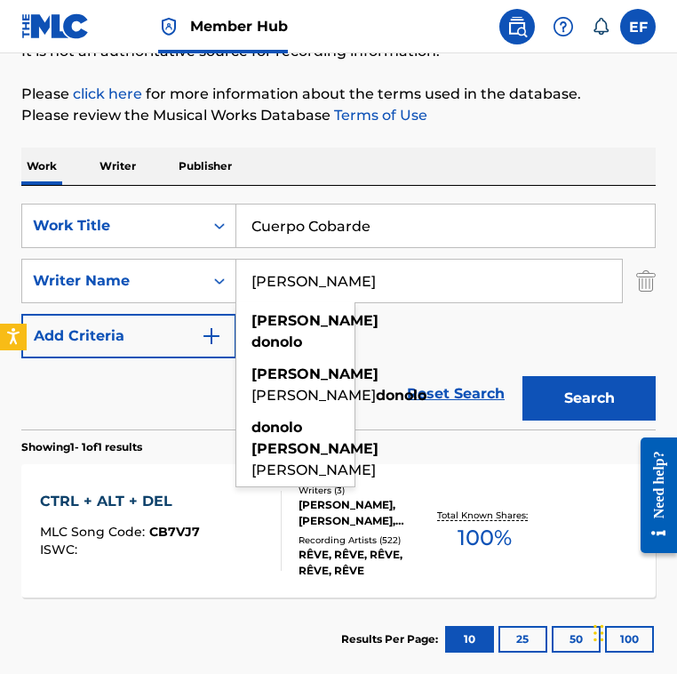
paste input "[PERSON_NAME]"
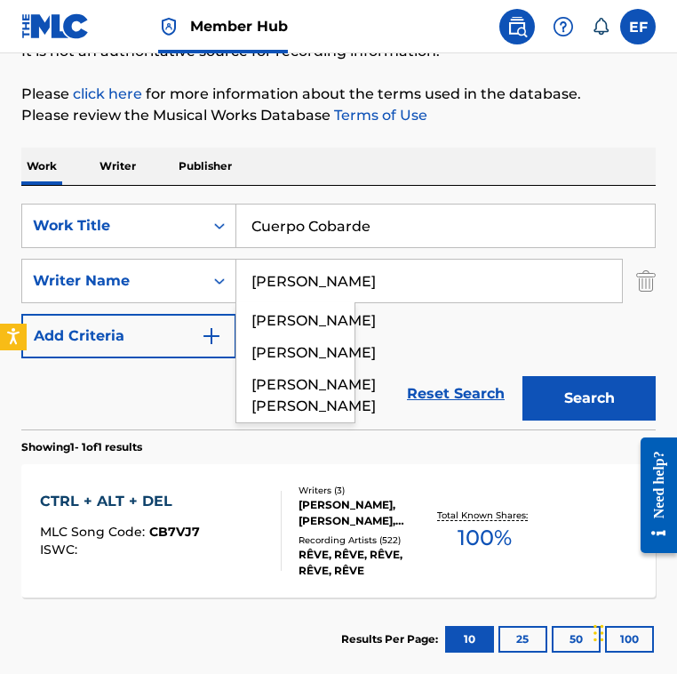
type input "[PERSON_NAME]"
click at [523, 376] on button "Search" at bounding box center [589, 398] width 133 height 44
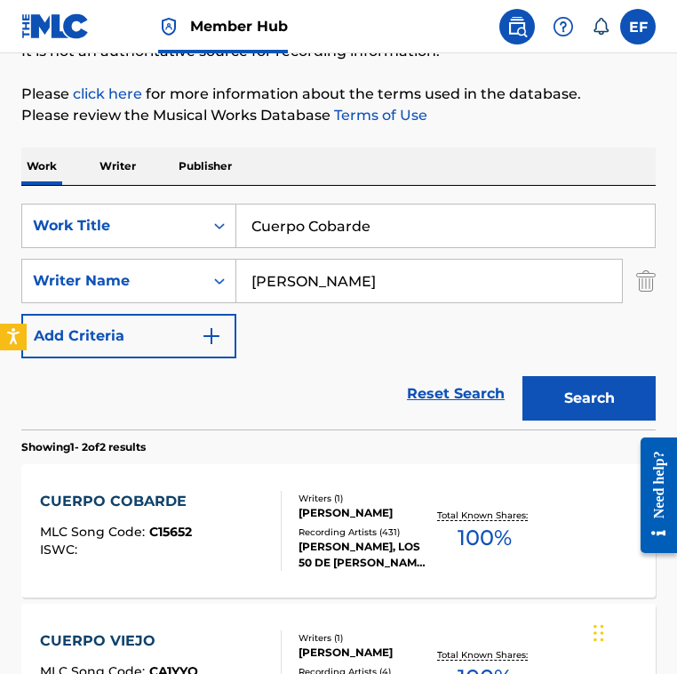
click at [305, 402] on div "Reset Search Search" at bounding box center [338, 393] width 635 height 71
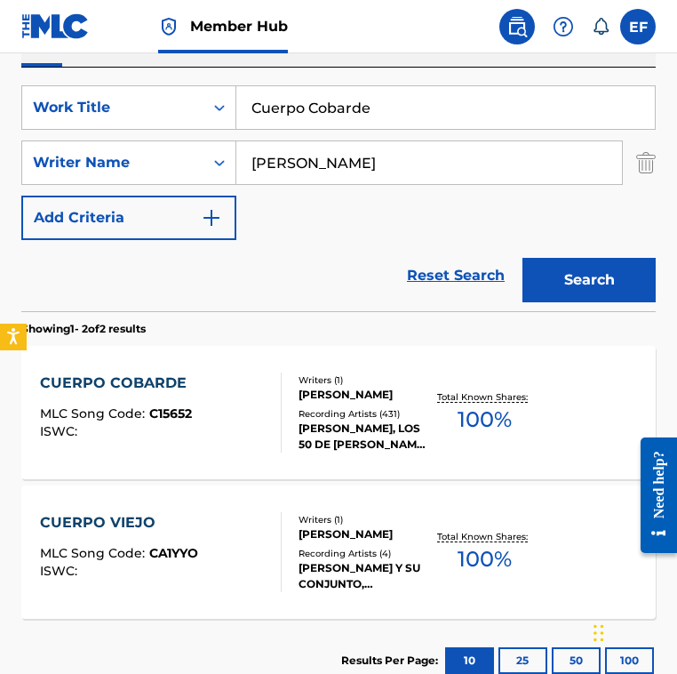
scroll to position [325, 0]
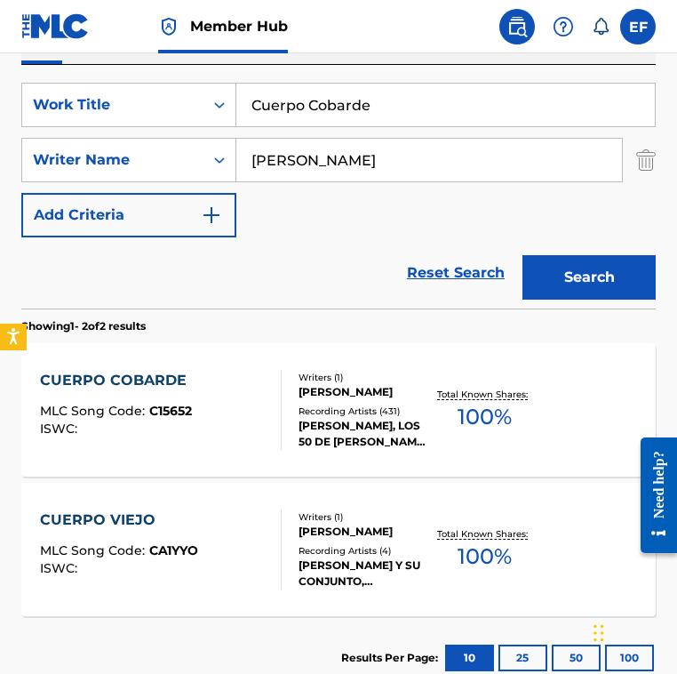
click at [329, 285] on div "Reset Search Search" at bounding box center [338, 272] width 635 height 71
click at [289, 379] on div "Writers ( 1 ) [PERSON_NAME] Recording Artists ( 431 ) [PERSON_NAME], LOS 50 DE …" at bounding box center [357, 410] width 151 height 79
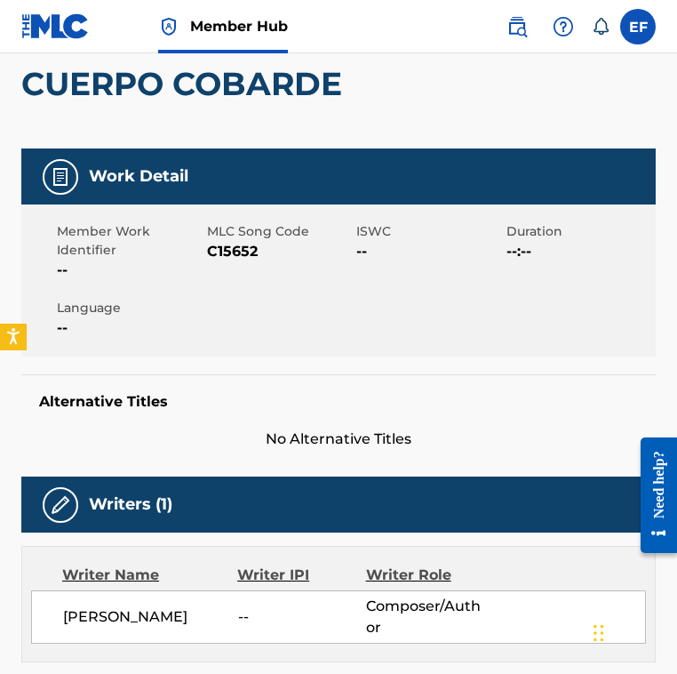
scroll to position [169, 0]
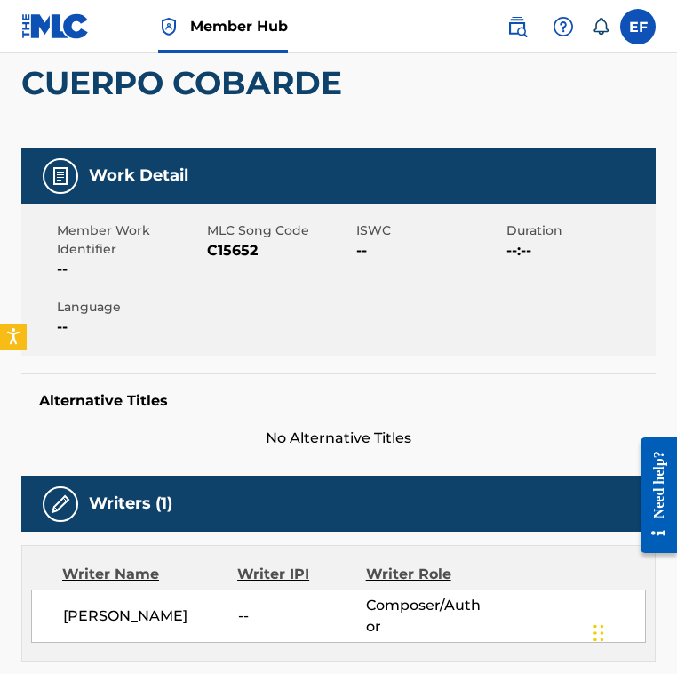
click at [258, 253] on span "C15652" at bounding box center [280, 250] width 146 height 21
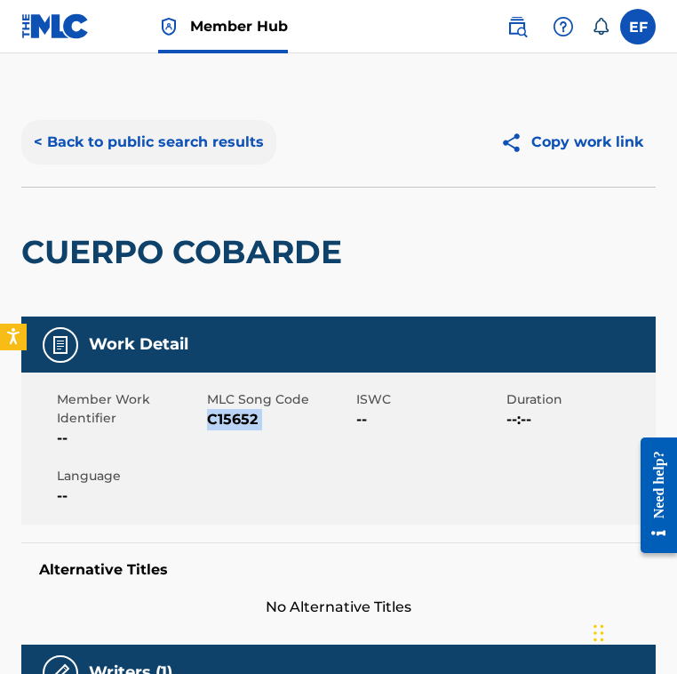
click at [212, 150] on button "< Back to public search results" at bounding box center [148, 142] width 255 height 44
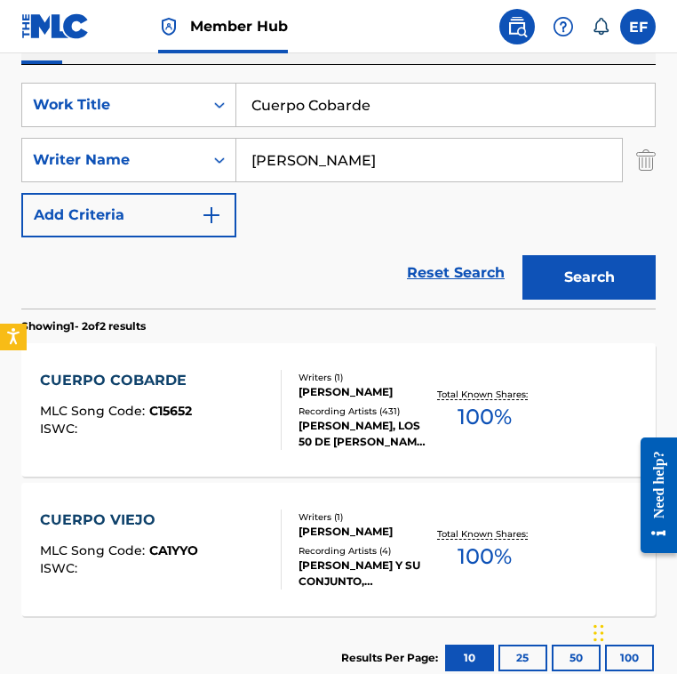
drag, startPoint x: 410, startPoint y: 111, endPoint x: 79, endPoint y: 49, distance: 336.6
click at [79, 49] on div "Member Hub EF EF [PERSON_NAME] [PERSON_NAME][EMAIL_ADDRESS][DOMAIN_NAME] Notifi…" at bounding box center [338, 234] width 677 height 1119
paste input "Degenerac"
type input "Degenerace"
click at [382, 168] on input "[PERSON_NAME]" at bounding box center [430, 160] width 386 height 43
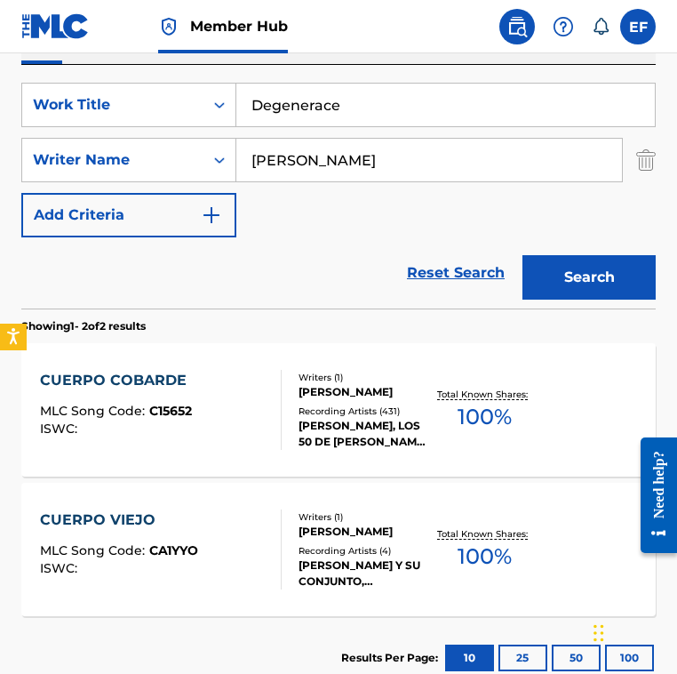
click at [382, 168] on input "[PERSON_NAME]" at bounding box center [430, 160] width 386 height 43
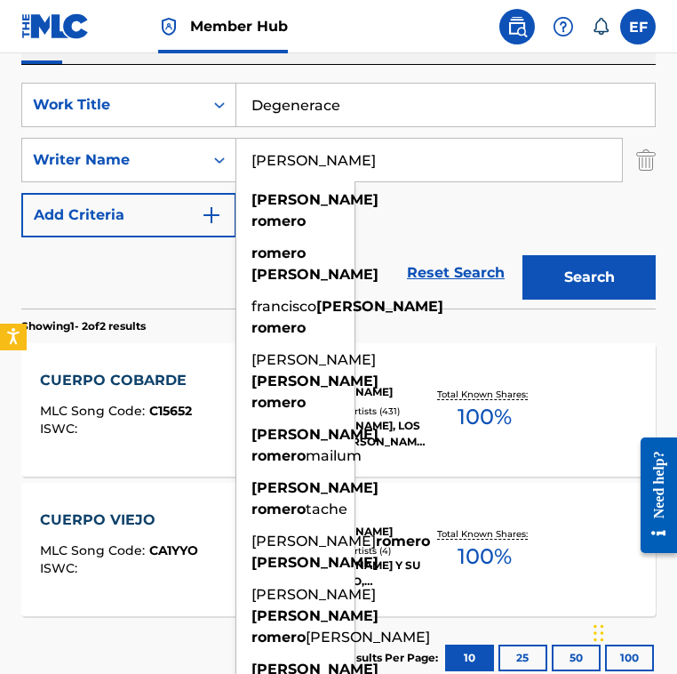
paste input "[PERSON_NAME]"
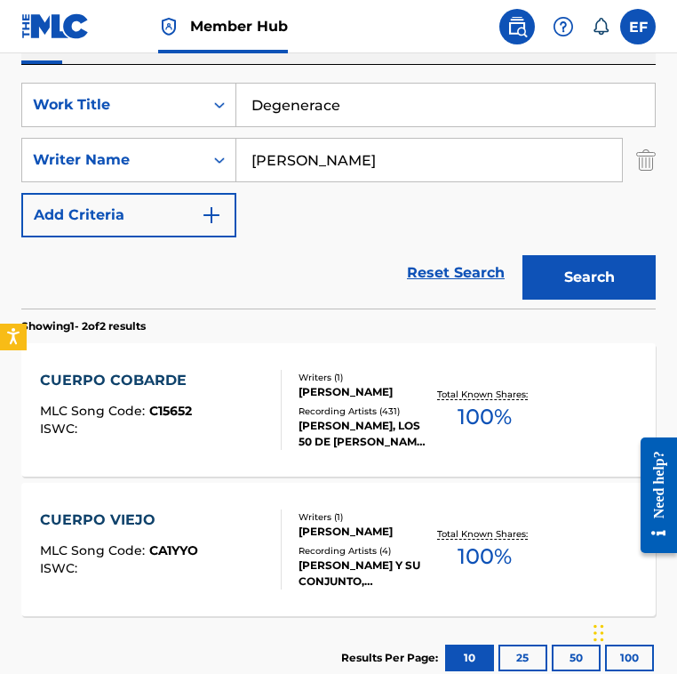
type input "[PERSON_NAME]"
click at [523, 255] on button "Search" at bounding box center [589, 277] width 133 height 44
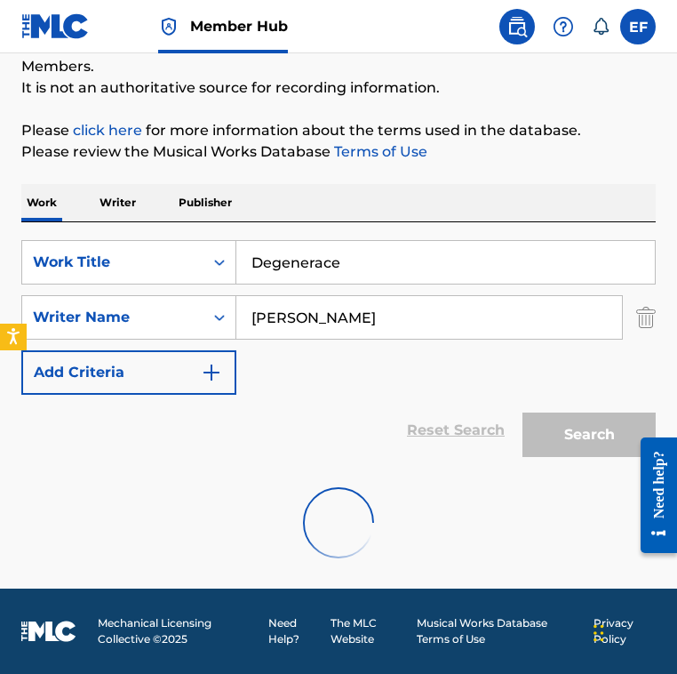
scroll to position [306, 0]
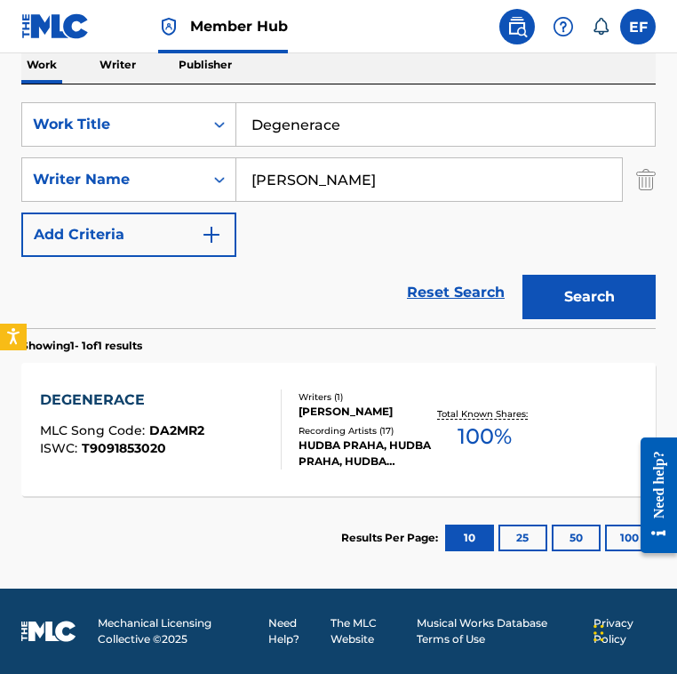
click at [309, 451] on div "HUDBA PRAHA, HUDBA PRAHA, HUDBA PRAHA, [PERSON_NAME], [PERSON_NAME], HUDBA PRAHA" at bounding box center [366, 453] width 134 height 32
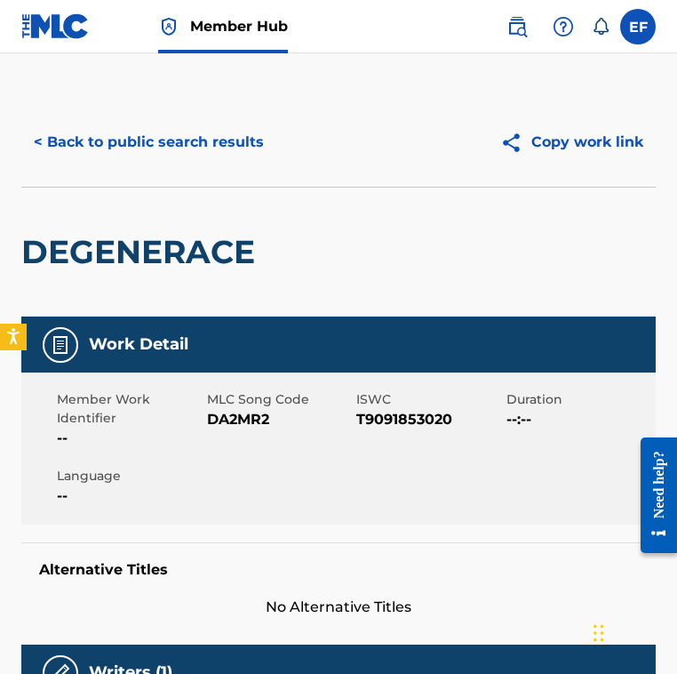
click at [237, 424] on span "DA2MR2" at bounding box center [280, 419] width 146 height 21
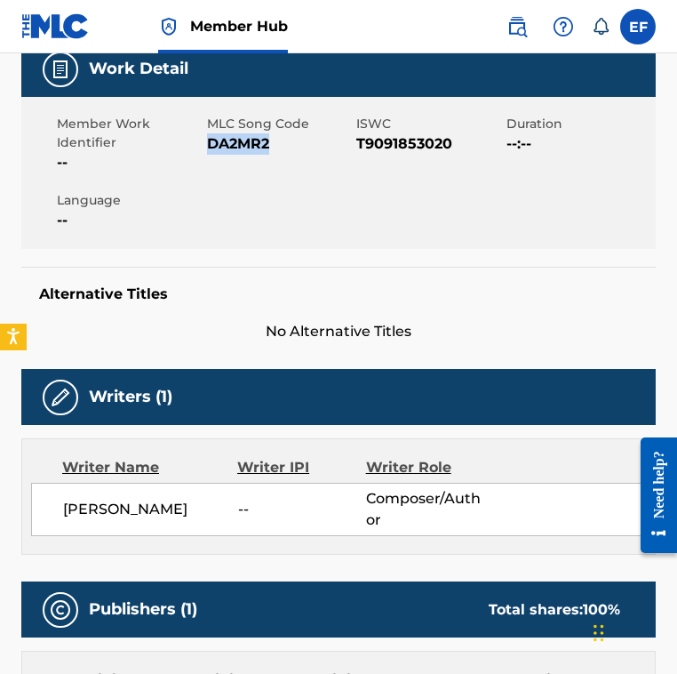
scroll to position [286, 0]
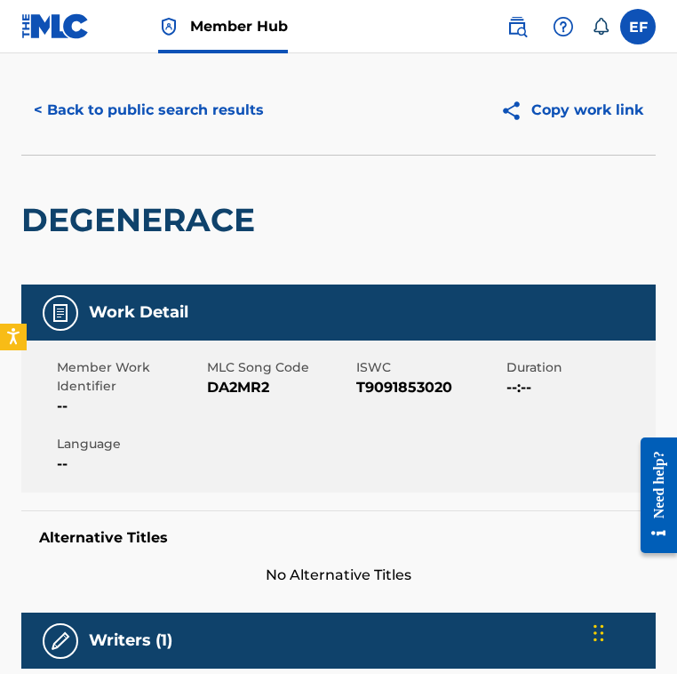
click at [359, 301] on div "Work Detail" at bounding box center [338, 313] width 635 height 56
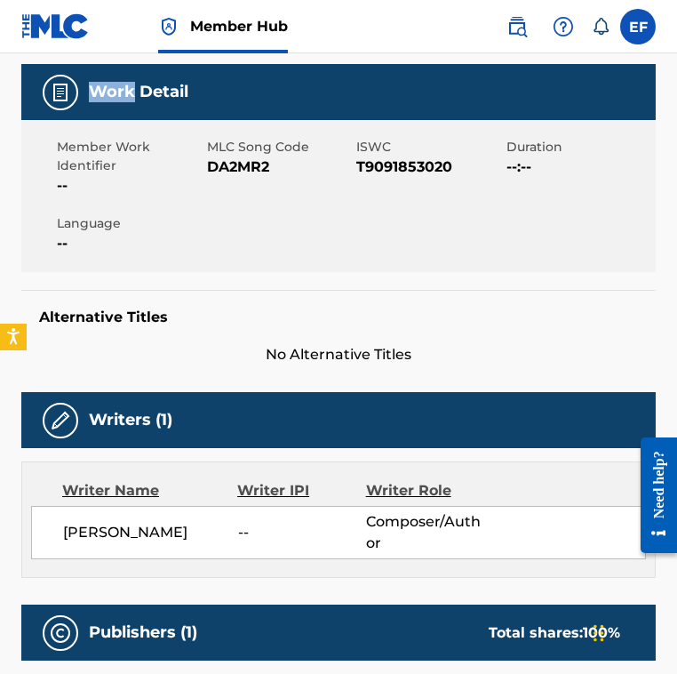
scroll to position [280, 0]
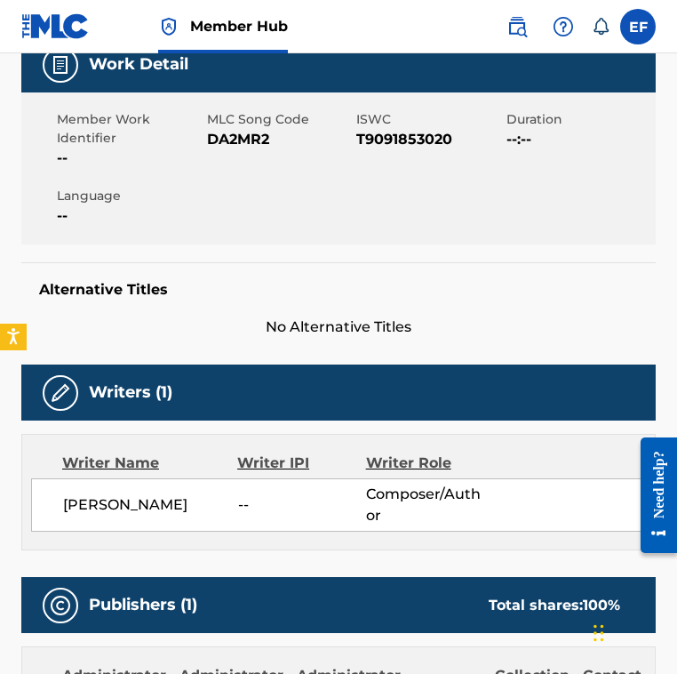
click at [312, 293] on h5 "Alternative Titles" at bounding box center [338, 290] width 599 height 18
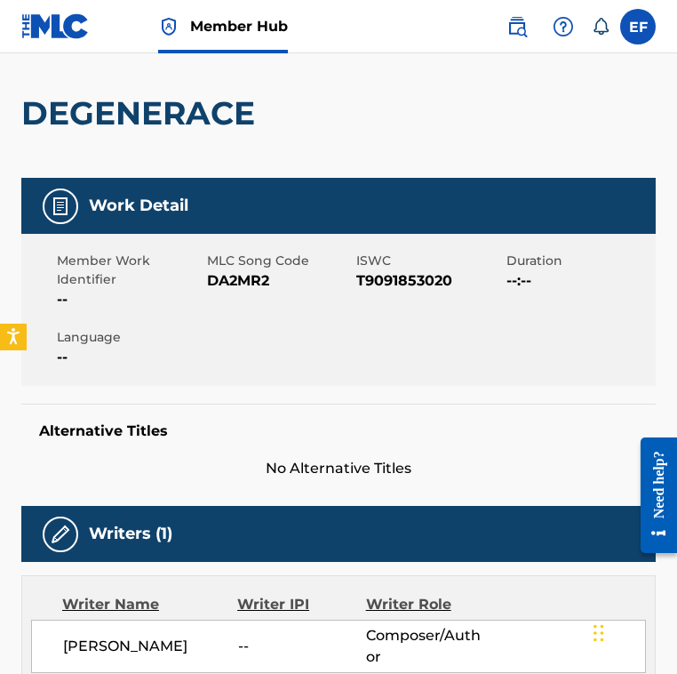
scroll to position [138, 0]
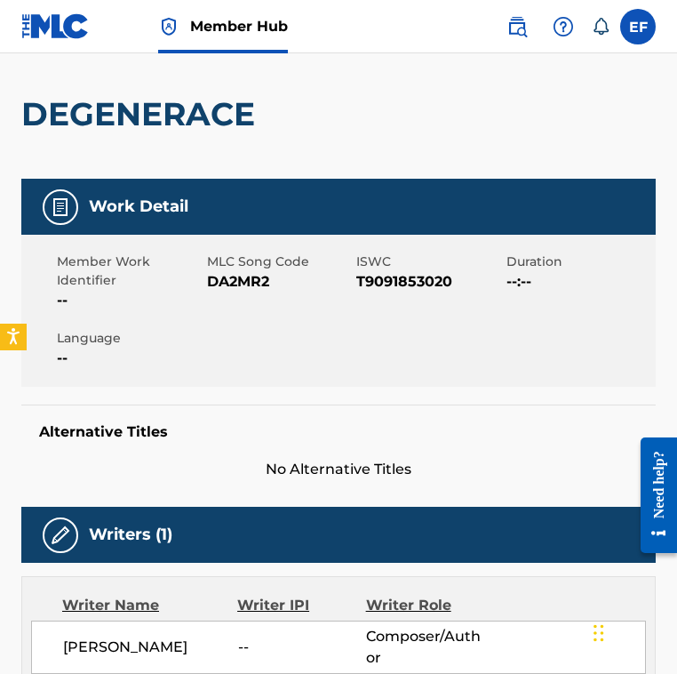
click at [89, 94] on h2 "DEGENERACE" at bounding box center [142, 114] width 243 height 40
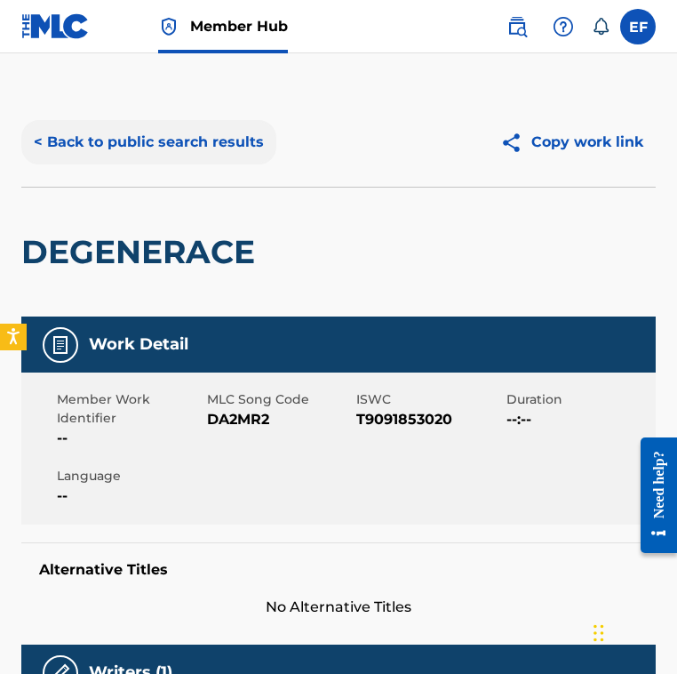
click at [129, 130] on button "< Back to public search results" at bounding box center [148, 142] width 255 height 44
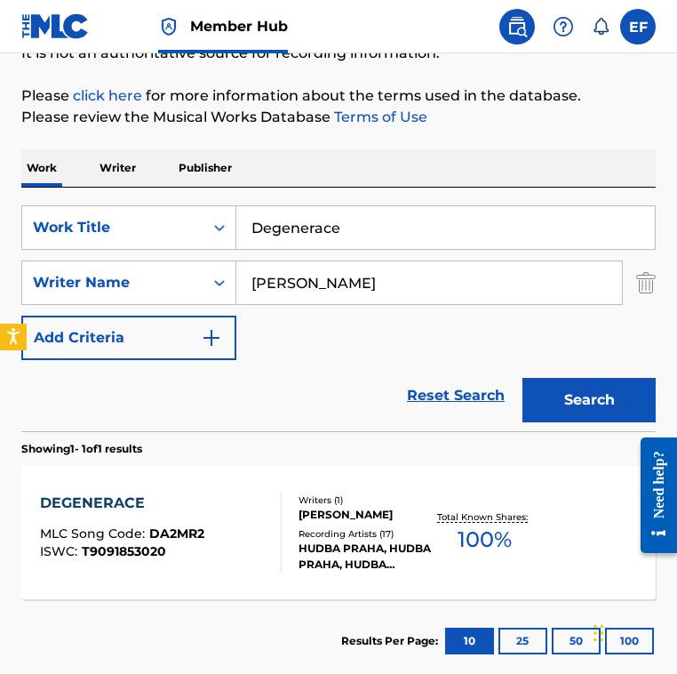
drag, startPoint x: 389, startPoint y: 238, endPoint x: 26, endPoint y: 191, distance: 365.8
click at [26, 191] on div "SearchWithCriteria4bb1ce85-4fa1-4986-894e-18f0bfadc860 Work Title Degenerace Se…" at bounding box center [338, 310] width 635 height 244
paste input "isruptor"
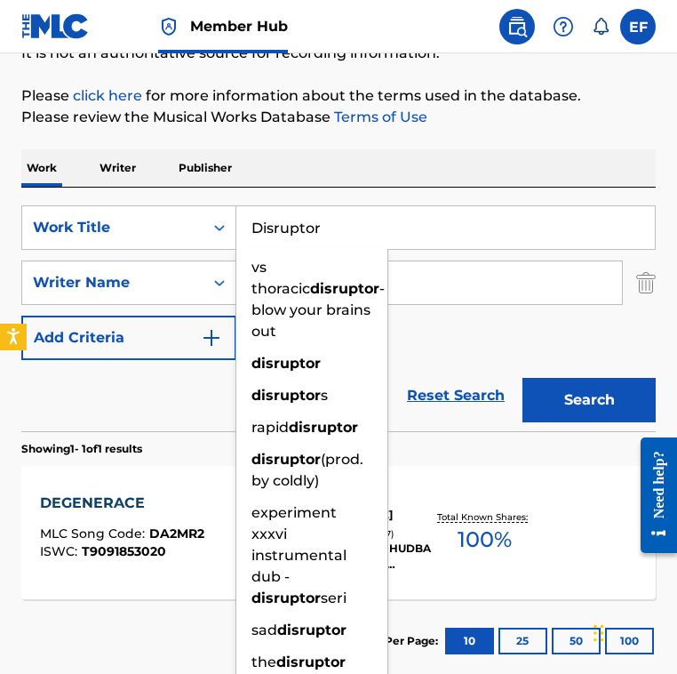
type input "Disruptor"
click at [486, 275] on input "[PERSON_NAME]" at bounding box center [430, 282] width 386 height 43
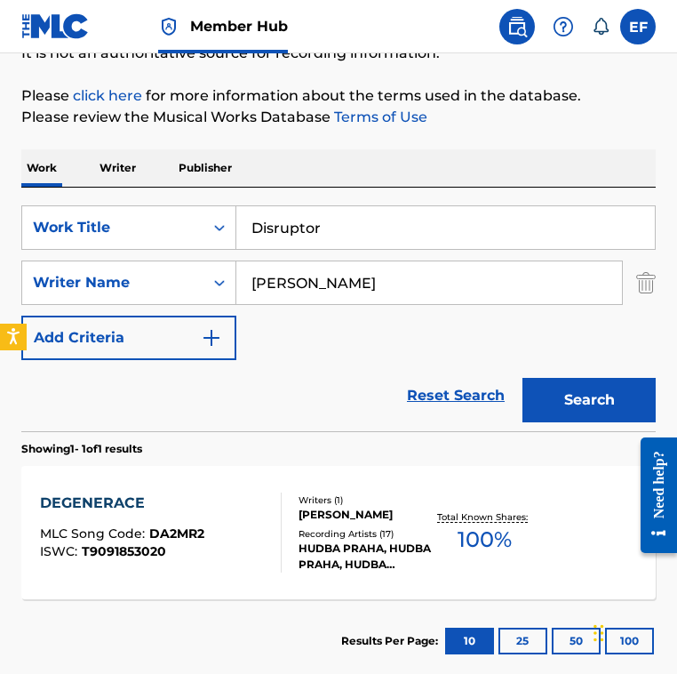
paste input "[PERSON_NAME]"
type input "[PERSON_NAME]"
click at [523, 378] on button "Search" at bounding box center [589, 400] width 133 height 44
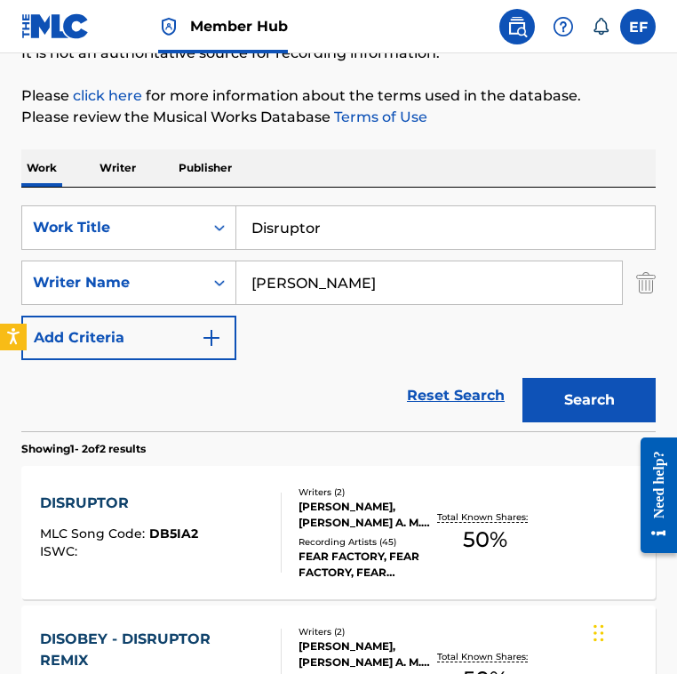
click at [260, 351] on div "SearchWithCriteria4bb1ce85-4fa1-4986-894e-18f0bfadc860 Work Title Disruptor Sea…" at bounding box center [338, 282] width 635 height 155
click at [237, 547] on div "DISRUPTOR MLC Song Code : DB5IA2 ISWC :" at bounding box center [160, 533] width 241 height 80
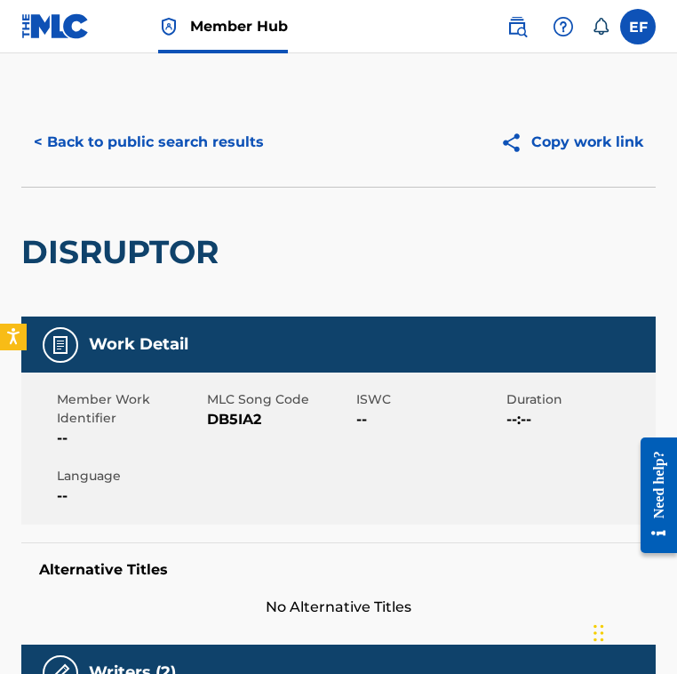
click at [237, 547] on div "Alternative Titles No Alternative Titles" at bounding box center [338, 580] width 635 height 76
click at [228, 429] on span "DB5IA2" at bounding box center [280, 419] width 146 height 21
click at [392, 191] on div "DISRUPTOR" at bounding box center [338, 252] width 635 height 130
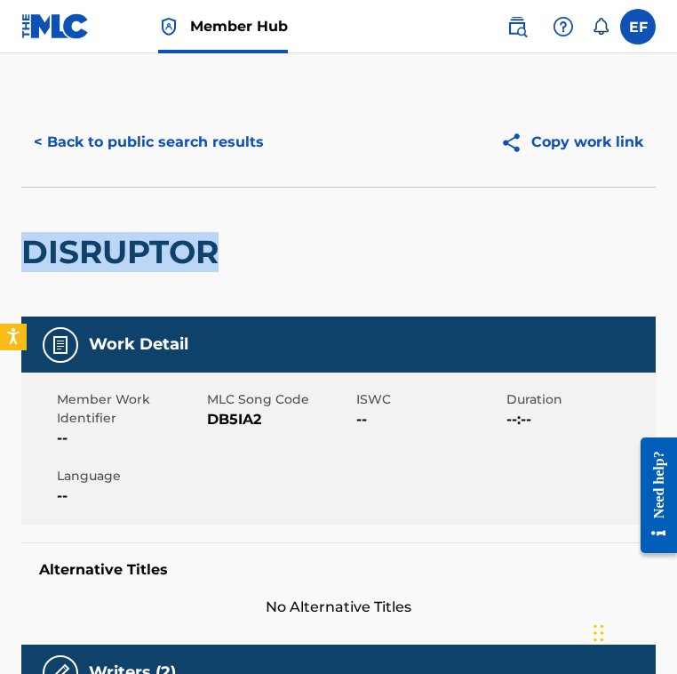
click at [392, 191] on div "DISRUPTOR" at bounding box center [338, 252] width 635 height 130
click at [228, 145] on button "< Back to public search results" at bounding box center [148, 142] width 255 height 44
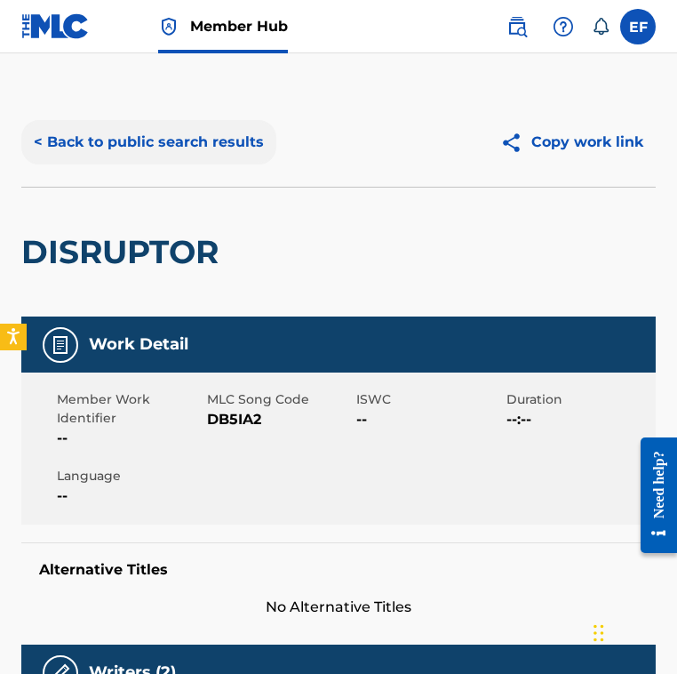
scroll to position [203, 0]
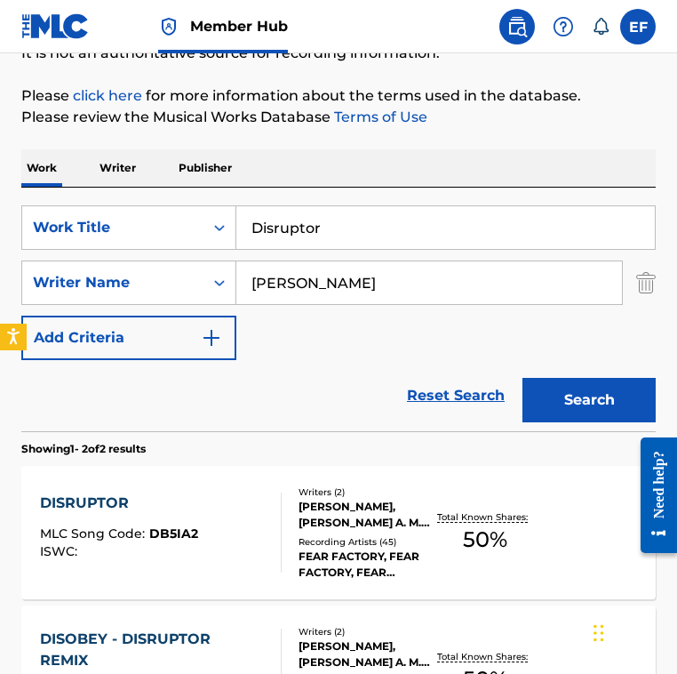
drag, startPoint x: 357, startPoint y: 223, endPoint x: -124, endPoint y: 233, distance: 480.2
click at [0, 233] on html "Accessibility Screen-Reader Guide, Feedback, and Issue Reporting | New window 0…" at bounding box center [338, 134] width 677 height 674
paste input "on't Get Around Much Anymore"
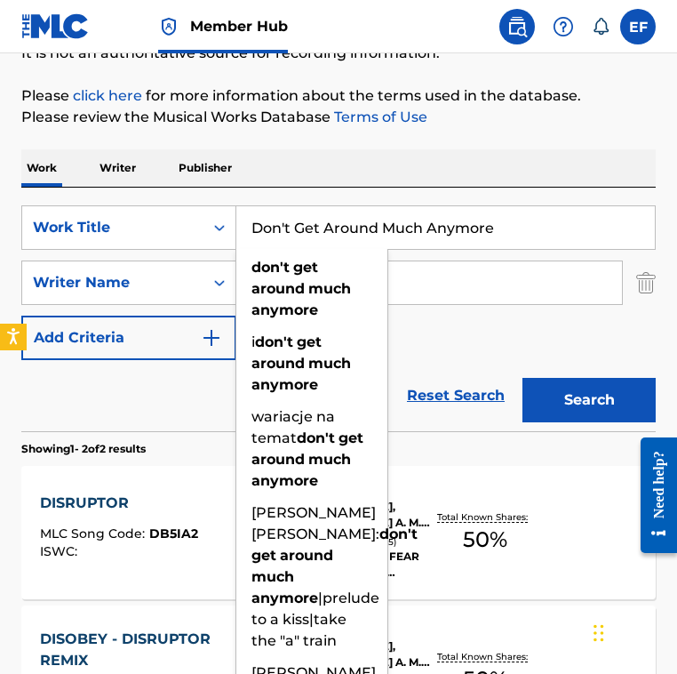
type input "Don't Get Around Much Anymore"
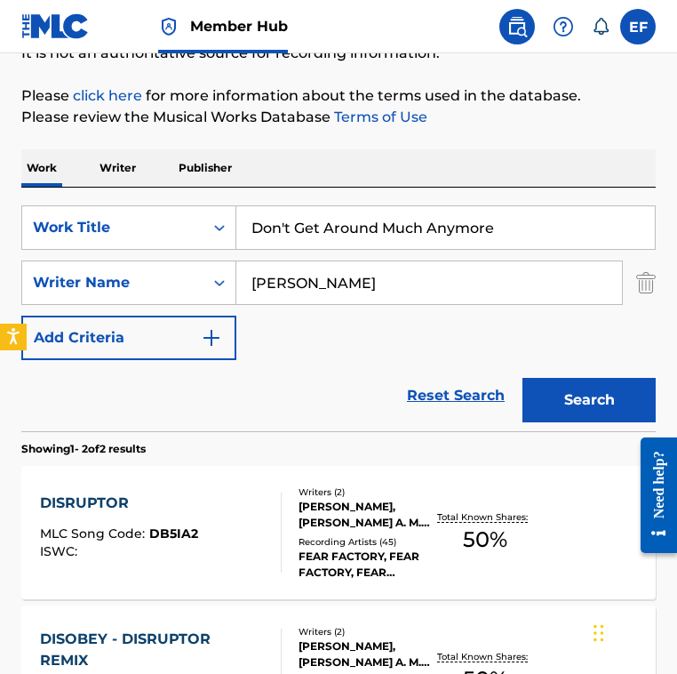
click at [477, 274] on input "[PERSON_NAME]" at bounding box center [430, 282] width 386 height 43
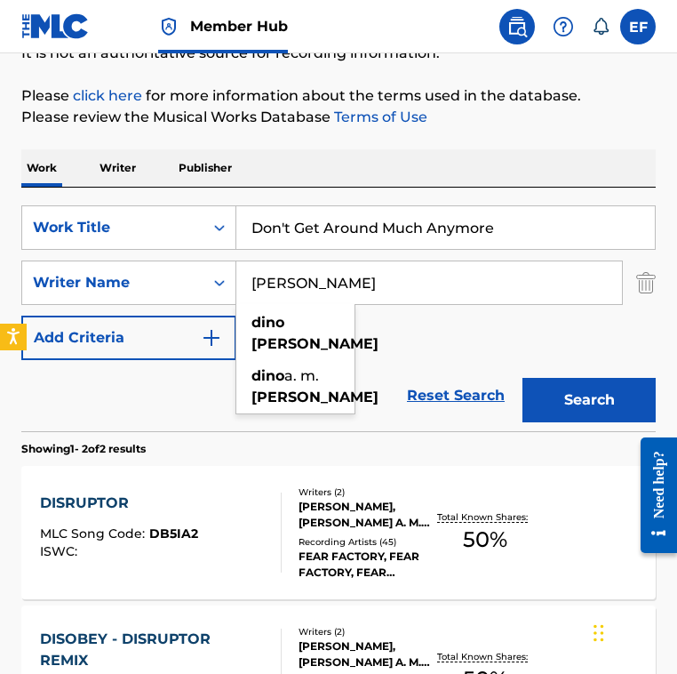
click at [477, 274] on input "[PERSON_NAME]" at bounding box center [430, 282] width 386 height 43
paste input "[PERSON_NAME] RussellDuke [PERSON_NAME]"
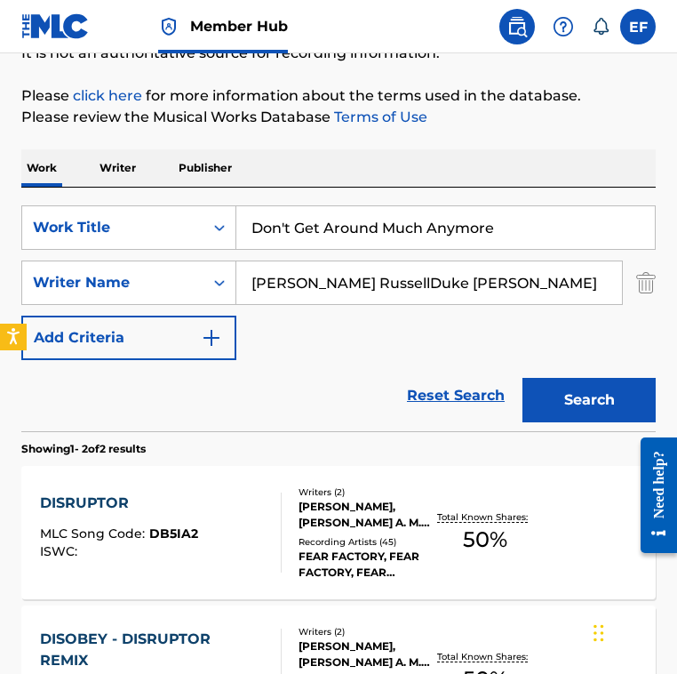
drag, startPoint x: 336, startPoint y: 282, endPoint x: 533, endPoint y: 284, distance: 196.5
click at [533, 284] on input "[PERSON_NAME] RussellDuke [PERSON_NAME]" at bounding box center [430, 282] width 386 height 43
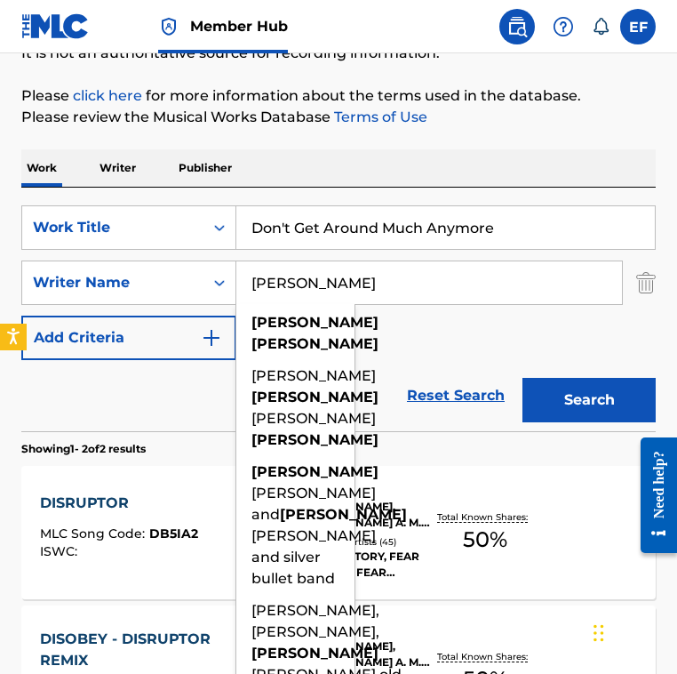
click at [523, 378] on button "Search" at bounding box center [589, 400] width 133 height 44
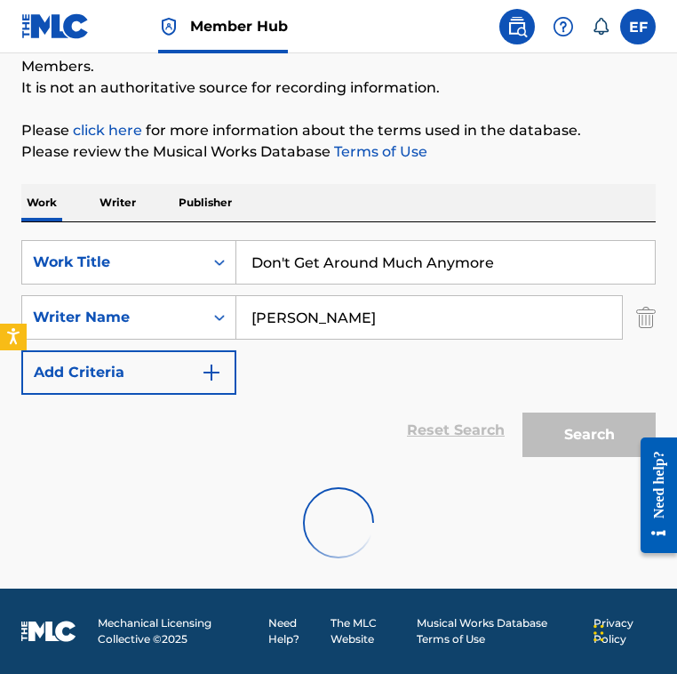
scroll to position [110, 0]
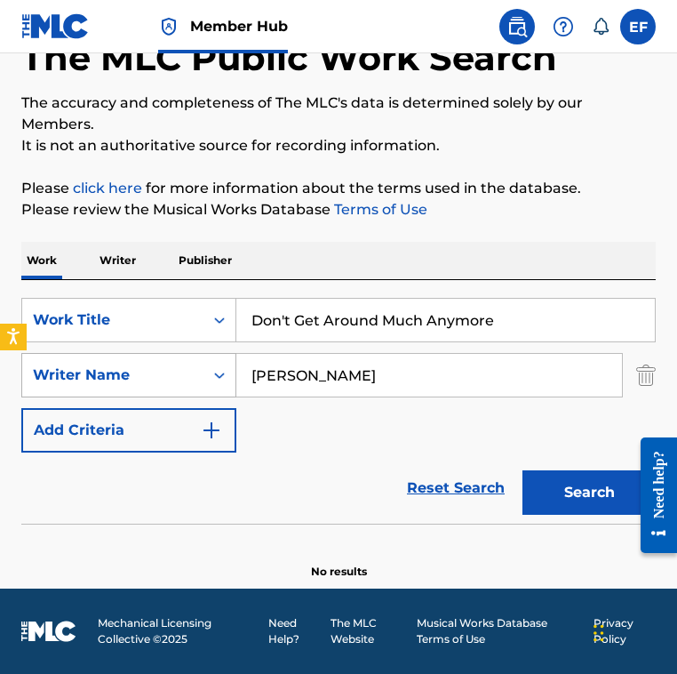
drag, startPoint x: 386, startPoint y: 364, endPoint x: 97, endPoint y: 364, distance: 289.0
click at [97, 364] on div "SearchWithCriteriaa297cf83-8173-4fde-ab25-a3ea02b88da1 Writer Name [PERSON_NAME]" at bounding box center [338, 375] width 635 height 44
paste input "[PERSON_NAME]"
click at [581, 385] on input "[PERSON_NAME] [PERSON_NAME]" at bounding box center [430, 375] width 386 height 43
type input "[PERSON_NAME]"
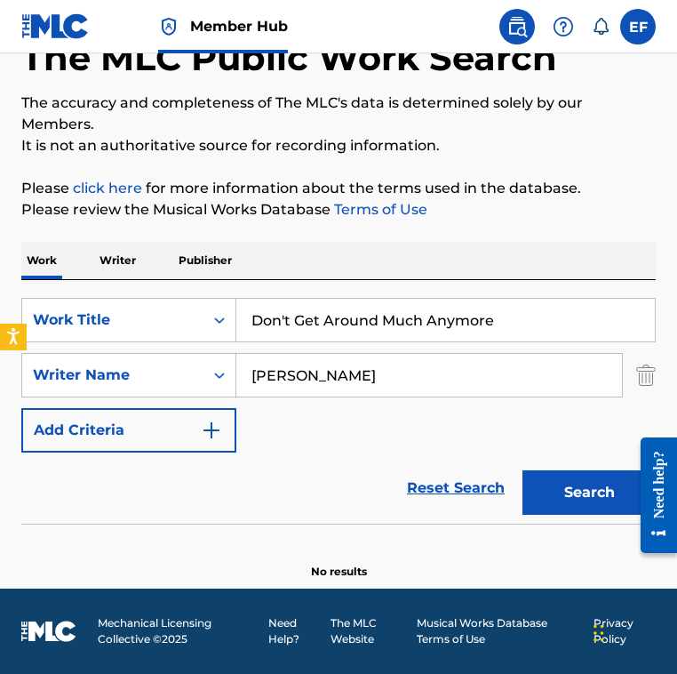
click at [523, 470] on button "Search" at bounding box center [589, 492] width 133 height 44
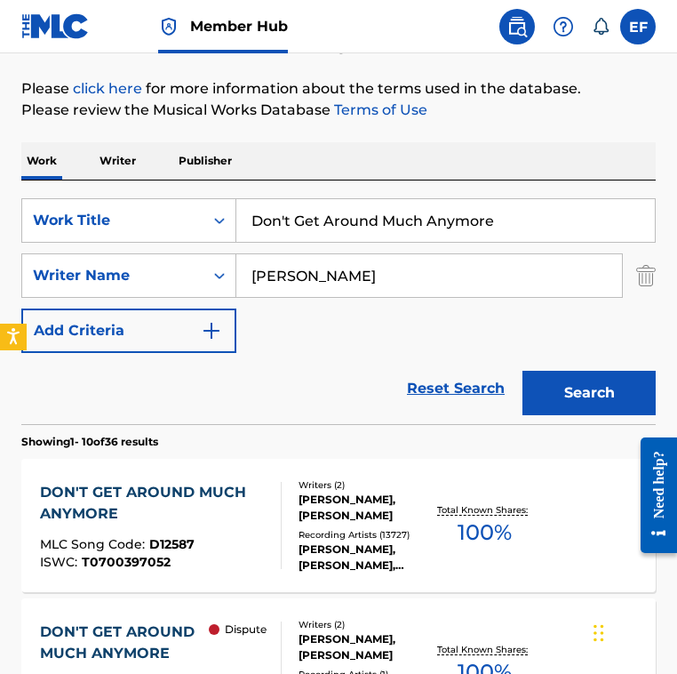
scroll to position [240, 0]
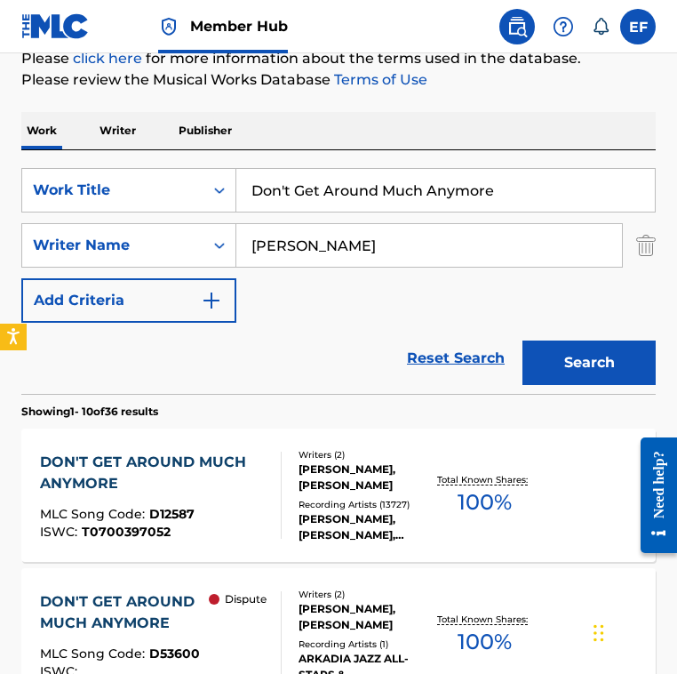
click at [271, 349] on div "Reset Search Search" at bounding box center [338, 358] width 635 height 71
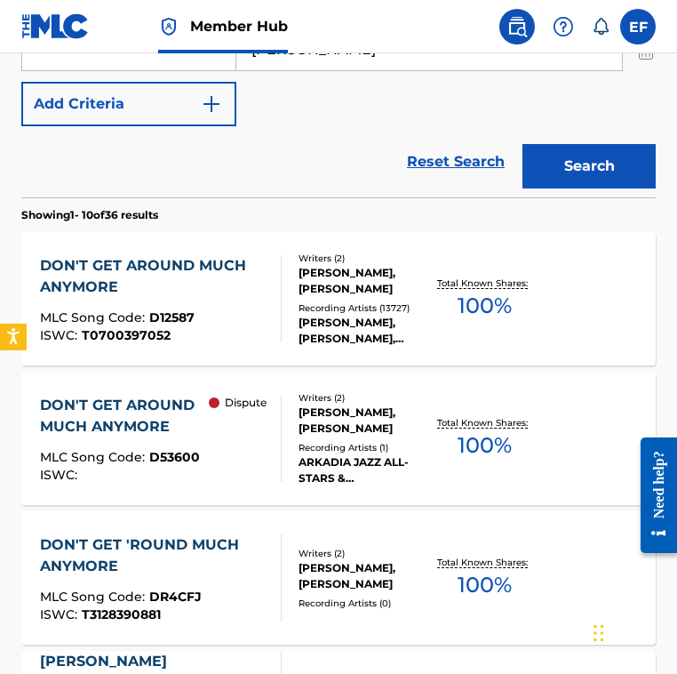
scroll to position [436, 0]
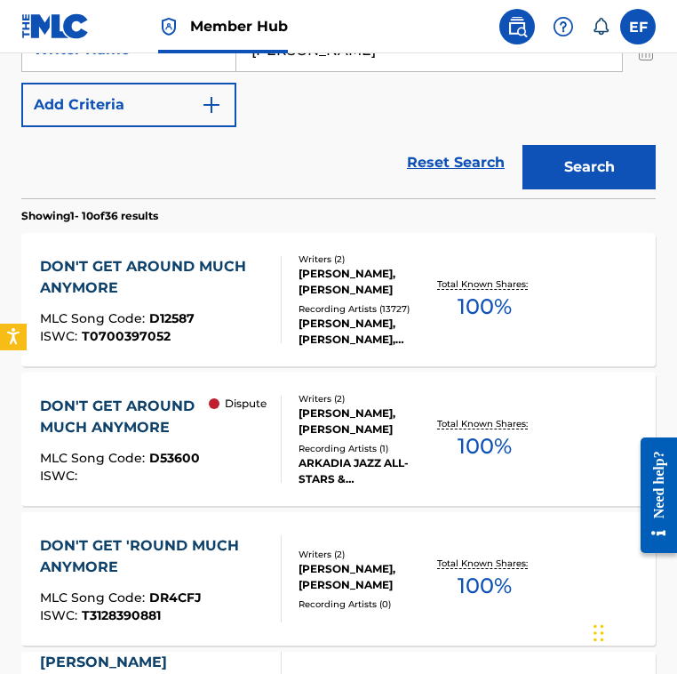
click at [235, 304] on div "DON'T GET AROUND MUCH ANYMORE MLC Song Code : D12587 ISWC : T0700397052" at bounding box center [153, 299] width 226 height 87
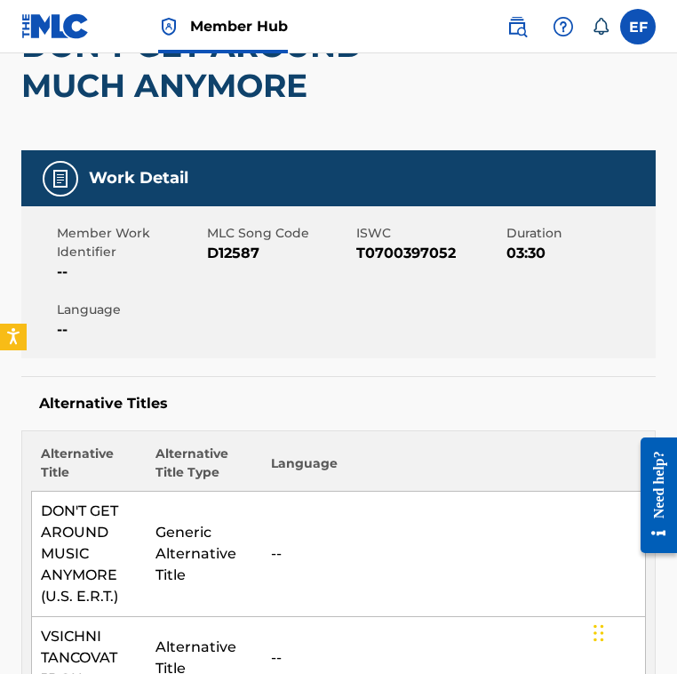
scroll to position [63, 0]
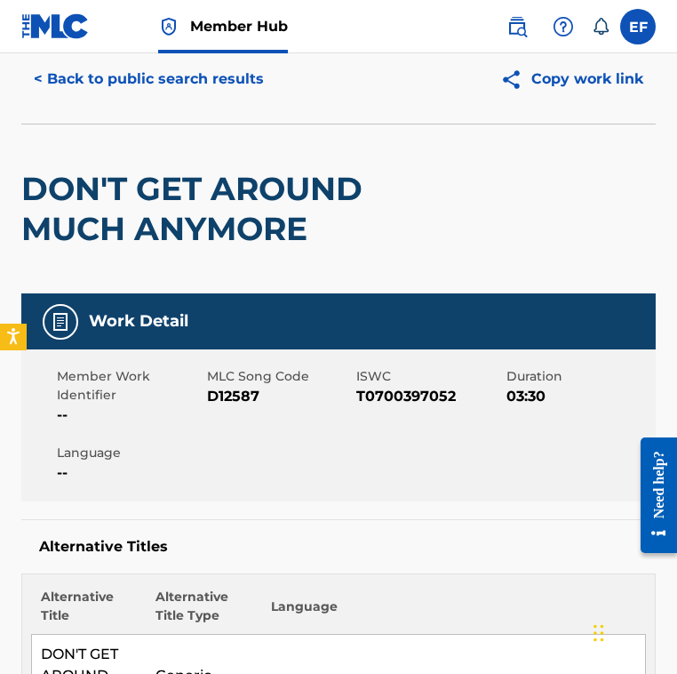
click at [233, 394] on span "D12587" at bounding box center [280, 396] width 146 height 21
click at [126, 90] on button "< Back to public search results" at bounding box center [148, 79] width 255 height 44
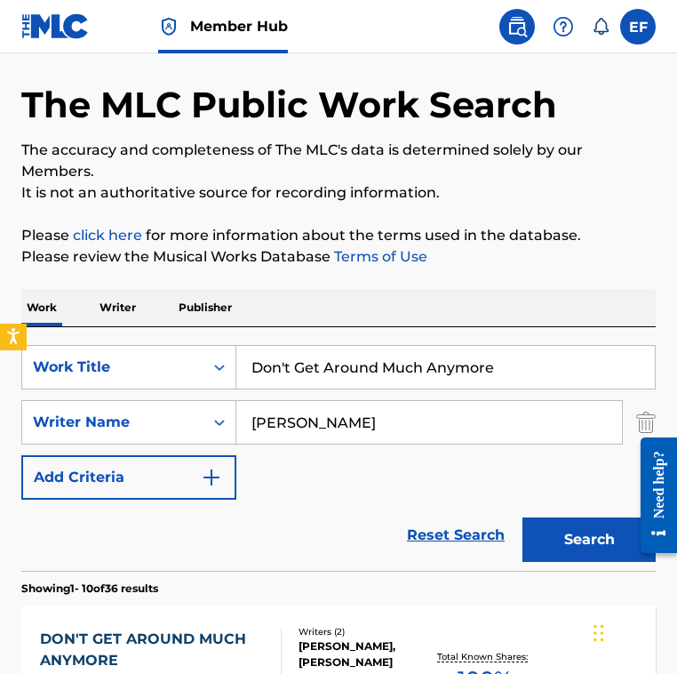
scroll to position [537, 0]
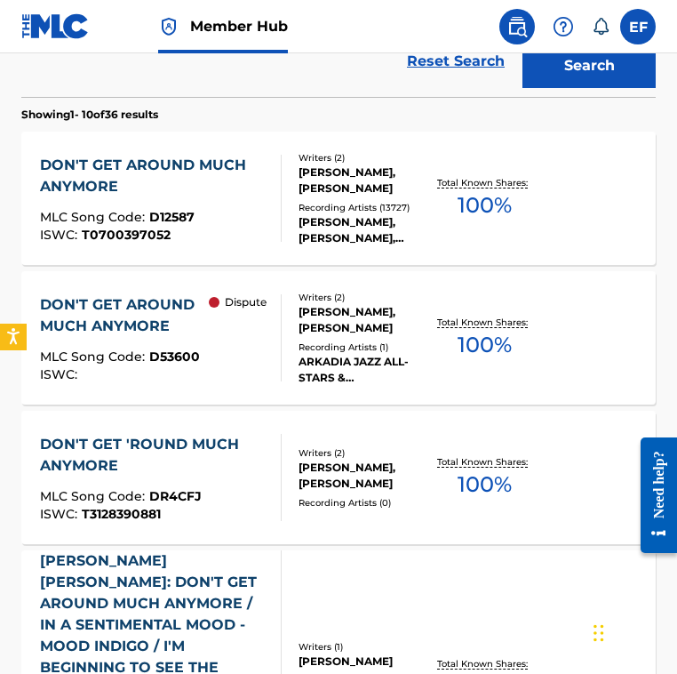
click at [279, 334] on div "Dispute" at bounding box center [245, 337] width 72 height 87
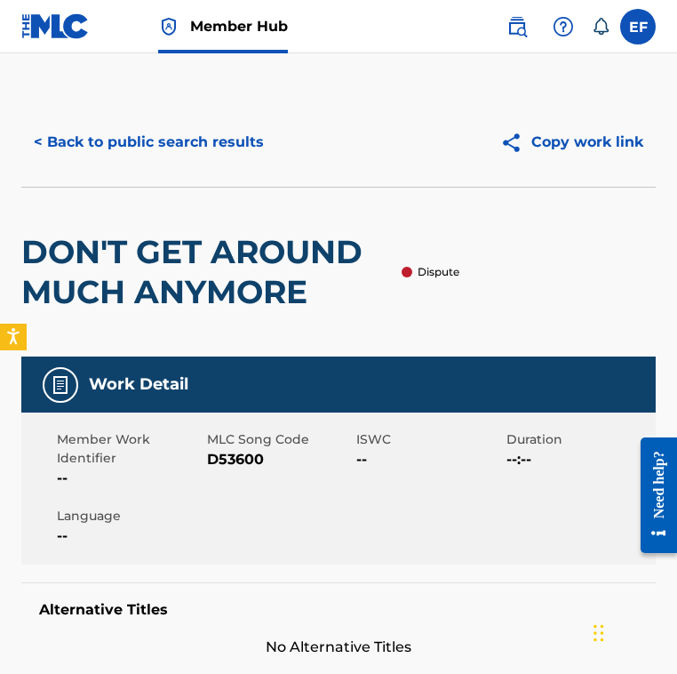
click at [232, 461] on span "D53600" at bounding box center [280, 459] width 146 height 21
click at [198, 136] on button "< Back to public search results" at bounding box center [148, 142] width 255 height 44
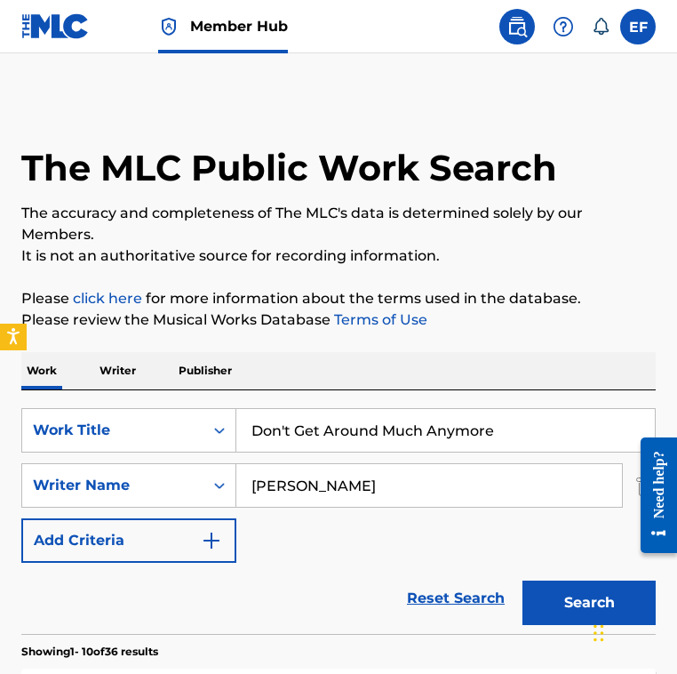
click at [414, 420] on input "Don't Get Around Much Anymore" at bounding box center [446, 430] width 419 height 43
paste input "Pay the Poll Tax"
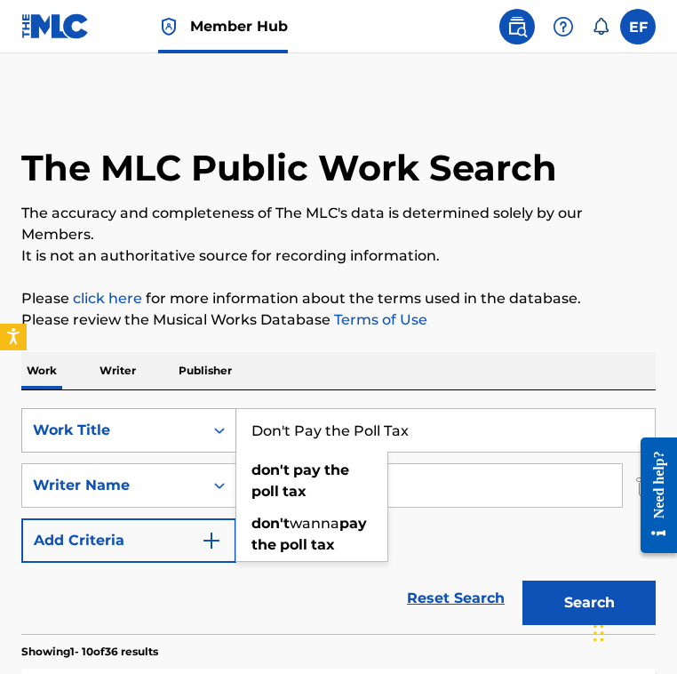
type input "Don't Pay the Poll Tax"
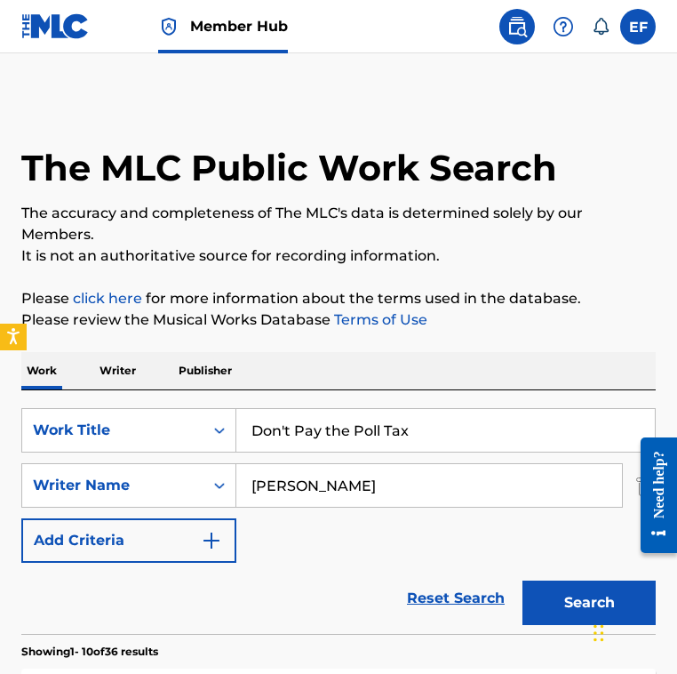
click at [398, 475] on input "[PERSON_NAME]" at bounding box center [430, 485] width 386 height 43
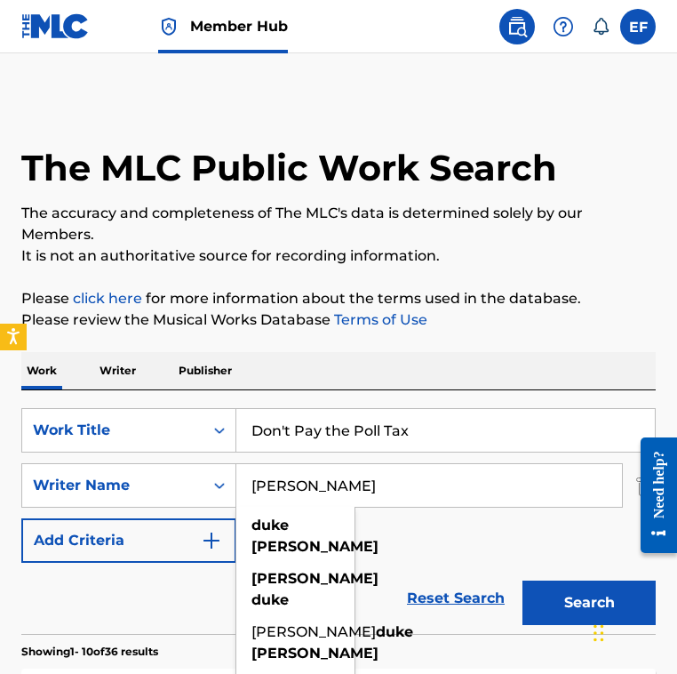
paste input "[PERSON_NAME]"
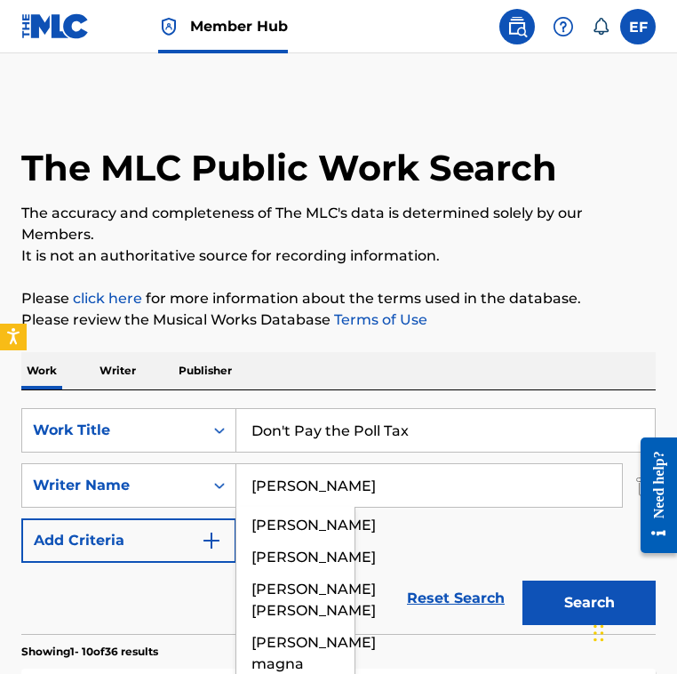
type input "[PERSON_NAME]"
click at [523, 581] on button "Search" at bounding box center [589, 603] width 133 height 44
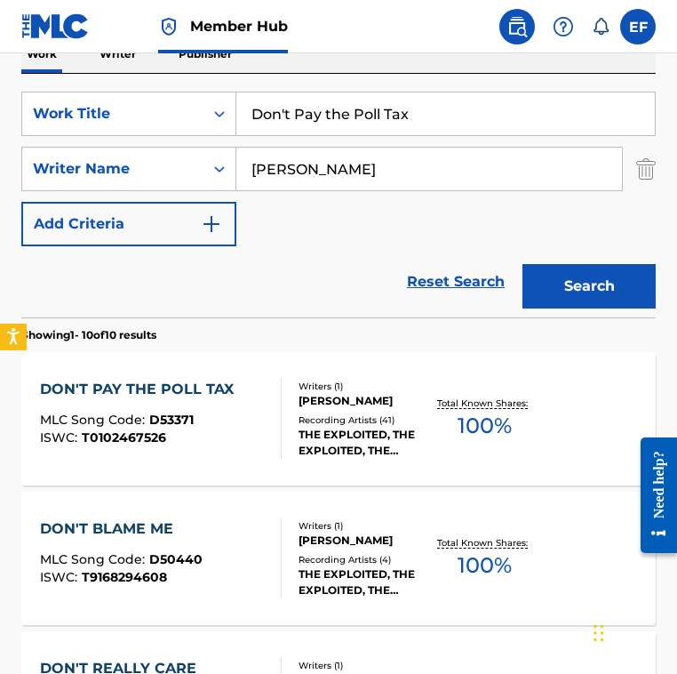
scroll to position [317, 0]
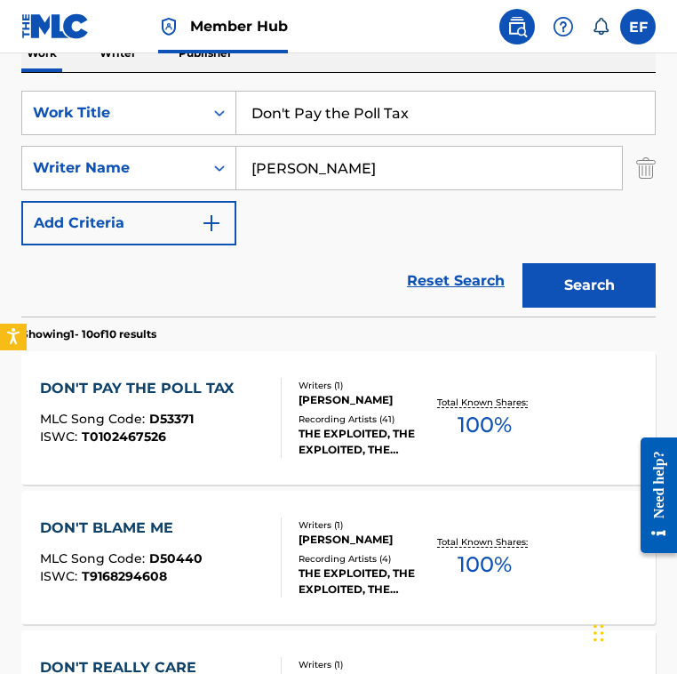
click at [287, 420] on div "Writers ( 1 ) [PERSON_NAME] Recording Artists ( 41 ) THE EXPLOITED, THE EXPLOIT…" at bounding box center [357, 418] width 151 height 79
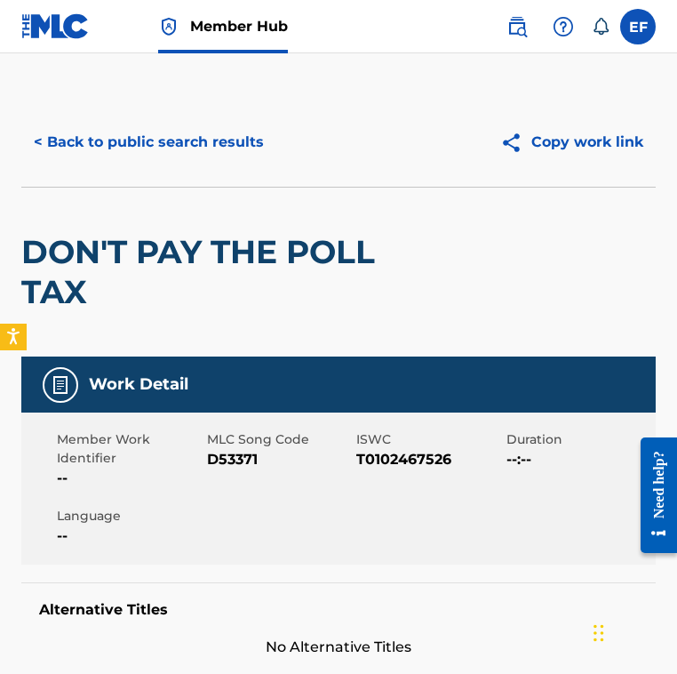
click at [223, 458] on span "D53371" at bounding box center [280, 459] width 146 height 21
click at [143, 168] on div "< Back to public search results Copy work link" at bounding box center [338, 142] width 635 height 89
click at [141, 142] on button "< Back to public search results" at bounding box center [148, 142] width 255 height 44
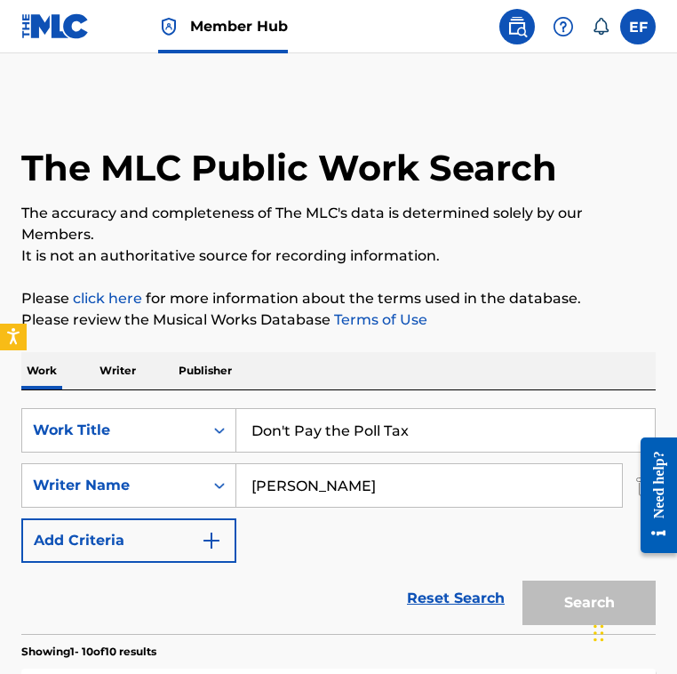
scroll to position [317, 0]
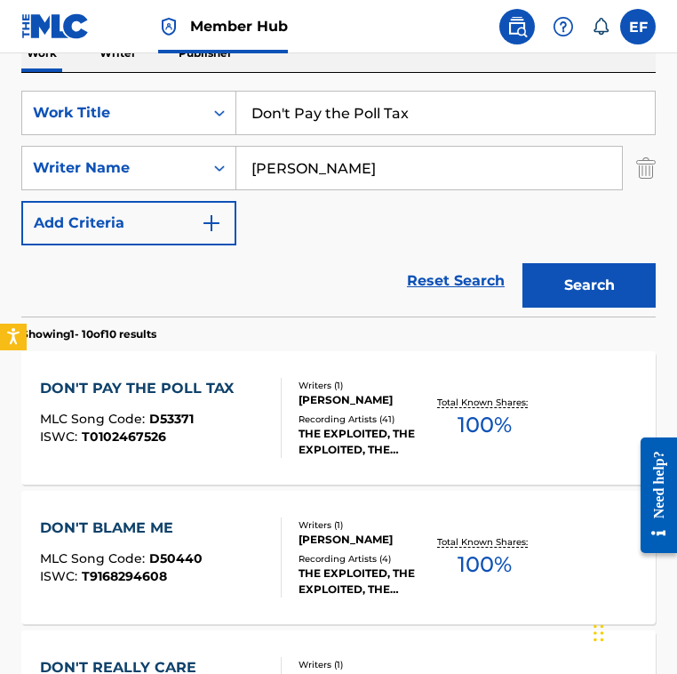
drag, startPoint x: 450, startPoint y: 120, endPoint x: -65, endPoint y: 73, distance: 516.9
click at [0, 73] on html "Accessibility Screen-Reader Guide, Feedback, and Issue Reporting | New window 0…" at bounding box center [338, 20] width 677 height 674
paste input "uble Dutch Bus"
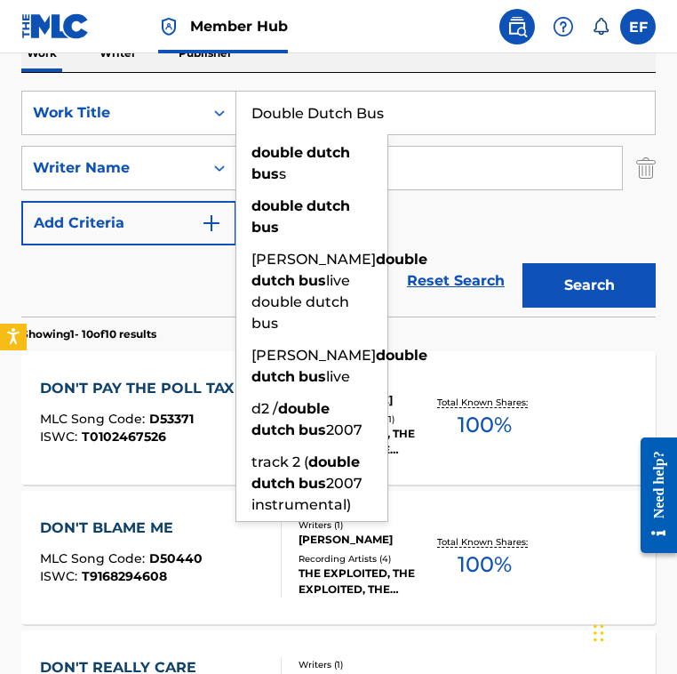
type input "Double Dutch Bus"
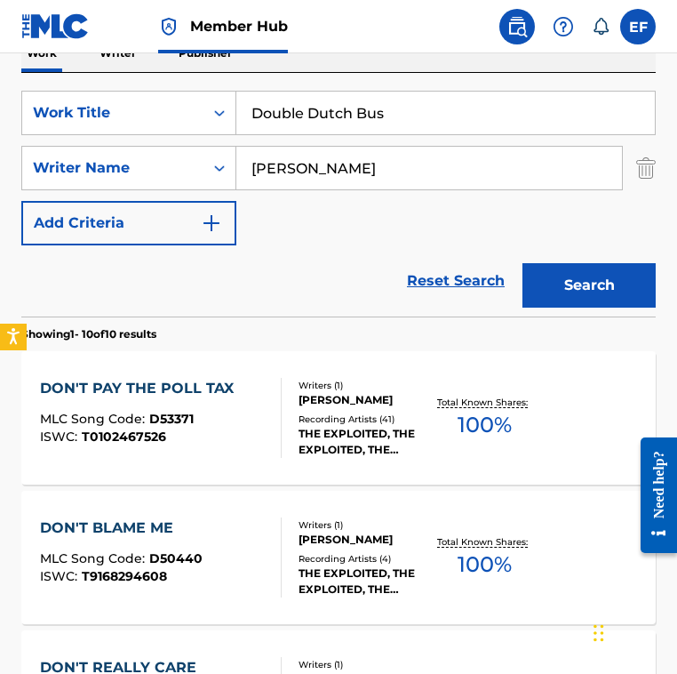
click at [400, 163] on input "[PERSON_NAME]" at bounding box center [430, 168] width 386 height 43
paste input "[PERSON_NAME] [PERSON_NAME]"
drag, startPoint x: 539, startPoint y: 171, endPoint x: 593, endPoint y: 171, distance: 54.2
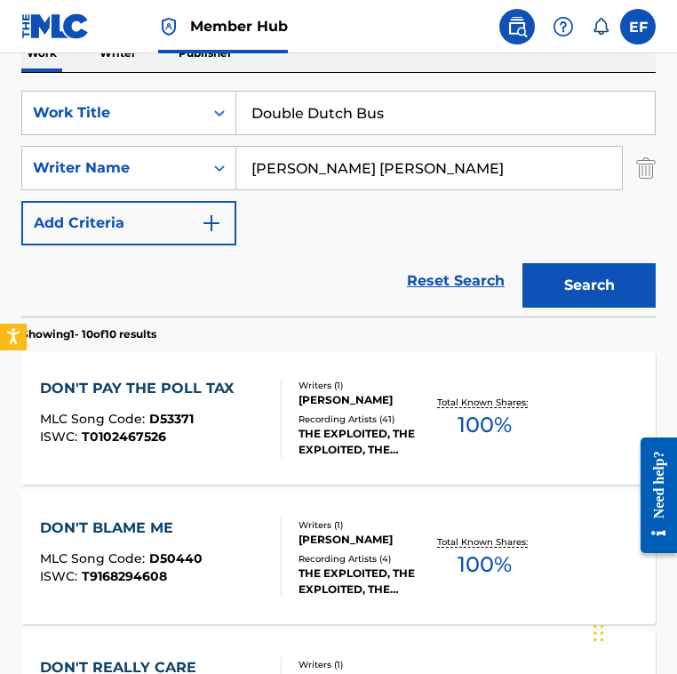
click at [593, 171] on input "[PERSON_NAME] [PERSON_NAME]" at bounding box center [430, 168] width 386 height 43
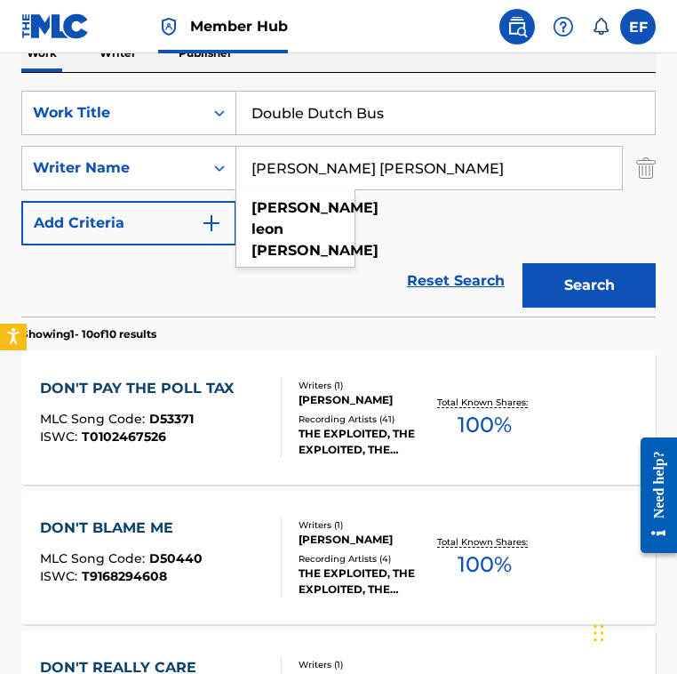
click at [523, 263] on button "Search" at bounding box center [589, 285] width 133 height 44
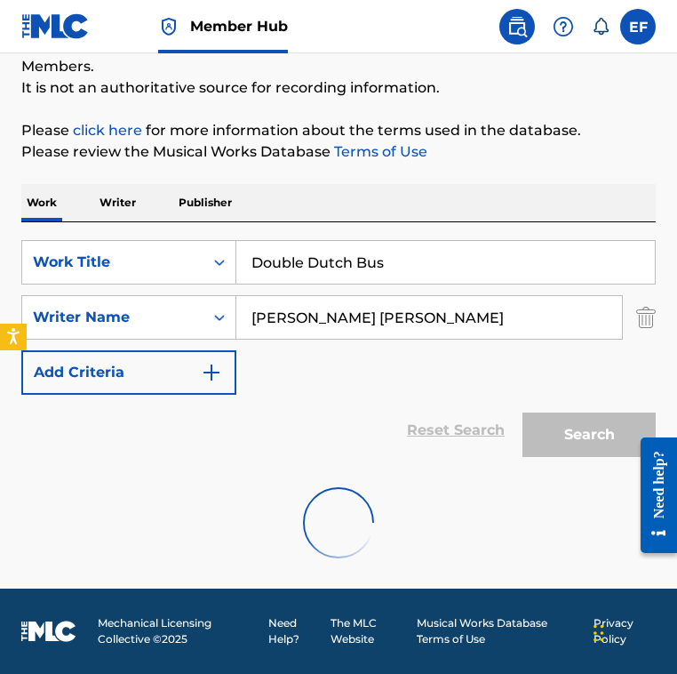
scroll to position [110, 0]
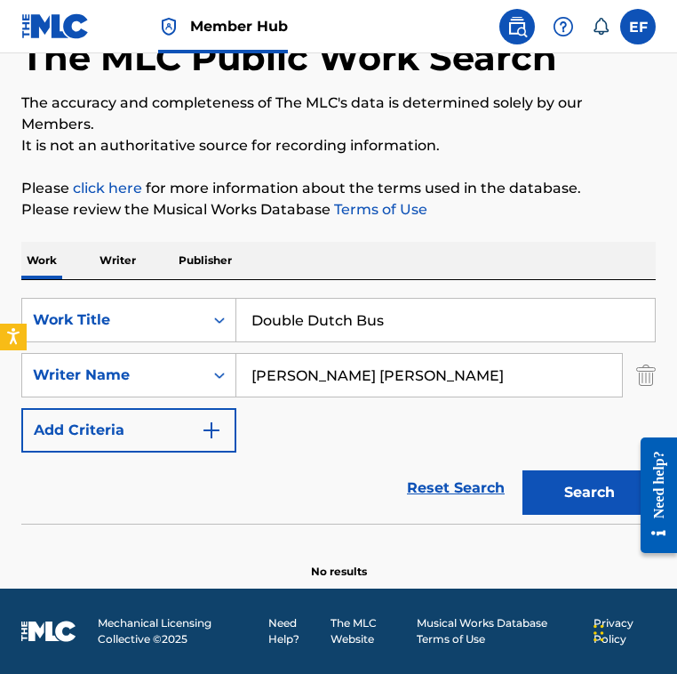
drag, startPoint x: 453, startPoint y: 371, endPoint x: -191, endPoint y: 295, distance: 648.1
click at [0, 295] on html "Accessibility Screen-Reader Guide, Feedback, and Issue Reporting | New window 0…" at bounding box center [338, 227] width 677 height 674
paste input "[PERSON_NAME]"
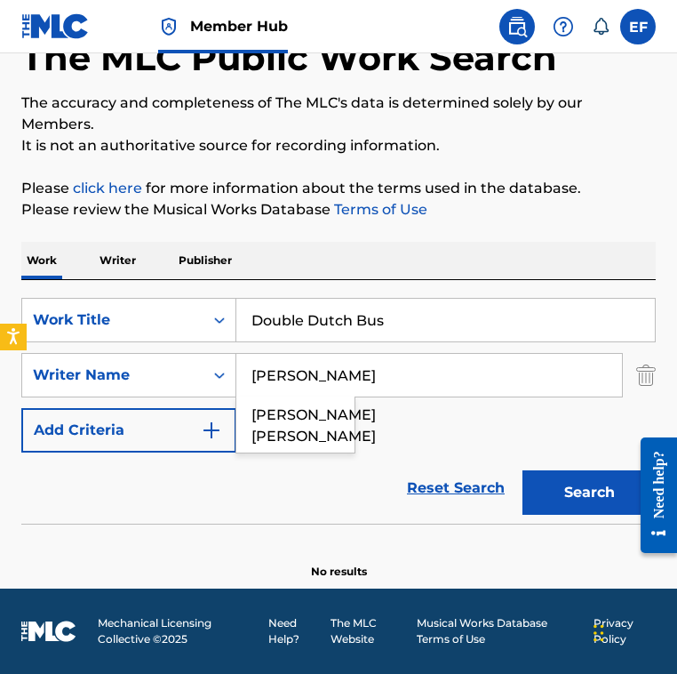
type input "[PERSON_NAME]"
click at [523, 470] on button "Search" at bounding box center [589, 492] width 133 height 44
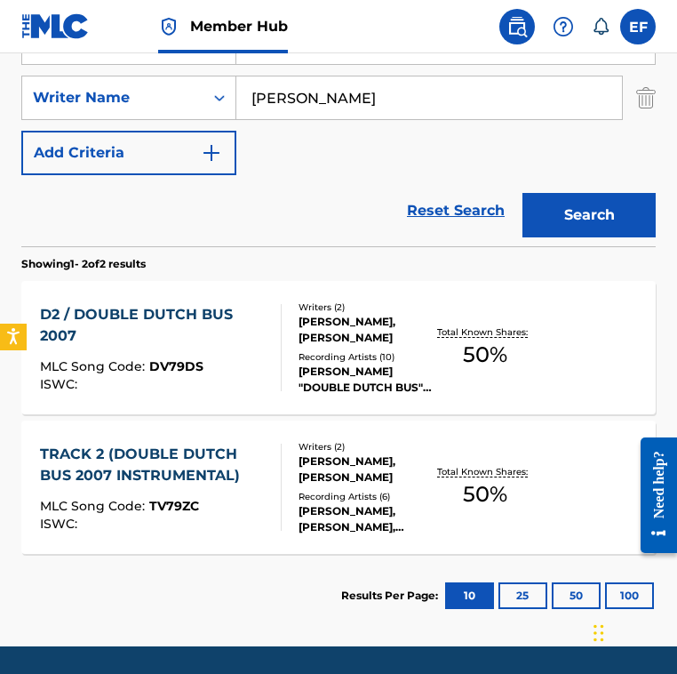
scroll to position [445, 0]
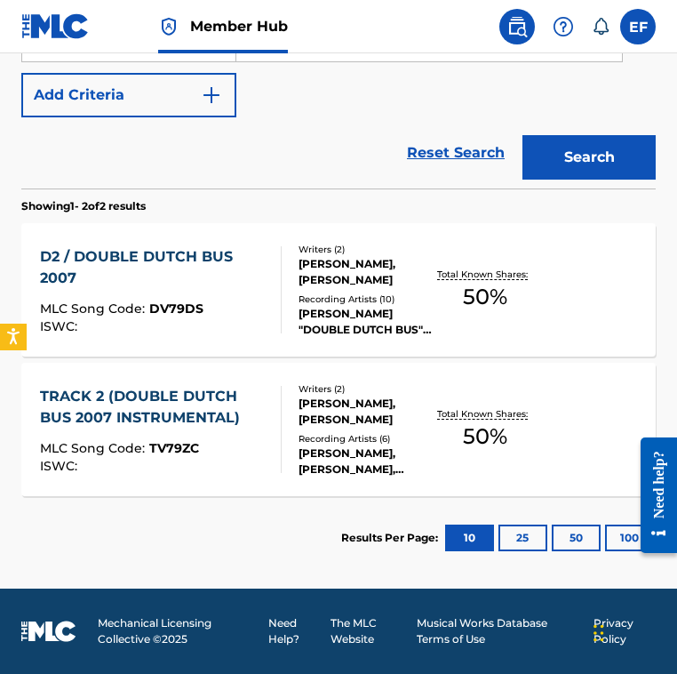
click at [253, 273] on div "D2 / DOUBLE DUTCH BUS 2007" at bounding box center [153, 267] width 226 height 43
